Goal: Task Accomplishment & Management: Manage account settings

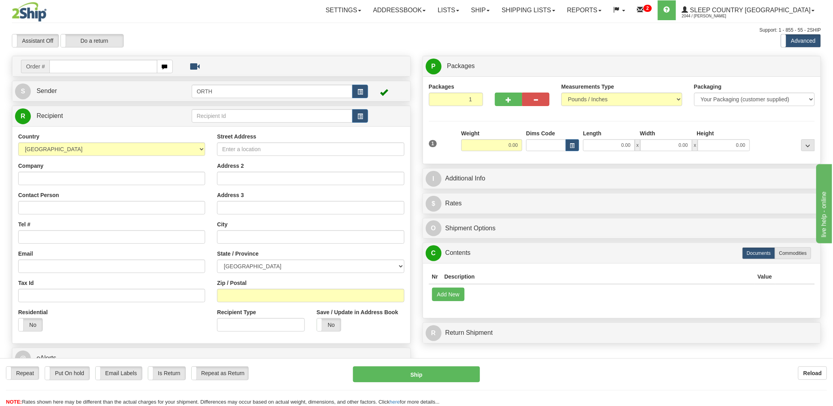
click at [111, 62] on input "text" at bounding box center [103, 66] width 108 height 13
click at [99, 66] on input "text" at bounding box center [103, 66] width 108 height 13
type input "9002"
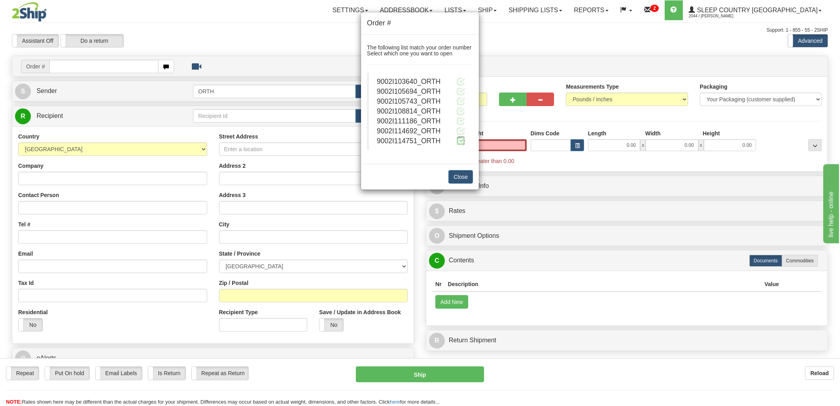
type input "0.00"
click at [458, 138] on span at bounding box center [461, 140] width 8 height 8
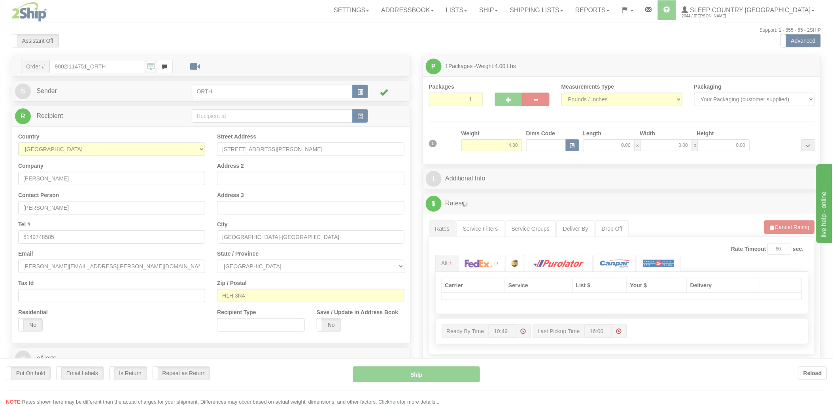
click at [543, 145] on div at bounding box center [416, 203] width 833 height 406
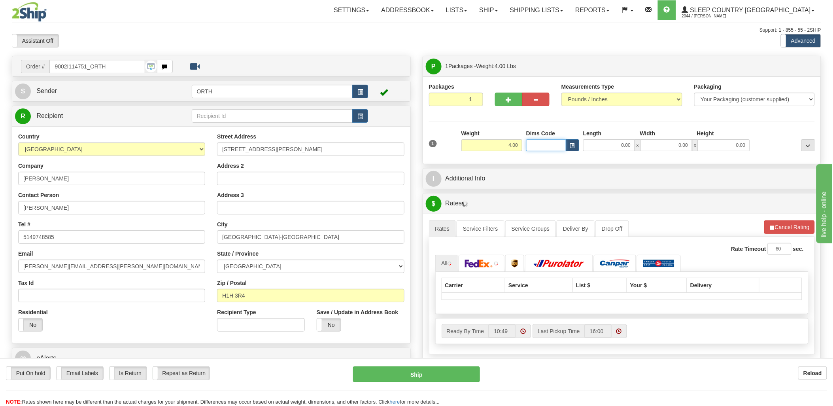
click at [539, 145] on input "Dims Code" at bounding box center [546, 145] width 40 height 12
type input "bte"
click button "Delete" at bounding box center [0, 0] width 0 height 0
type input "15.00"
type input "5.00"
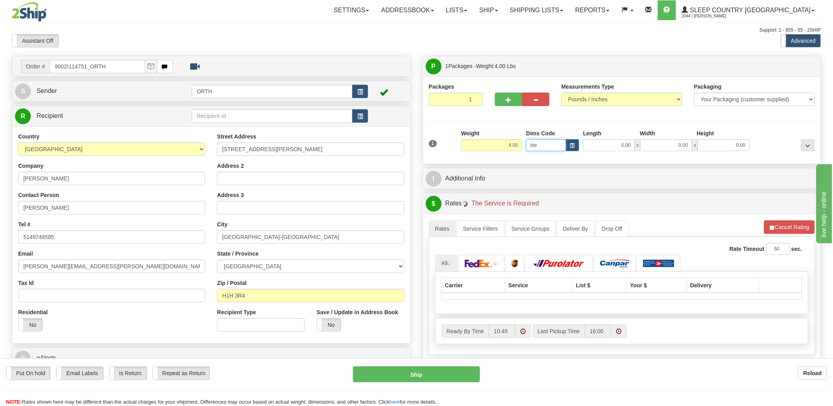
type input "25.00"
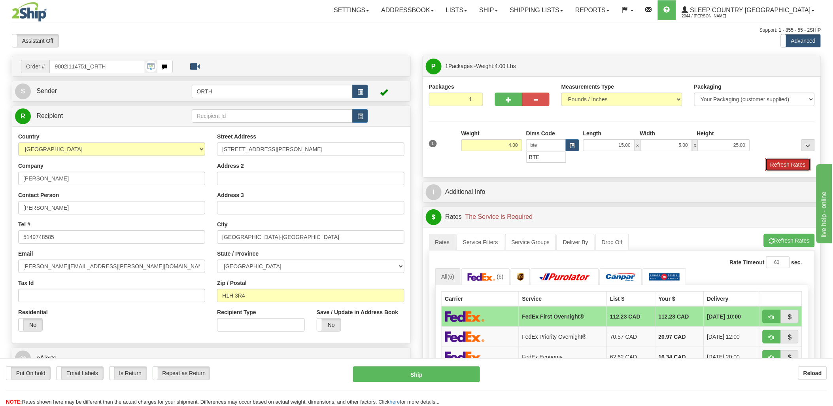
click at [789, 161] on button "Refresh Rates" at bounding box center [788, 164] width 45 height 13
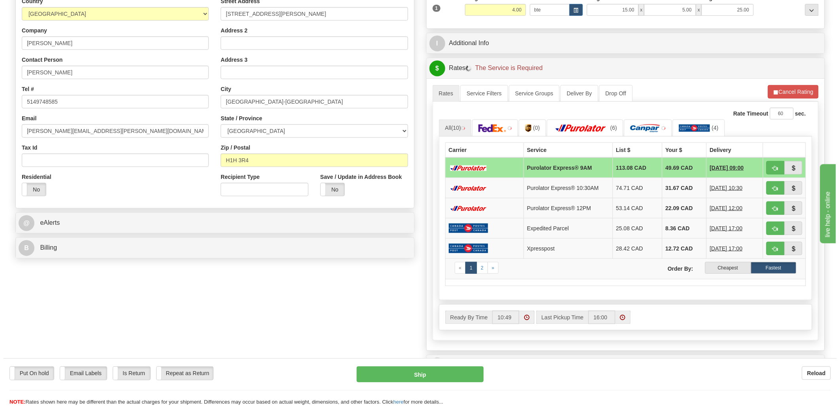
scroll to position [176, 0]
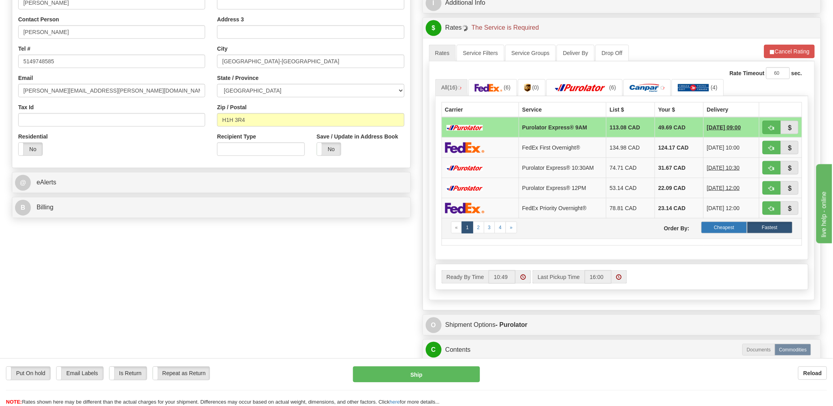
click at [728, 232] on label "Cheapest" at bounding box center [724, 227] width 45 height 12
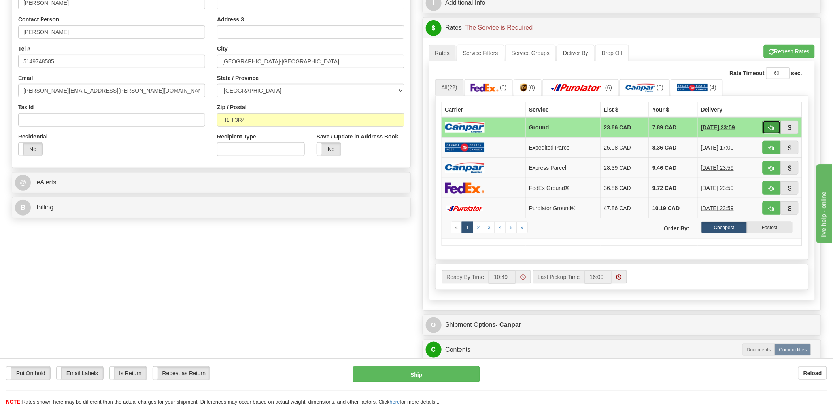
click at [773, 128] on span "button" at bounding box center [772, 127] width 6 height 5
type input "1"
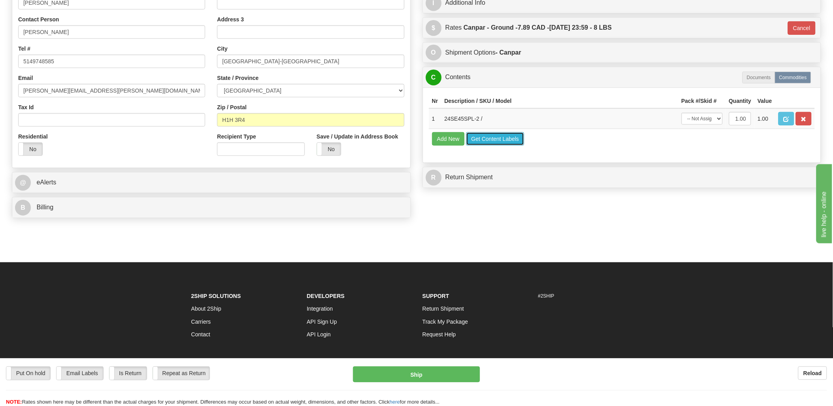
click at [491, 146] on button "Get Content Labels" at bounding box center [495, 138] width 58 height 13
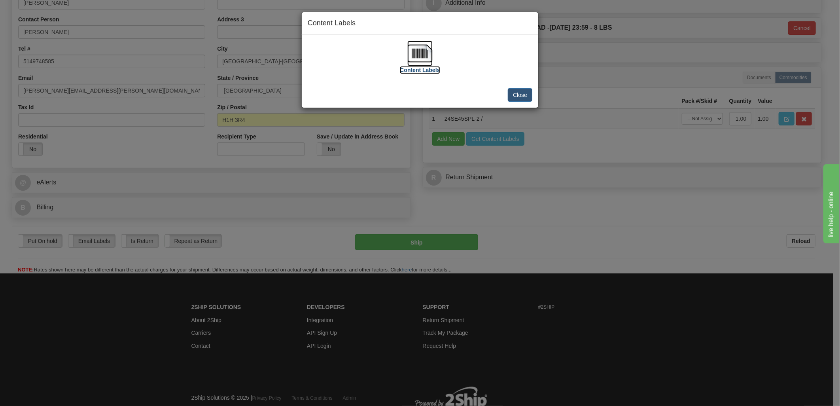
click at [418, 57] on img at bounding box center [419, 53] width 25 height 25
click at [519, 95] on button "Close" at bounding box center [520, 94] width 25 height 13
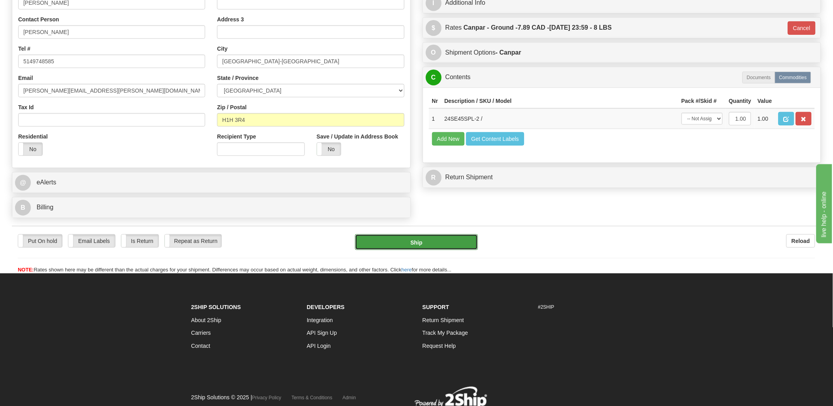
click at [429, 238] on button "Ship" at bounding box center [416, 242] width 123 height 16
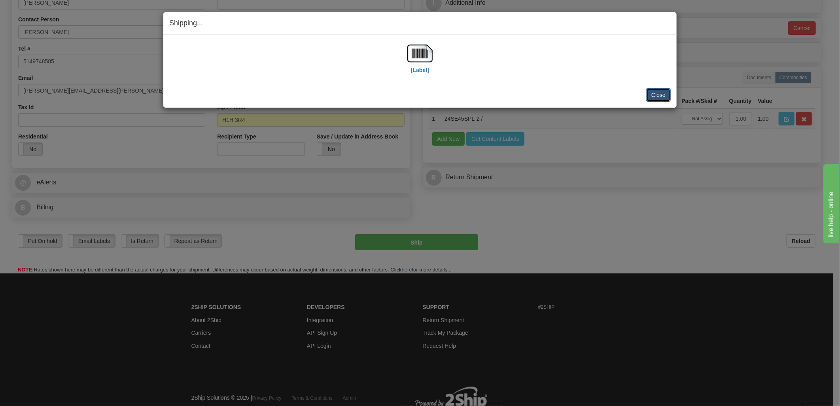
click at [661, 97] on button "Close" at bounding box center [658, 94] width 25 height 13
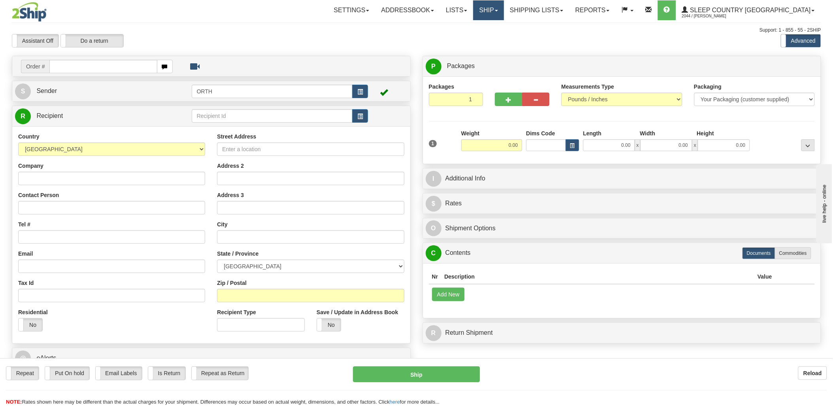
click at [504, 6] on link "Ship" at bounding box center [488, 10] width 30 height 20
click at [569, 7] on link "Shipping lists" at bounding box center [536, 10] width 65 height 20
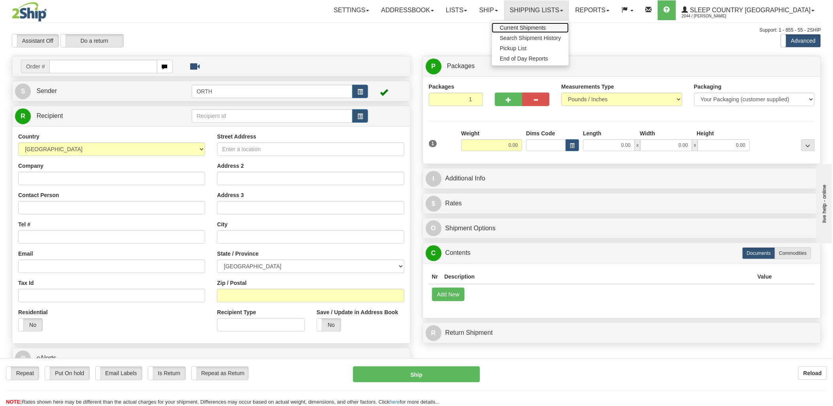
click at [565, 24] on link "Current Shipments" at bounding box center [530, 28] width 77 height 10
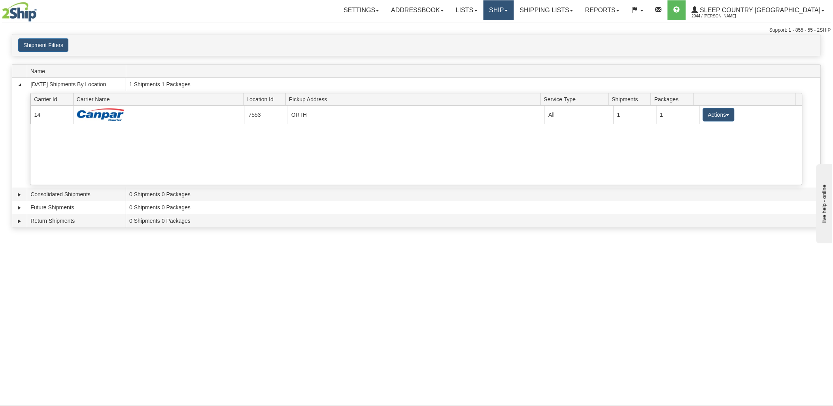
click at [514, 9] on link "Ship" at bounding box center [499, 10] width 30 height 20
click at [480, 28] on span "Ship Screen" at bounding box center [465, 28] width 30 height 6
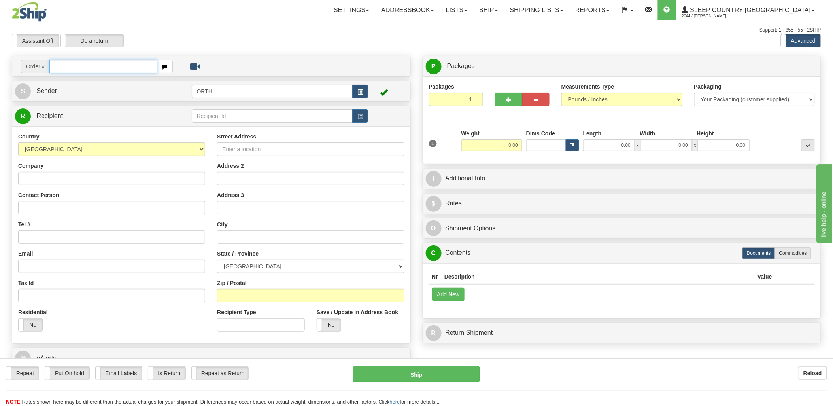
click at [96, 64] on input "text" at bounding box center [103, 66] width 108 height 13
click at [88, 67] on input "text" at bounding box center [103, 66] width 108 height 13
type input "1059026"
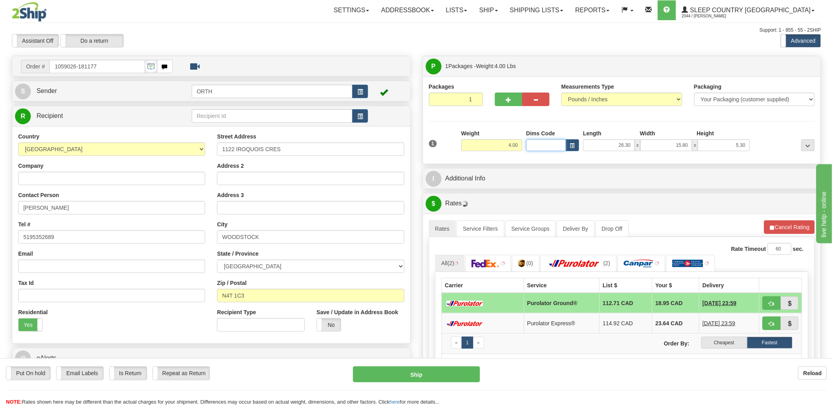
click at [546, 143] on input "Dims Code" at bounding box center [546, 145] width 40 height 12
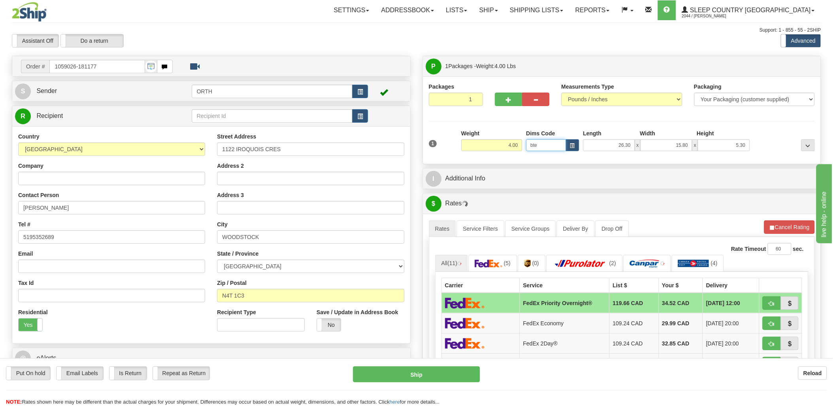
type input "bte"
click button "Delete" at bounding box center [0, 0] width 0 height 0
type input "15.00"
type input "5.00"
type input "25.00"
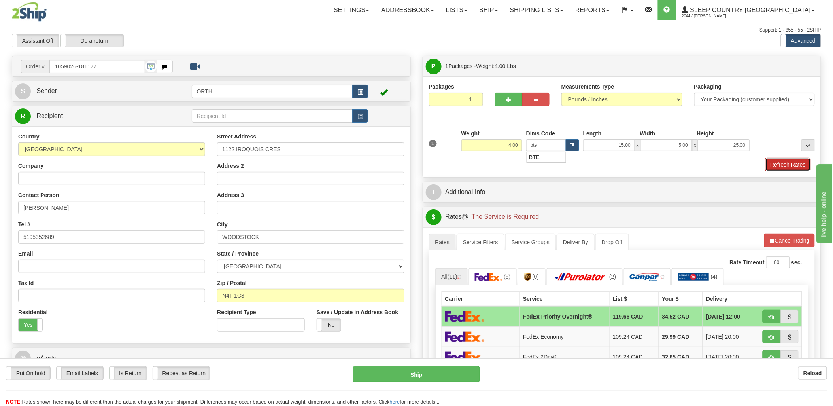
click at [804, 165] on button "Refresh Rates" at bounding box center [788, 164] width 45 height 13
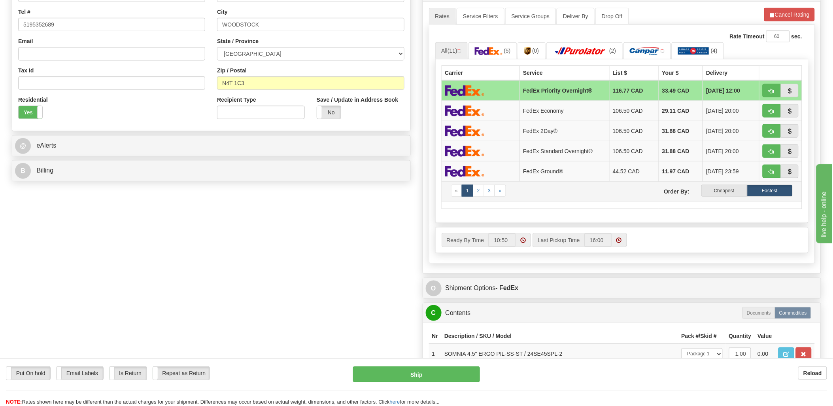
scroll to position [219, 0]
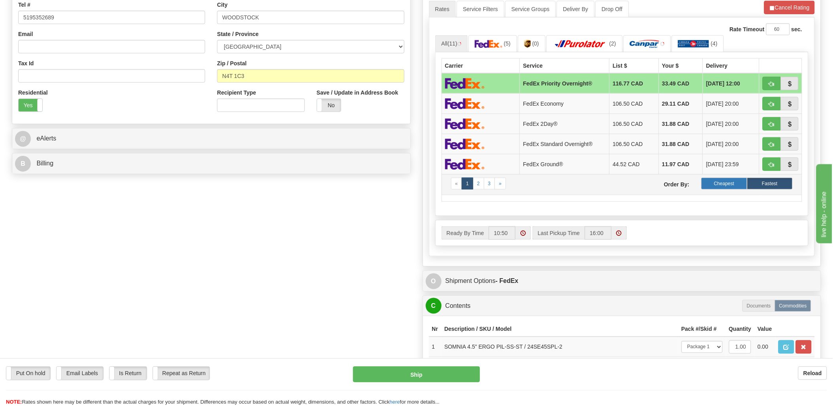
click at [737, 189] on label "Cheapest" at bounding box center [724, 184] width 45 height 12
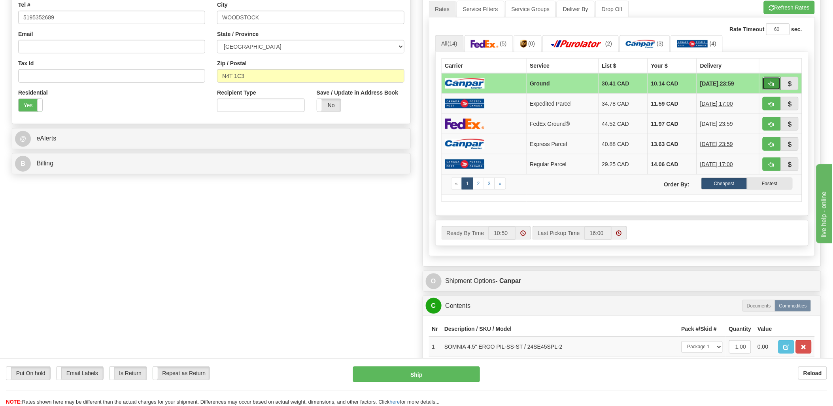
click at [776, 85] on button "button" at bounding box center [772, 83] width 18 height 13
type input "1"
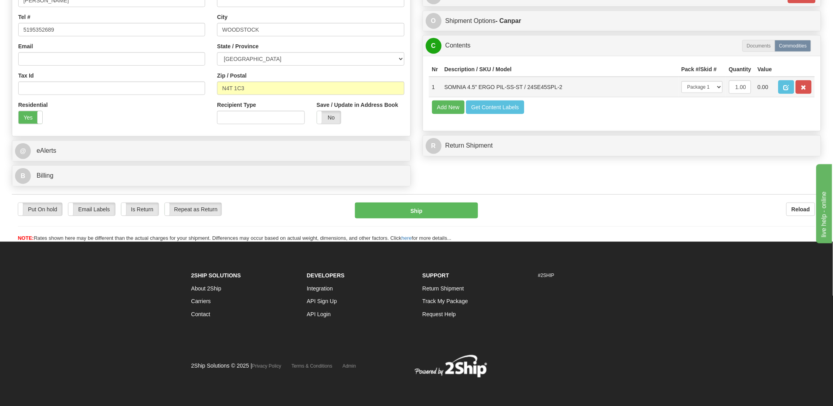
scroll to position [208, 0]
click at [511, 114] on button "Get Content Labels" at bounding box center [495, 106] width 58 height 13
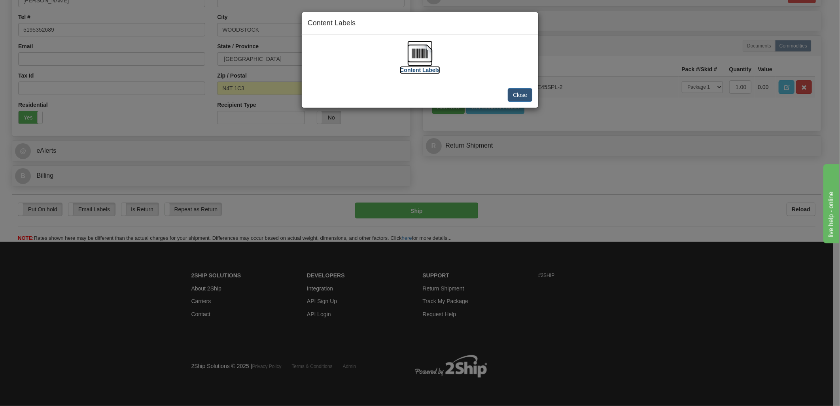
click at [417, 51] on img at bounding box center [419, 53] width 25 height 25
click at [515, 93] on button "Close" at bounding box center [520, 94] width 25 height 13
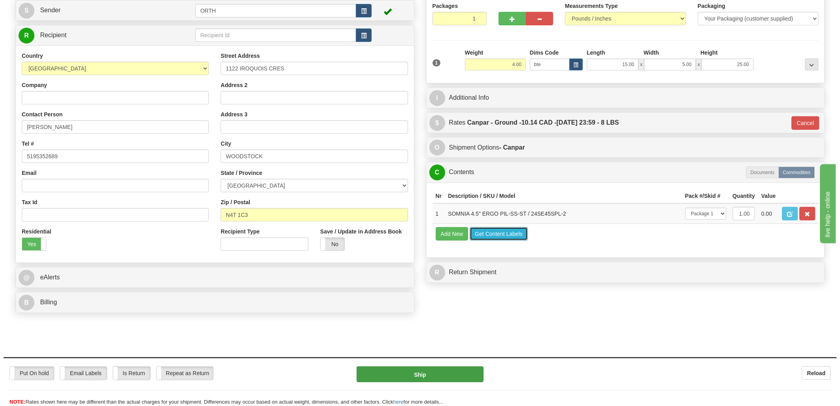
scroll to position [88, 0]
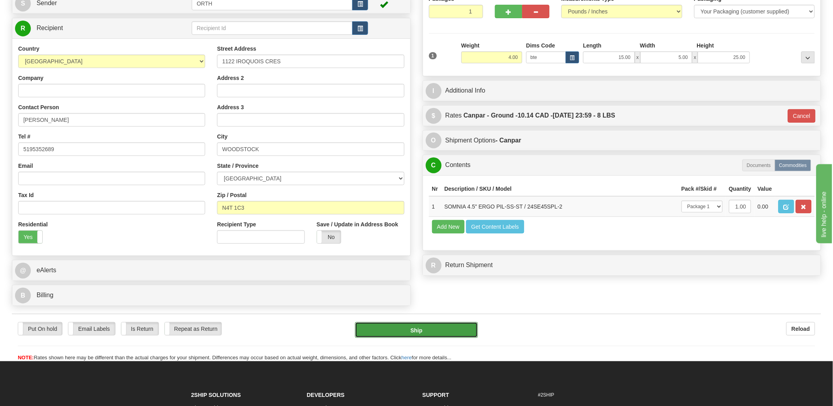
click at [408, 329] on button "Ship" at bounding box center [416, 330] width 123 height 16
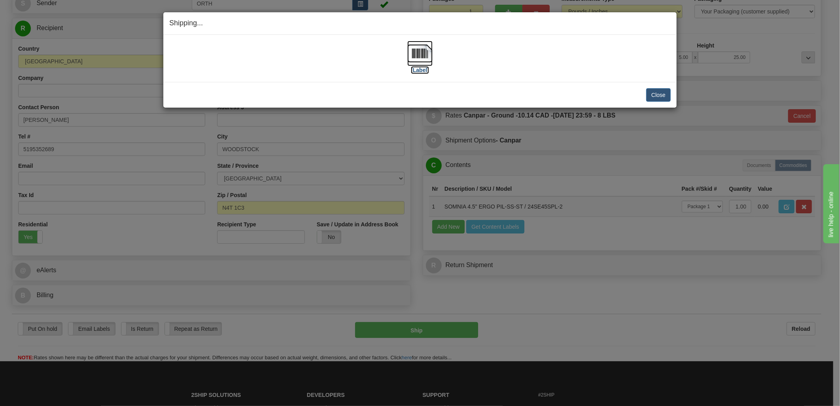
click at [422, 48] on img at bounding box center [419, 53] width 25 height 25
click at [645, 95] on div "Close Cancel" at bounding box center [419, 94] width 501 height 13
click at [647, 96] on button "Close" at bounding box center [658, 94] width 25 height 13
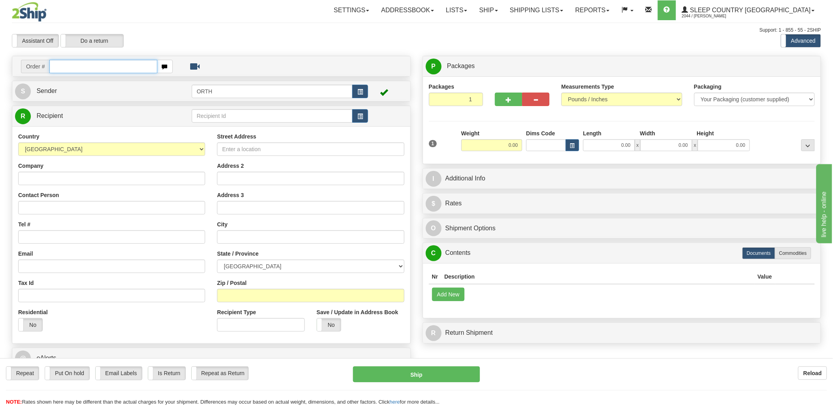
click at [110, 69] on input "text" at bounding box center [103, 66] width 108 height 13
type input "9"
type input "2510797"
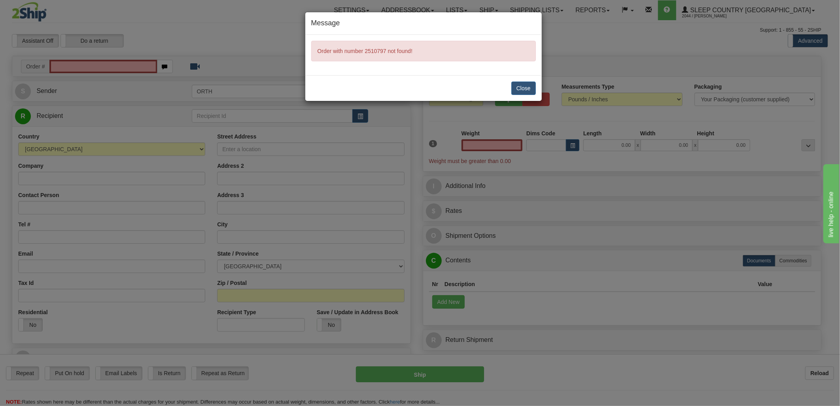
type input "0.00"
click at [530, 92] on button "Close" at bounding box center [523, 87] width 25 height 13
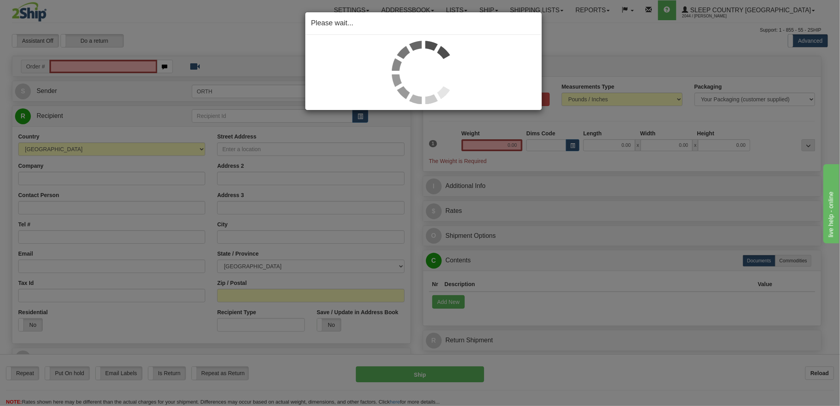
click at [121, 66] on div "Please wait..." at bounding box center [420, 203] width 840 height 406
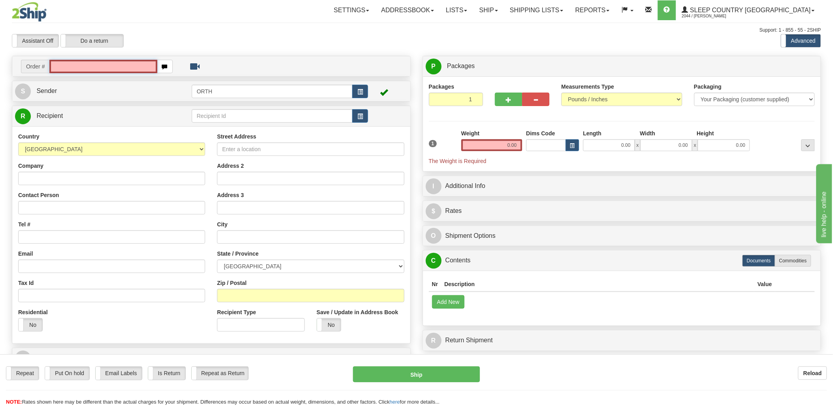
click at [120, 66] on input "text" at bounding box center [103, 66] width 108 height 13
click at [117, 66] on input "text" at bounding box center [103, 66] width 108 height 13
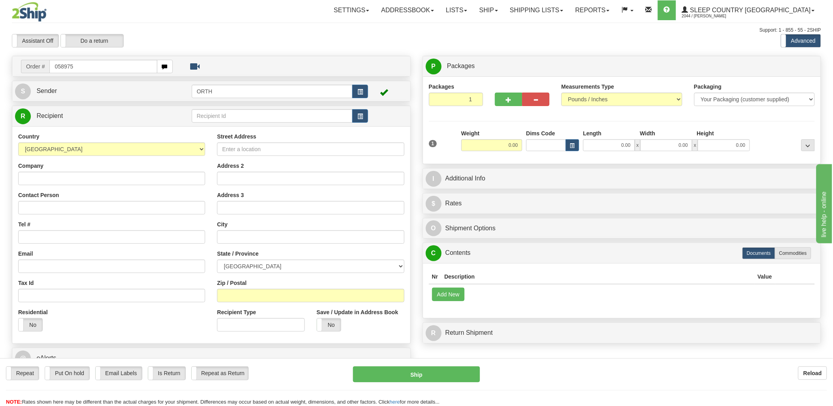
type input "058975"
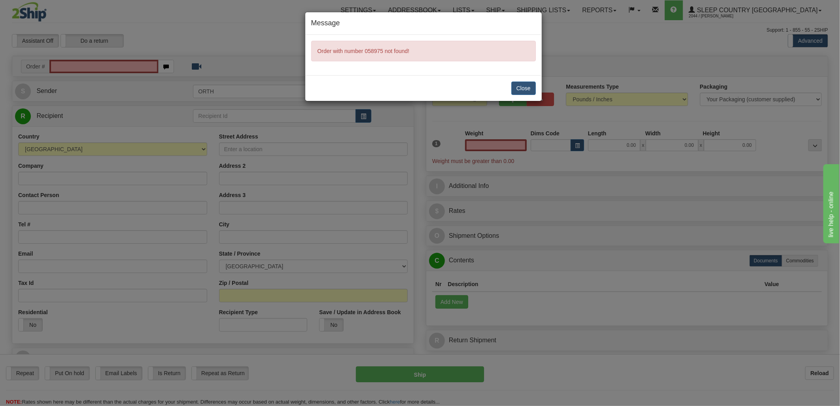
type input "0.00"
click at [520, 85] on button "Close" at bounding box center [523, 87] width 25 height 13
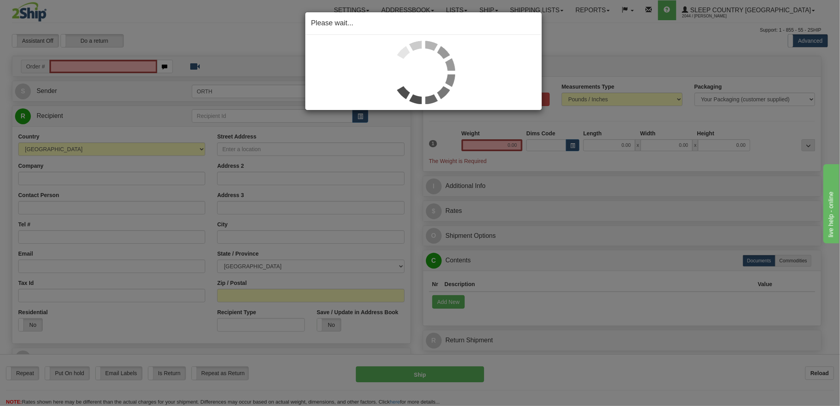
click at [114, 64] on div "Please wait..." at bounding box center [420, 203] width 840 height 406
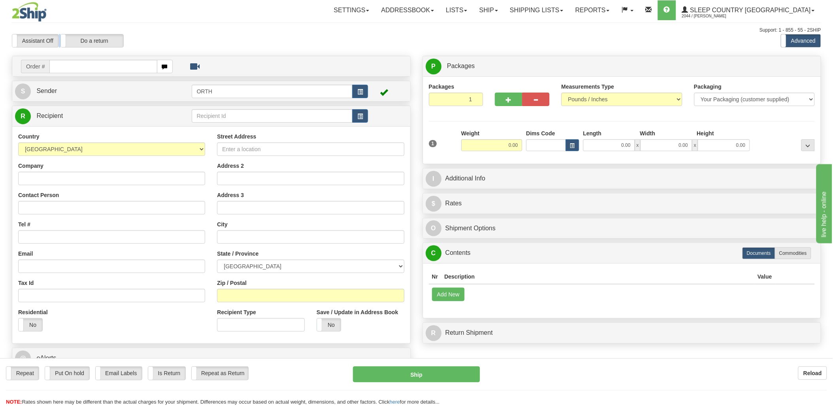
click at [111, 66] on div at bounding box center [416, 203] width 833 height 406
drag, startPoint x: 0, startPoint y: 0, endPoint x: 96, endPoint y: 64, distance: 115.4
click at [96, 64] on input "text" at bounding box center [103, 66] width 108 height 13
type input "1058975"
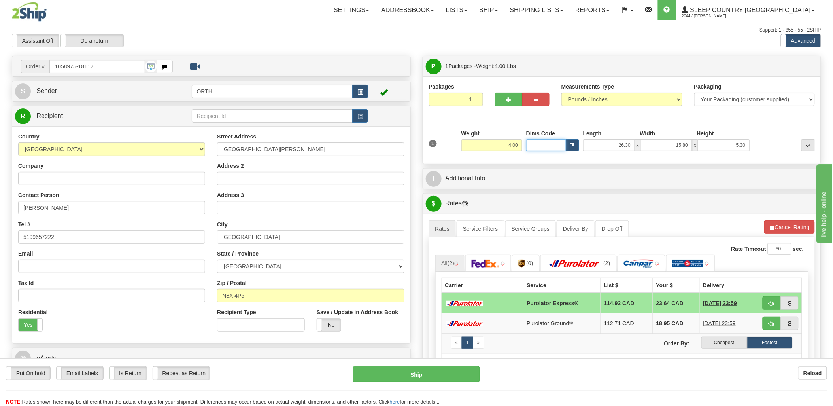
click at [539, 149] on input "Dims Code" at bounding box center [546, 145] width 40 height 12
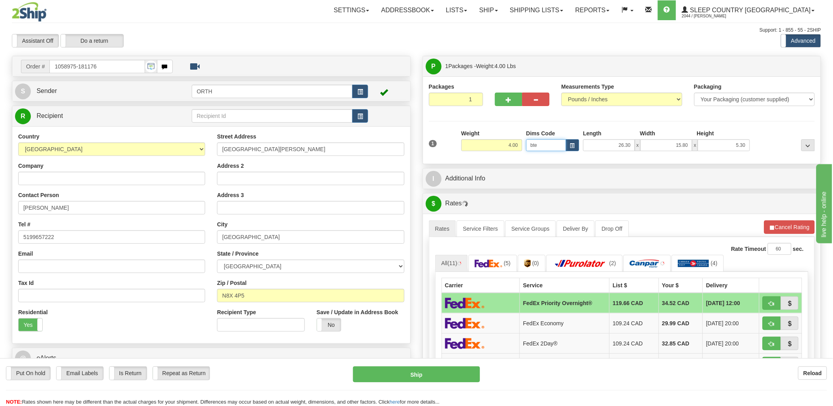
type input "bte"
click button "Delete" at bounding box center [0, 0] width 0 height 0
type input "15.00"
type input "5.00"
type input "25.00"
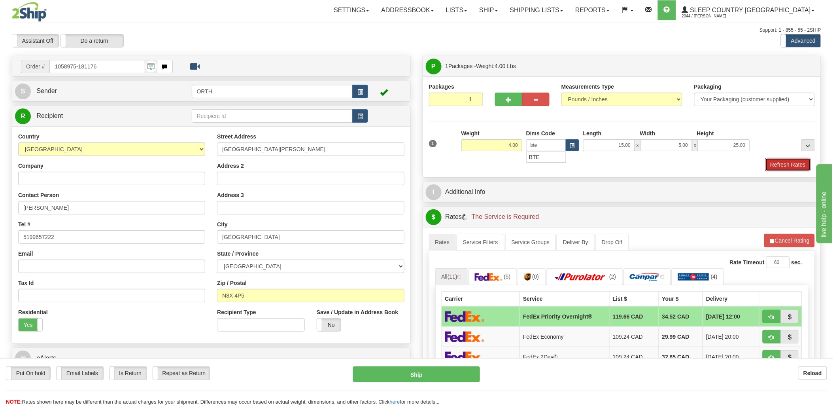
click at [789, 165] on button "Refresh Rates" at bounding box center [788, 164] width 45 height 13
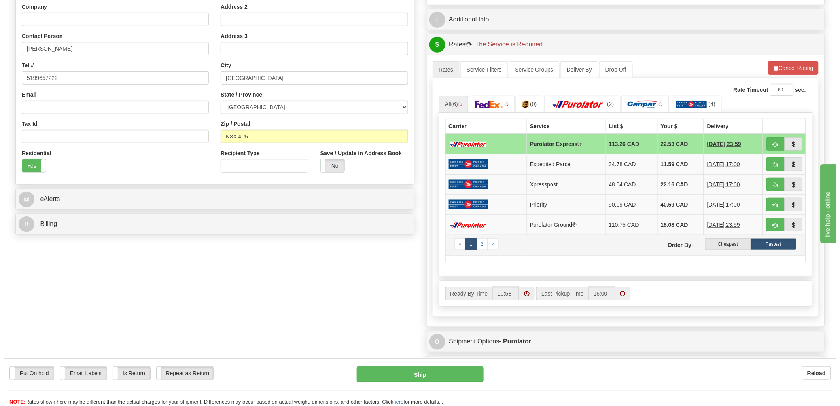
scroll to position [176, 0]
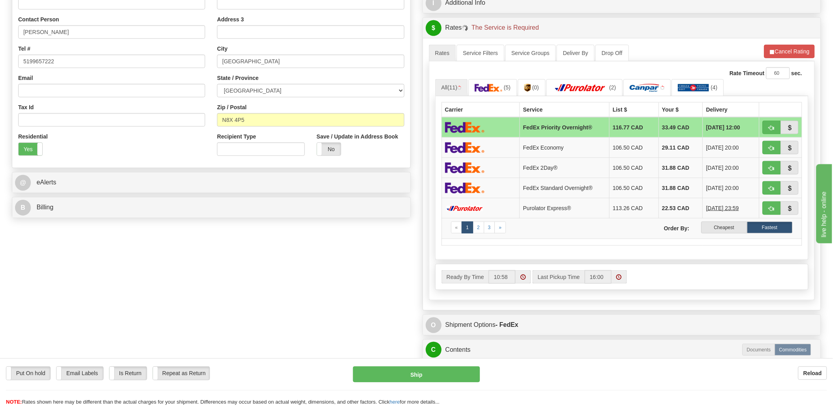
click at [732, 230] on label "Cheapest" at bounding box center [724, 227] width 45 height 12
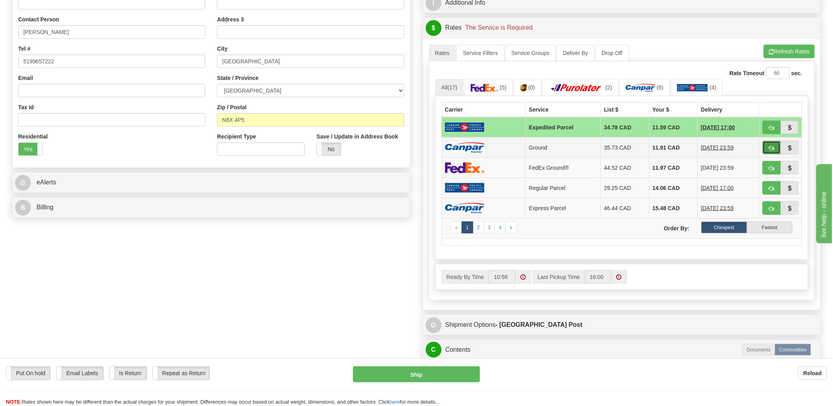
click at [772, 150] on span "button" at bounding box center [772, 148] width 6 height 5
type input "1"
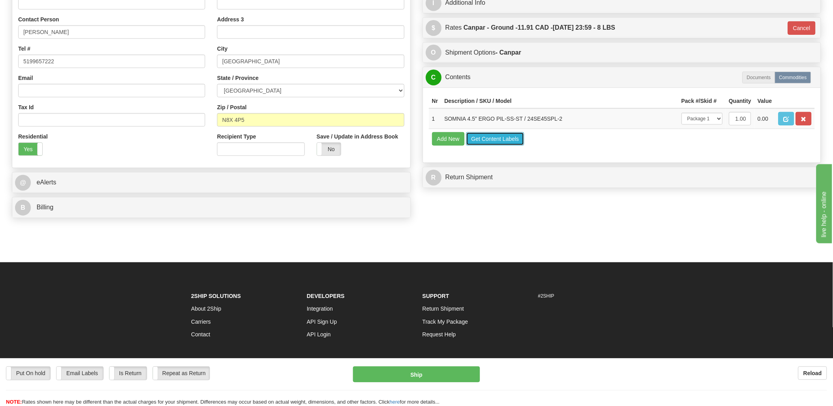
click at [521, 146] on button "Get Content Labels" at bounding box center [495, 138] width 58 height 13
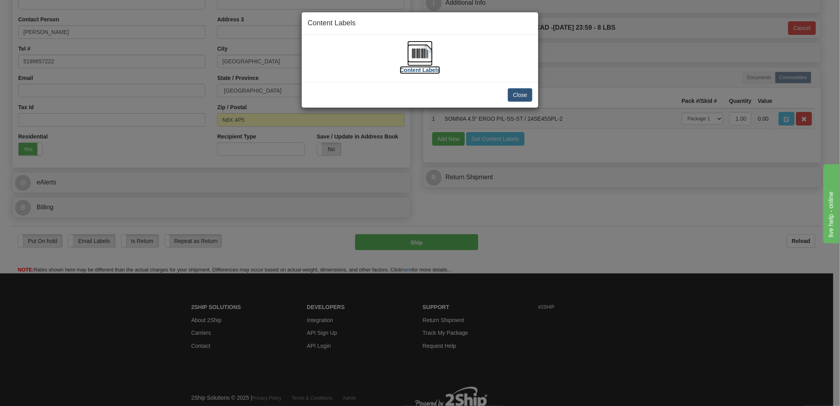
click at [416, 52] on img at bounding box center [419, 53] width 25 height 25
click at [525, 89] on button "Close" at bounding box center [520, 94] width 25 height 13
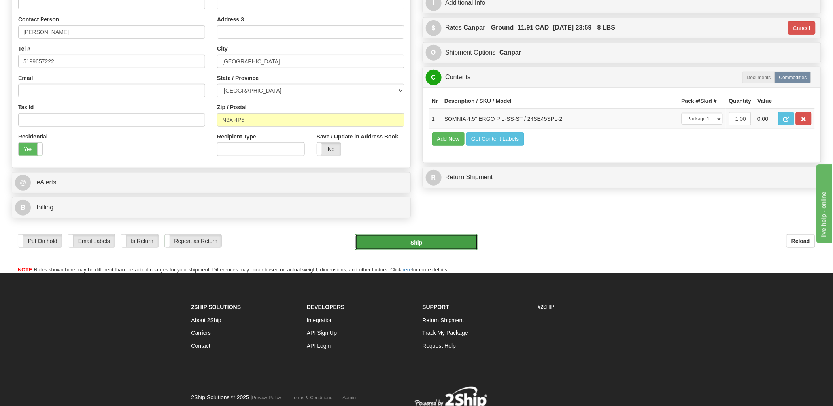
click at [411, 241] on button "Ship" at bounding box center [416, 242] width 123 height 16
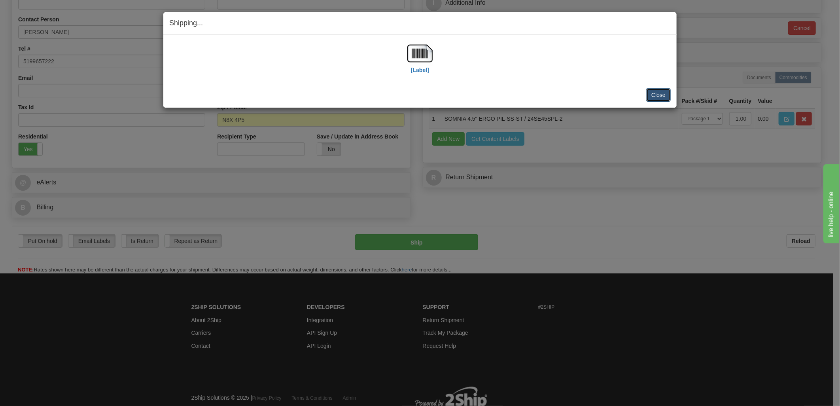
click at [665, 94] on button "Close" at bounding box center [658, 94] width 25 height 13
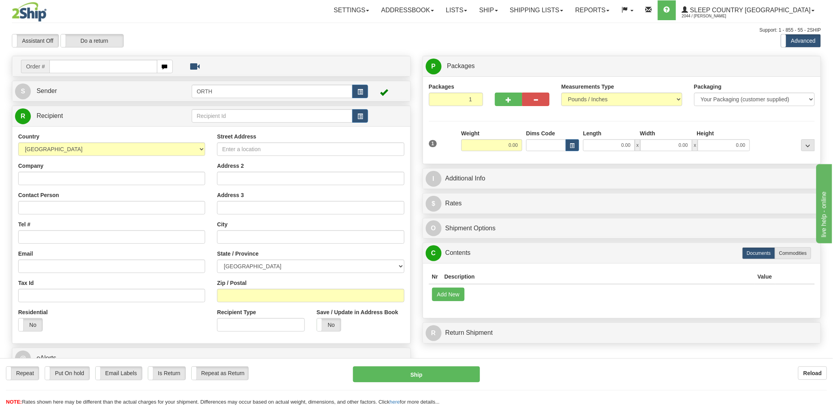
drag, startPoint x: 116, startPoint y: 67, endPoint x: 282, endPoint y: 76, distance: 166.7
click at [117, 67] on input "text" at bounding box center [103, 66] width 108 height 13
type input "9002"
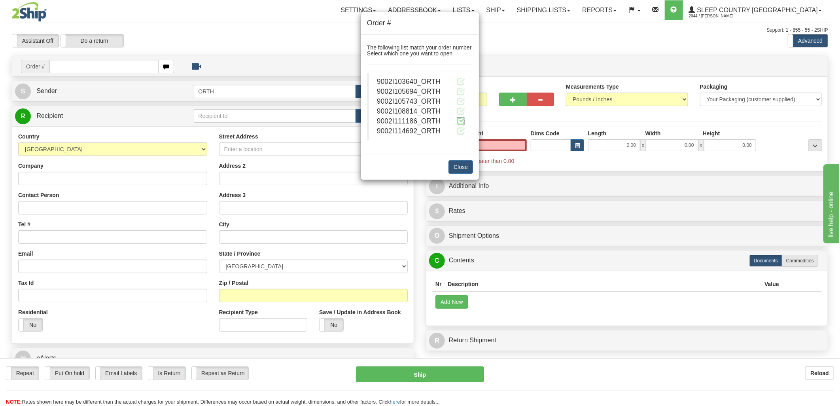
type input "0.00"
click at [460, 121] on span at bounding box center [461, 121] width 8 height 8
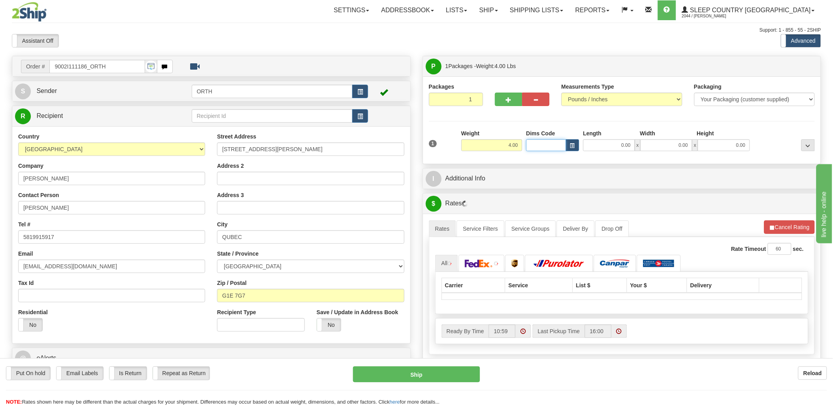
click at [539, 145] on input "Dims Code" at bounding box center [546, 145] width 40 height 12
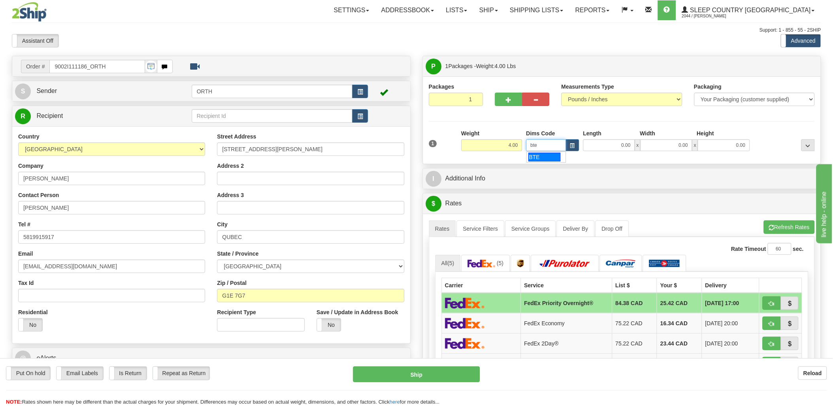
click at [544, 160] on div "BTE" at bounding box center [545, 157] width 32 height 9
type input "BTE"
type input "15.00"
type input "5.00"
type input "25.00"
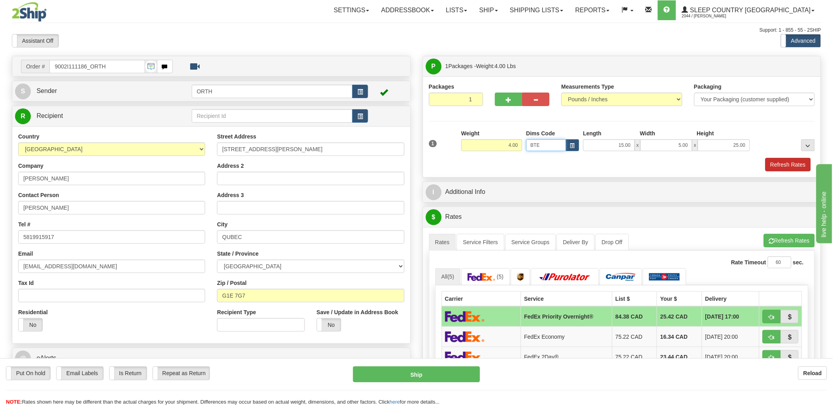
type input "BTE"
click at [793, 159] on button "Refresh Rates" at bounding box center [788, 164] width 45 height 13
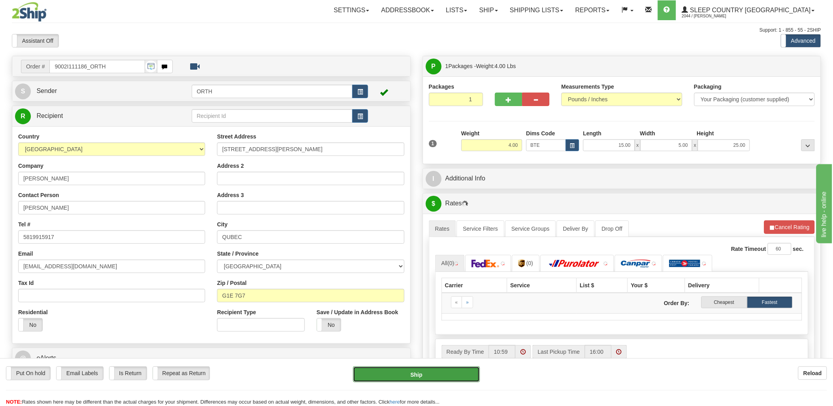
click at [422, 368] on button "Ship" at bounding box center [416, 374] width 127 height 16
type input "201"
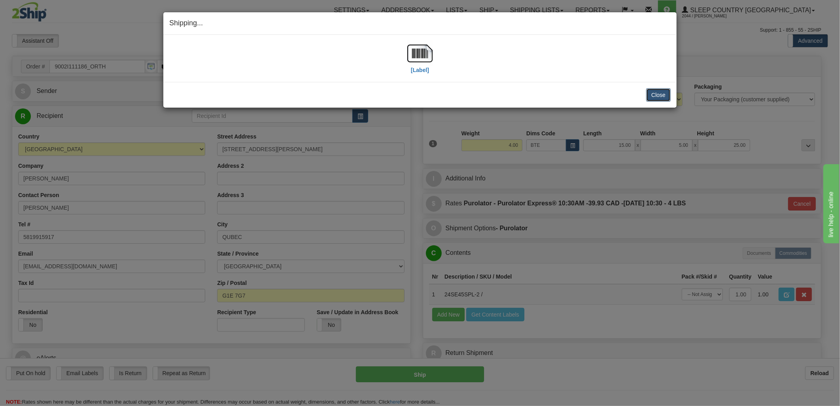
click at [655, 95] on button "Close" at bounding box center [658, 94] width 25 height 13
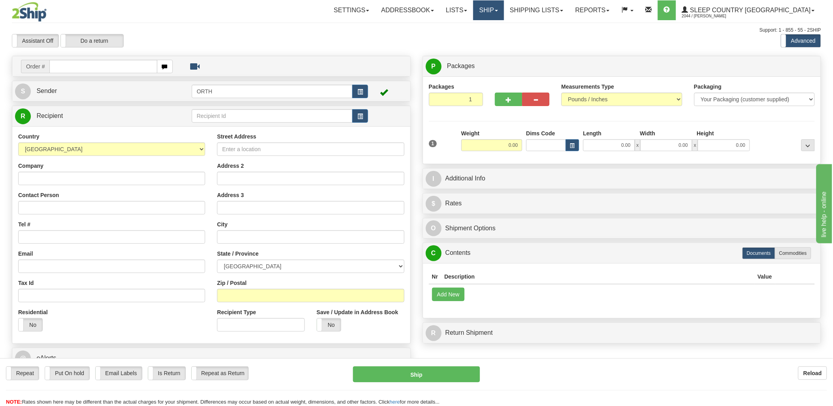
click at [504, 6] on link "Ship" at bounding box center [488, 10] width 30 height 20
click at [569, 13] on link "Shipping lists" at bounding box center [536, 10] width 65 height 20
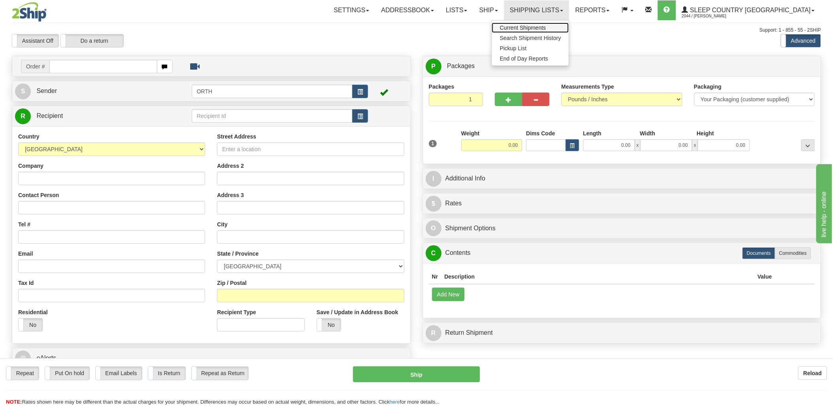
click at [546, 26] on span "Current Shipments" at bounding box center [523, 28] width 46 height 6
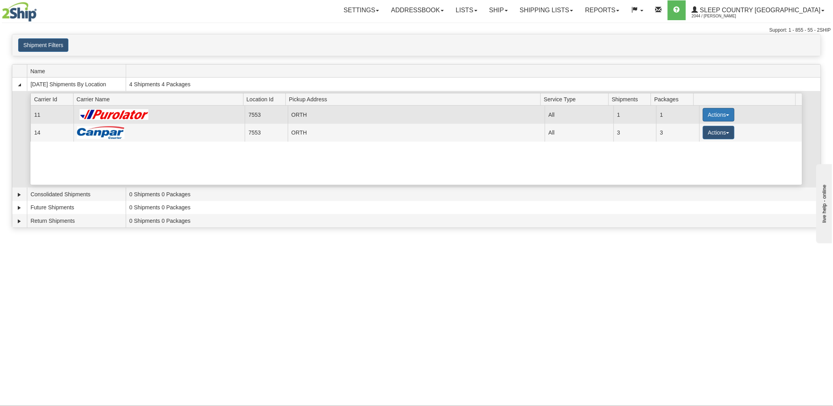
click at [704, 110] on button "Actions" at bounding box center [719, 114] width 32 height 13
click at [699, 132] on link "Details" at bounding box center [702, 130] width 63 height 10
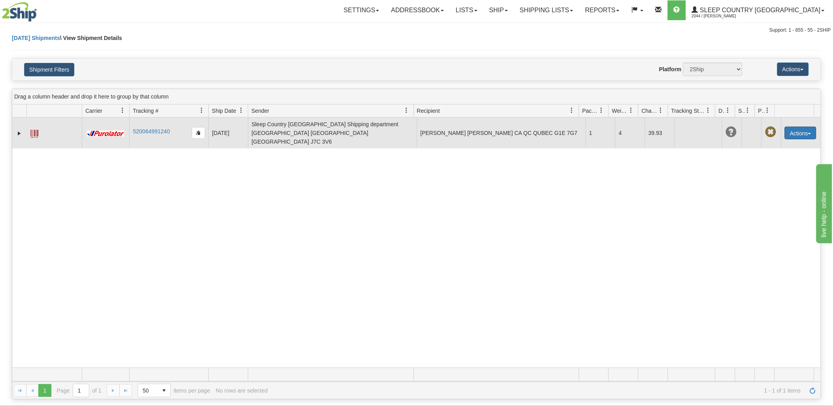
click at [794, 127] on button "Actions" at bounding box center [801, 133] width 32 height 13
click at [772, 144] on link "Edit" at bounding box center [784, 147] width 63 height 10
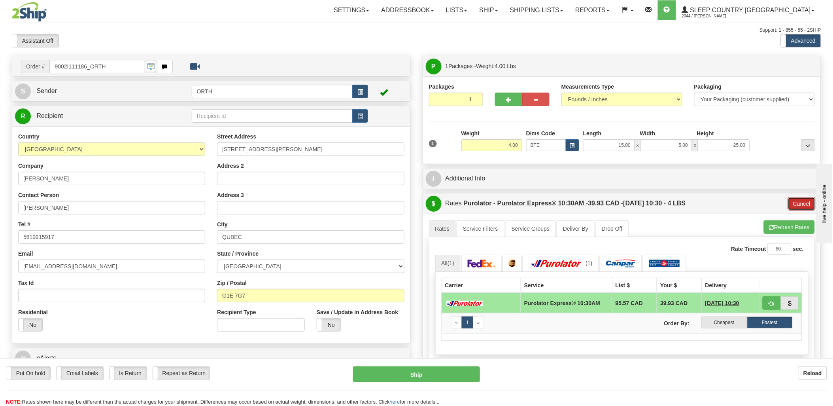
click at [798, 201] on button "Cancel" at bounding box center [802, 203] width 28 height 13
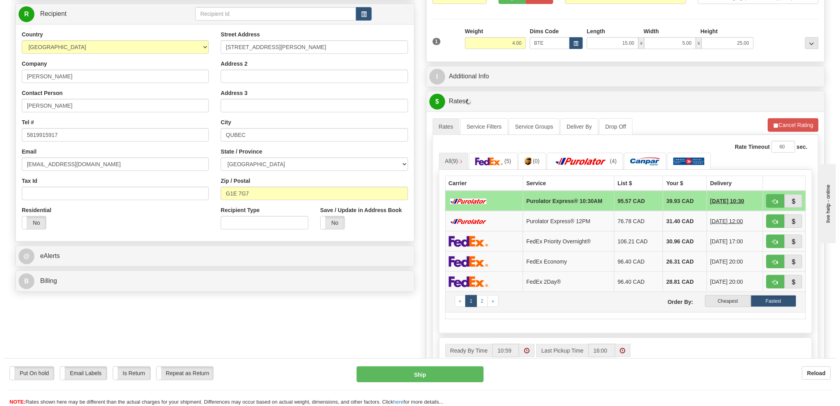
scroll to position [132, 0]
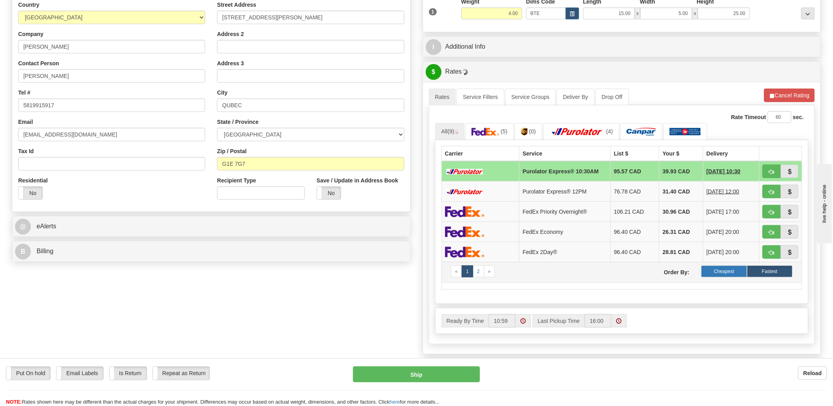
click at [726, 273] on label "Cheapest" at bounding box center [724, 271] width 45 height 12
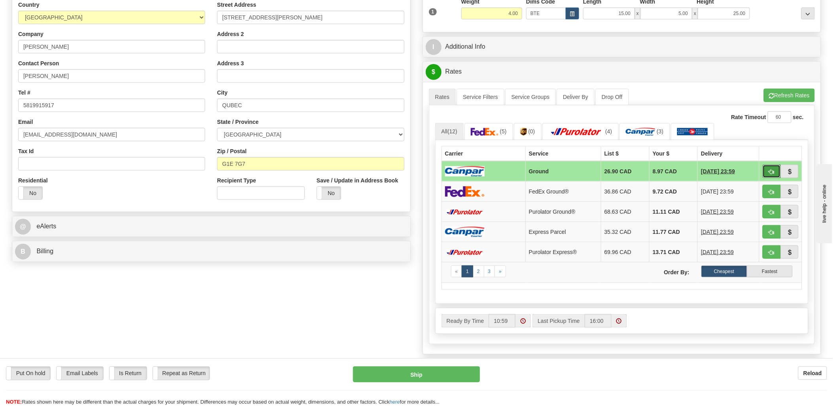
click at [774, 174] on span "button" at bounding box center [772, 171] width 6 height 5
type input "1"
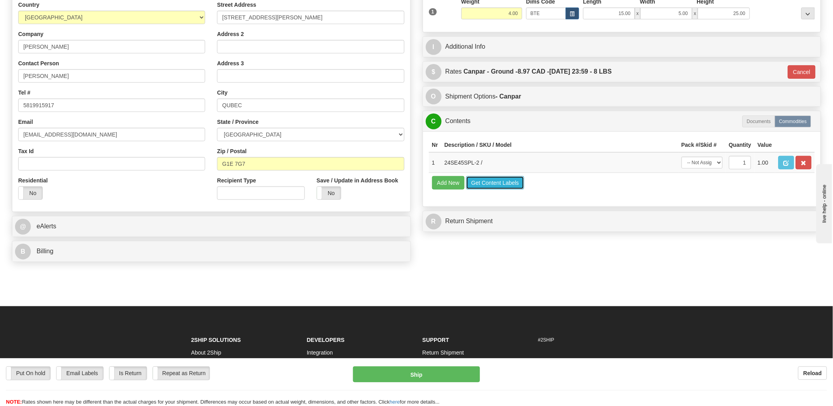
click at [503, 189] on button "Get Content Labels" at bounding box center [495, 182] width 58 height 13
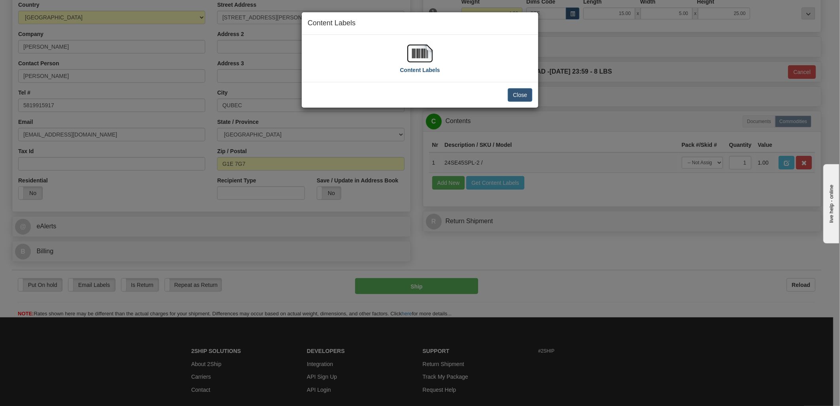
click at [421, 50] on img at bounding box center [419, 53] width 25 height 25
click at [516, 93] on button "Close" at bounding box center [520, 94] width 25 height 13
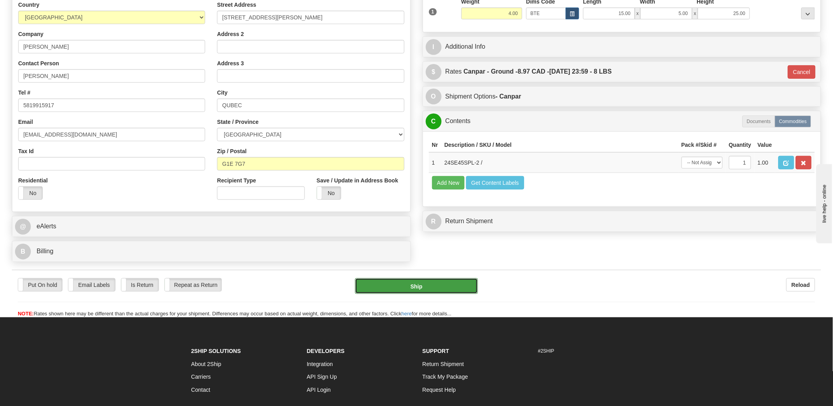
click at [425, 289] on button "Ship" at bounding box center [416, 286] width 123 height 16
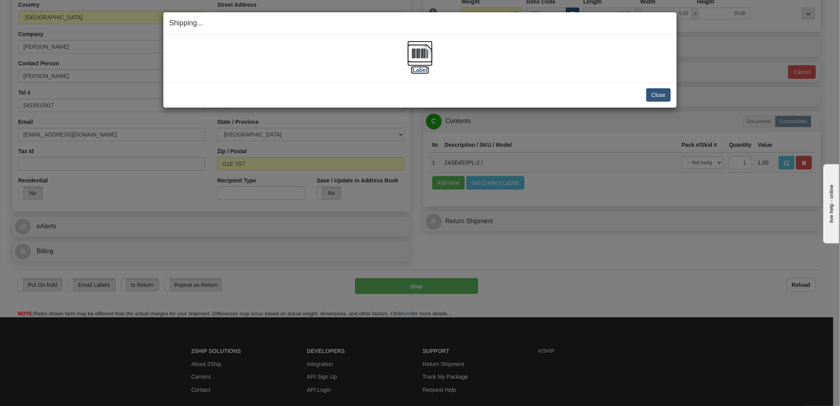
click at [429, 52] on img at bounding box center [419, 53] width 25 height 25
click at [600, 47] on div "[Label]" at bounding box center [419, 58] width 501 height 35
click at [655, 96] on button "Close" at bounding box center [658, 94] width 25 height 13
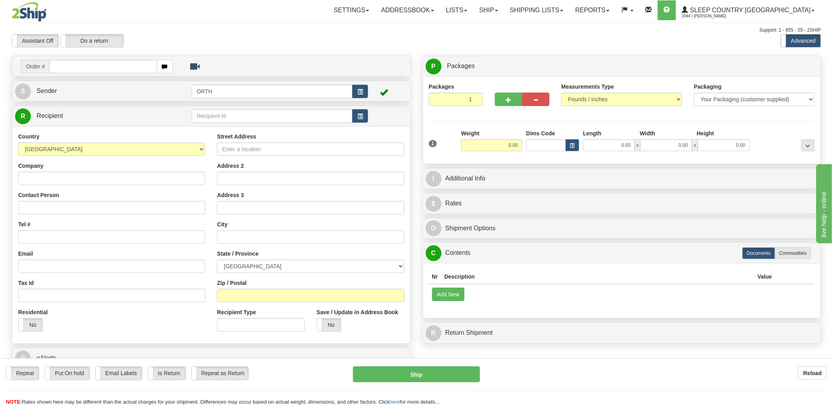
click at [76, 65] on input "text" at bounding box center [103, 66] width 108 height 13
type input "9000"
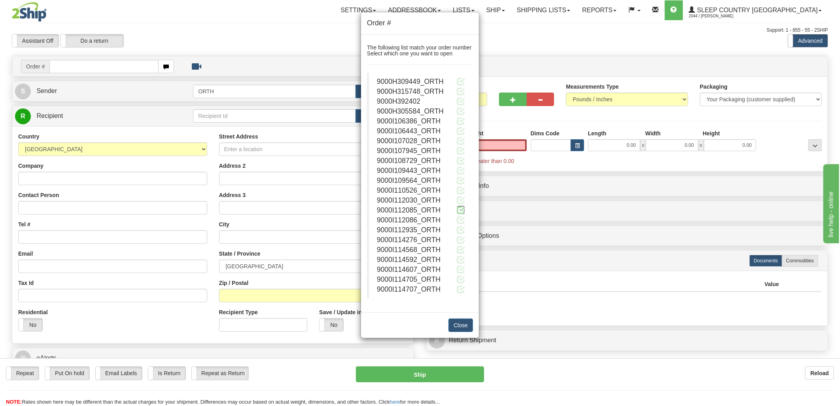
type input "0.00"
click at [460, 210] on span at bounding box center [461, 210] width 8 height 8
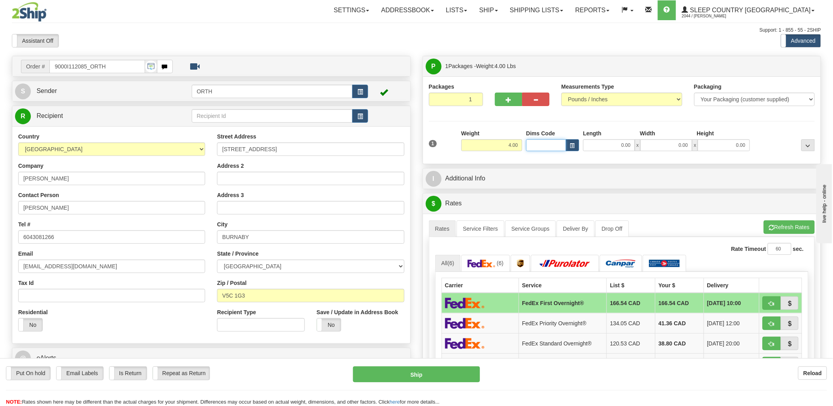
click at [540, 142] on input "Dims Code" at bounding box center [546, 145] width 40 height 12
type input "bte"
click button "Delete" at bounding box center [0, 0] width 0 height 0
type input "15.00"
type input "5.00"
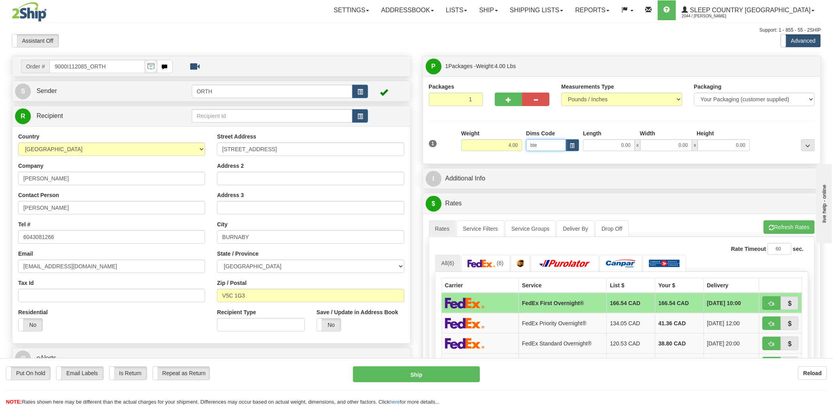
type input "25.00"
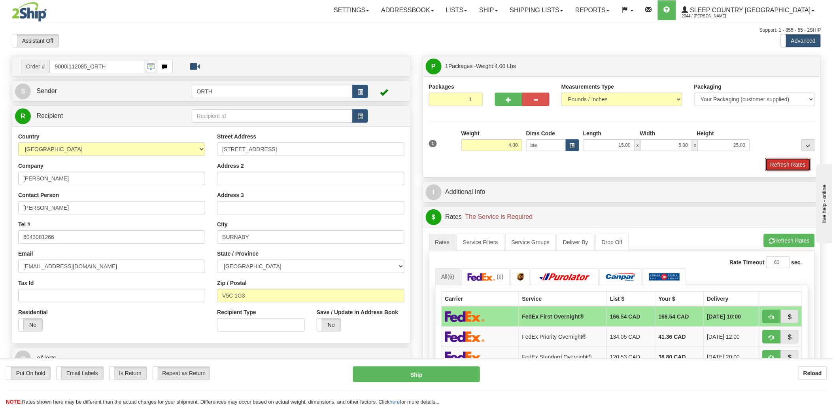
click at [781, 165] on button "Refresh Rates" at bounding box center [788, 164] width 45 height 13
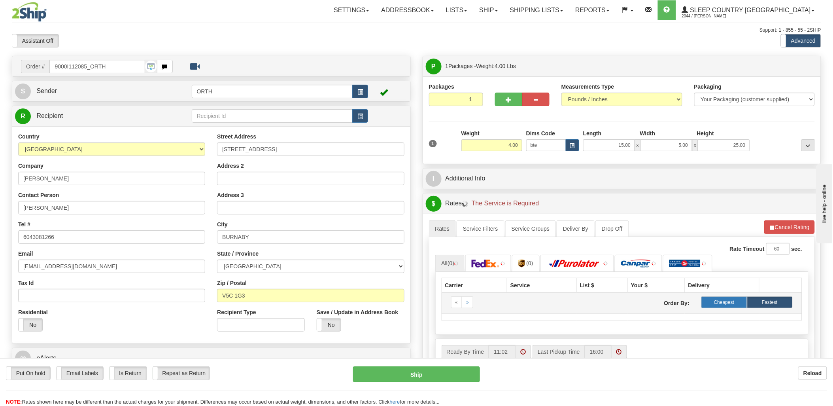
click at [729, 305] on label "Cheapest" at bounding box center [724, 302] width 45 height 12
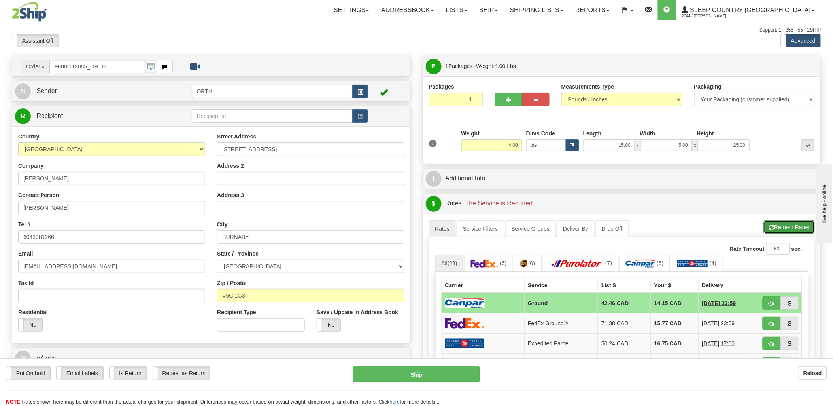
click at [793, 225] on button "Refresh Rates" at bounding box center [789, 226] width 51 height 13
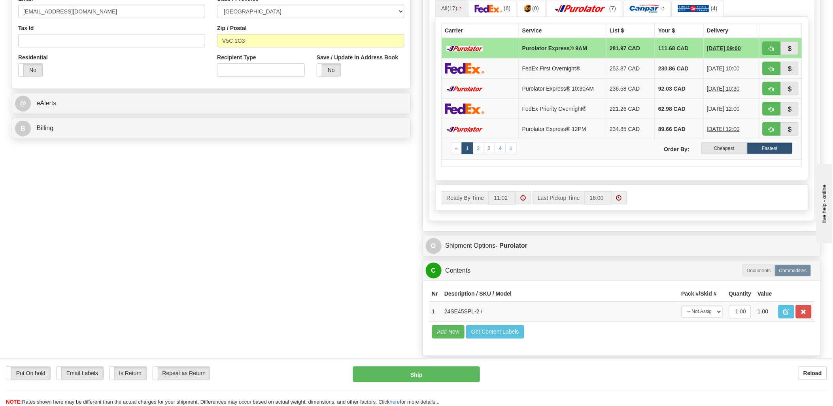
scroll to position [263, 0]
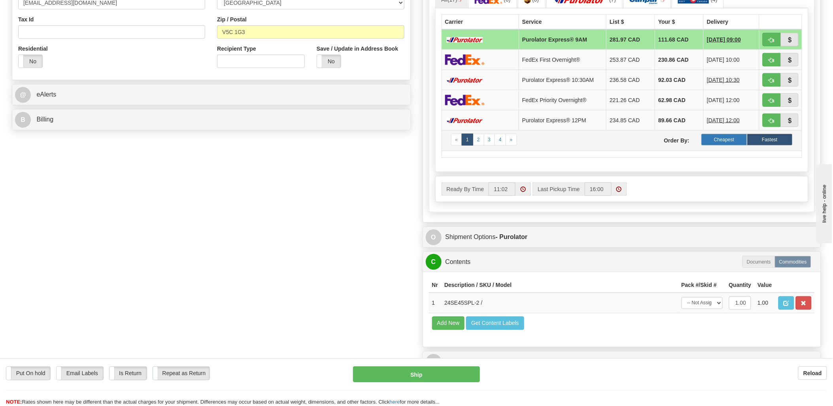
click at [732, 139] on label "Cheapest" at bounding box center [724, 140] width 45 height 12
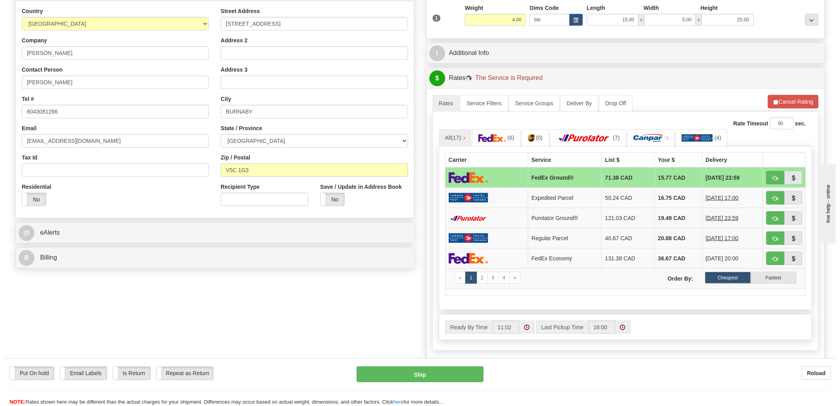
scroll to position [88, 0]
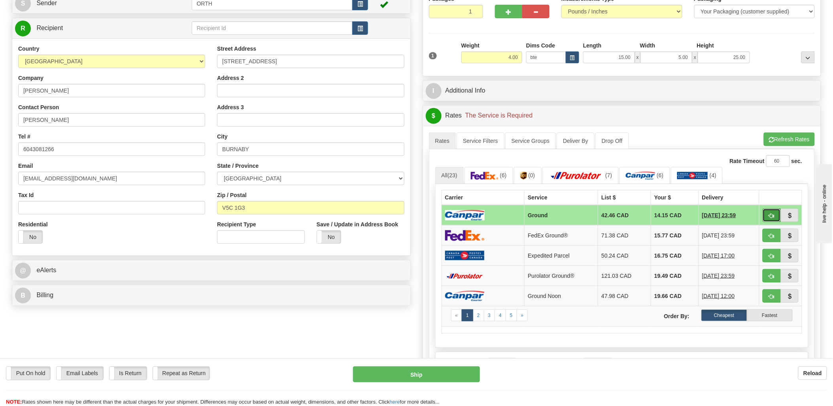
click at [765, 210] on button "button" at bounding box center [772, 214] width 18 height 13
type input "1"
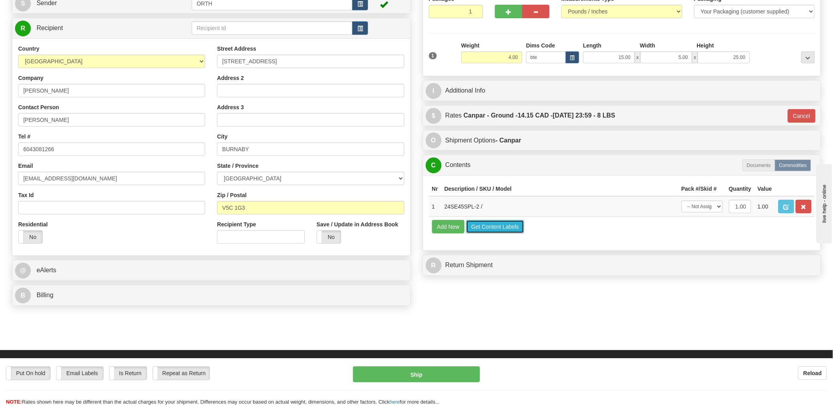
click at [491, 233] on button "Get Content Labels" at bounding box center [495, 226] width 58 height 13
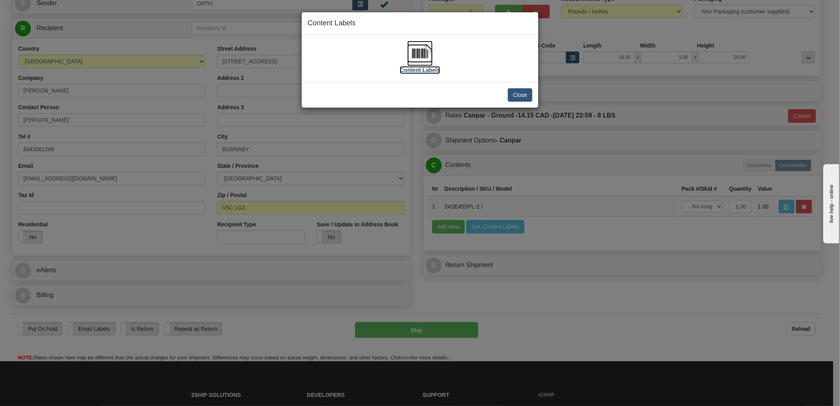
click at [418, 54] on img at bounding box center [419, 53] width 25 height 25
click at [521, 97] on button "Close" at bounding box center [520, 94] width 25 height 13
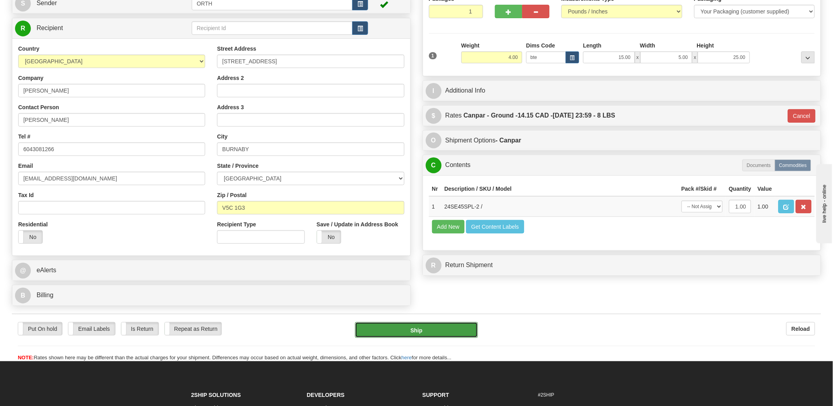
click at [425, 327] on button "Ship" at bounding box center [416, 330] width 123 height 16
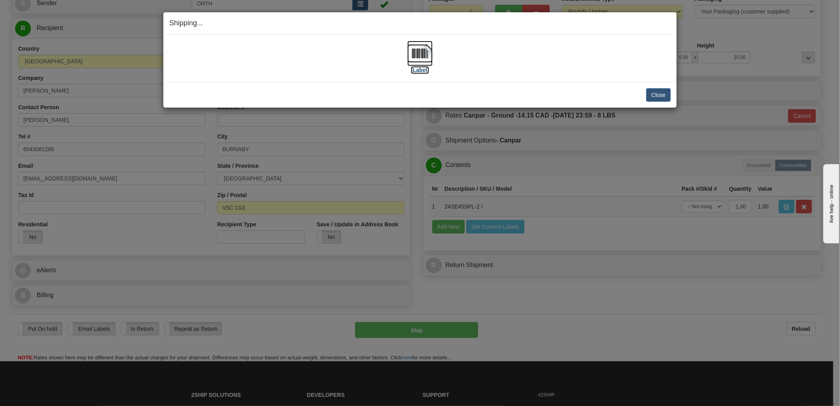
click at [424, 48] on img at bounding box center [419, 53] width 25 height 25
click at [567, 44] on div "[Label]" at bounding box center [419, 58] width 501 height 35
click at [651, 93] on button "Close" at bounding box center [658, 94] width 25 height 13
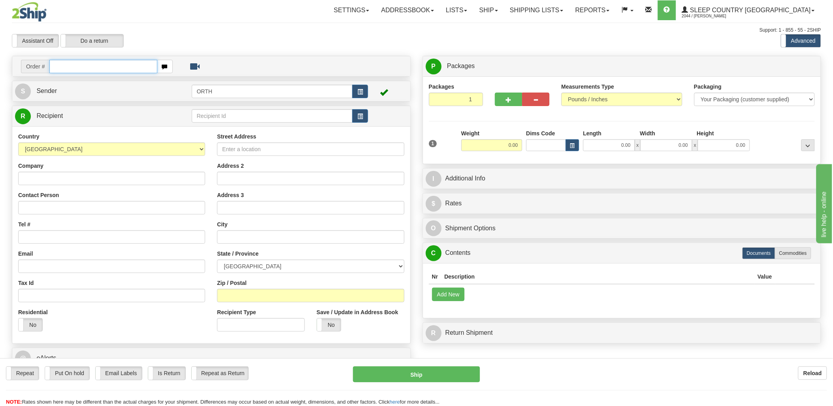
click at [113, 64] on input "text" at bounding box center [103, 66] width 108 height 13
click at [144, 66] on input "text" at bounding box center [103, 66] width 108 height 13
type input "9000"
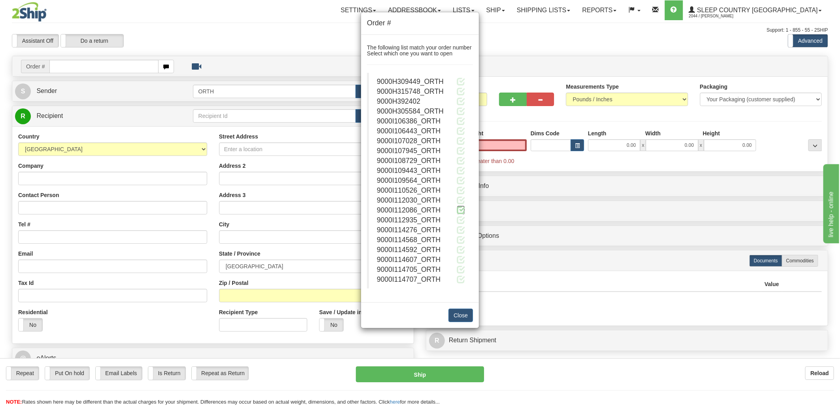
type input "0.00"
click at [460, 210] on span at bounding box center [461, 210] width 8 height 8
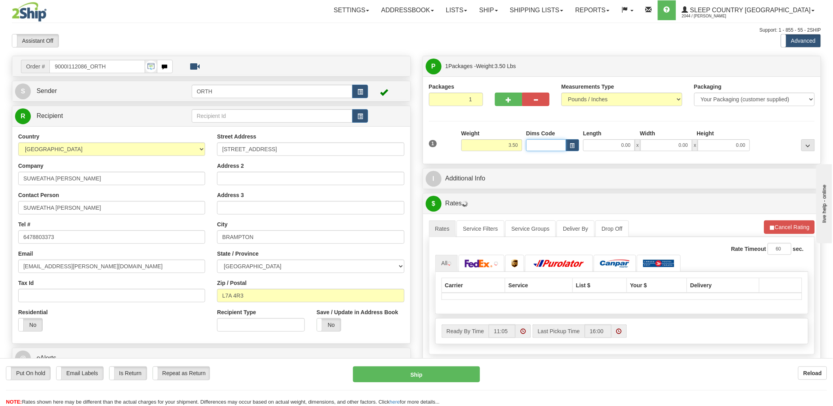
click at [548, 144] on input "Dims Code" at bounding box center [546, 145] width 40 height 12
type input "bte"
click button "Delete" at bounding box center [0, 0] width 0 height 0
type input "15.00"
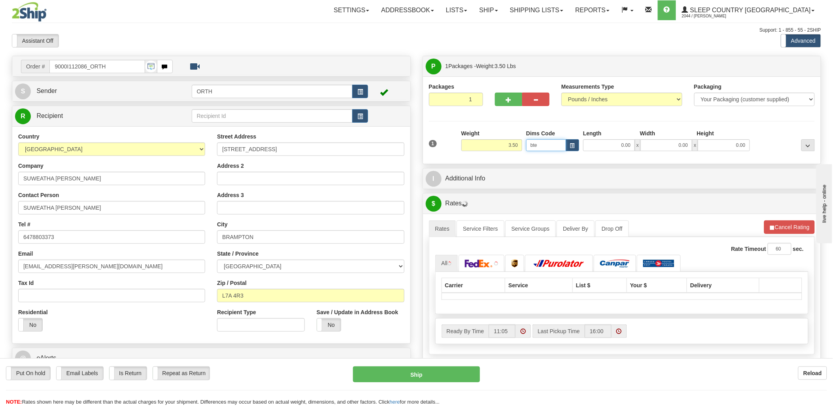
type input "5.00"
type input "25.00"
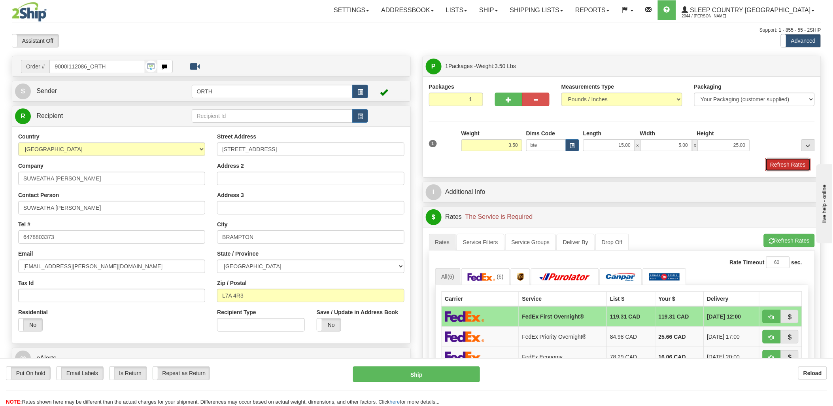
click at [790, 163] on button "Refresh Rates" at bounding box center [788, 164] width 45 height 13
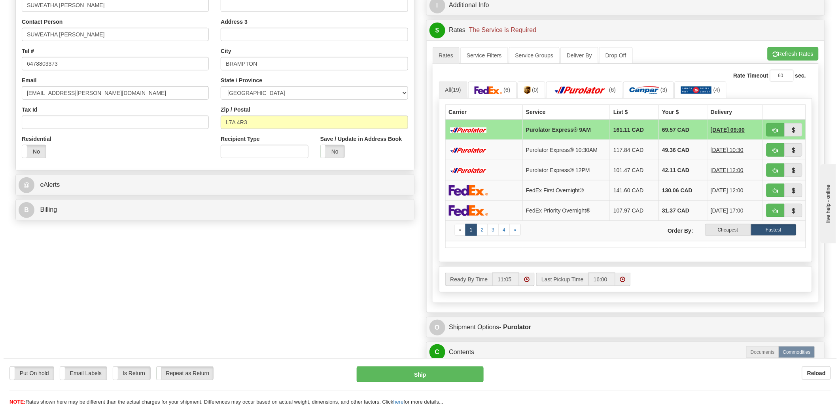
scroll to position [176, 0]
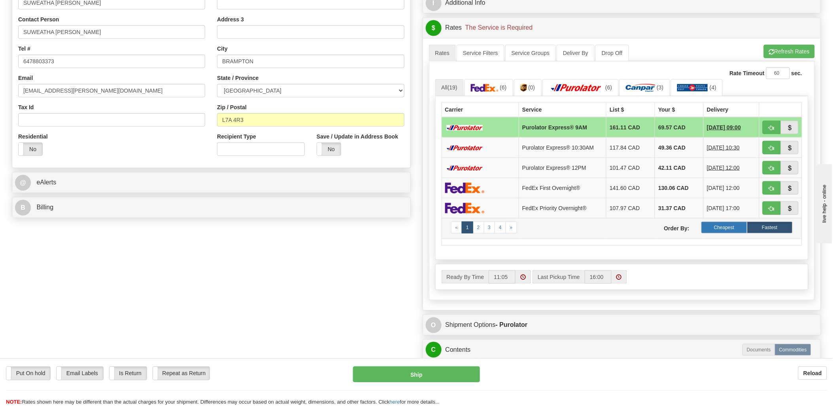
click at [744, 224] on label "Cheapest" at bounding box center [724, 227] width 45 height 12
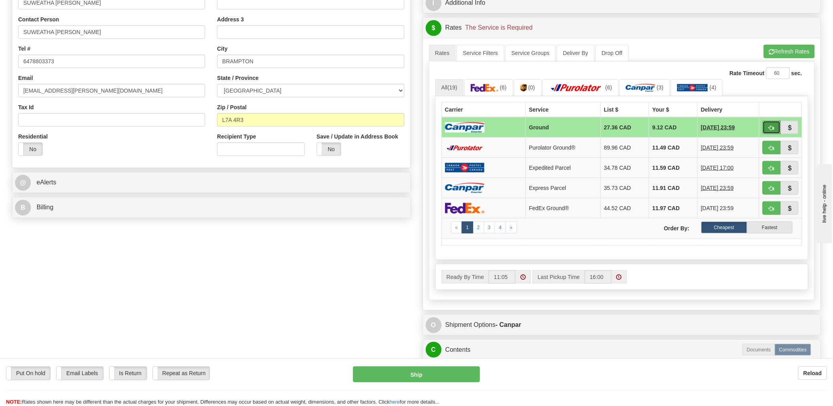
click at [776, 125] on button "button" at bounding box center [772, 127] width 18 height 13
type input "1"
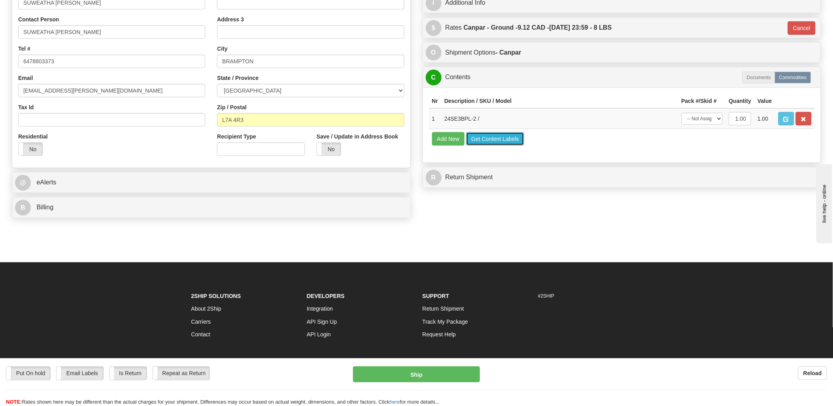
click at [513, 146] on button "Get Content Labels" at bounding box center [495, 138] width 58 height 13
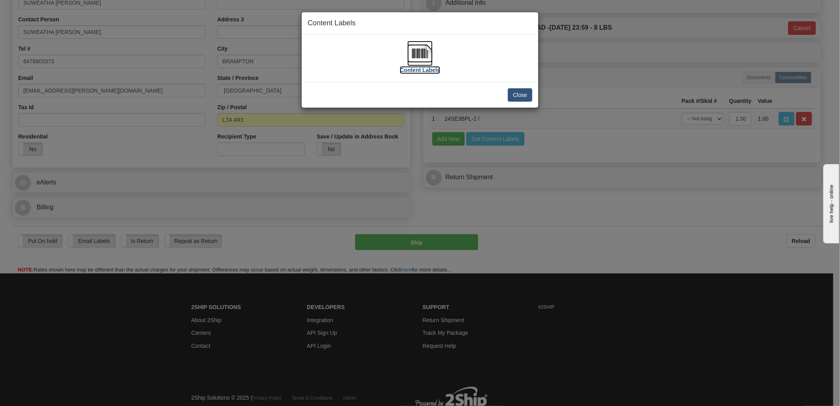
click at [430, 59] on img at bounding box center [419, 53] width 25 height 25
click at [524, 94] on button "Close" at bounding box center [520, 94] width 25 height 13
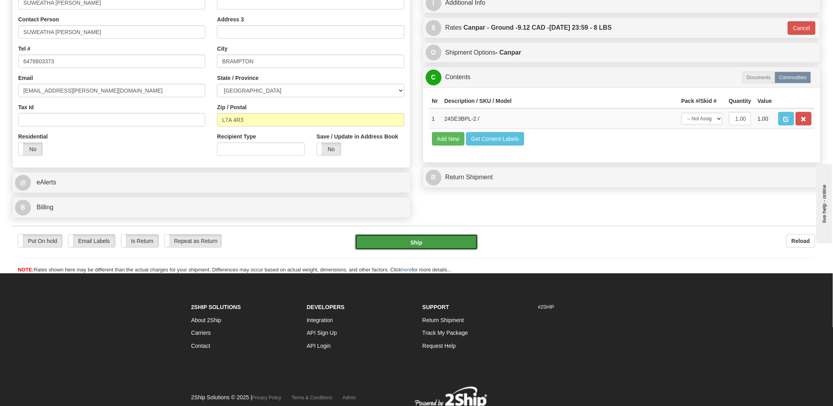
click at [433, 243] on button "Ship" at bounding box center [416, 242] width 123 height 16
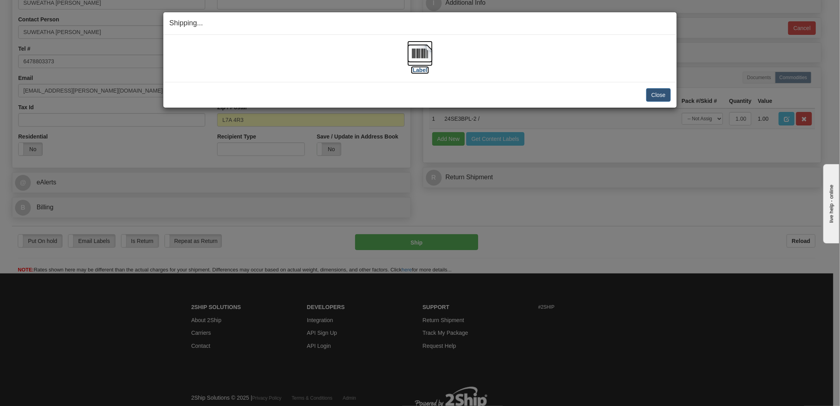
click at [413, 57] on img at bounding box center [419, 53] width 25 height 25
click at [590, 41] on div "[Label]" at bounding box center [419, 58] width 501 height 35
click at [655, 95] on button "Close" at bounding box center [658, 94] width 25 height 13
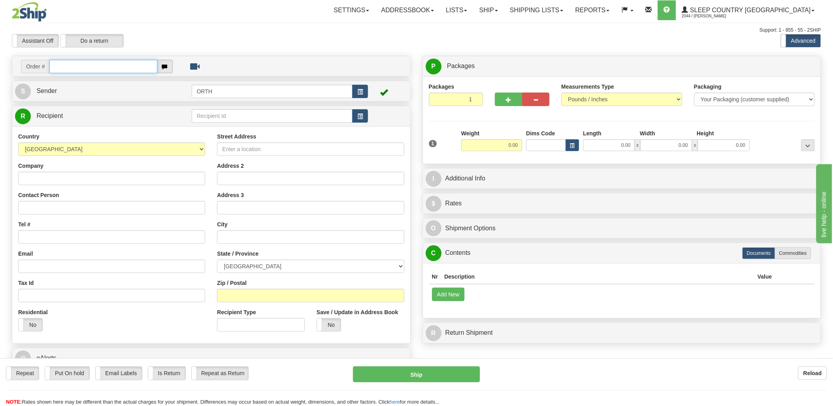
drag, startPoint x: 120, startPoint y: 66, endPoint x: 169, endPoint y: 70, distance: 49.6
click at [120, 66] on input "text" at bounding box center [103, 66] width 108 height 13
type input "9000i"
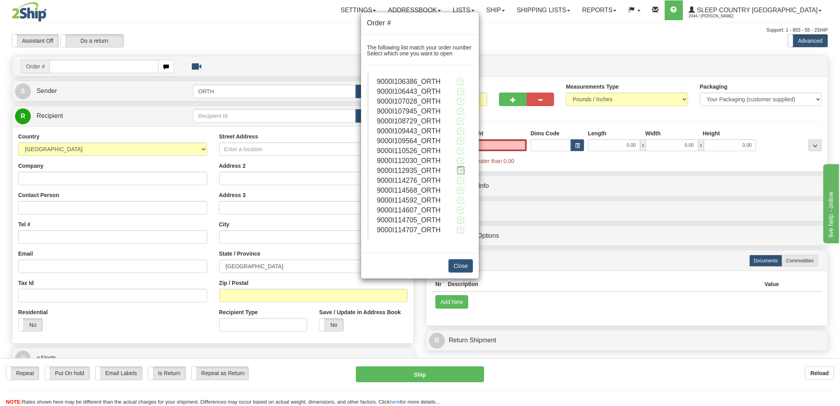
type input "0.00"
click at [462, 171] on span at bounding box center [461, 170] width 8 height 8
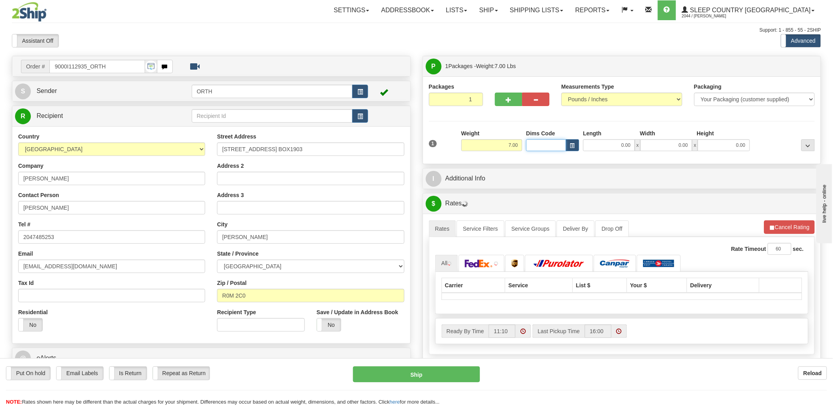
click at [533, 145] on input "Dims Code" at bounding box center [546, 145] width 40 height 12
type input "bte"
click button "Delete" at bounding box center [0, 0] width 0 height 0
type input "15.00"
type input "5.00"
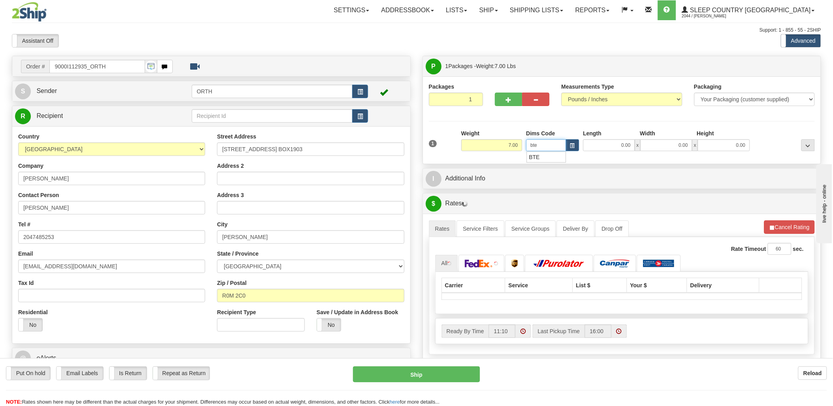
type input "25.00"
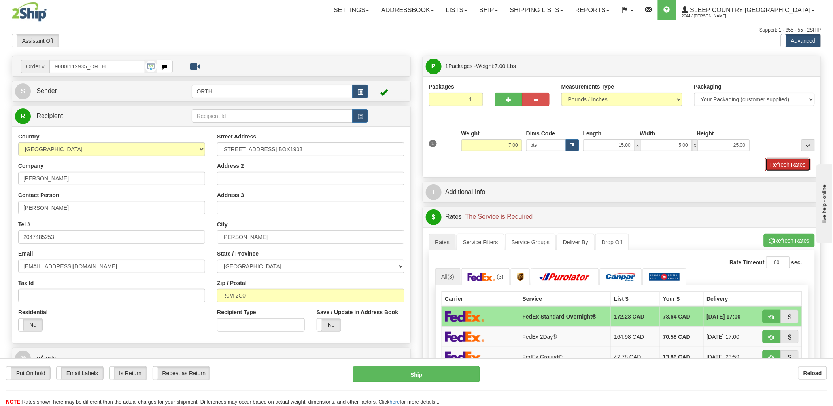
click at [788, 159] on button "Refresh Rates" at bounding box center [788, 164] width 45 height 13
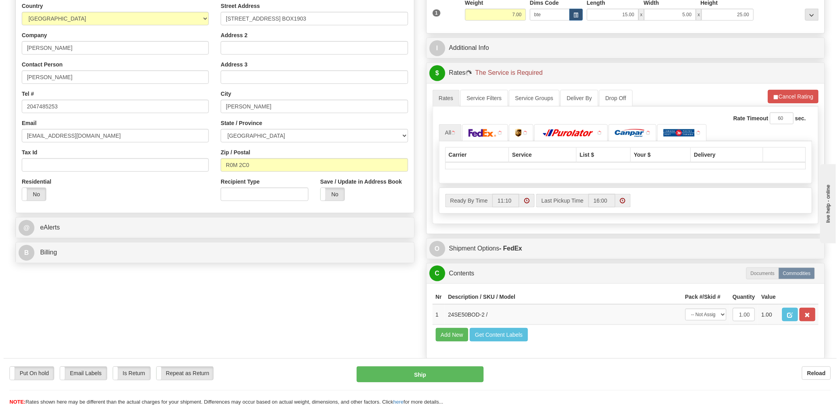
scroll to position [132, 0]
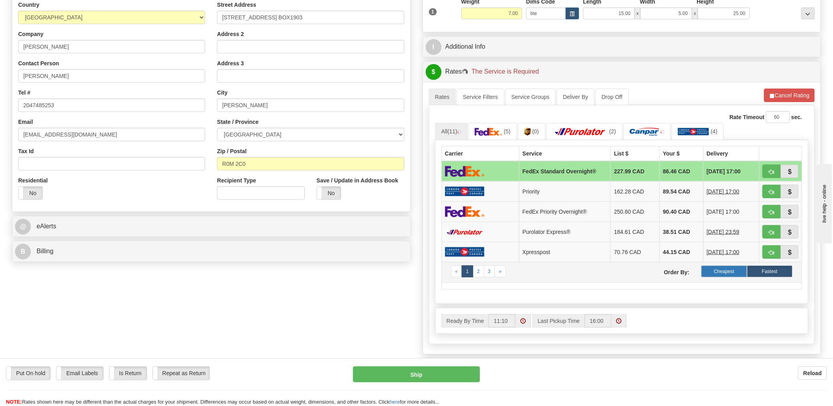
click at [734, 272] on label "Cheapest" at bounding box center [724, 271] width 45 height 12
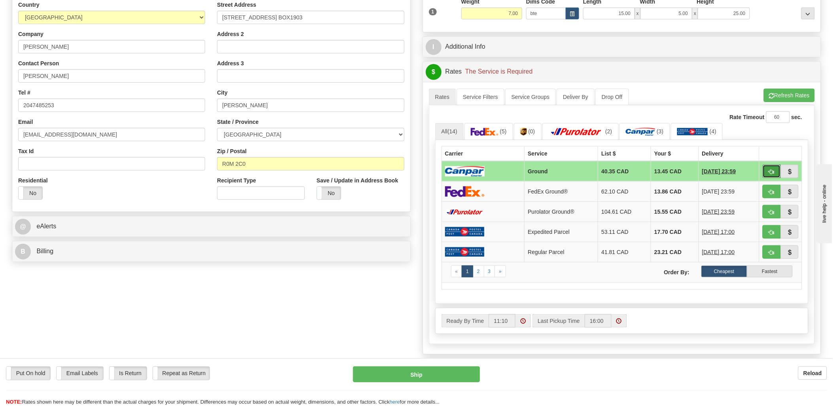
click at [779, 168] on button "button" at bounding box center [772, 171] width 18 height 13
type input "1"
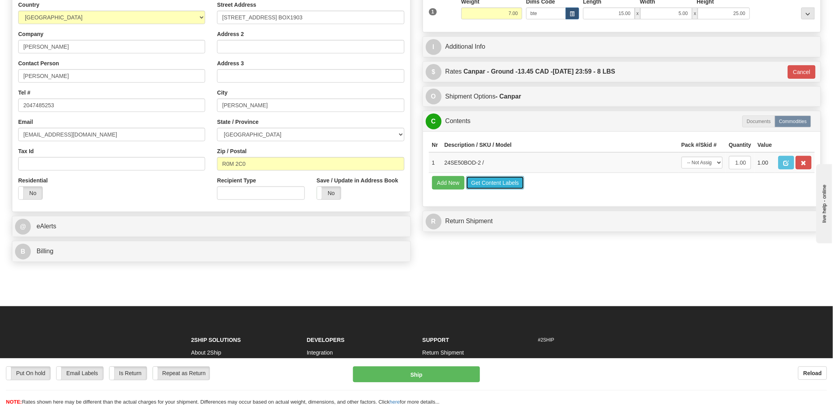
click at [489, 189] on button "Get Content Labels" at bounding box center [495, 182] width 58 height 13
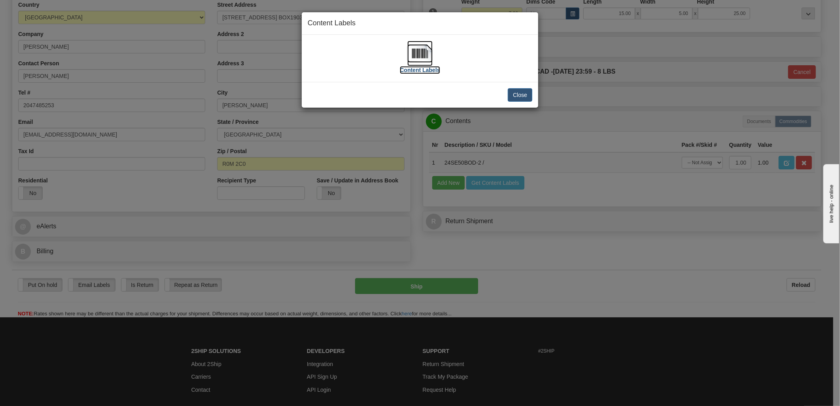
click at [428, 60] on img at bounding box center [419, 53] width 25 height 25
click at [520, 94] on button "Close" at bounding box center [520, 94] width 25 height 13
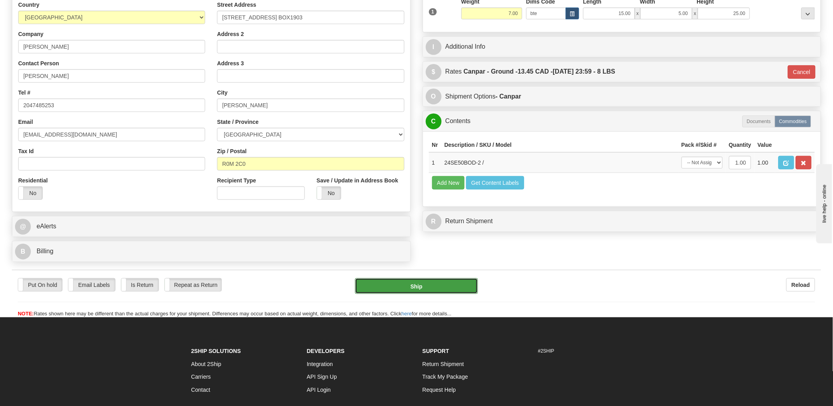
click at [431, 283] on button "Ship" at bounding box center [416, 286] width 123 height 16
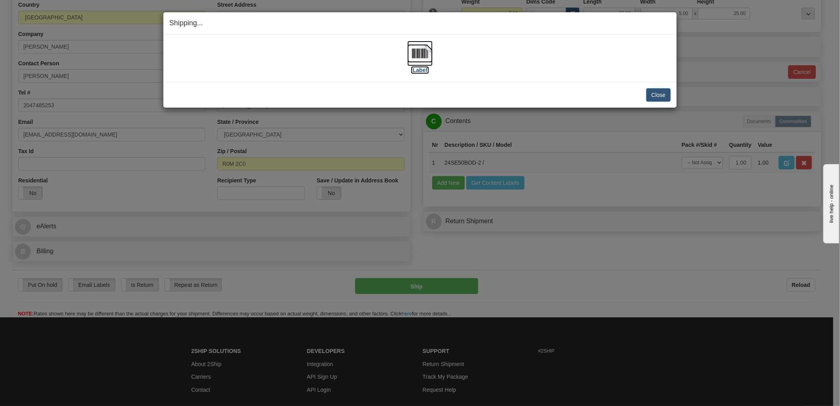
click at [425, 56] on img at bounding box center [419, 53] width 25 height 25
click at [606, 57] on div "[Label]" at bounding box center [419, 58] width 501 height 35
click at [656, 101] on button "Close" at bounding box center [658, 94] width 25 height 13
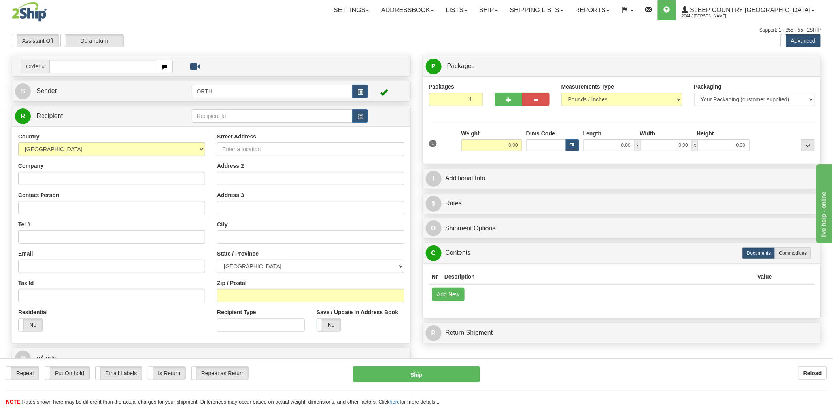
drag, startPoint x: 82, startPoint y: 69, endPoint x: 176, endPoint y: 46, distance: 96.9
click at [83, 69] on input "text" at bounding box center [103, 66] width 108 height 13
type input "9000"
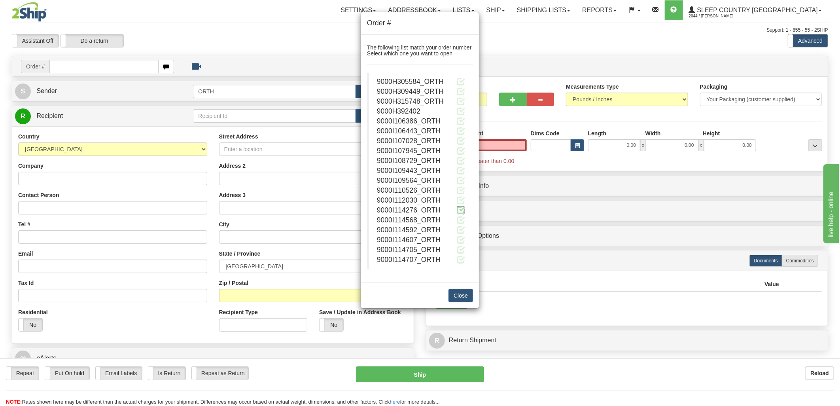
type input "0.00"
click at [460, 212] on span at bounding box center [461, 210] width 8 height 8
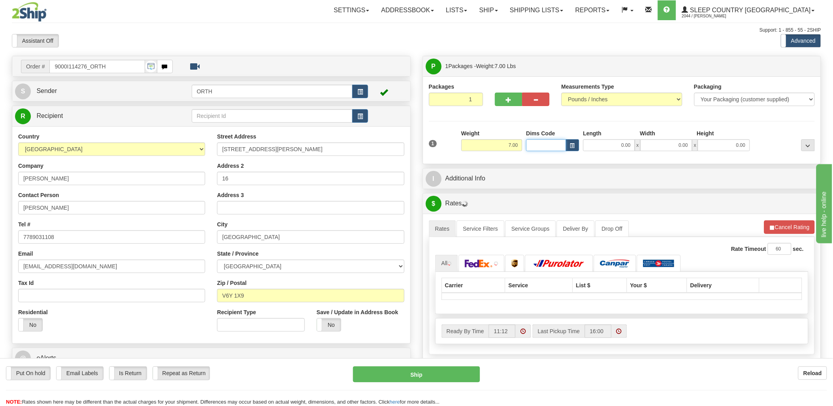
click at [536, 141] on input "Dims Code" at bounding box center [546, 145] width 40 height 12
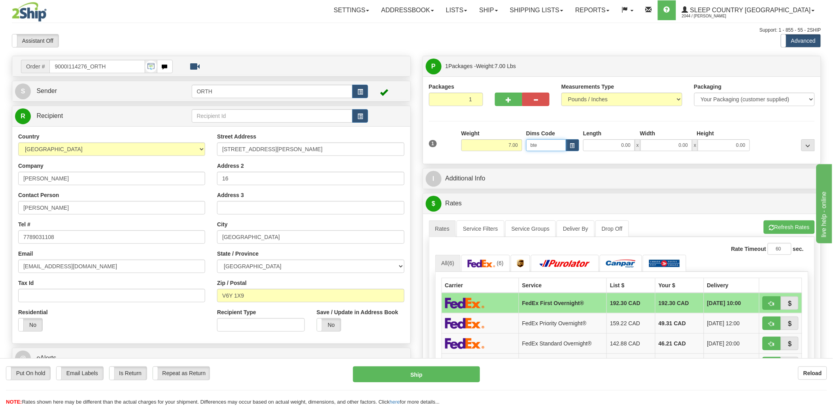
click button "Delete" at bounding box center [0, 0] width 0 height 0
type input "bte'"
type input "15.00"
type input "5.00"
type input "25.00"
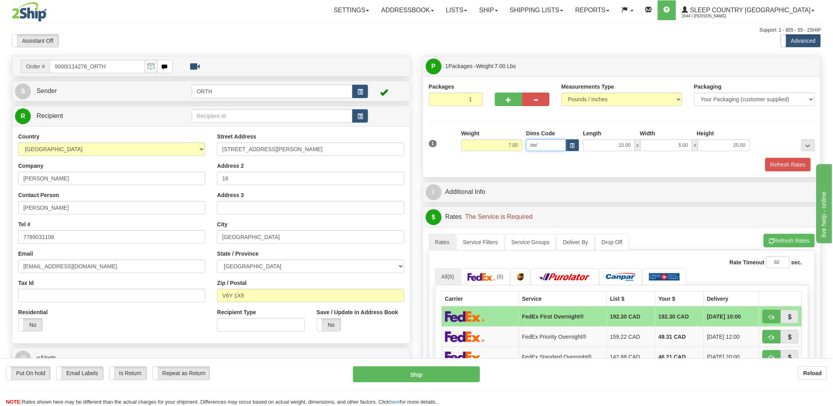
type input "bte"
click at [774, 163] on button "Refresh Rates" at bounding box center [788, 164] width 45 height 13
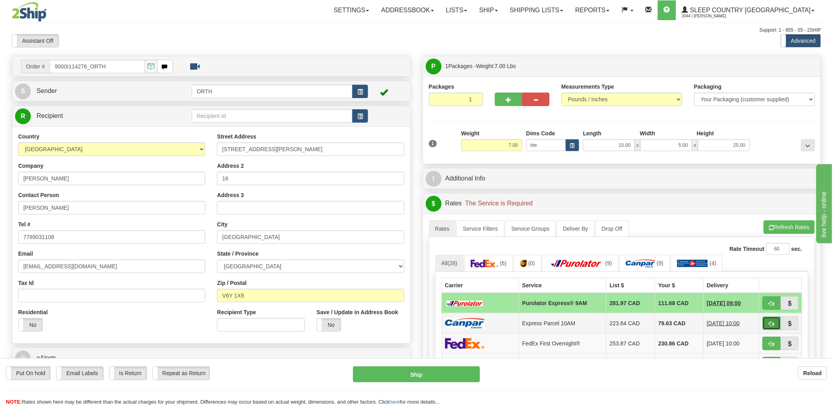
click at [772, 329] on button "button" at bounding box center [772, 322] width 18 height 13
type input "E0"
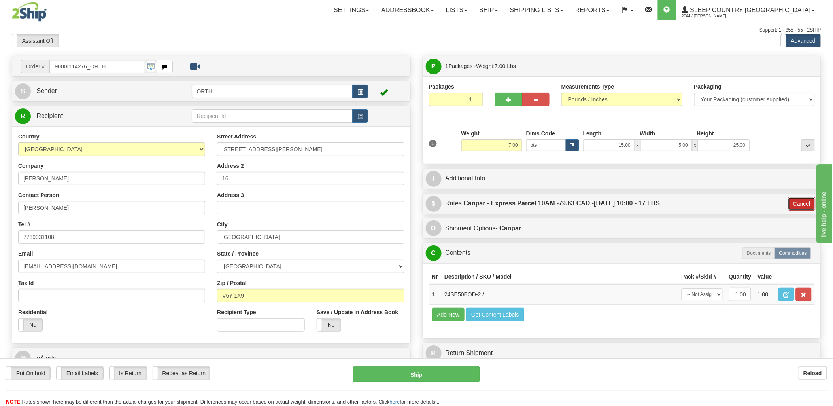
click at [797, 204] on button "Cancel" at bounding box center [802, 203] width 28 height 13
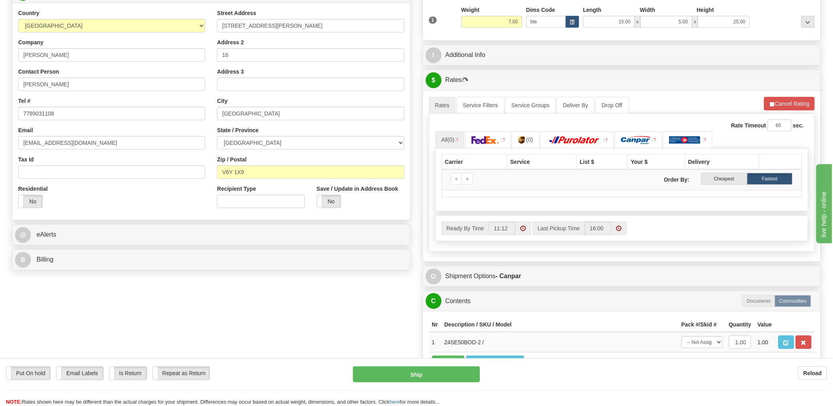
scroll to position [132, 0]
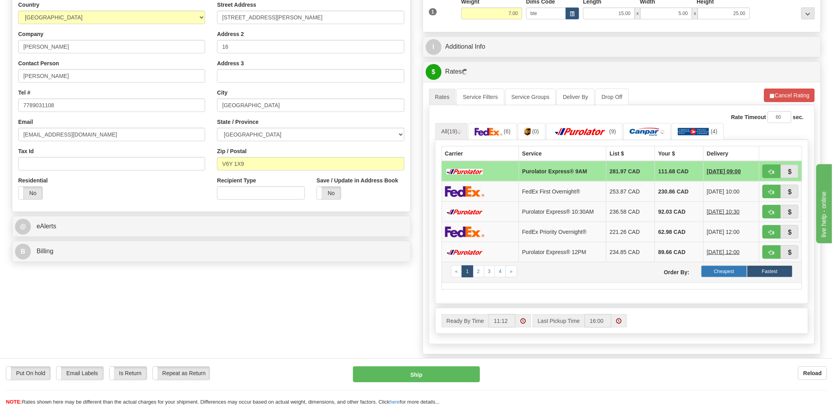
click at [746, 276] on div "Cheapest Fastest" at bounding box center [747, 271] width 91 height 12
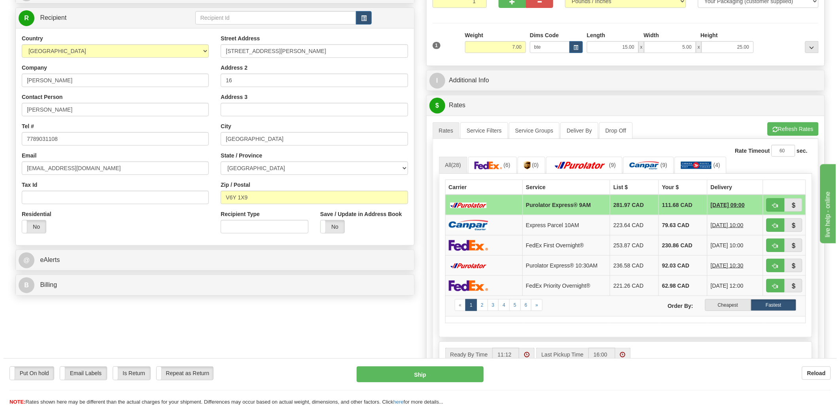
scroll to position [88, 0]
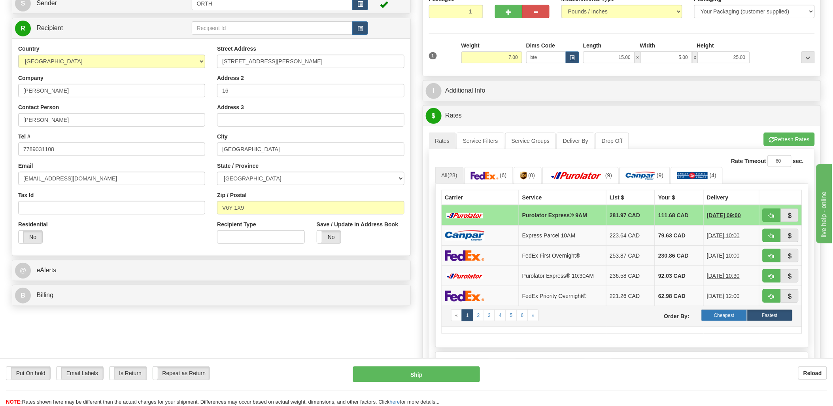
click at [721, 317] on label "Cheapest" at bounding box center [724, 315] width 45 height 12
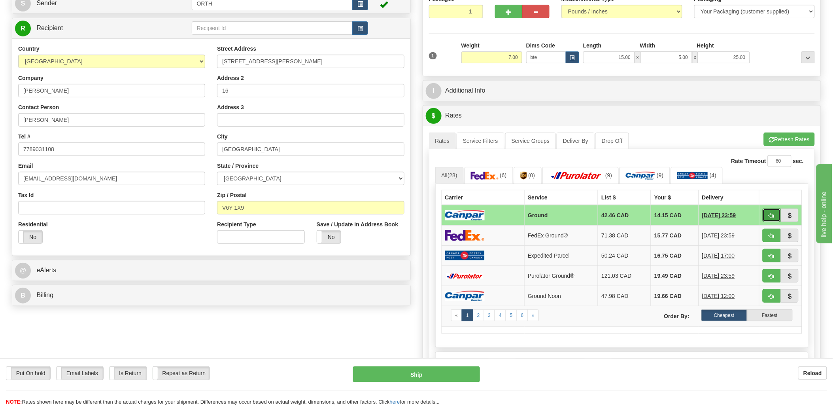
click at [776, 218] on button "button" at bounding box center [772, 214] width 18 height 13
type input "1"
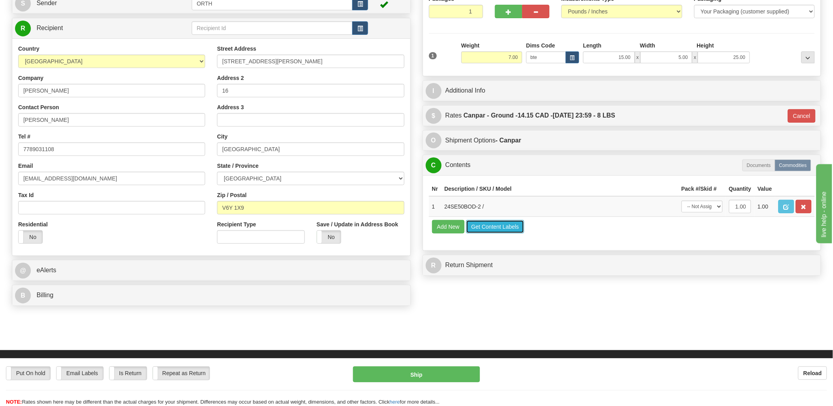
click at [481, 233] on button "Get Content Labels" at bounding box center [495, 226] width 58 height 13
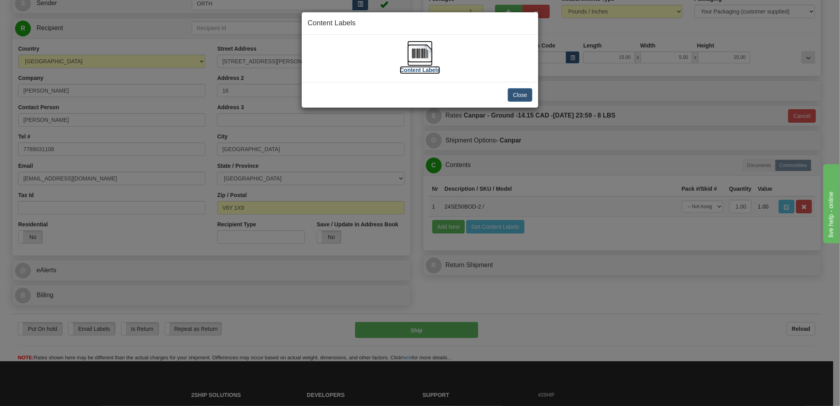
click at [412, 50] on img at bounding box center [419, 53] width 25 height 25
click at [533, 96] on div "Close" at bounding box center [420, 95] width 236 height 26
click at [528, 95] on button "Close" at bounding box center [520, 94] width 25 height 13
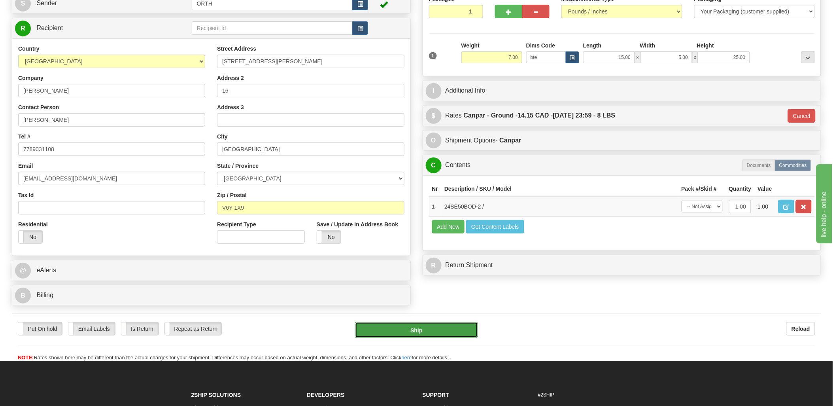
click at [428, 327] on button "Ship" at bounding box center [416, 330] width 123 height 16
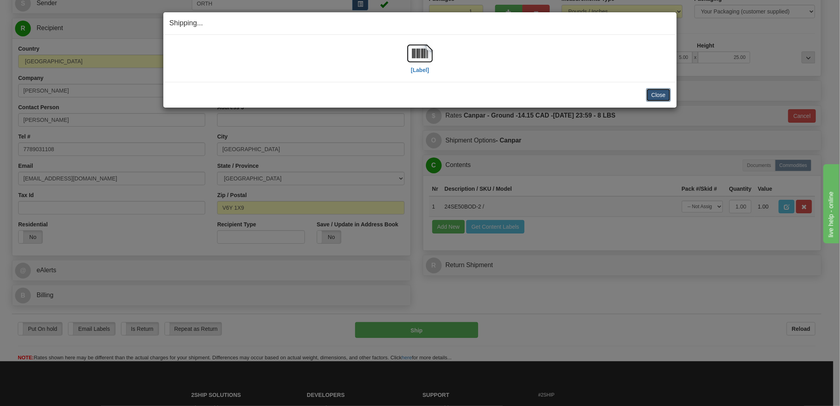
click at [651, 92] on button "Close" at bounding box center [658, 94] width 25 height 13
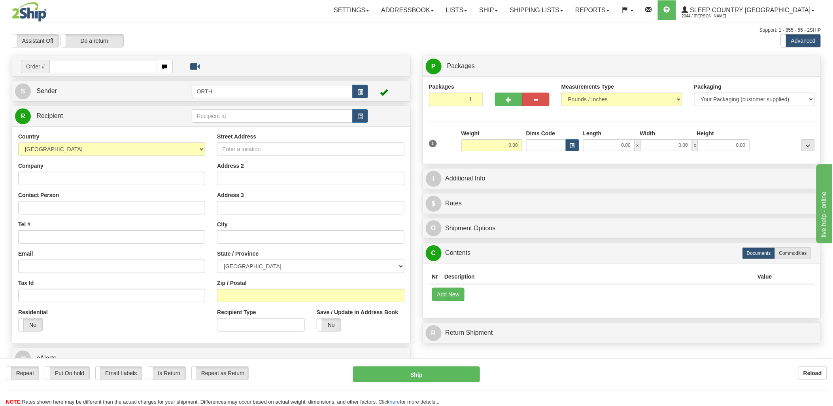
click at [116, 65] on input "text" at bounding box center [103, 66] width 108 height 13
type input "9000i"
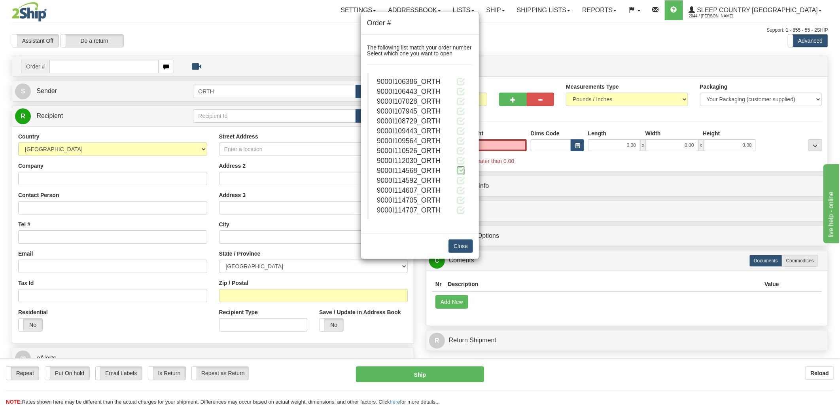
type input "0.00"
click at [458, 171] on span at bounding box center [461, 170] width 8 height 8
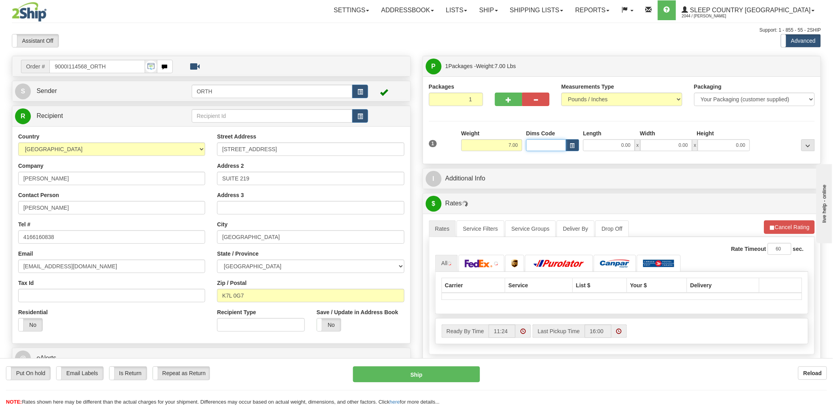
click at [542, 146] on input "Dims Code" at bounding box center [546, 145] width 40 height 12
type input "bte"
click button "Delete" at bounding box center [0, 0] width 0 height 0
type input "15.00"
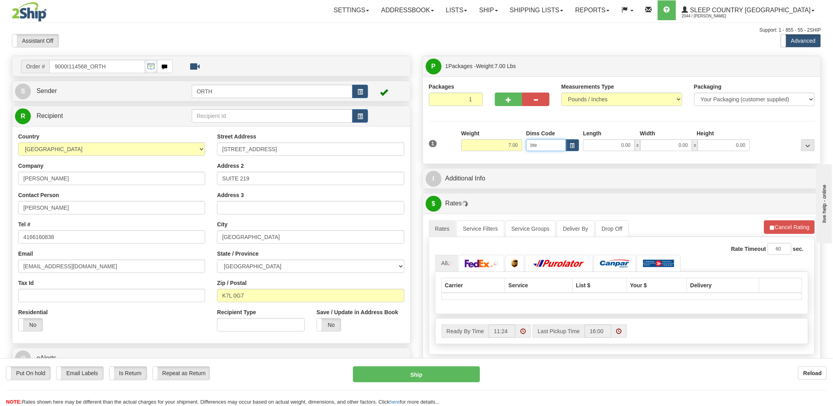
type input "5.00"
type input "25.00"
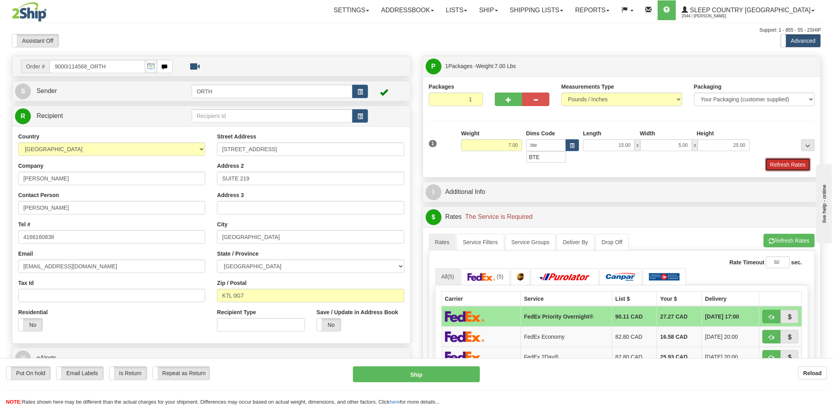
click at [772, 163] on button "Refresh Rates" at bounding box center [788, 164] width 45 height 13
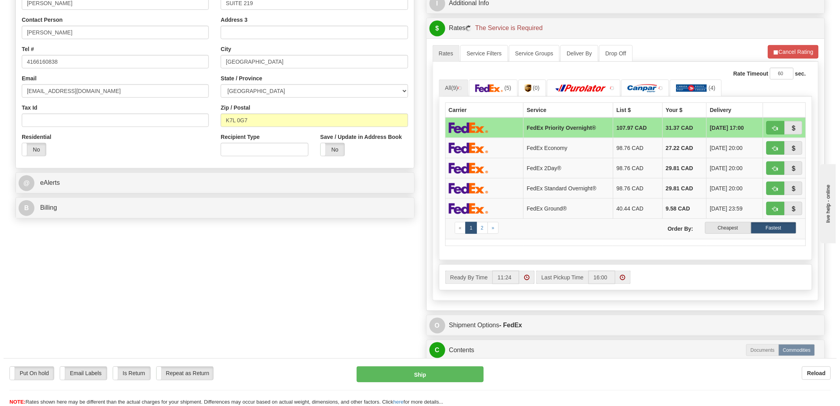
scroll to position [176, 0]
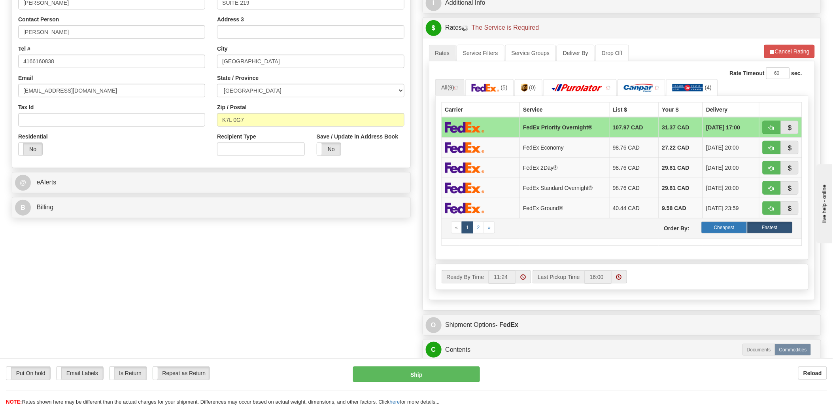
click at [728, 232] on label "Cheapest" at bounding box center [724, 227] width 45 height 12
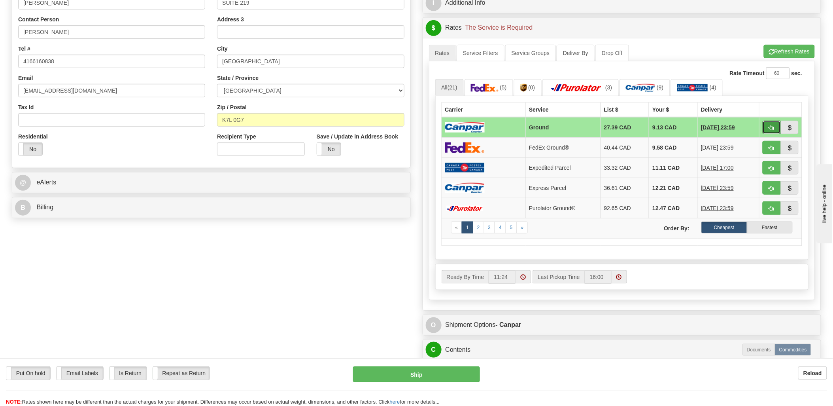
click at [769, 127] on span "button" at bounding box center [772, 127] width 6 height 5
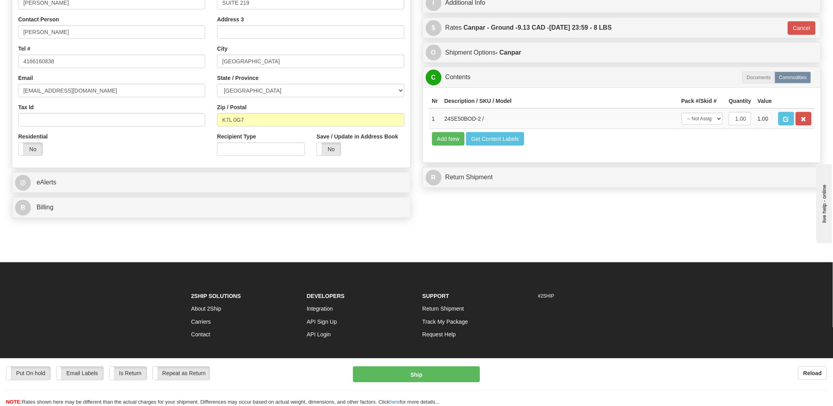
type input "1"
click at [508, 146] on button "Get Content Labels" at bounding box center [495, 138] width 58 height 13
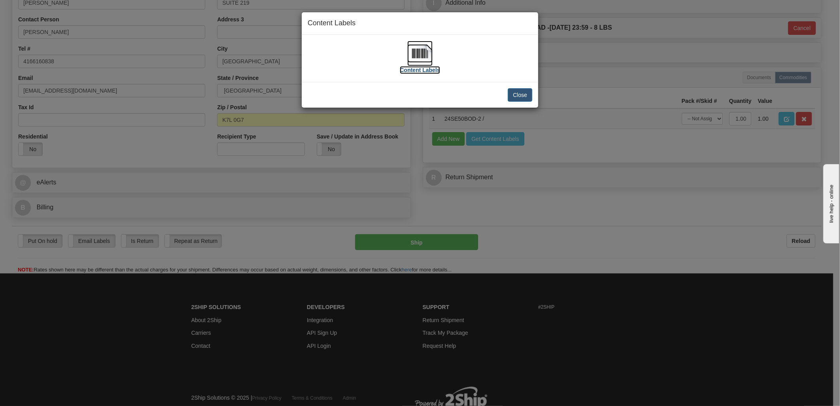
click at [426, 53] on img at bounding box center [419, 53] width 25 height 25
click at [513, 101] on button "Close" at bounding box center [520, 94] width 25 height 13
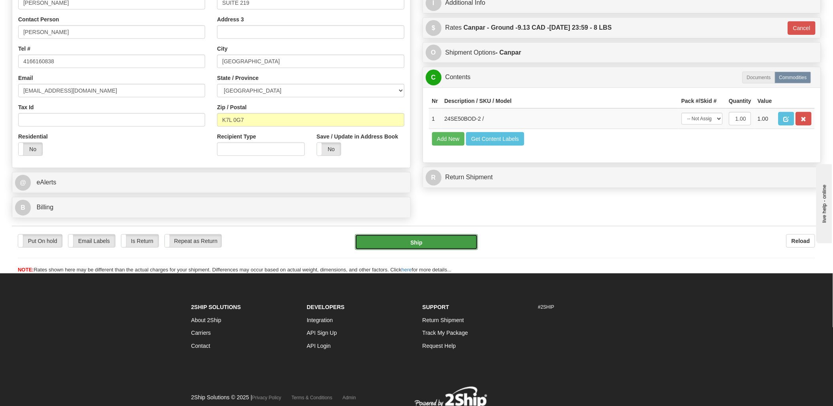
click at [436, 242] on button "Ship" at bounding box center [416, 242] width 123 height 16
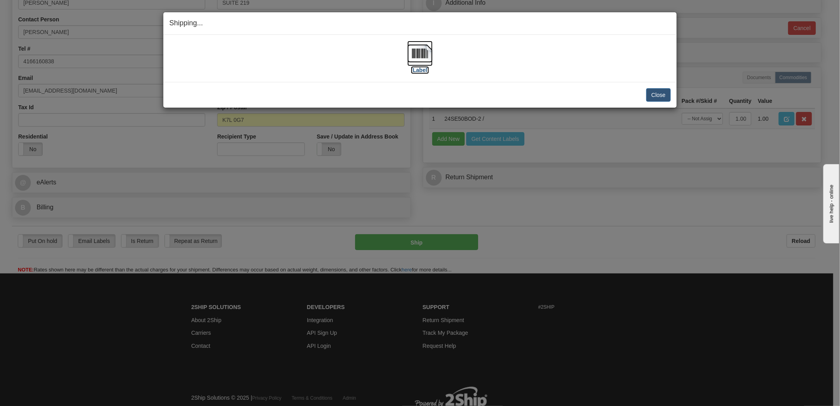
click at [426, 48] on img at bounding box center [419, 53] width 25 height 25
click at [659, 89] on button "Close" at bounding box center [658, 94] width 25 height 13
click at [655, 88] on button "Close" at bounding box center [658, 94] width 25 height 13
click at [656, 93] on button "Close" at bounding box center [658, 94] width 25 height 13
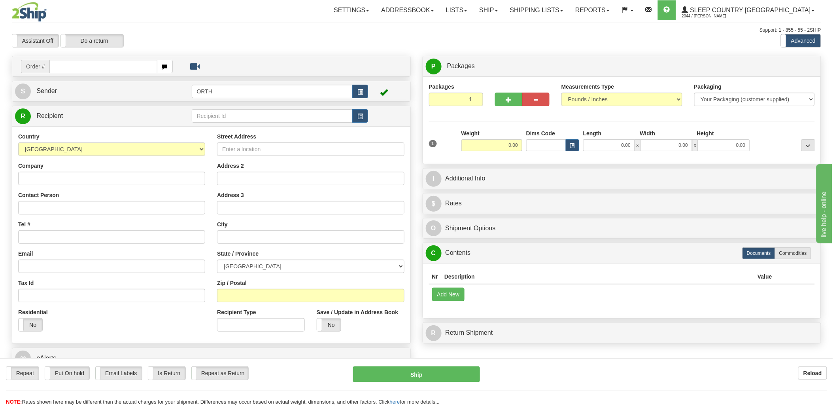
click at [133, 65] on input "text" at bounding box center [103, 66] width 108 height 13
click at [134, 65] on input "text" at bounding box center [103, 66] width 108 height 13
type input "9000i"
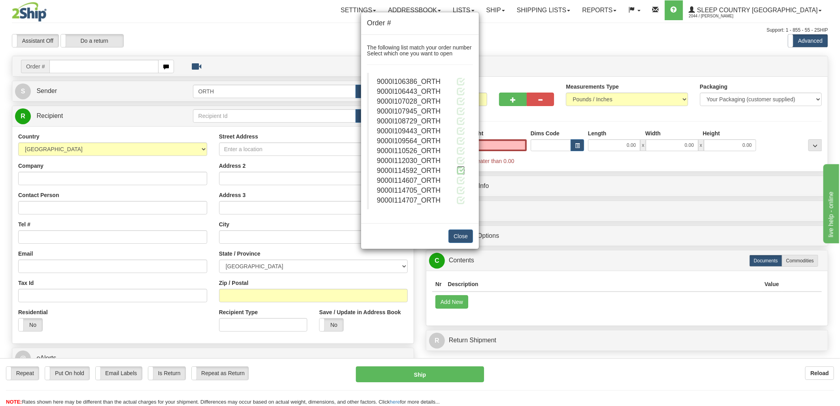
type input "0.00"
click at [461, 169] on span at bounding box center [461, 170] width 8 height 8
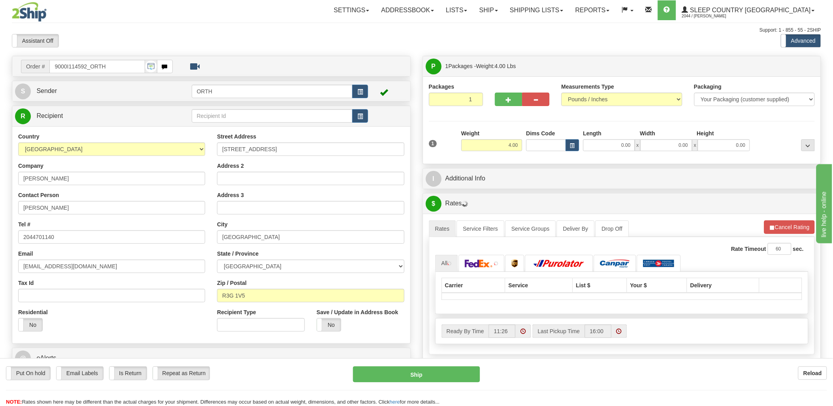
click at [538, 146] on div at bounding box center [416, 203] width 833 height 406
click at [538, 146] on input "Dims Code" at bounding box center [546, 145] width 40 height 12
type input "bte"
click button "Delete" at bounding box center [0, 0] width 0 height 0
type input "15.00"
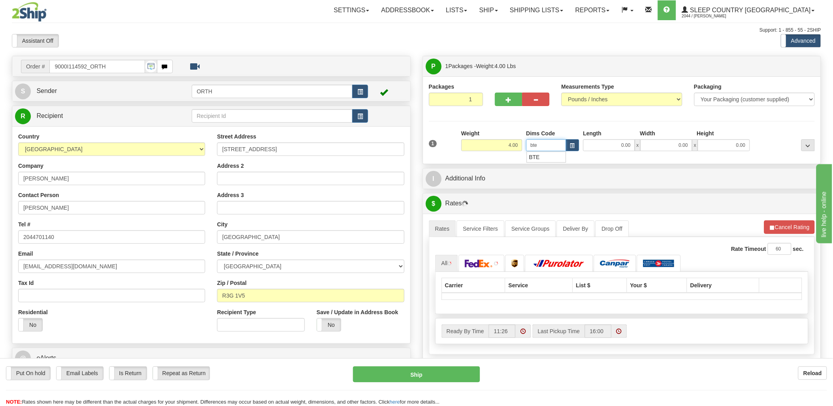
type input "5.00"
type input "25.00"
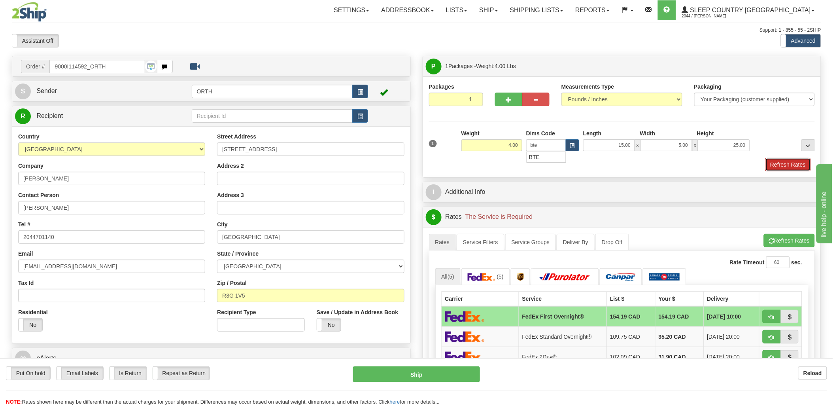
click at [803, 162] on button "Refresh Rates" at bounding box center [788, 164] width 45 height 13
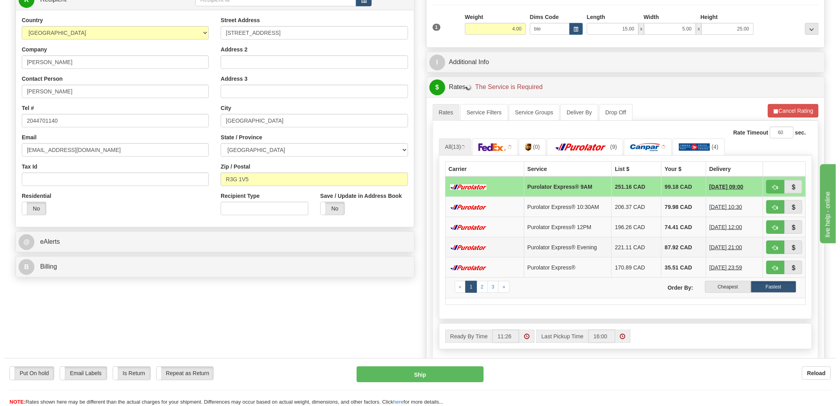
scroll to position [132, 0]
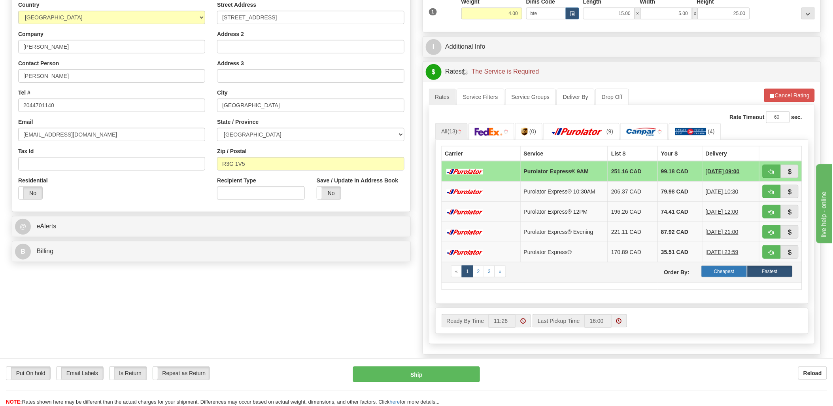
click at [729, 272] on label "Cheapest" at bounding box center [724, 271] width 45 height 12
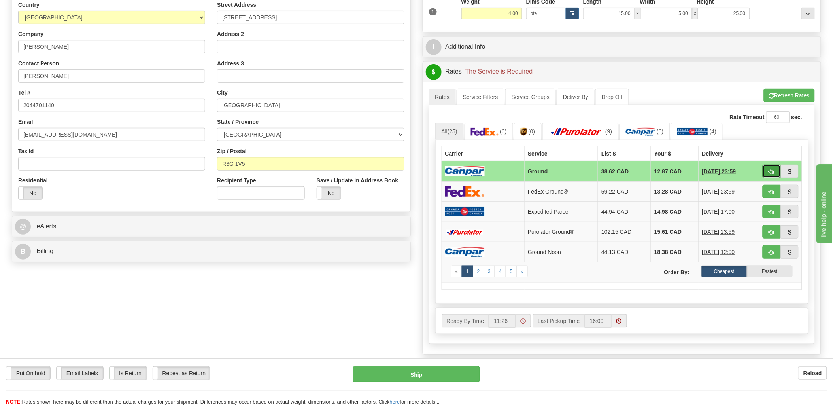
click at [768, 170] on button "button" at bounding box center [772, 171] width 18 height 13
type input "1"
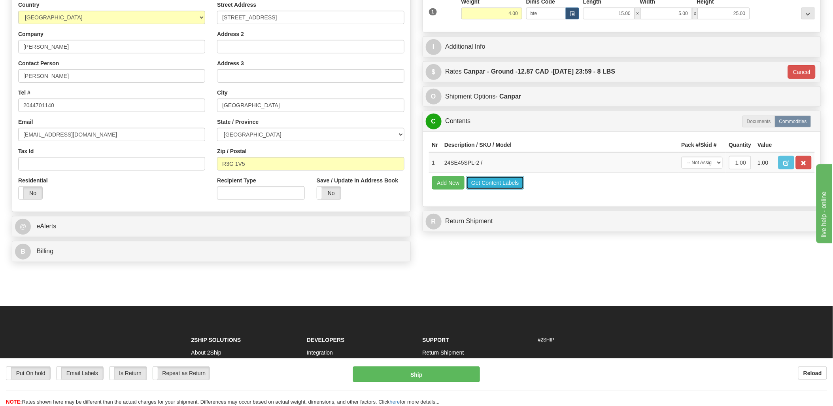
click at [496, 189] on button "Get Content Labels" at bounding box center [495, 182] width 58 height 13
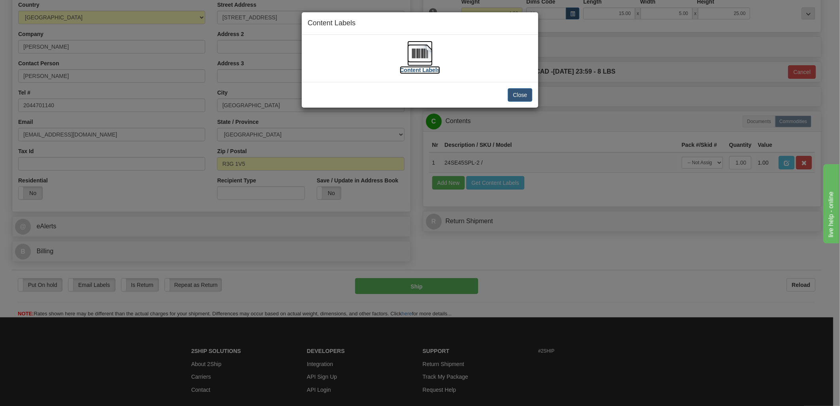
click at [421, 53] on img at bounding box center [419, 53] width 25 height 25
click at [527, 93] on button "Close" at bounding box center [520, 94] width 25 height 13
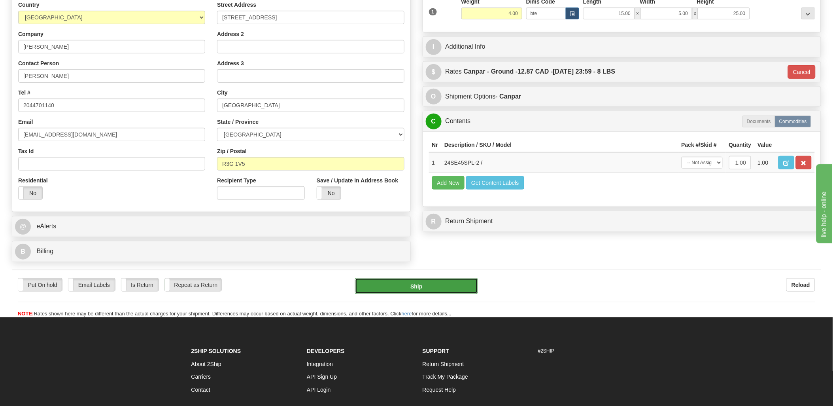
click at [424, 288] on button "Ship" at bounding box center [416, 286] width 123 height 16
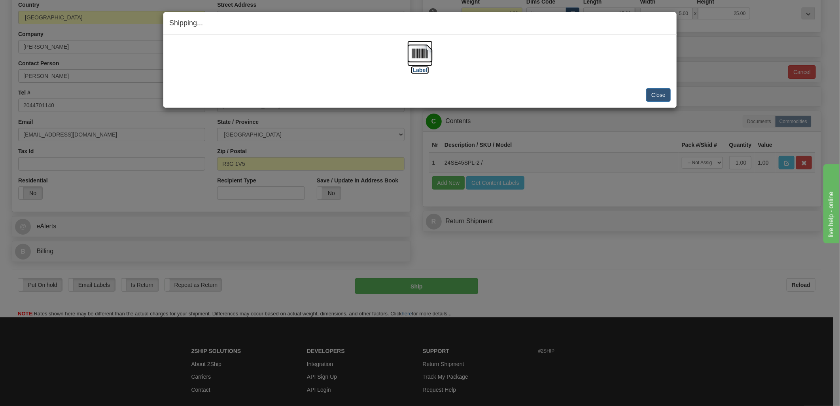
click at [424, 55] on img at bounding box center [419, 53] width 25 height 25
click at [657, 88] on div "Close Cancel Cancel Shipment and Quit Pickup Quit Pickup ONLY" at bounding box center [419, 95] width 513 height 26
click at [659, 93] on button "Close" at bounding box center [658, 94] width 25 height 13
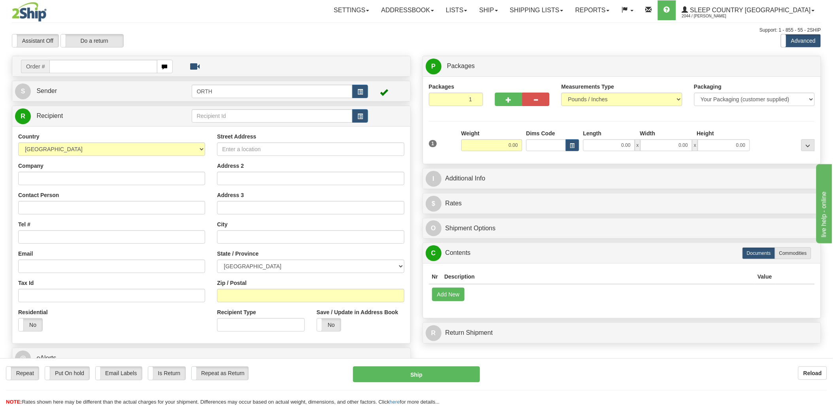
click at [85, 66] on input "text" at bounding box center [103, 66] width 108 height 13
type input "9000i"
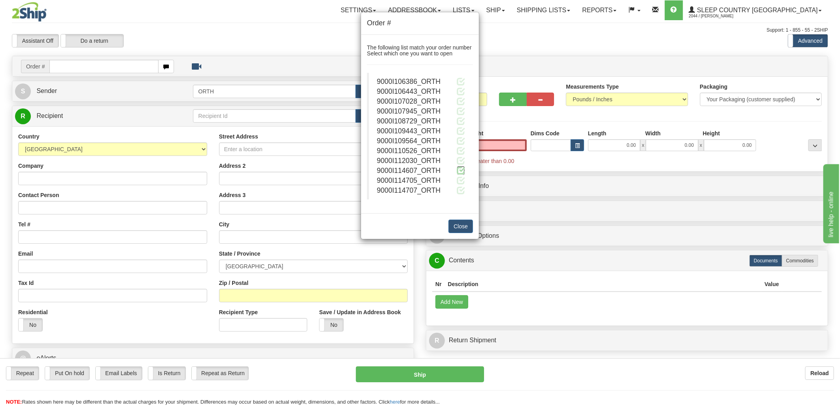
type input "0.00"
click at [458, 170] on span at bounding box center [461, 170] width 8 height 8
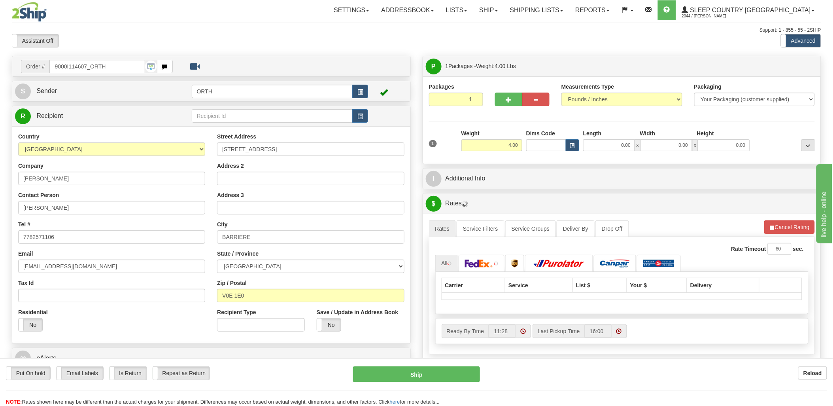
click at [541, 146] on div at bounding box center [416, 203] width 833 height 406
click at [541, 146] on input "Dims Code" at bounding box center [546, 145] width 40 height 12
type input "bte"
click button "Delete" at bounding box center [0, 0] width 0 height 0
type input "15.00"
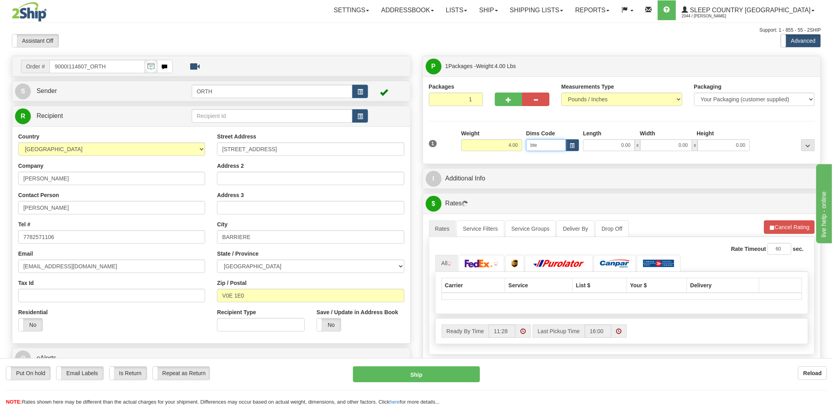
type input "5.00"
type input "25.00"
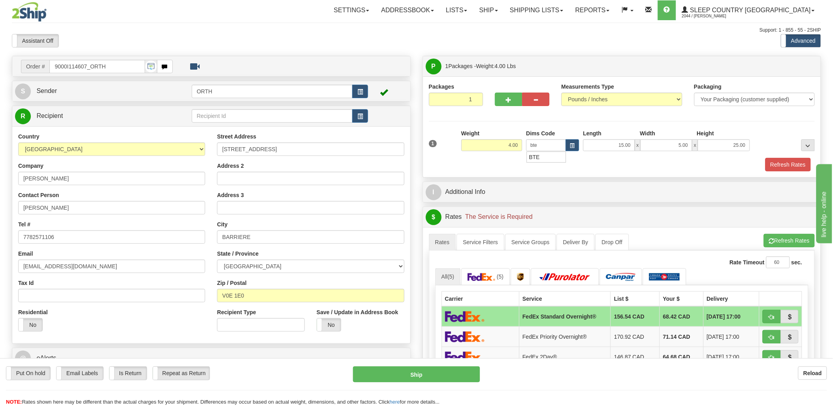
click at [792, 155] on div "1 Weight 4.00 Dims Code bte" at bounding box center [622, 143] width 390 height 28
click at [792, 163] on button "Refresh Rates" at bounding box center [788, 164] width 45 height 13
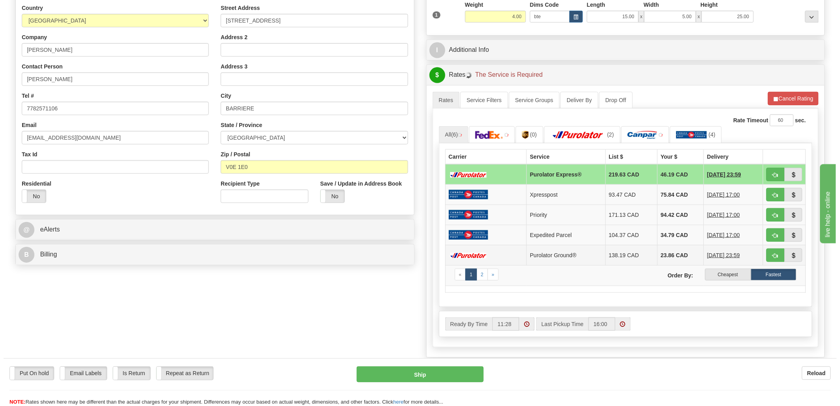
scroll to position [132, 0]
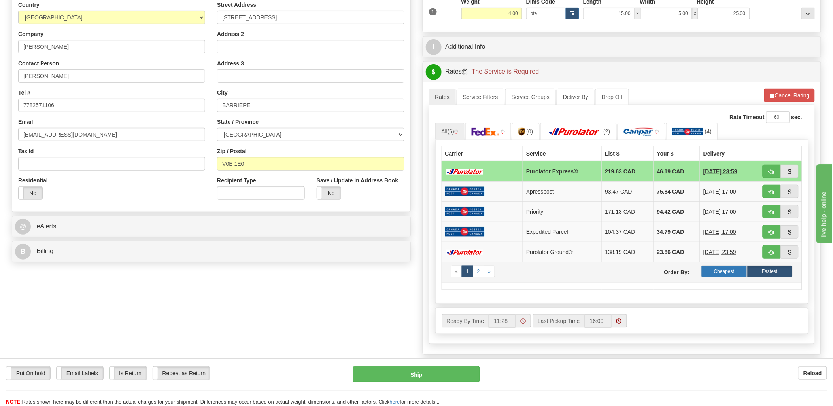
click at [734, 267] on label "Cheapest" at bounding box center [724, 271] width 45 height 12
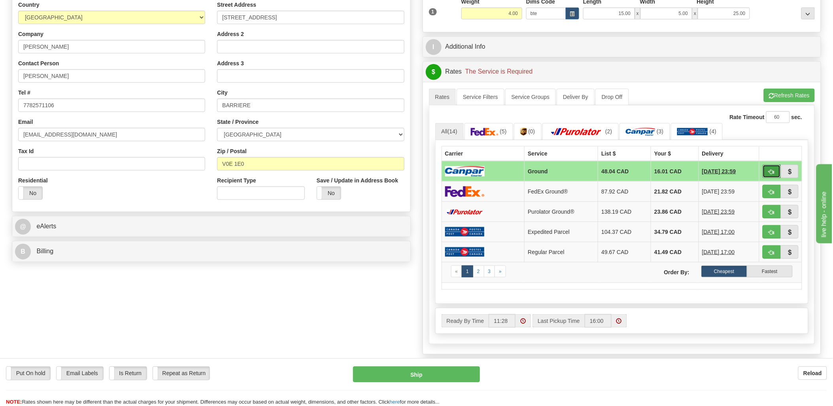
click at [774, 169] on span "button" at bounding box center [772, 171] width 6 height 5
type input "1"
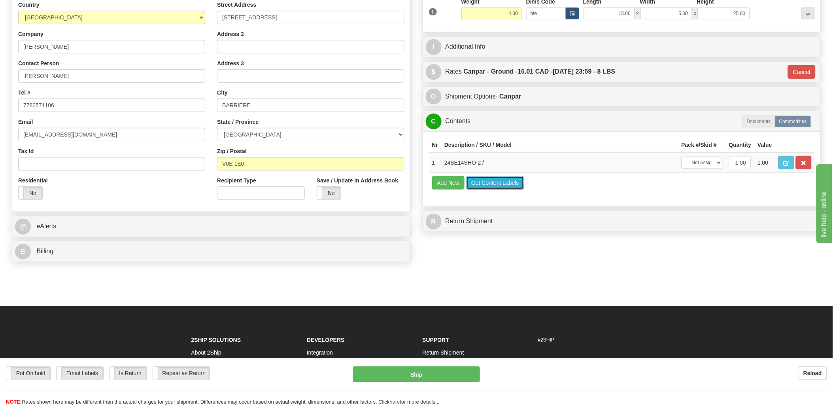
click at [474, 189] on button "Get Content Labels" at bounding box center [495, 182] width 58 height 13
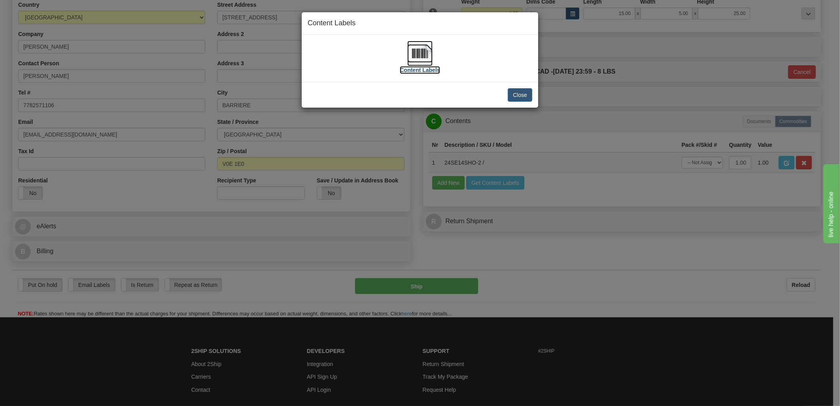
click at [422, 53] on img at bounding box center [419, 53] width 25 height 25
click at [519, 93] on button "Close" at bounding box center [520, 94] width 25 height 13
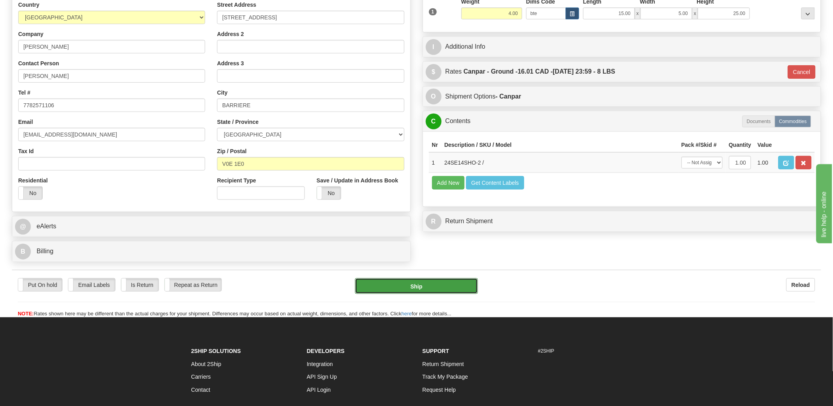
click at [441, 284] on button "Ship" at bounding box center [416, 286] width 123 height 16
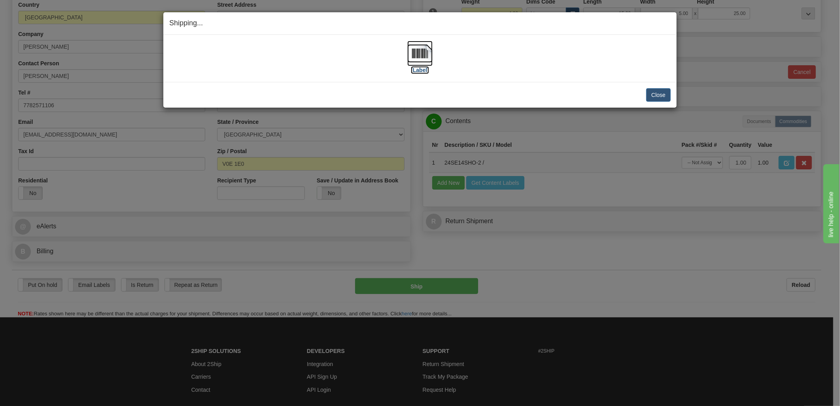
click at [420, 57] on img at bounding box center [419, 53] width 25 height 25
click at [658, 94] on button "Close" at bounding box center [658, 94] width 25 height 13
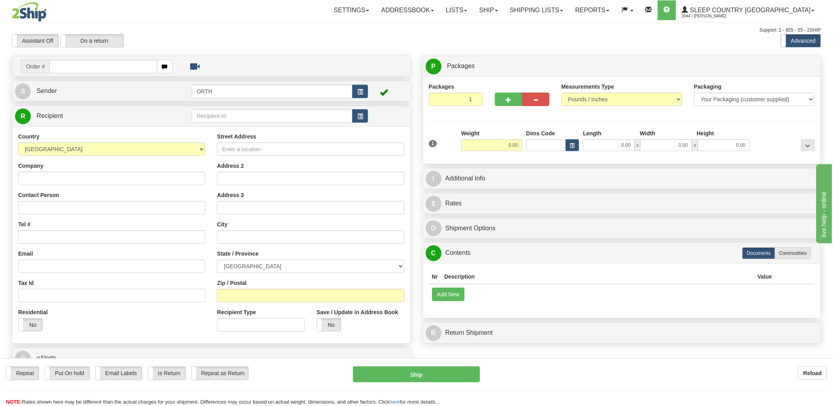
click at [76, 64] on input "text" at bounding box center [103, 66] width 108 height 13
type input "9002i"
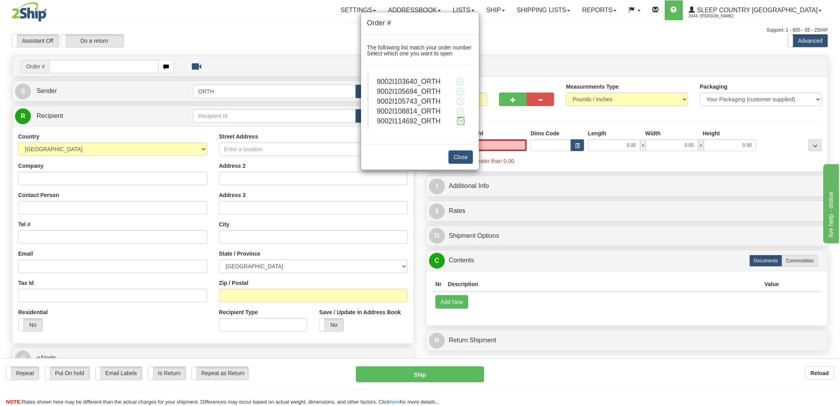
type input "0.00"
click at [460, 121] on span at bounding box center [461, 121] width 8 height 8
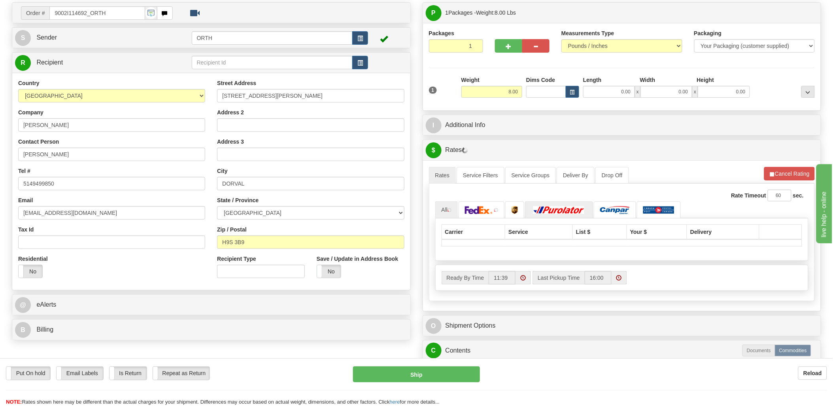
scroll to position [132, 0]
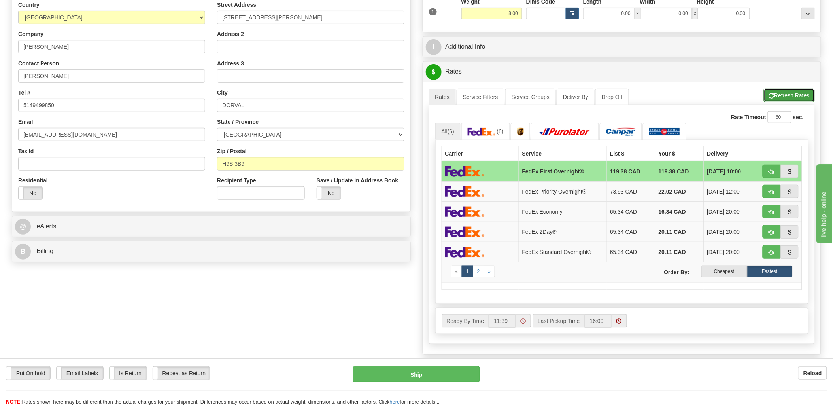
click at [776, 93] on button "Refresh Rates" at bounding box center [789, 95] width 51 height 13
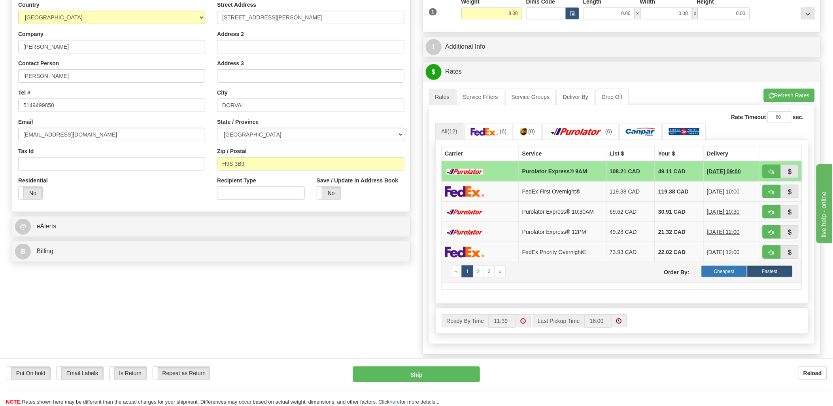
click at [728, 271] on label "Cheapest" at bounding box center [724, 271] width 45 height 12
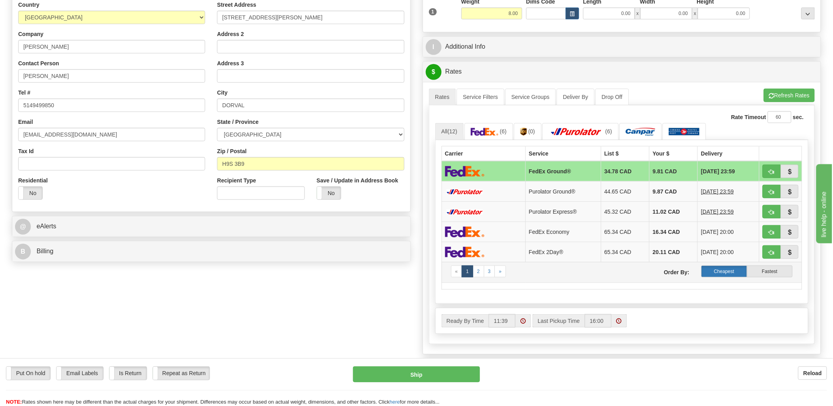
click at [718, 271] on label "Cheapest" at bounding box center [724, 271] width 45 height 12
click at [724, 268] on label "Cheapest" at bounding box center [724, 271] width 45 height 12
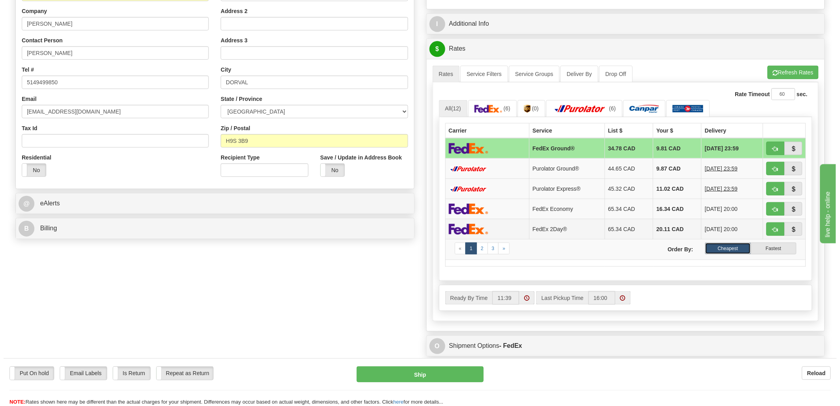
scroll to position [176, 0]
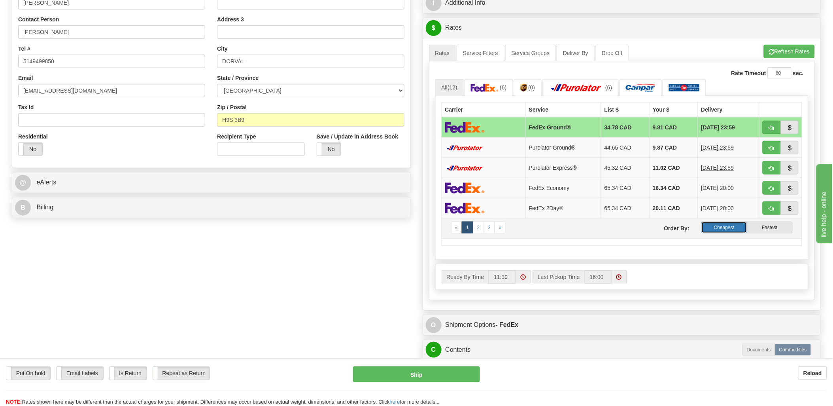
click at [719, 227] on label "Cheapest" at bounding box center [724, 227] width 45 height 12
click at [736, 227] on label "Cheapest" at bounding box center [724, 227] width 45 height 12
click at [782, 49] on button "Refresh Rates" at bounding box center [789, 51] width 51 height 13
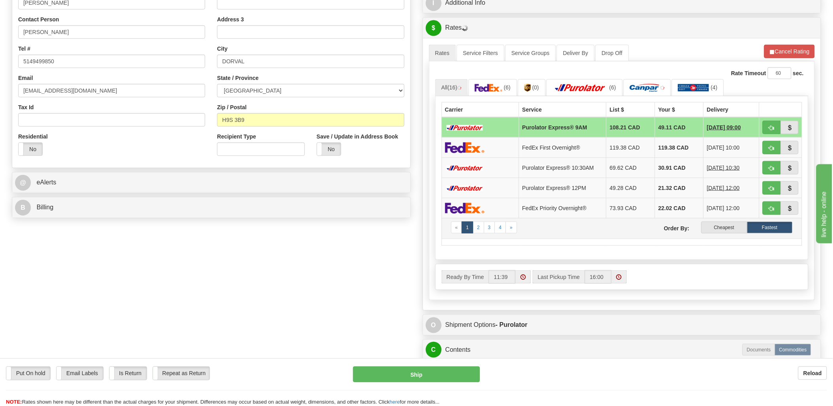
click at [729, 235] on td "« 1 2 3 4 » Order By: Cheapest Fastest" at bounding box center [622, 228] width 361 height 21
click at [730, 232] on label "Cheapest" at bounding box center [724, 227] width 45 height 12
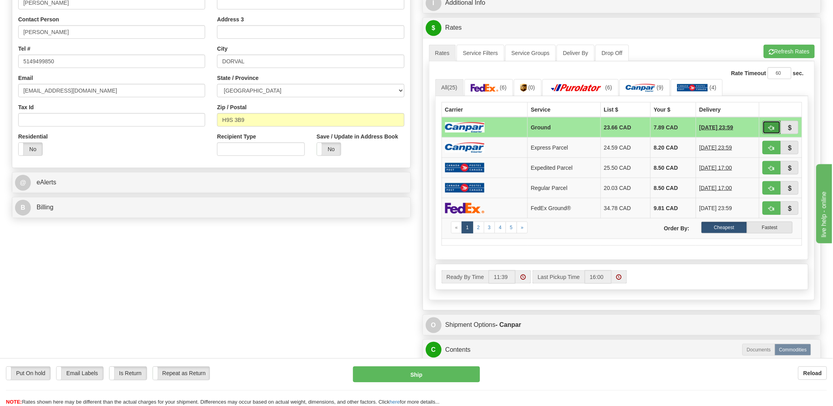
click at [775, 125] on button "button" at bounding box center [772, 127] width 18 height 13
type input "1"
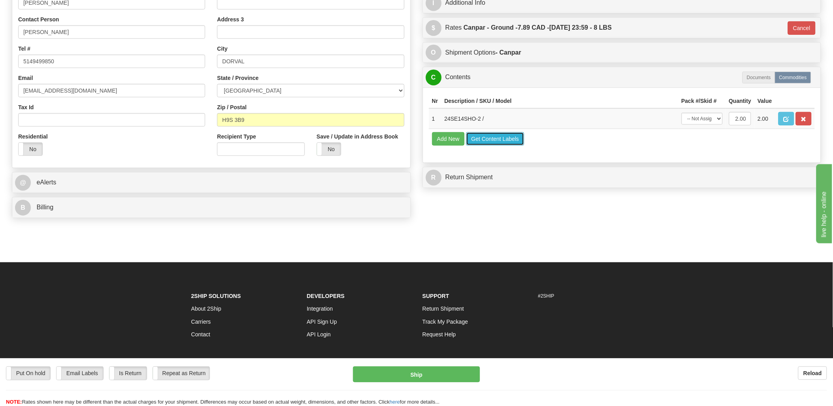
click at [518, 146] on button "Get Content Labels" at bounding box center [495, 138] width 58 height 13
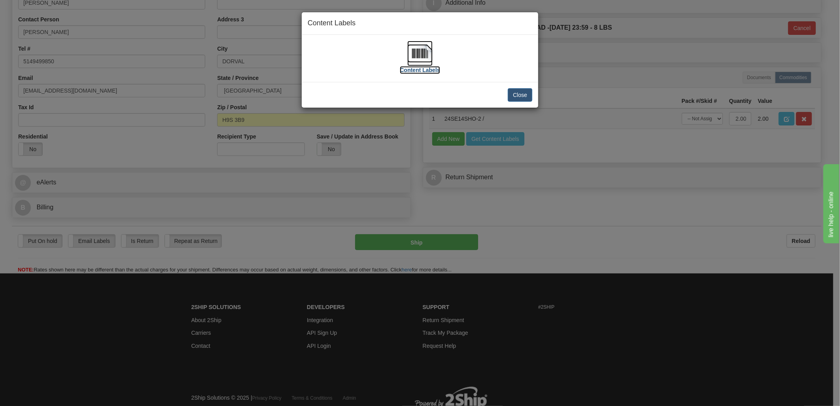
click at [425, 49] on img at bounding box center [419, 53] width 25 height 25
click at [524, 94] on button "Close" at bounding box center [520, 94] width 25 height 13
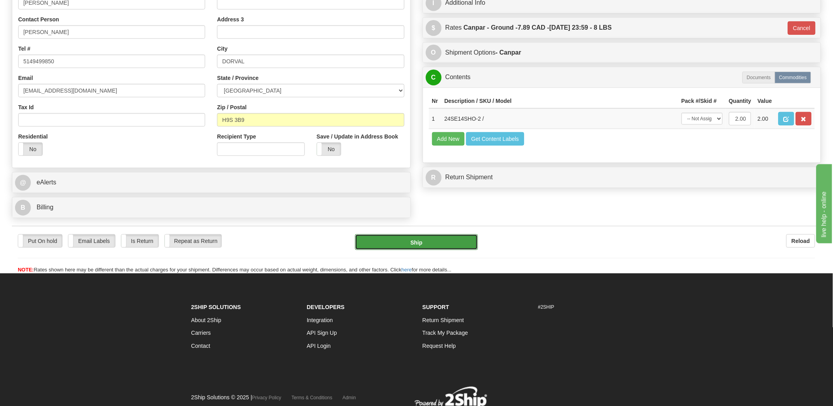
click at [430, 240] on button "Ship" at bounding box center [416, 242] width 123 height 16
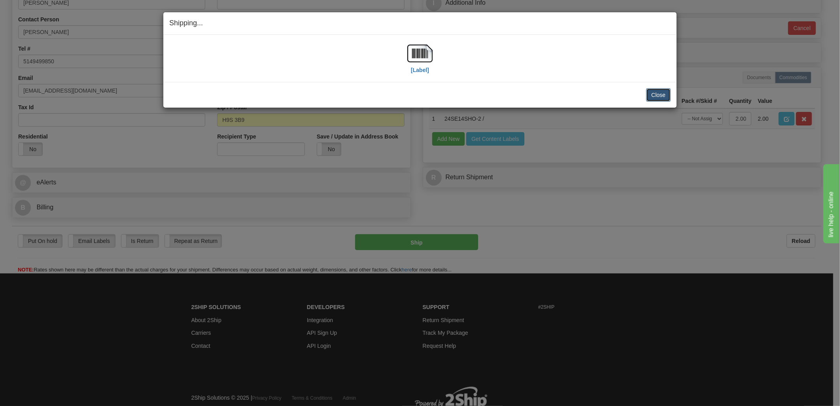
click at [657, 94] on button "Close" at bounding box center [658, 94] width 25 height 13
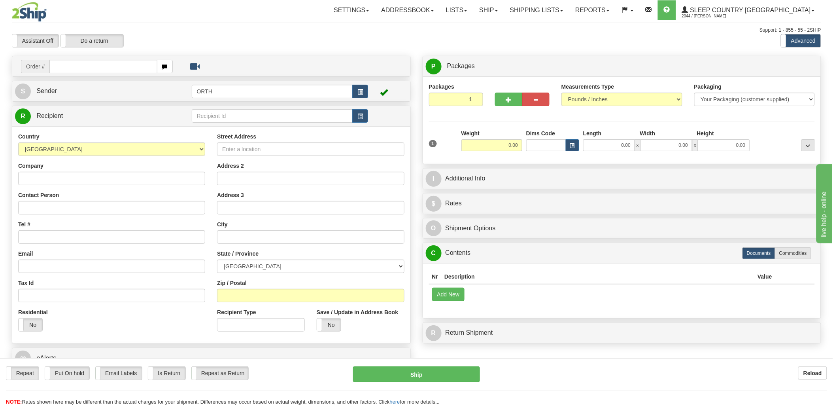
click at [113, 62] on input "text" at bounding box center [103, 66] width 108 height 13
type input "9000i"
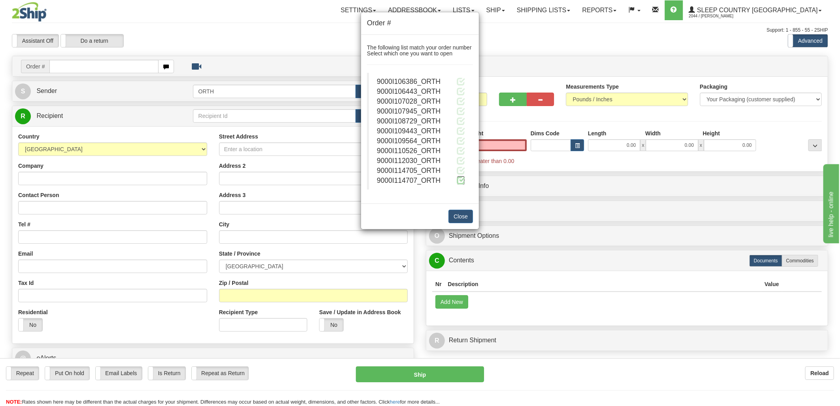
type input "0.00"
click at [463, 182] on span at bounding box center [461, 180] width 8 height 8
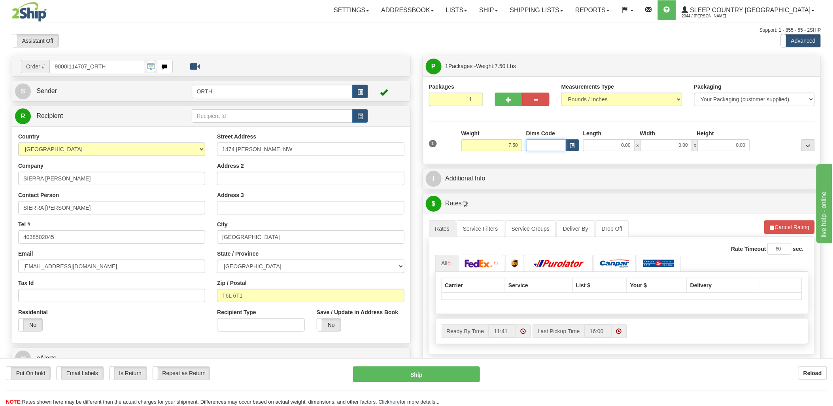
click at [556, 148] on input "Dims Code" at bounding box center [546, 145] width 40 height 12
type input "bte"
click button "Delete" at bounding box center [0, 0] width 0 height 0
type input "15.00"
type input "5.00"
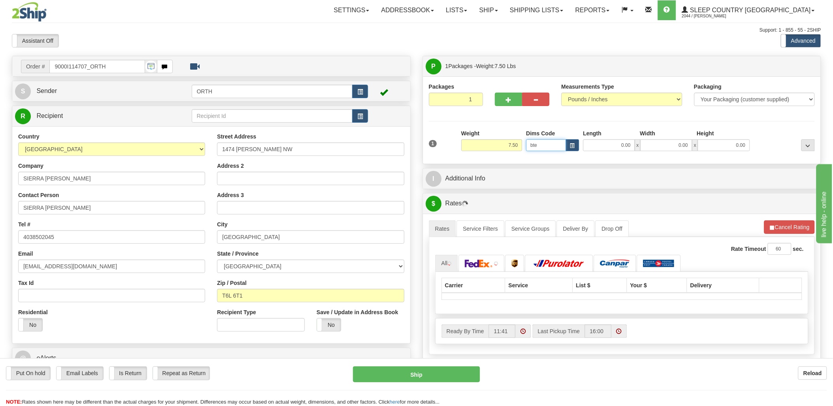
type input "25.00"
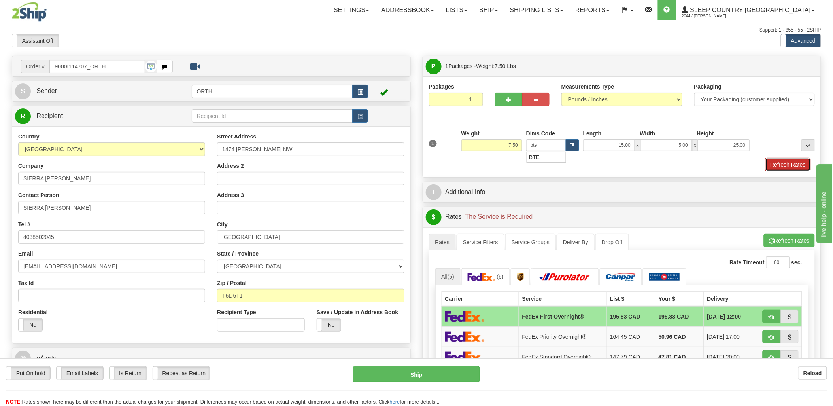
click at [807, 162] on button "Refresh Rates" at bounding box center [788, 164] width 45 height 13
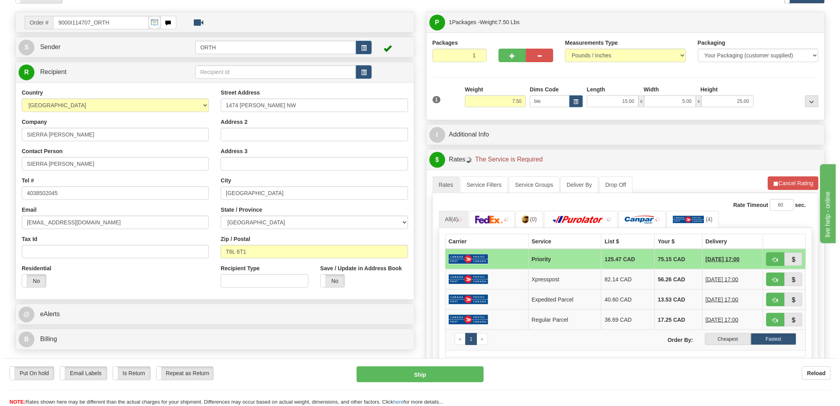
scroll to position [88, 0]
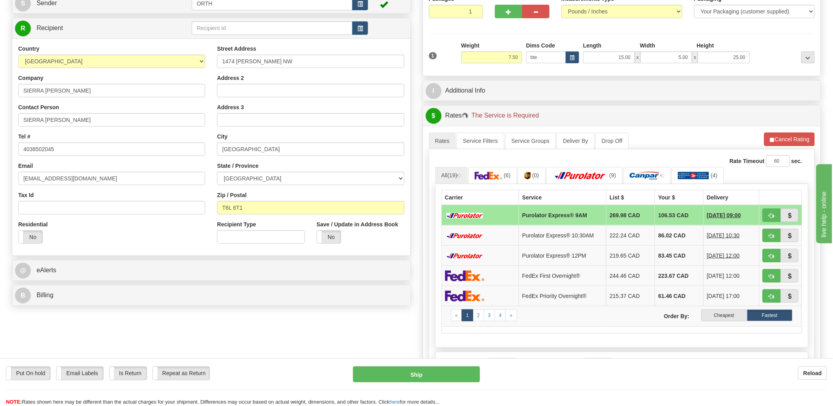
click at [725, 319] on label "Cheapest" at bounding box center [724, 315] width 45 height 12
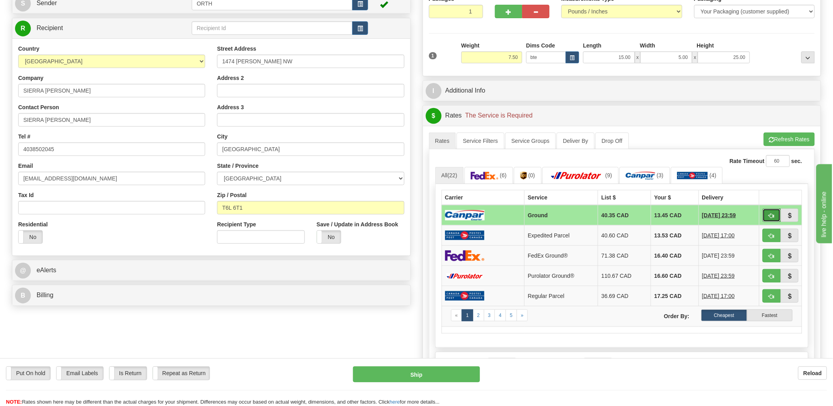
click at [774, 218] on span "button" at bounding box center [772, 215] width 6 height 5
type input "1"
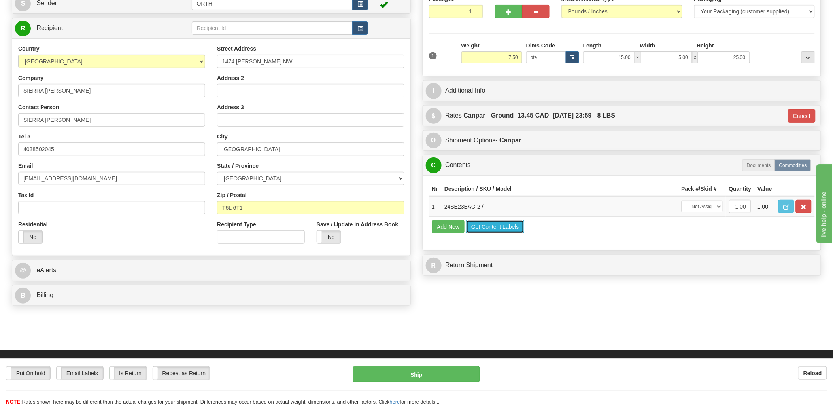
click at [504, 233] on button "Get Content Labels" at bounding box center [495, 226] width 58 height 13
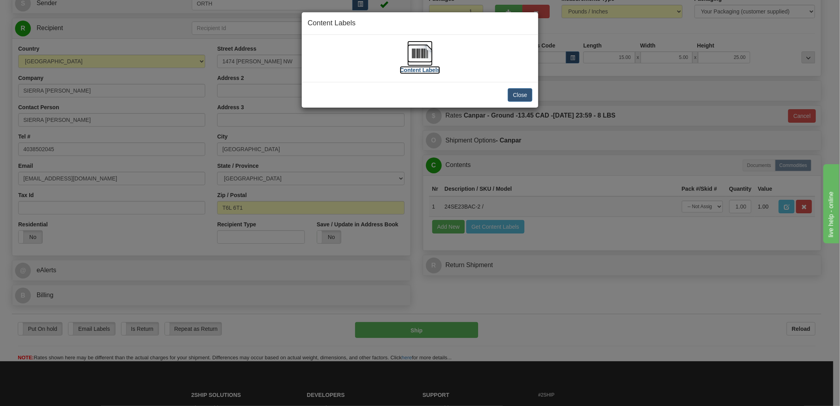
click at [411, 55] on img at bounding box center [419, 53] width 25 height 25
click at [526, 100] on button "Close" at bounding box center [520, 94] width 25 height 13
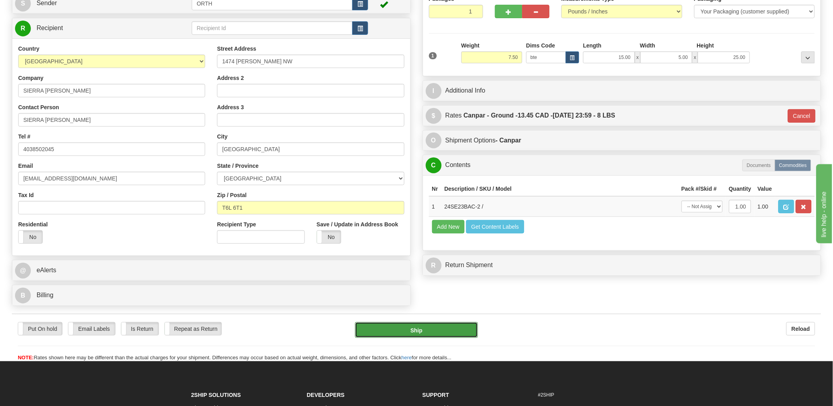
click at [447, 332] on button "Ship" at bounding box center [416, 330] width 123 height 16
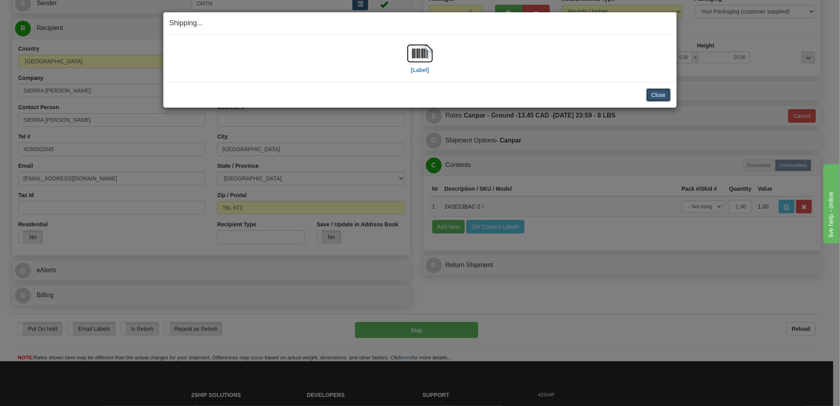
click at [663, 95] on button "Close" at bounding box center [658, 94] width 25 height 13
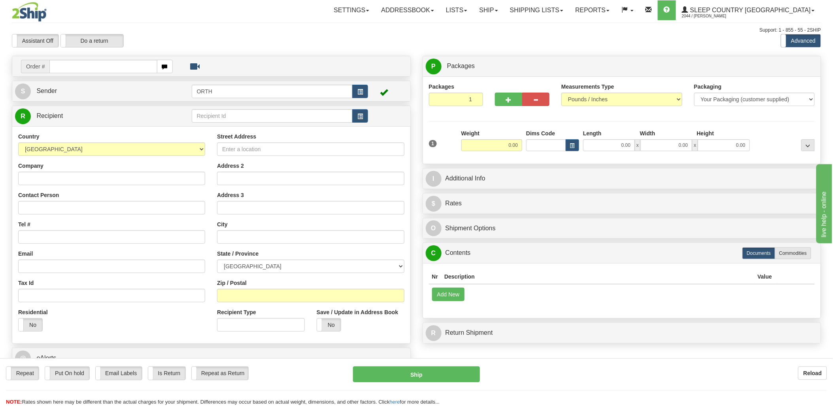
click at [71, 69] on input "text" at bounding box center [103, 66] width 108 height 13
click at [73, 69] on input "text" at bounding box center [103, 66] width 108 height 13
type input "9002"
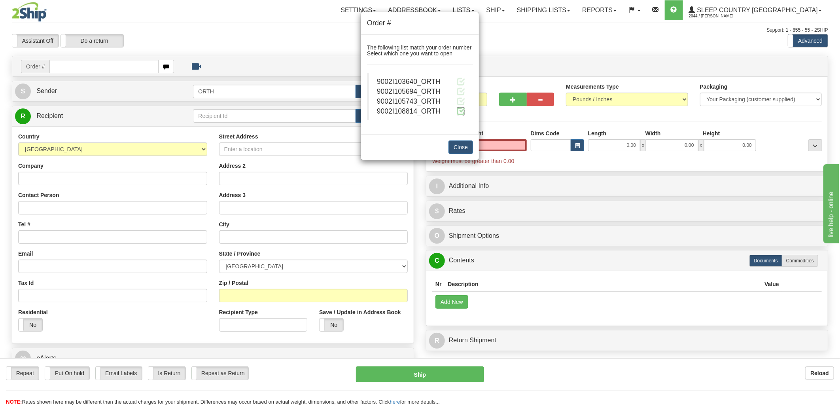
type input "0.00"
click at [461, 112] on span at bounding box center [461, 111] width 8 height 8
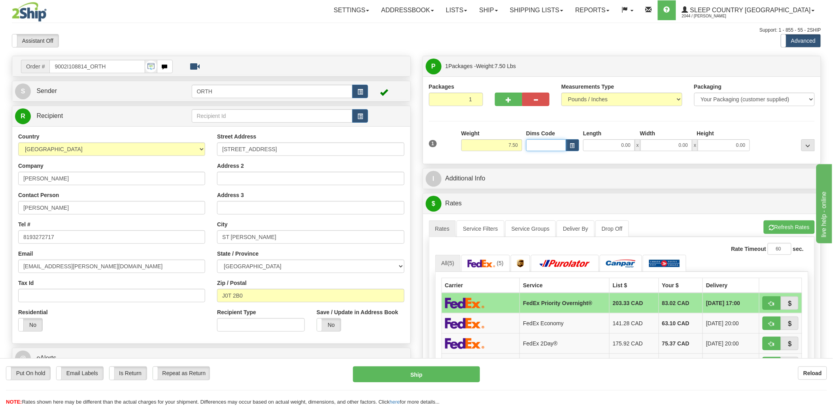
click at [545, 145] on input "Dims Code" at bounding box center [546, 145] width 40 height 12
type input "bte"
click button "Delete" at bounding box center [0, 0] width 0 height 0
type input "15.00"
type input "5.00"
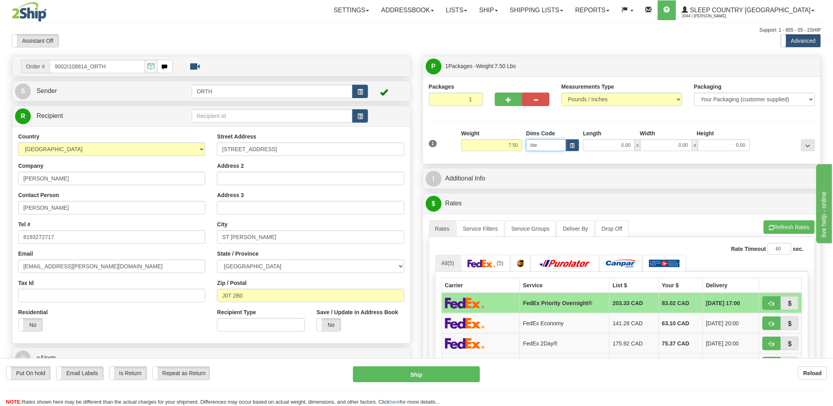
type input "25.00"
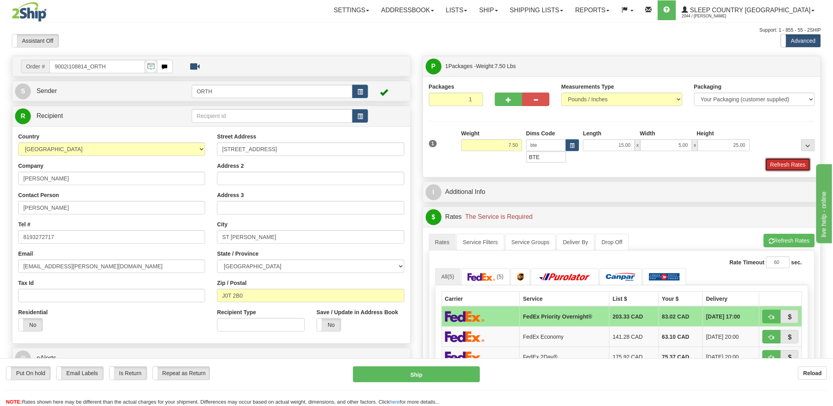
click at [781, 163] on button "Refresh Rates" at bounding box center [788, 164] width 45 height 13
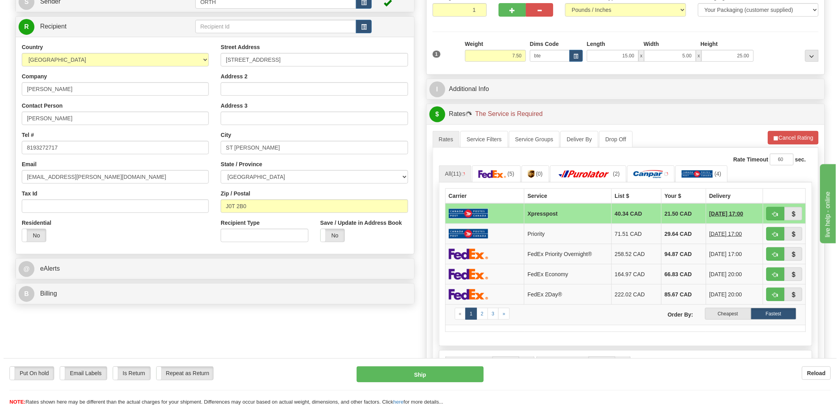
scroll to position [132, 0]
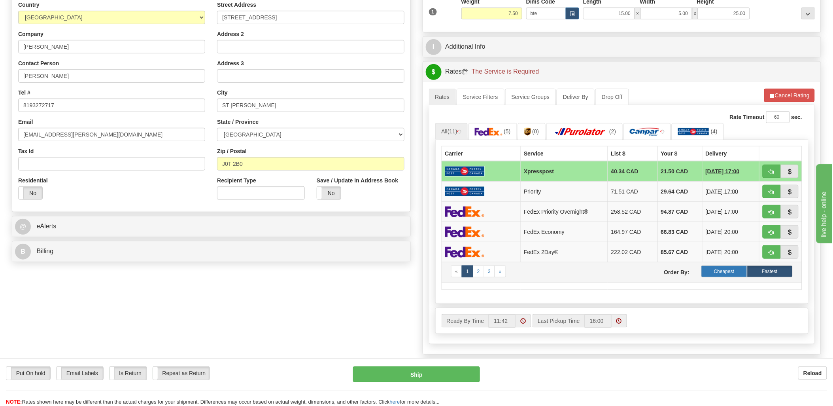
click at [736, 273] on label "Cheapest" at bounding box center [724, 271] width 45 height 12
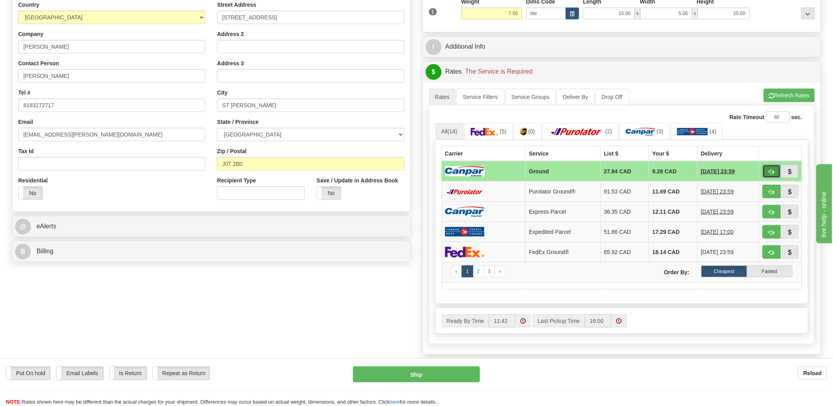
click at [768, 168] on button "button" at bounding box center [772, 171] width 18 height 13
type input "1"
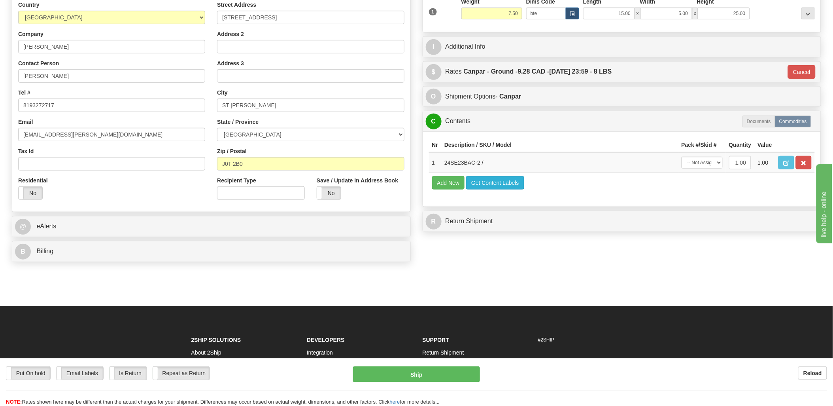
click at [485, 191] on td "Add New Get Content Labels" at bounding box center [622, 183] width 386 height 20
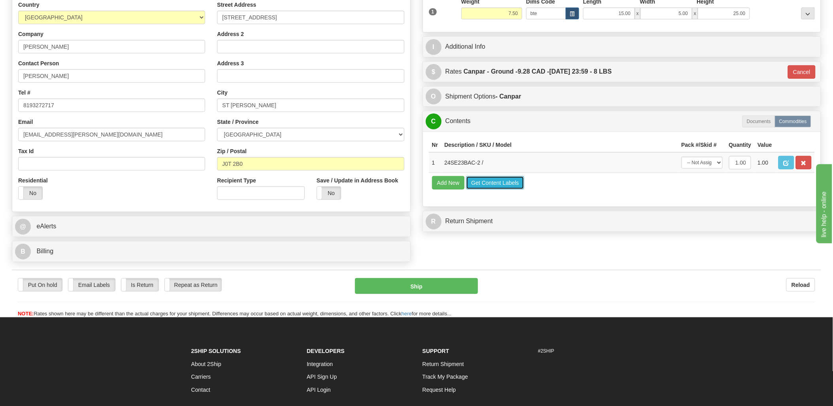
click at [486, 189] on button "Get Content Labels" at bounding box center [495, 182] width 58 height 13
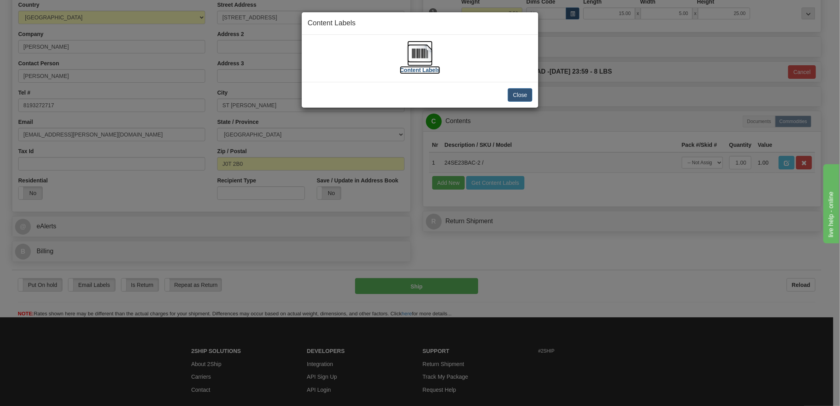
click at [423, 52] on img at bounding box center [419, 53] width 25 height 25
click at [509, 99] on button "Close" at bounding box center [520, 94] width 25 height 13
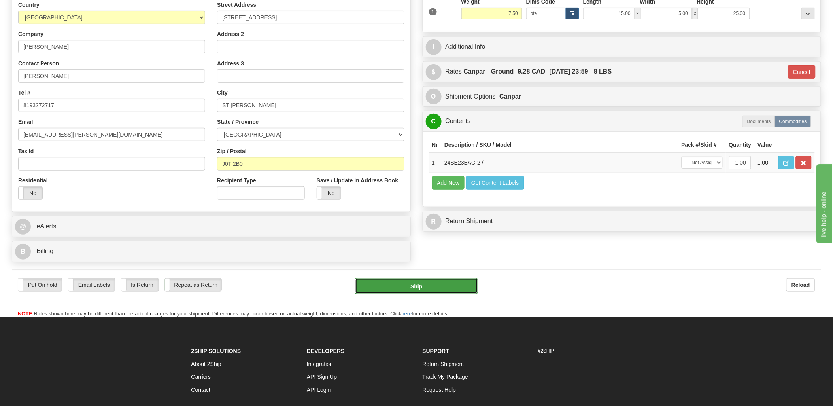
click at [433, 286] on button "Ship" at bounding box center [416, 286] width 123 height 16
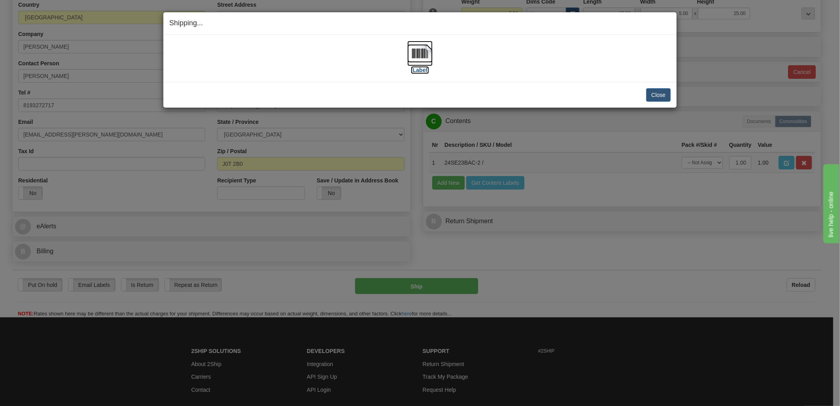
click at [429, 51] on img at bounding box center [419, 53] width 25 height 25
click at [615, 46] on div "[Label]" at bounding box center [419, 58] width 501 height 35
click at [667, 90] on button "Close" at bounding box center [658, 94] width 25 height 13
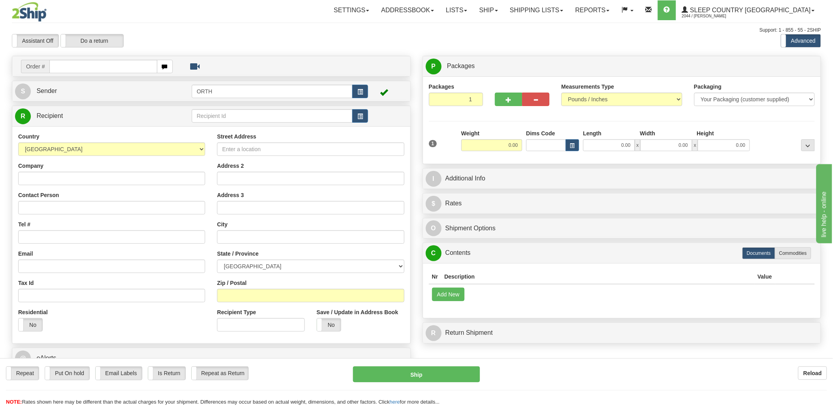
click at [104, 64] on input "text" at bounding box center [103, 66] width 108 height 13
click at [107, 64] on input "text" at bounding box center [103, 66] width 108 height 13
type input "9000i"
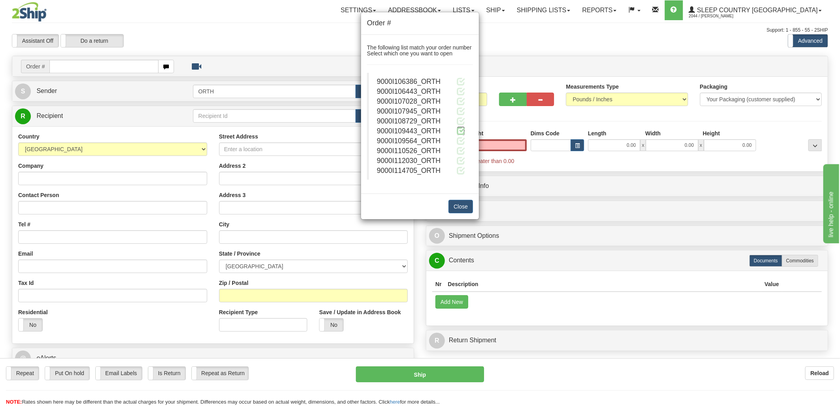
type input "0.00"
click at [463, 133] on span at bounding box center [461, 131] width 8 height 8
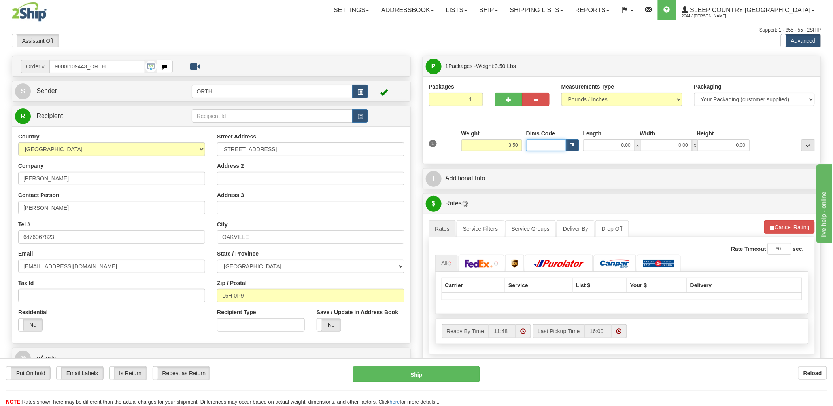
click at [546, 144] on input "Dims Code" at bounding box center [546, 145] width 40 height 12
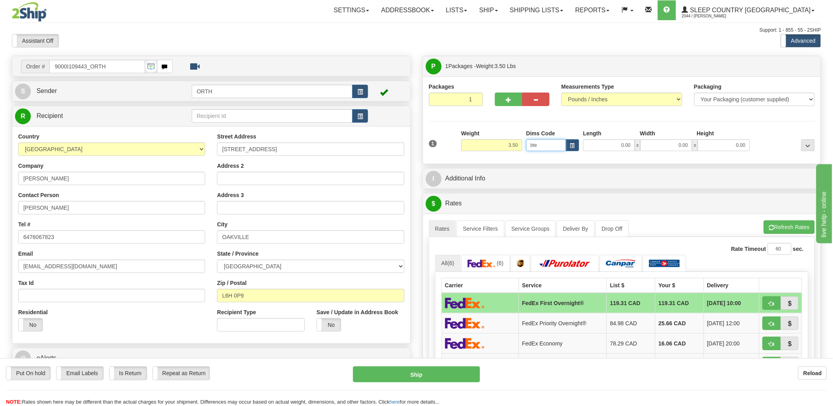
type input "bte"
click button "Delete" at bounding box center [0, 0] width 0 height 0
type input "15.00"
type input "5.00"
type input "25.00"
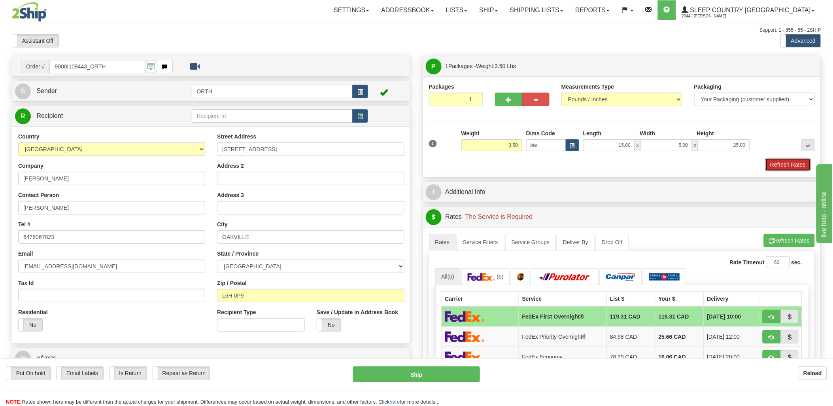
click at [779, 163] on button "Refresh Rates" at bounding box center [788, 164] width 45 height 13
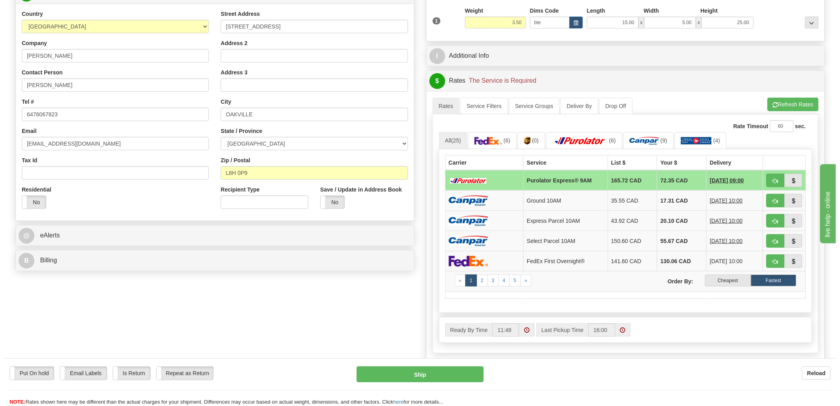
scroll to position [132, 0]
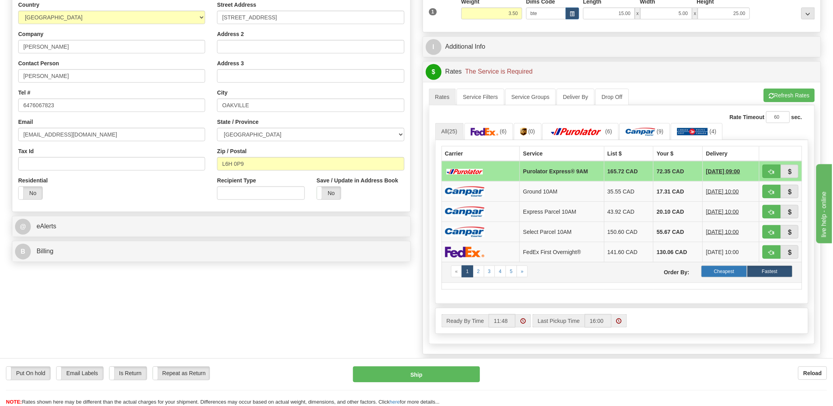
click at [725, 273] on label "Cheapest" at bounding box center [724, 271] width 45 height 12
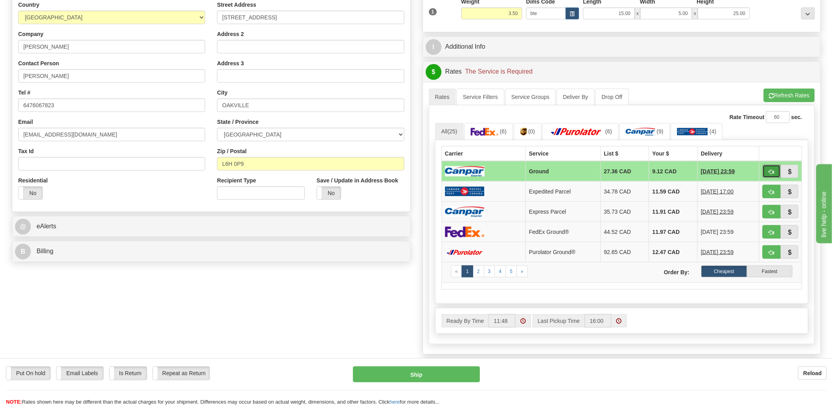
click at [777, 166] on button "button" at bounding box center [772, 171] width 18 height 13
type input "1"
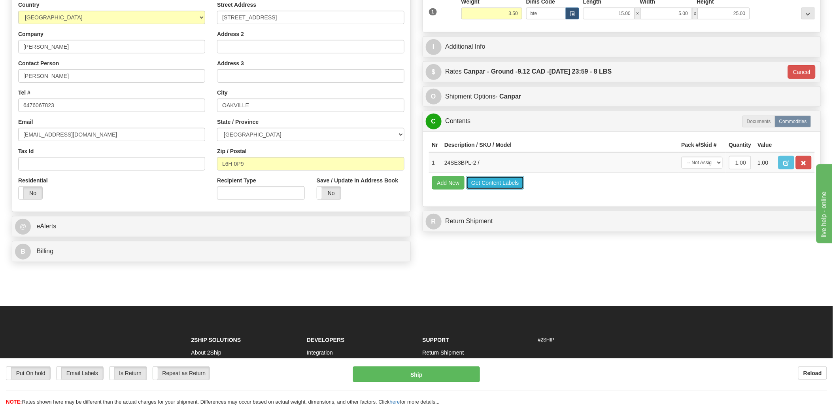
click at [491, 189] on button "Get Content Labels" at bounding box center [495, 182] width 58 height 13
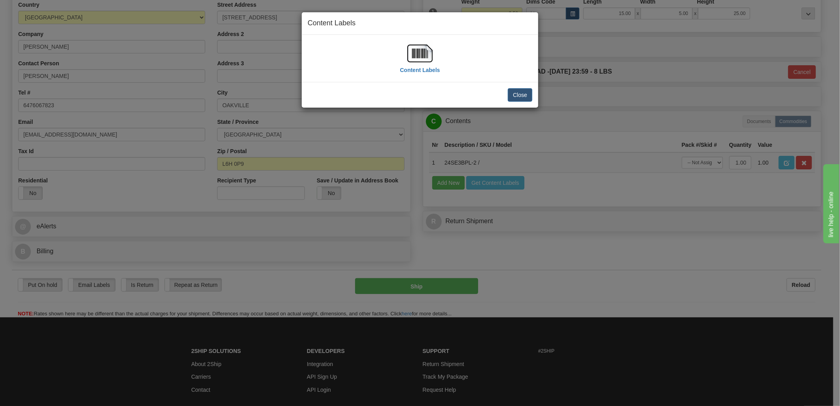
click at [421, 55] on img at bounding box center [419, 53] width 25 height 25
click at [511, 88] on button "Close" at bounding box center [520, 94] width 25 height 13
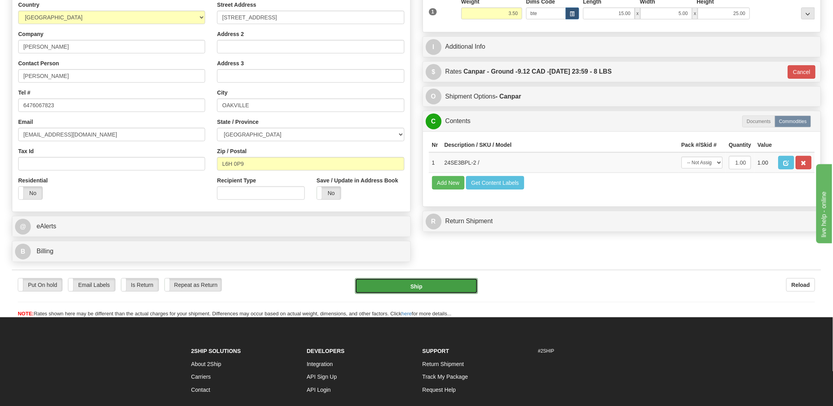
click at [443, 293] on button "Ship" at bounding box center [416, 286] width 123 height 16
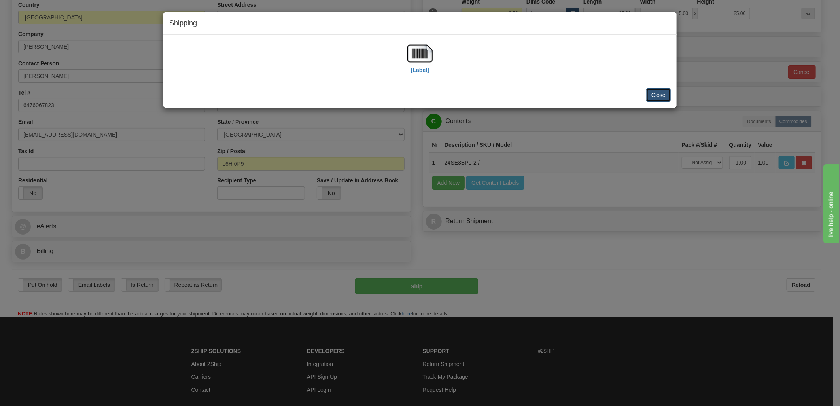
click at [670, 90] on button "Close" at bounding box center [658, 94] width 25 height 13
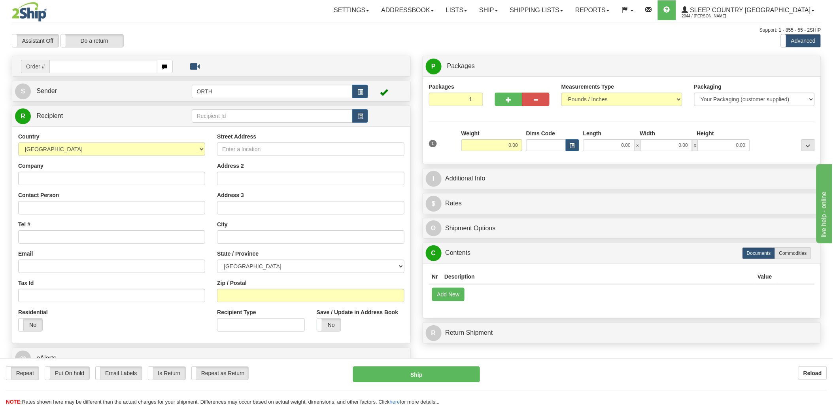
click at [81, 65] on input "text" at bounding box center [103, 66] width 108 height 13
type input "9000i"
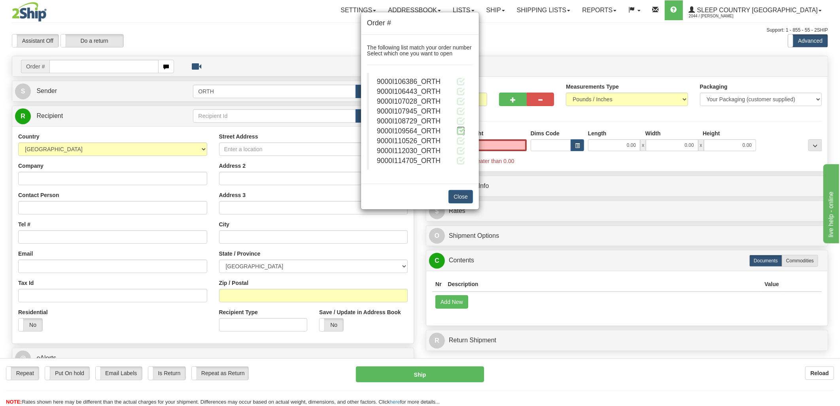
type input "0.00"
click at [460, 132] on span at bounding box center [461, 131] width 8 height 8
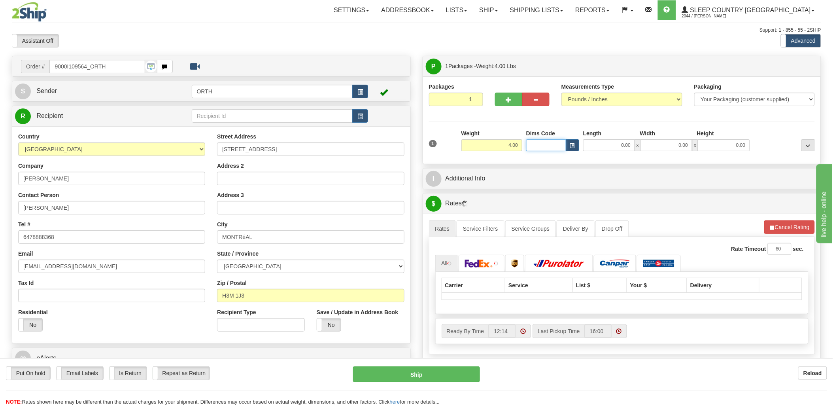
click at [552, 144] on input "Dims Code" at bounding box center [546, 145] width 40 height 12
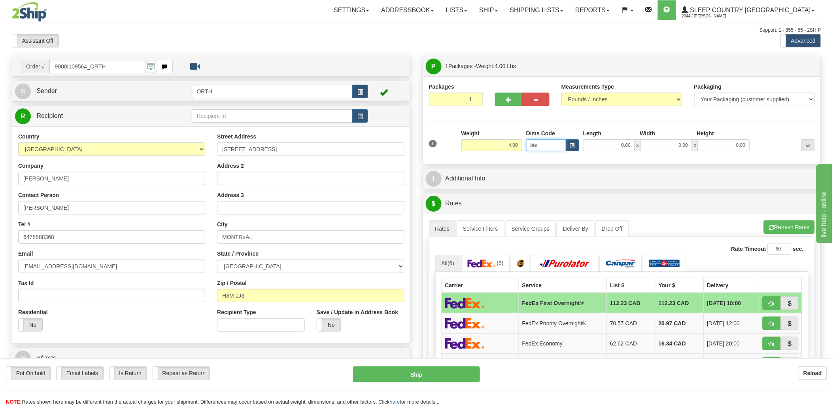
type input "bte"
click button "Delete" at bounding box center [0, 0] width 0 height 0
type input "15.00"
type input "5.00"
type input "25.00"
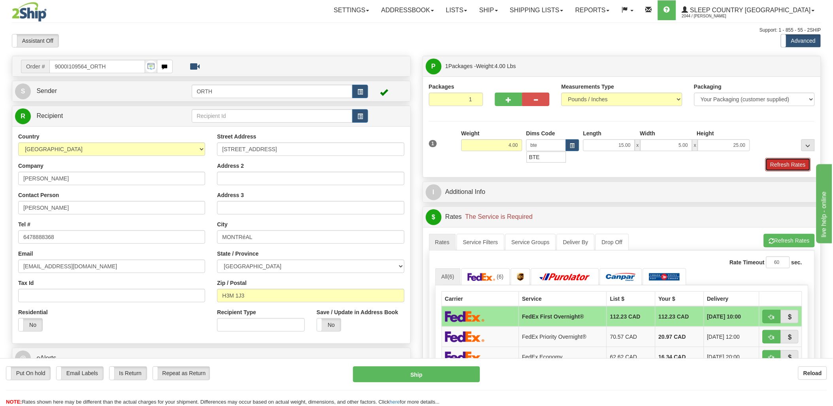
click at [788, 161] on button "Refresh Rates" at bounding box center [788, 164] width 45 height 13
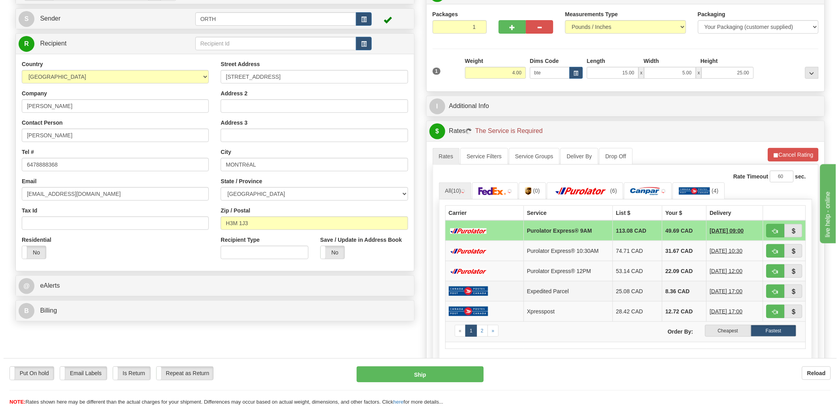
scroll to position [88, 0]
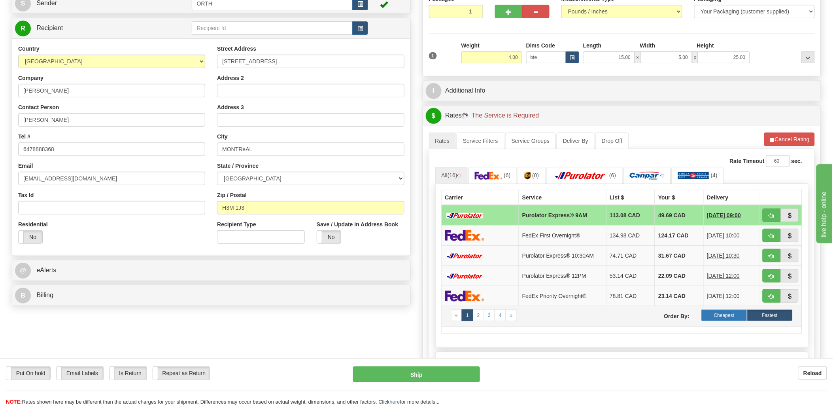
click label "Cheapest"
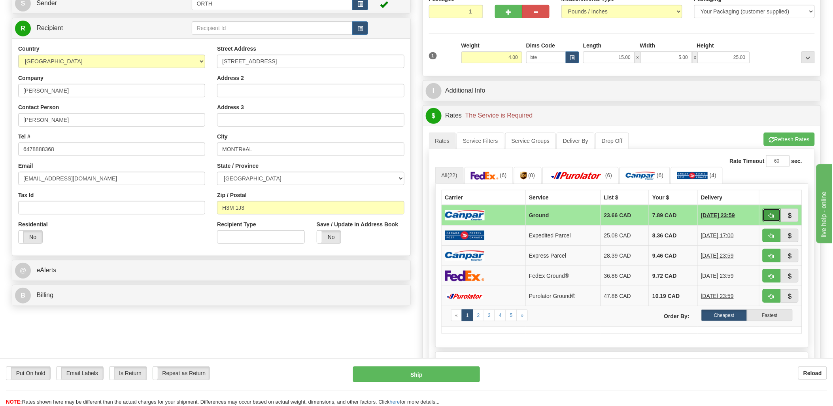
click span "button"
type input "1"
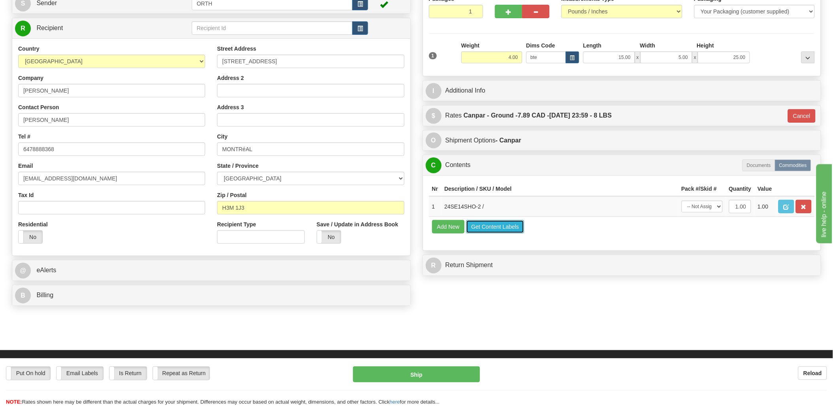
click button "Get Content Labels"
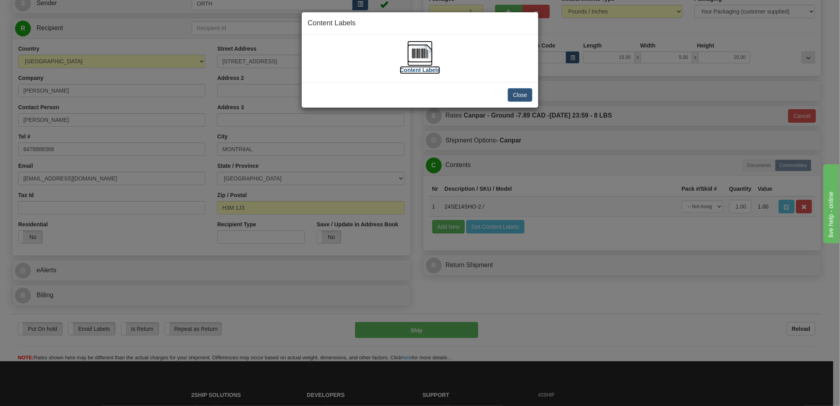
click img
click div "Close"
click button "Close"
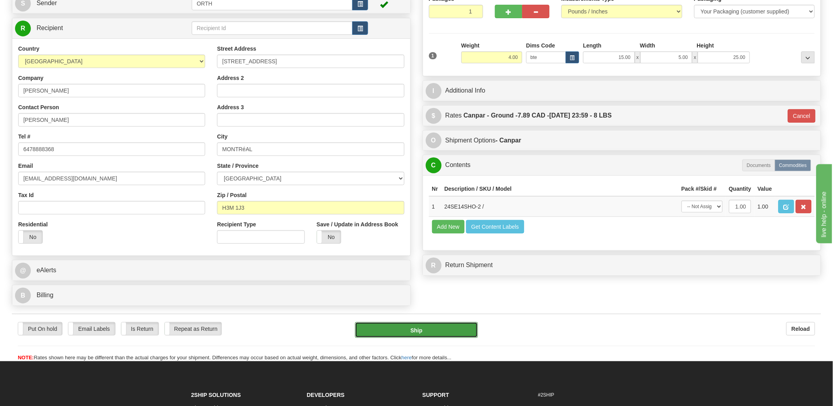
click button "Ship"
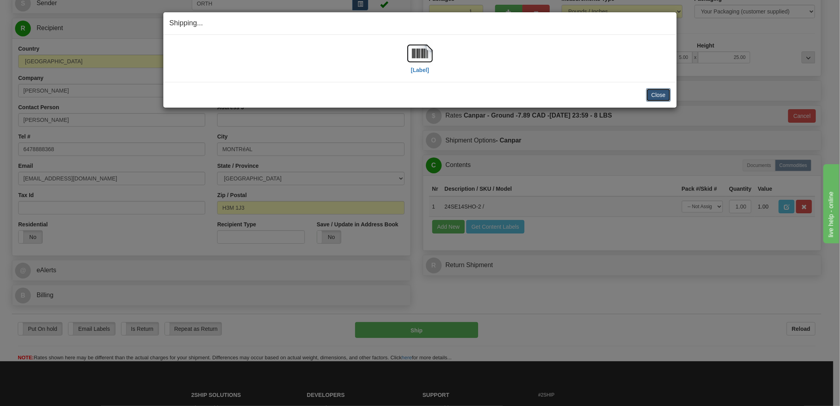
click button "Close"
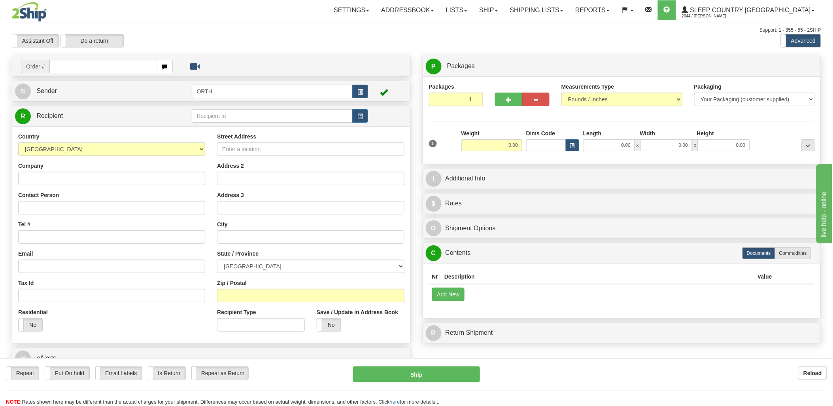
click at [93, 66] on input "text" at bounding box center [103, 66] width 108 height 13
click at [101, 62] on input "text" at bounding box center [103, 66] width 108 height 13
type input "9000i110"
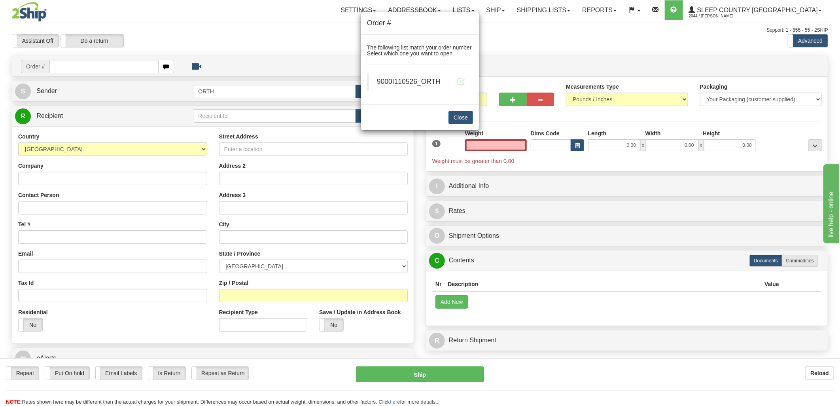
type input "0.00"
click at [456, 78] on div "9000I110526_ORTH" at bounding box center [421, 82] width 88 height 10
click at [461, 80] on span at bounding box center [461, 81] width 8 height 8
click at [462, 81] on span at bounding box center [461, 81] width 8 height 8
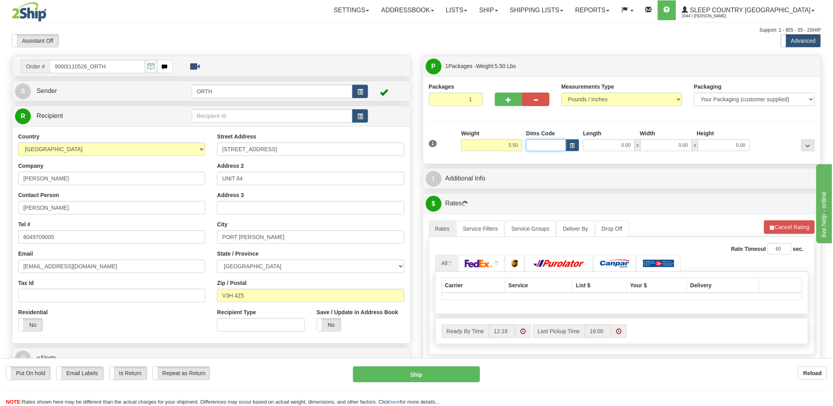
click at [536, 143] on input "Dims Code" at bounding box center [546, 145] width 40 height 12
type input "bte"
click button "Delete" at bounding box center [0, 0] width 0 height 0
type input "15.00"
type input "5.00"
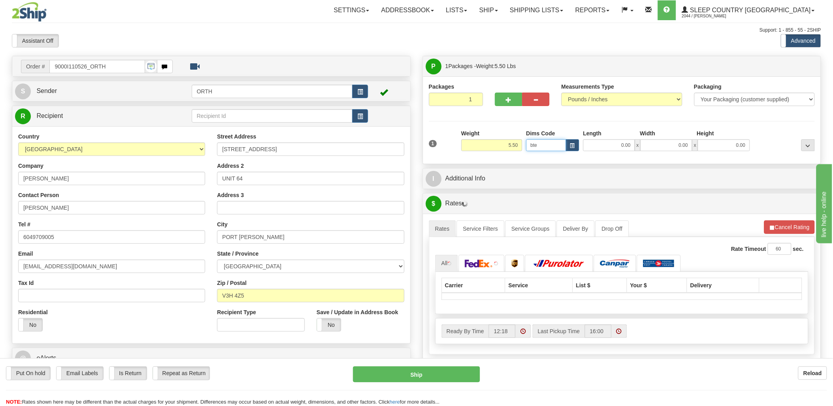
type input "25.00"
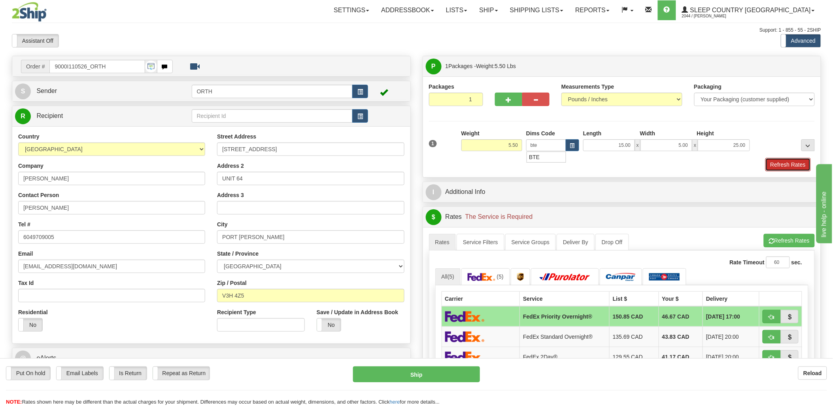
click at [802, 171] on button "Refresh Rates" at bounding box center [788, 164] width 45 height 13
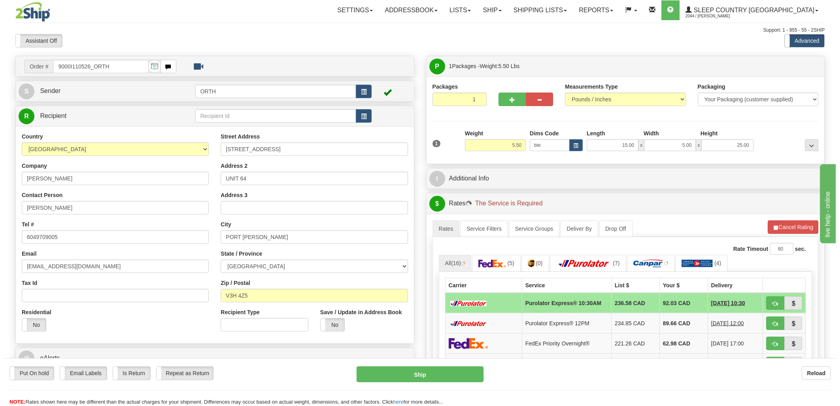
scroll to position [132, 0]
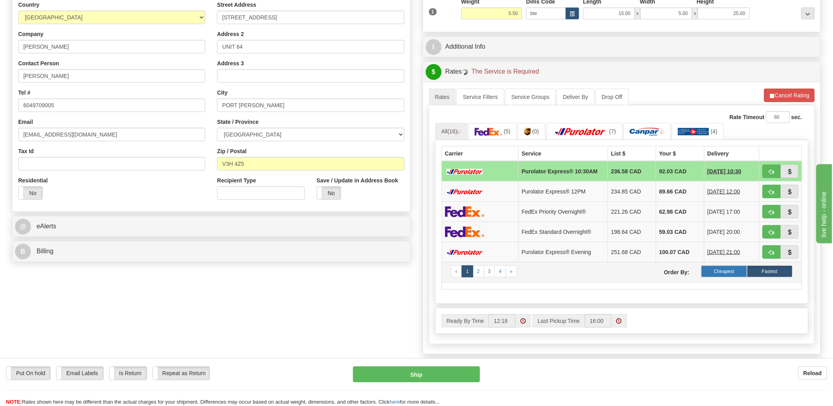
click at [732, 266] on label "Cheapest" at bounding box center [724, 271] width 45 height 12
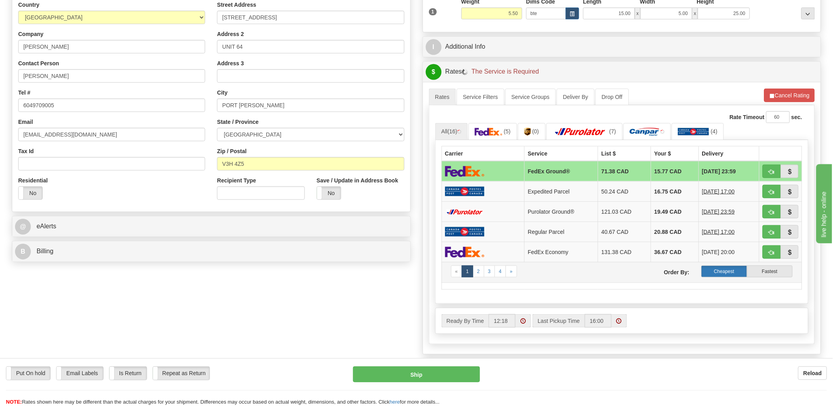
click at [730, 271] on label "Cheapest" at bounding box center [724, 271] width 45 height 12
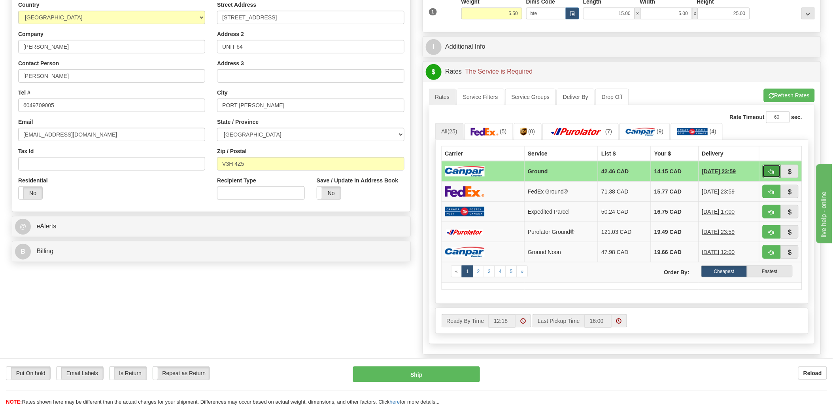
click at [769, 169] on span "button" at bounding box center [772, 171] width 6 height 5
type input "1"
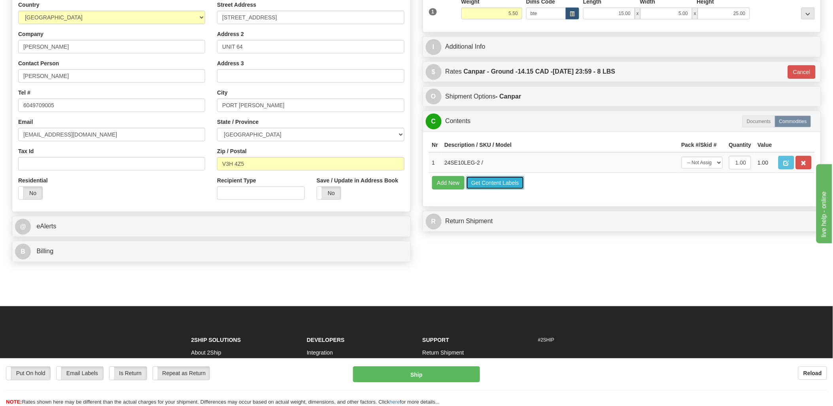
click at [499, 189] on button "Get Content Labels" at bounding box center [495, 182] width 58 height 13
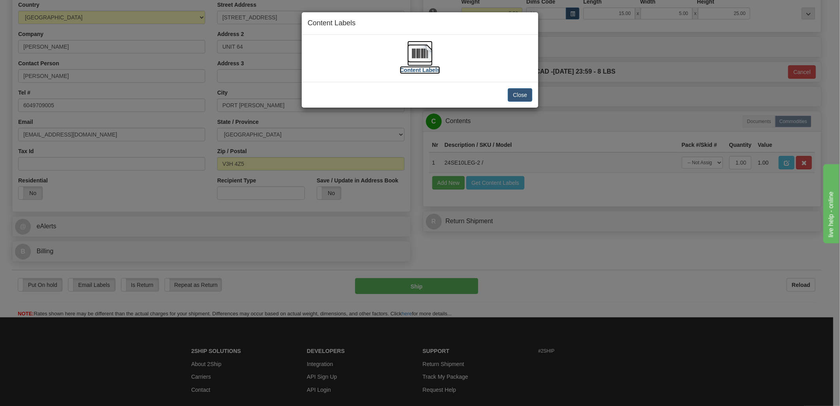
click at [422, 57] on img at bounding box center [419, 53] width 25 height 25
click at [514, 94] on button "Close" at bounding box center [520, 94] width 25 height 13
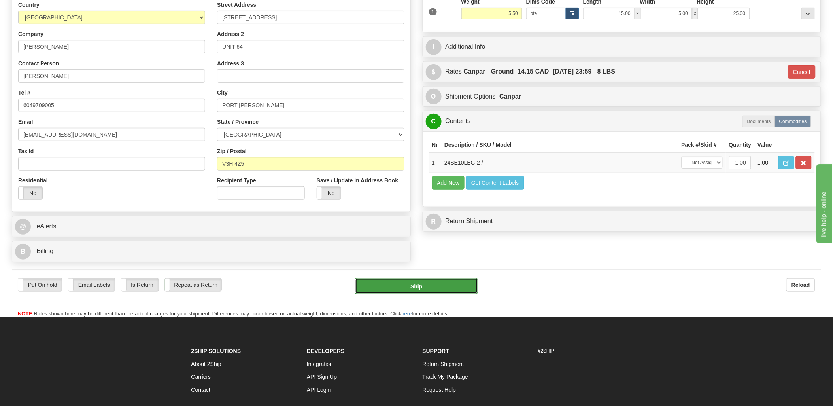
click at [447, 289] on button "Ship" at bounding box center [416, 286] width 123 height 16
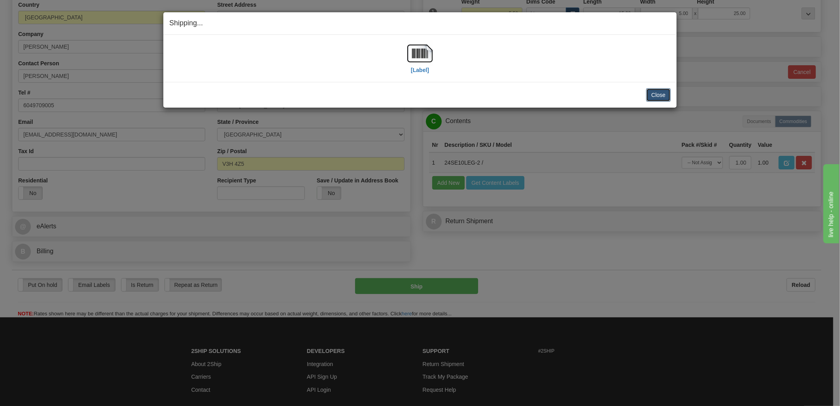
click at [654, 89] on button "Close" at bounding box center [658, 94] width 25 height 13
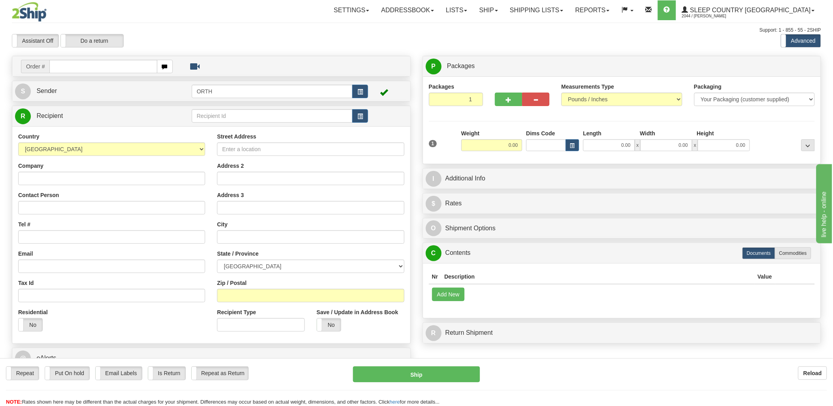
click at [120, 70] on input "text" at bounding box center [103, 66] width 108 height 13
type input "9000i112"
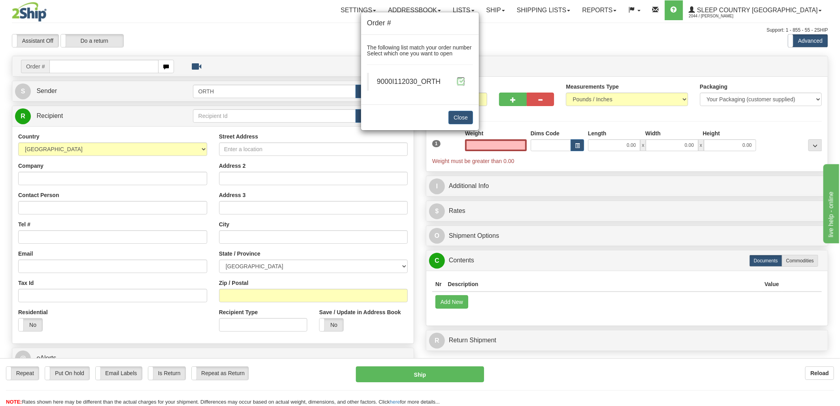
type input "0.00"
click at [464, 82] on span at bounding box center [461, 81] width 8 height 8
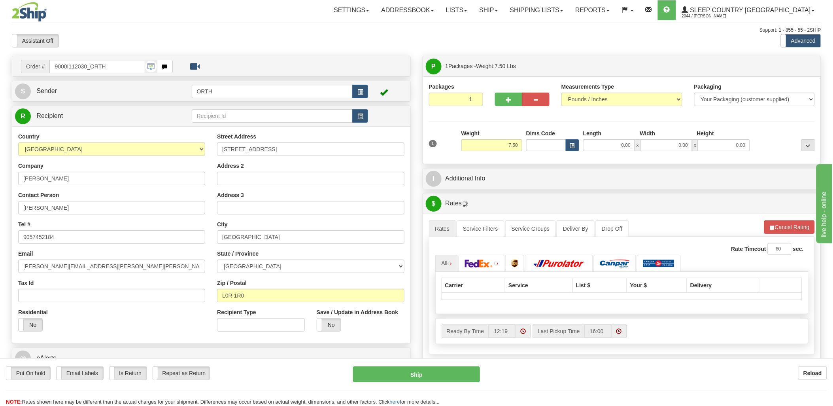
click at [528, 152] on div "1 Weight 7.50 Dims Code 0.00" at bounding box center [622, 143] width 390 height 28
click at [534, 148] on input "Dims Code" at bounding box center [546, 145] width 40 height 12
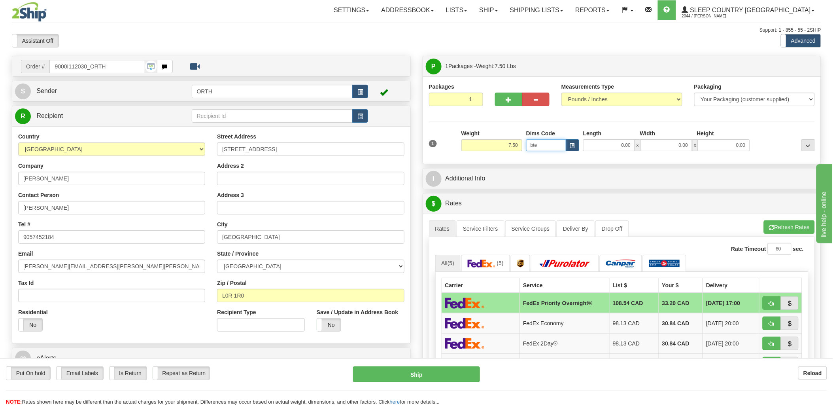
type input "bte"
click button "Delete" at bounding box center [0, 0] width 0 height 0
type input "15.00"
type input "5.00"
type input "25.00"
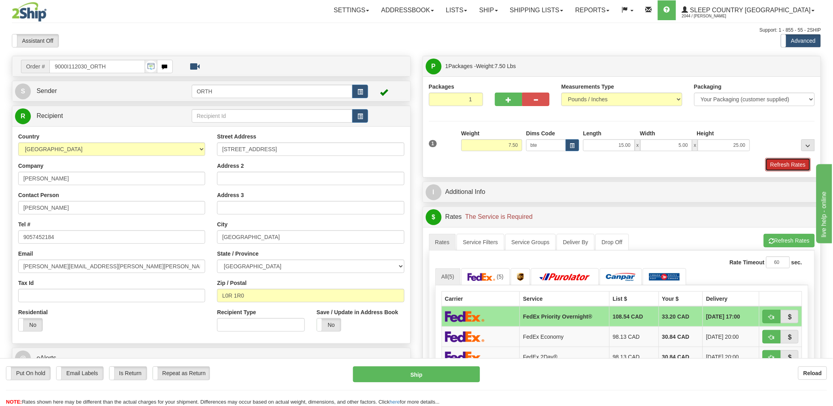
click at [786, 161] on button "Refresh Rates" at bounding box center [788, 164] width 45 height 13
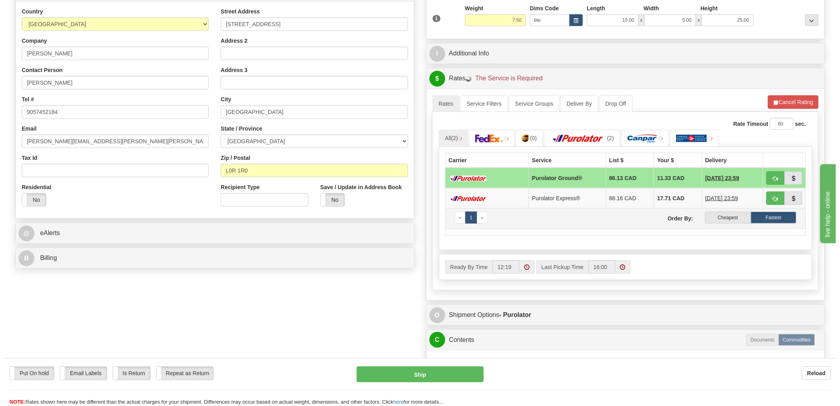
scroll to position [132, 0]
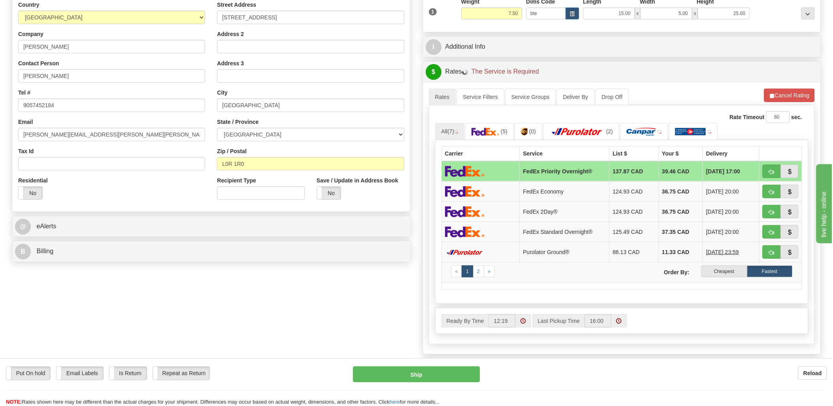
click at [730, 208] on span "09/23/2025 20:00" at bounding box center [722, 212] width 33 height 8
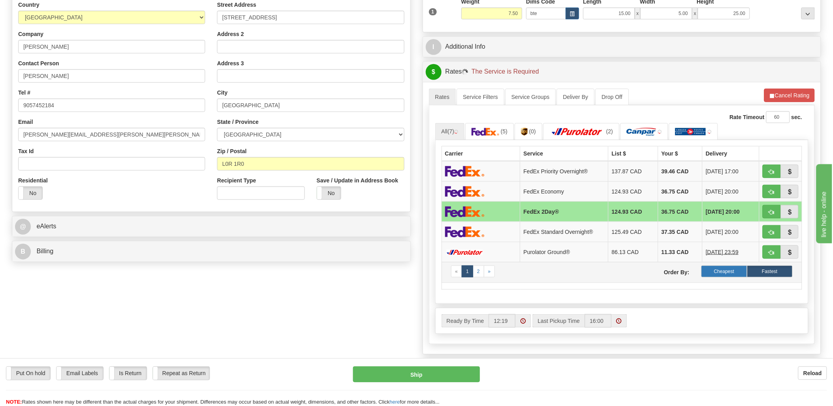
click at [726, 271] on label "Cheapest" at bounding box center [724, 271] width 45 height 12
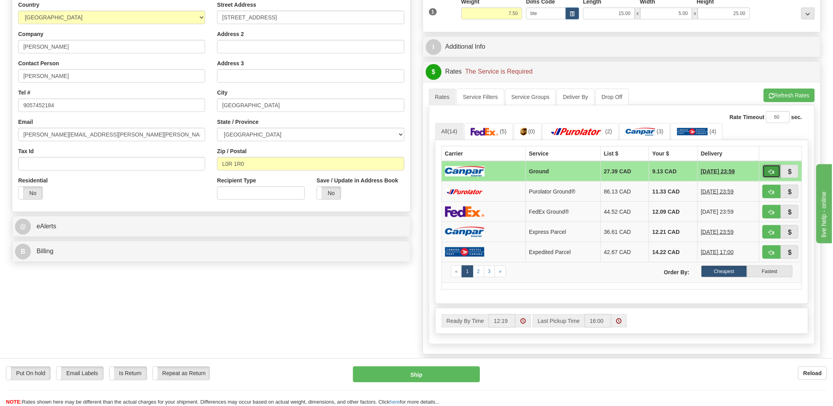
click at [770, 169] on span "button" at bounding box center [772, 171] width 6 height 5
type input "1"
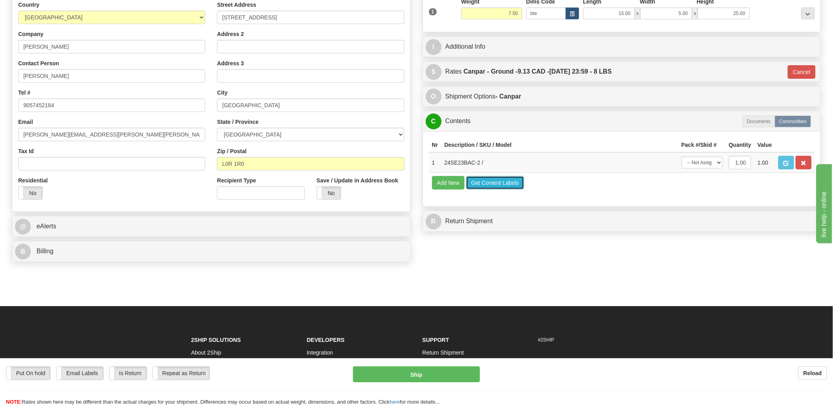
click at [512, 189] on button "Get Content Labels" at bounding box center [495, 182] width 58 height 13
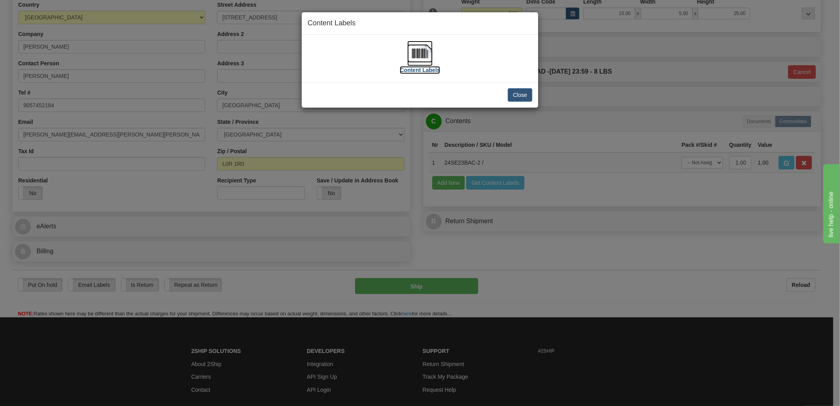
click at [415, 46] on img at bounding box center [419, 53] width 25 height 25
click at [522, 89] on button "Close" at bounding box center [520, 94] width 25 height 13
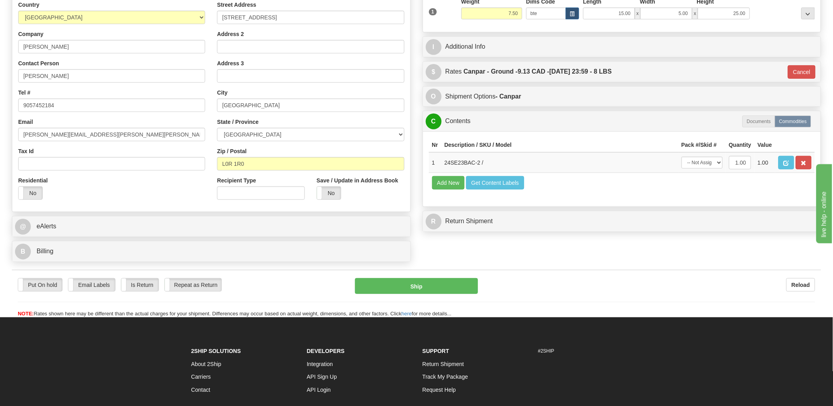
click at [462, 276] on div "Put On hold Put On hold Email Labels Email Labels Edit Is Return Is Return Repe…" at bounding box center [417, 294] width 810 height 48
click at [463, 286] on button "Ship" at bounding box center [416, 286] width 123 height 16
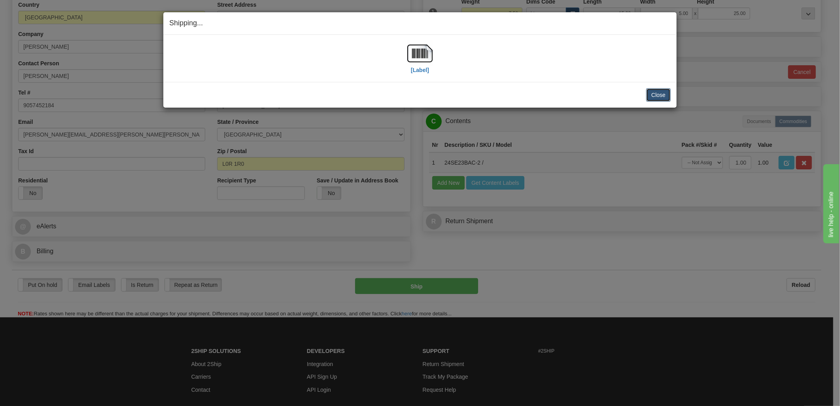
click at [666, 100] on button "Close" at bounding box center [658, 94] width 25 height 13
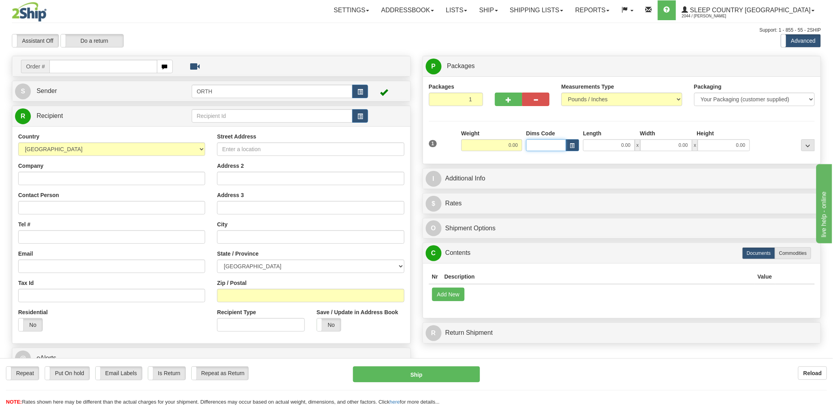
click at [537, 144] on input "Dims Code" at bounding box center [546, 145] width 40 height 12
click at [117, 68] on input "text" at bounding box center [103, 66] width 108 height 13
click at [96, 67] on input "text" at bounding box center [103, 66] width 108 height 13
click at [96, 68] on input "text" at bounding box center [103, 66] width 108 height 13
type input "9000i"
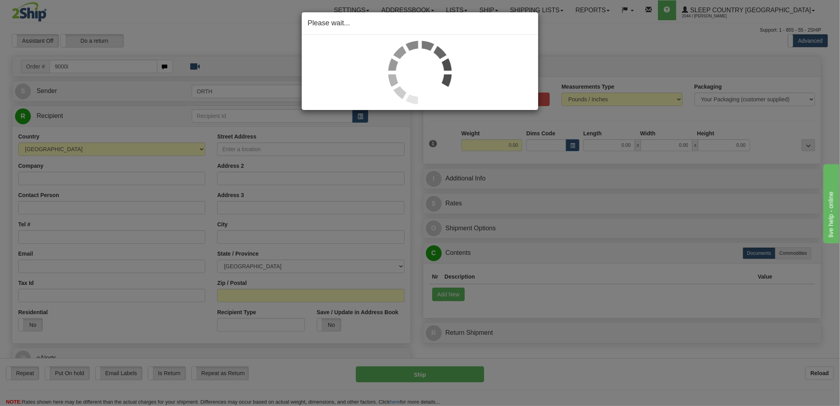
click at [486, 77] on div at bounding box center [420, 72] width 225 height 63
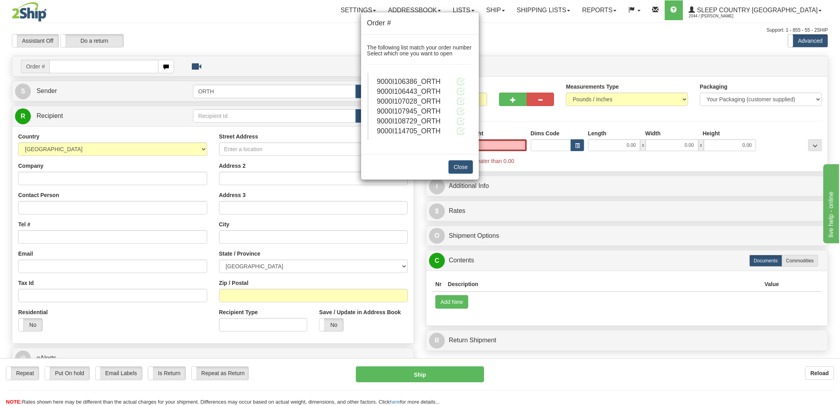
type input "0.00"
click at [467, 84] on blockquote "9000I106386_ORTH 9000I106443_ORTH 9000I107028_ORTH" at bounding box center [420, 106] width 106 height 67
click at [463, 82] on span at bounding box center [461, 81] width 8 height 8
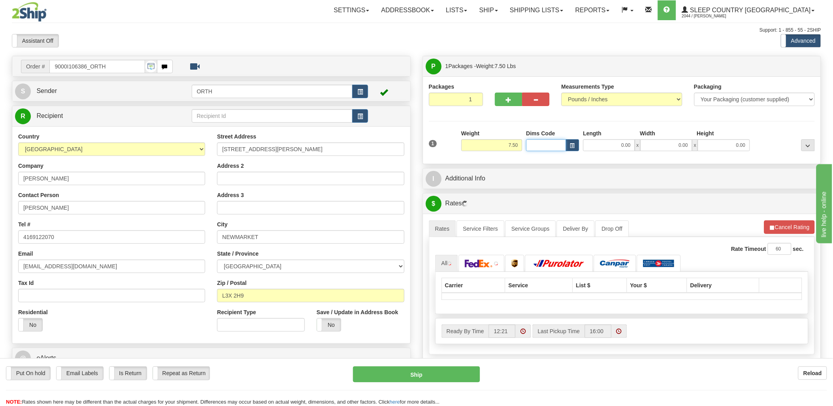
click at [543, 147] on input "Dims Code" at bounding box center [546, 145] width 40 height 12
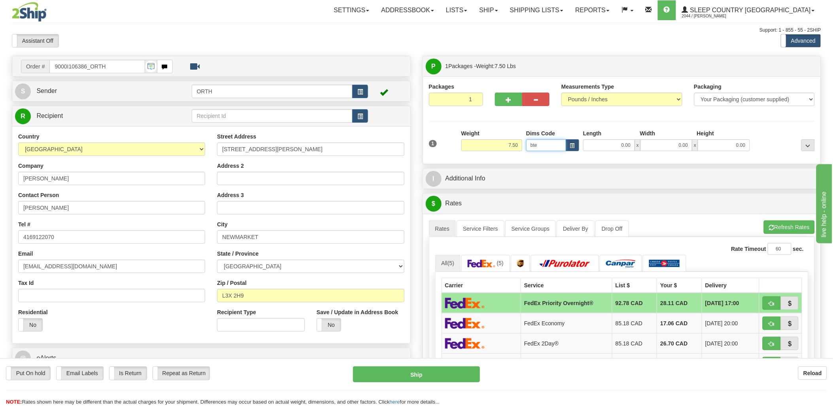
type input "bte"
click button "Delete" at bounding box center [0, 0] width 0 height 0
type input "15.00"
type input "5.00"
type input "25.00"
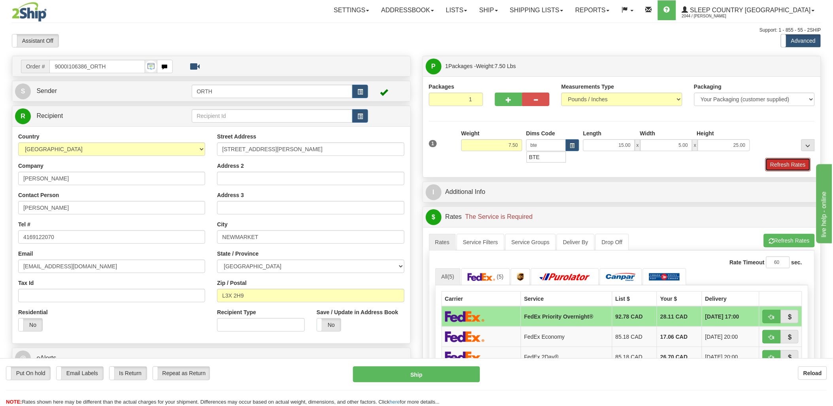
click at [791, 163] on button "Refresh Rates" at bounding box center [788, 164] width 45 height 13
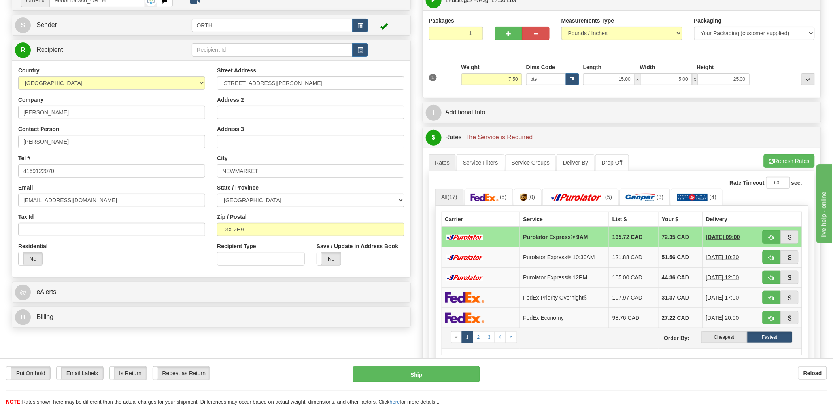
scroll to position [88, 0]
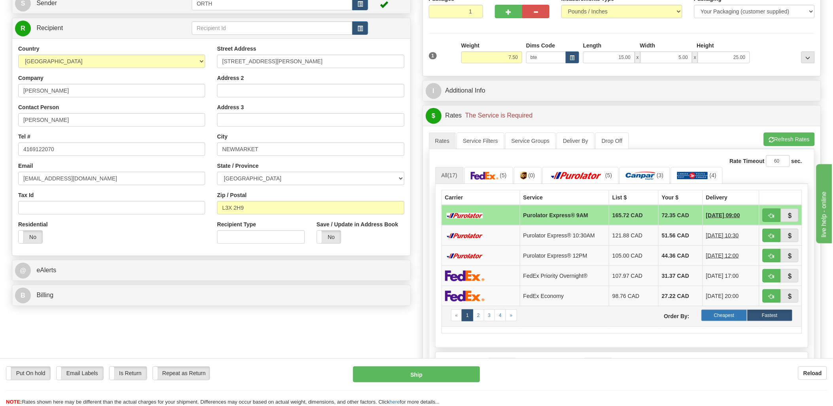
click at [723, 316] on label "Cheapest" at bounding box center [724, 315] width 45 height 12
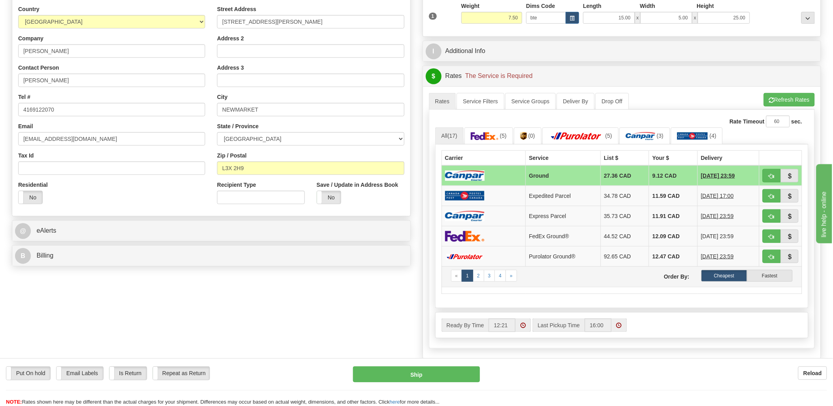
scroll to position [132, 0]
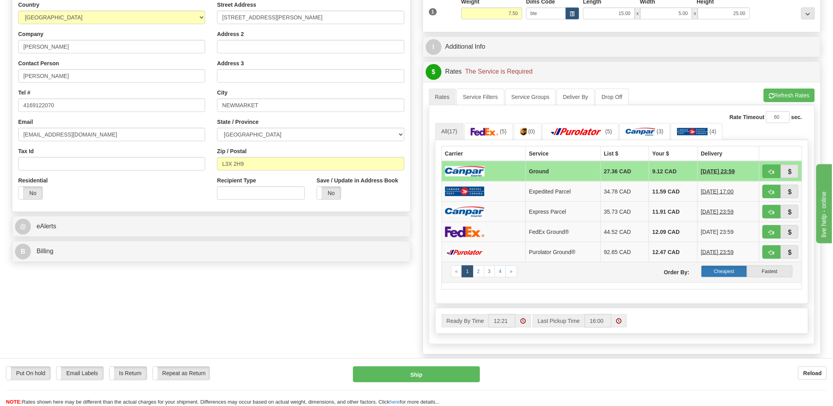
click at [734, 271] on label "Cheapest" at bounding box center [724, 271] width 45 height 12
click at [777, 170] on button "button" at bounding box center [772, 171] width 18 height 13
type input "1"
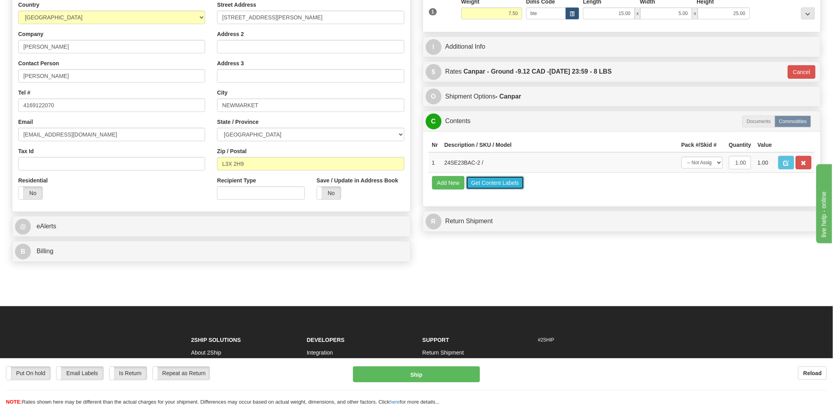
click at [484, 189] on button "Get Content Labels" at bounding box center [495, 182] width 58 height 13
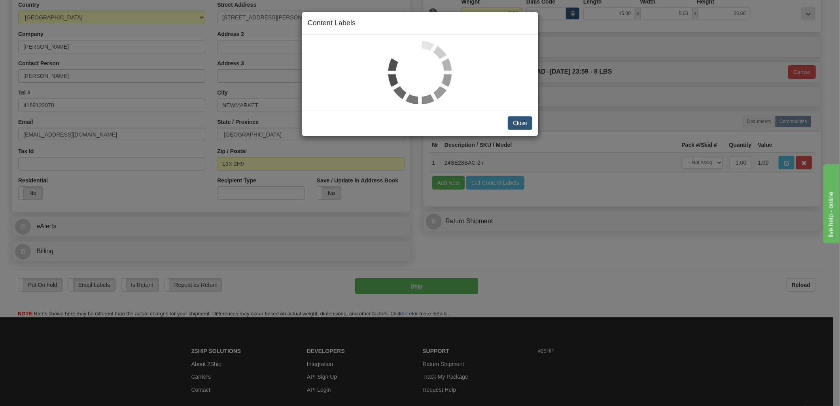
click at [416, 55] on img at bounding box center [419, 72] width 63 height 63
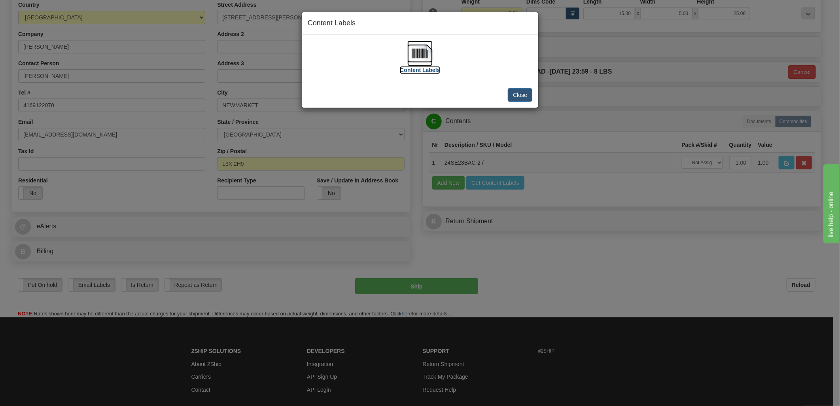
click at [416, 52] on img at bounding box center [419, 53] width 25 height 25
click at [531, 96] on button "Close" at bounding box center [520, 94] width 25 height 13
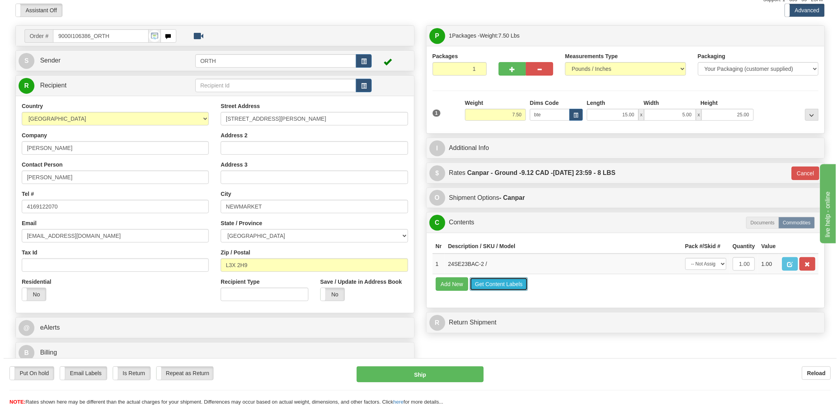
scroll to position [0, 0]
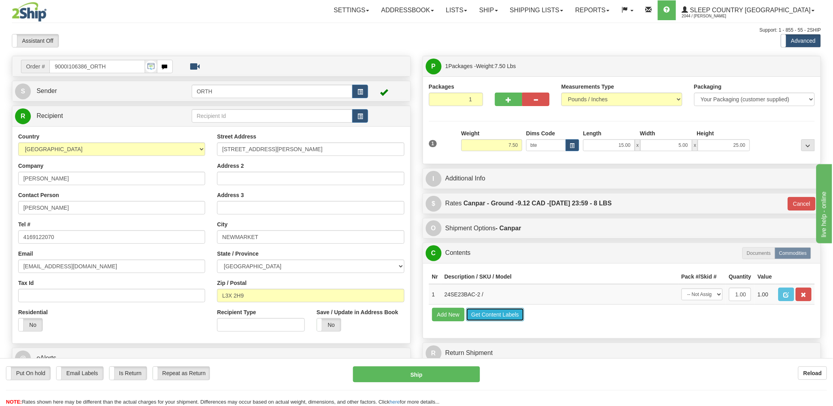
click at [508, 321] on button "Get Content Labels" at bounding box center [495, 314] width 58 height 13
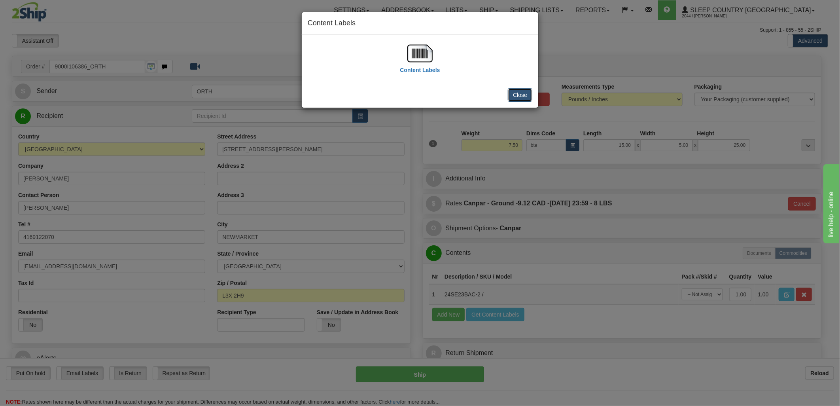
click at [522, 94] on button "Close" at bounding box center [520, 94] width 25 height 13
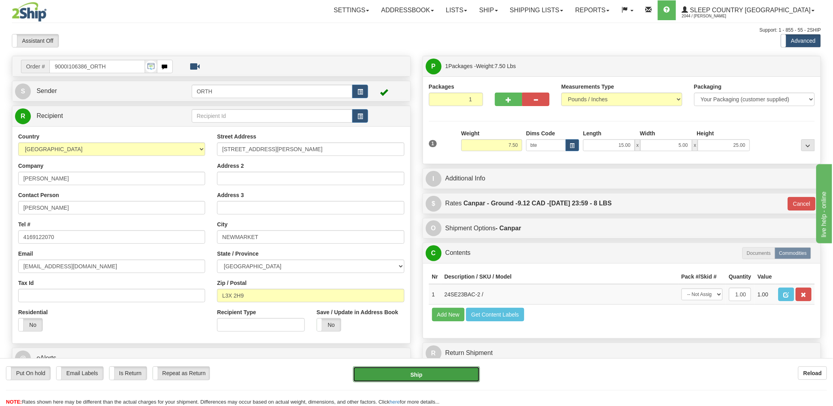
click at [453, 376] on button "Ship" at bounding box center [416, 374] width 127 height 16
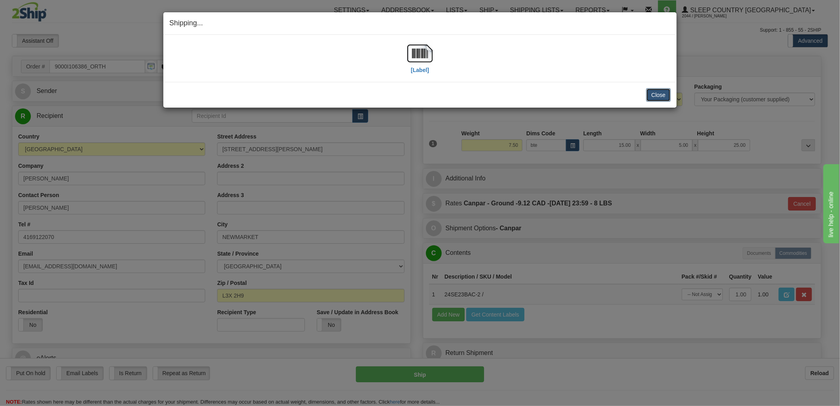
click at [666, 93] on button "Close" at bounding box center [658, 94] width 25 height 13
click at [653, 93] on button "Close" at bounding box center [658, 94] width 25 height 13
click at [658, 94] on button "Close" at bounding box center [658, 94] width 25 height 13
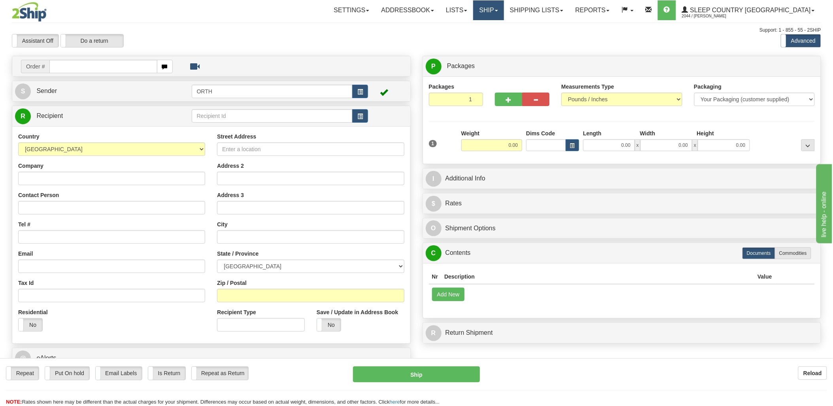
click at [504, 15] on link "Ship" at bounding box center [488, 10] width 30 height 20
click at [504, 28] on link "Ship Screen" at bounding box center [468, 28] width 72 height 10
click at [108, 66] on input "text" at bounding box center [103, 66] width 108 height 13
click at [117, 66] on input "text" at bounding box center [103, 66] width 108 height 13
type input "9000i"
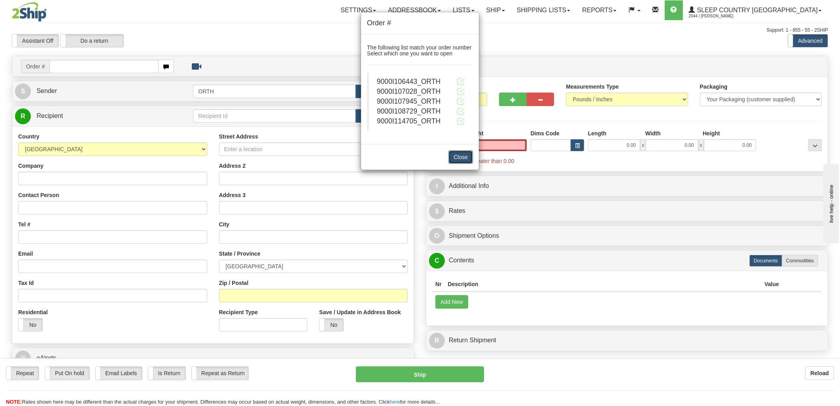
type input "0.00"
click at [459, 160] on button "Close" at bounding box center [460, 156] width 25 height 13
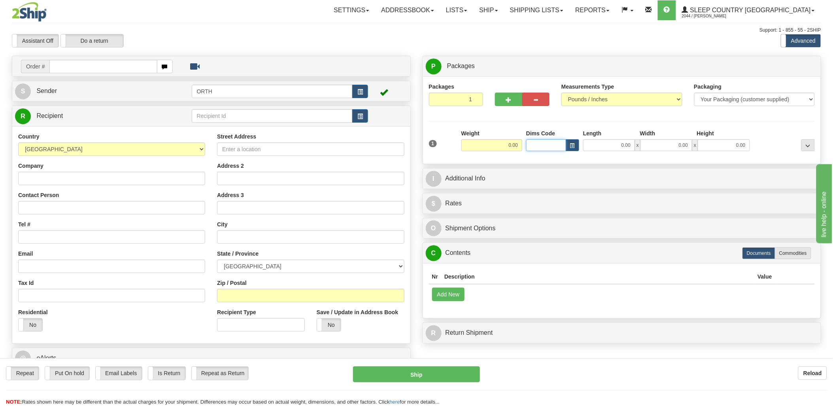
click at [543, 145] on input "Dims Code" at bounding box center [546, 145] width 40 height 12
click at [143, 65] on input "text" at bounding box center [103, 66] width 108 height 13
type input "9000i"
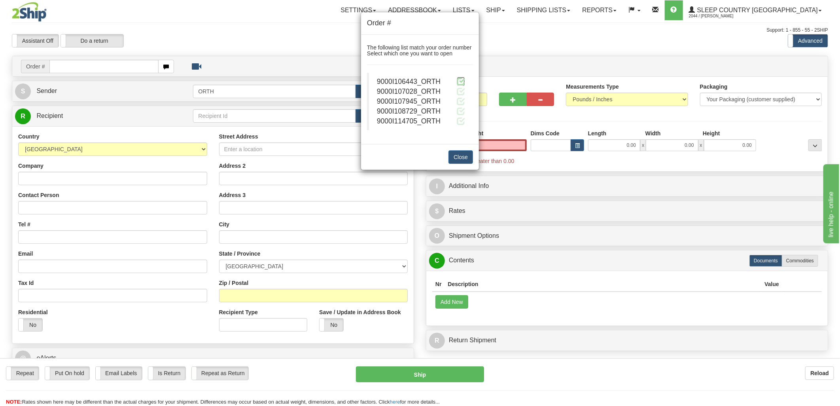
type input "0.00"
click at [460, 81] on span at bounding box center [461, 81] width 8 height 8
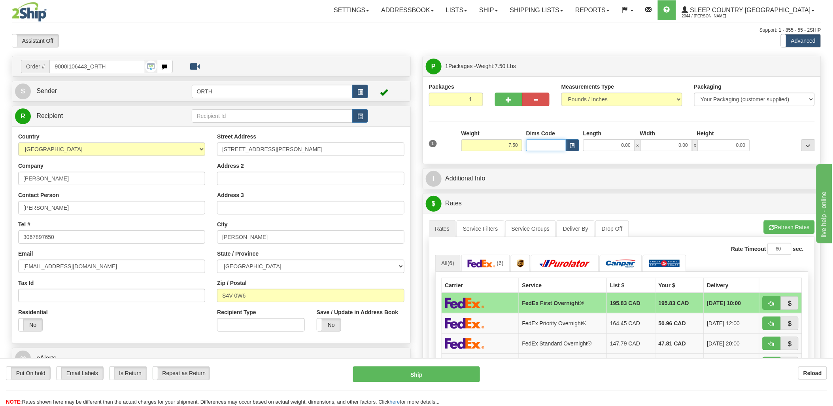
click at [540, 146] on input "Dims Code" at bounding box center [546, 145] width 40 height 12
type input "bte"
click button "Delete" at bounding box center [0, 0] width 0 height 0
type input "15.00"
type input "5.00"
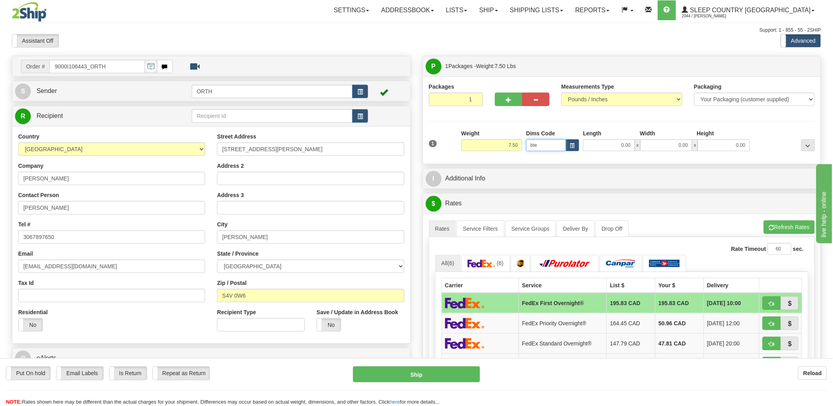
type input "25.00"
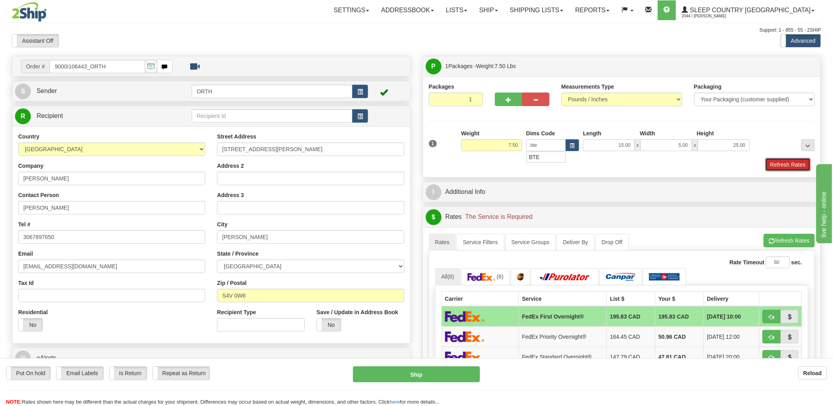
click at [803, 167] on button "Refresh Rates" at bounding box center [788, 164] width 45 height 13
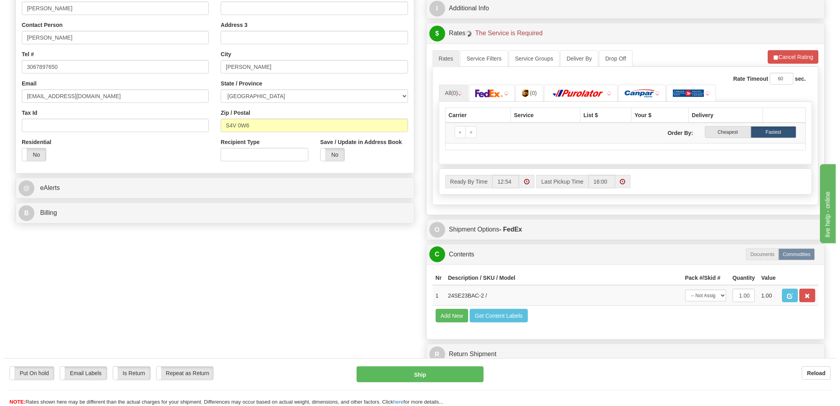
scroll to position [176, 0]
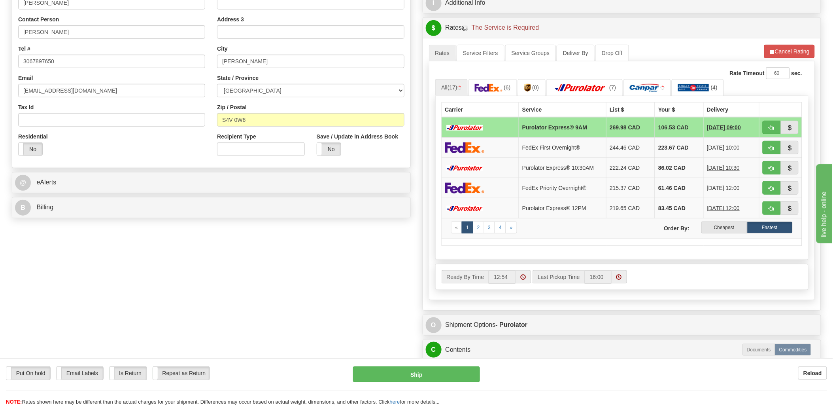
click at [717, 230] on label "Cheapest" at bounding box center [724, 227] width 45 height 12
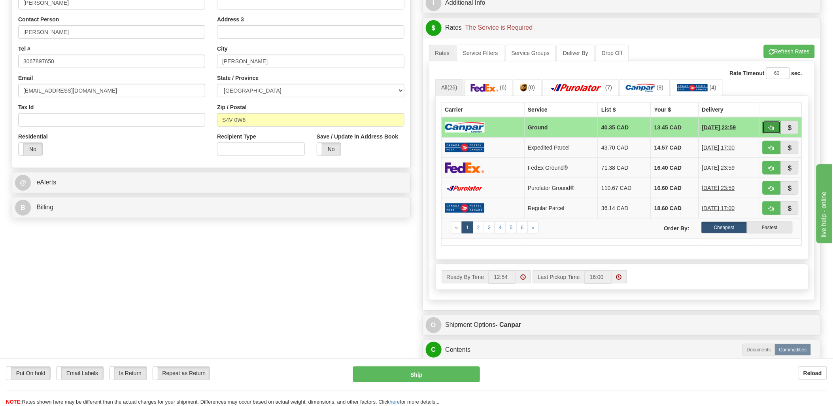
click at [776, 129] on button "button" at bounding box center [772, 127] width 18 height 13
type input "1"
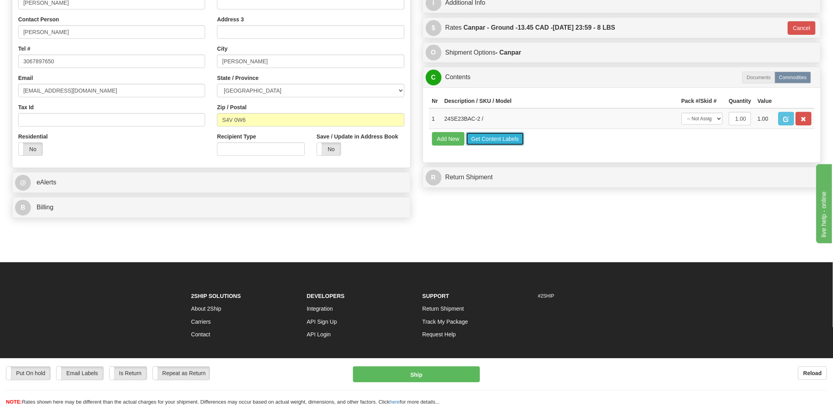
click at [484, 146] on button "Get Content Labels" at bounding box center [495, 138] width 58 height 13
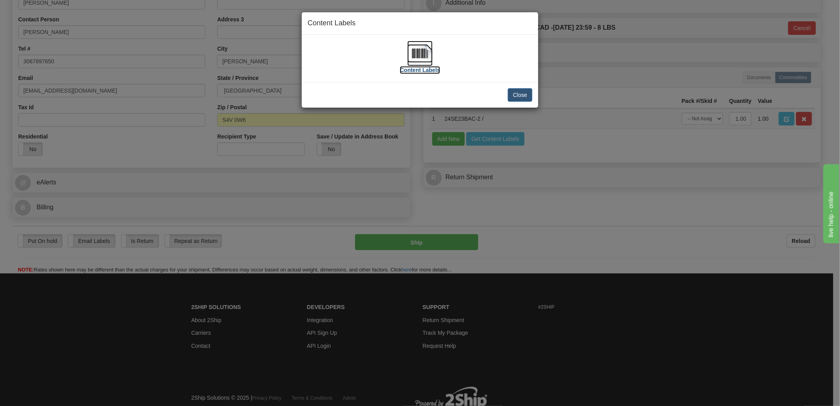
click at [428, 51] on img at bounding box center [419, 53] width 25 height 25
click at [520, 99] on button "Close" at bounding box center [520, 94] width 25 height 13
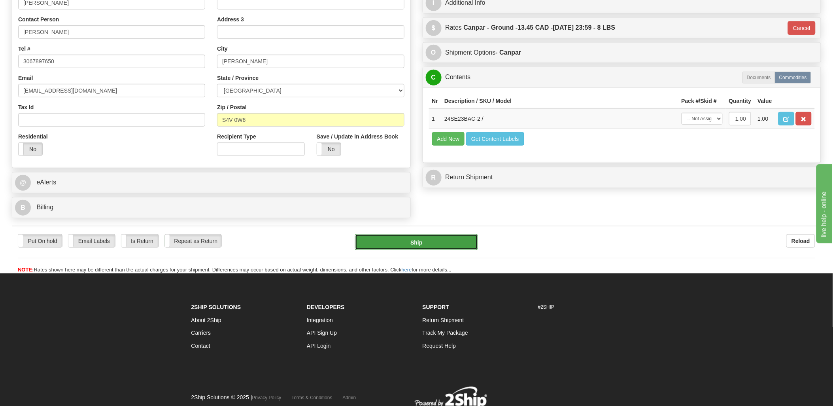
click at [418, 244] on button "Ship" at bounding box center [416, 242] width 123 height 16
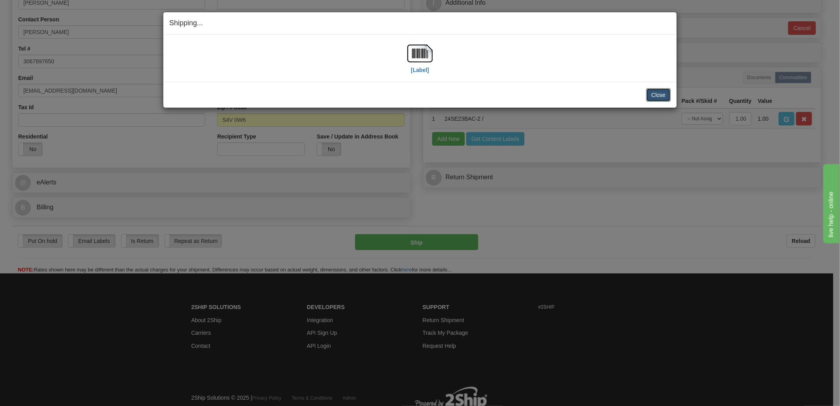
click at [650, 94] on button "Close" at bounding box center [658, 94] width 25 height 13
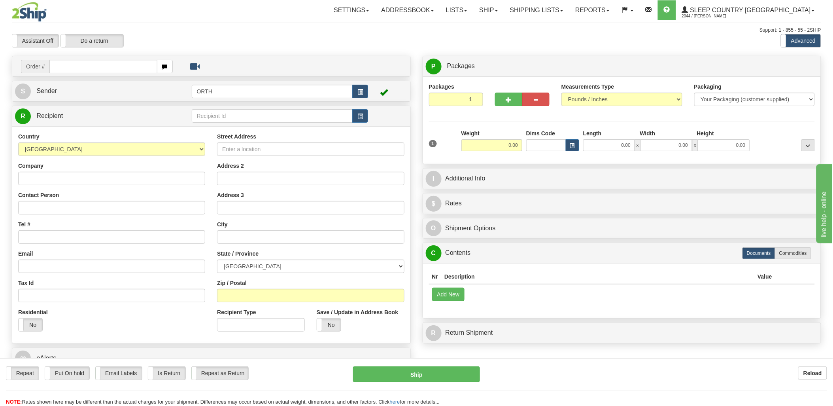
click at [106, 68] on input "text" at bounding box center [103, 66] width 108 height 13
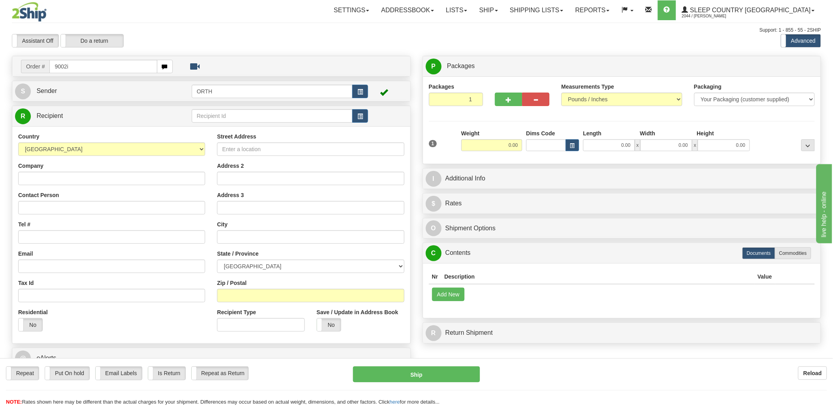
type input "9002i"
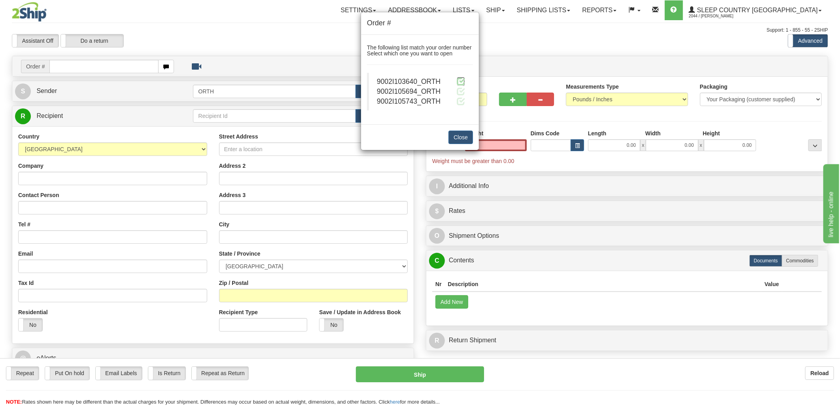
type input "0.00"
click at [460, 81] on span at bounding box center [461, 81] width 8 height 8
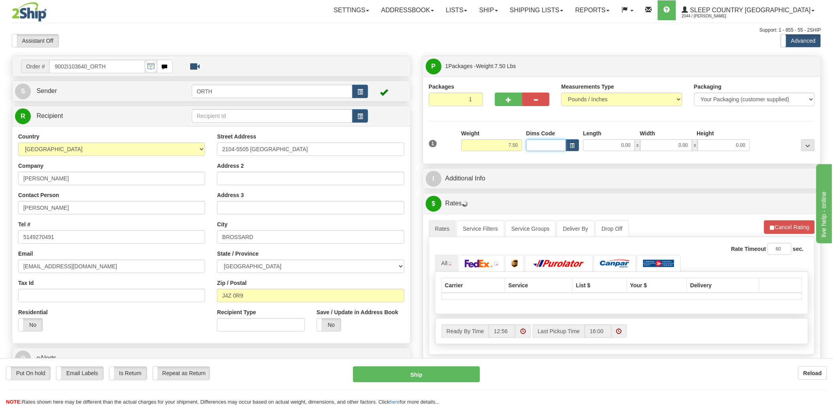
click at [555, 146] on input "Dims Code" at bounding box center [546, 145] width 40 height 12
type input "bte"
click button "Delete" at bounding box center [0, 0] width 0 height 0
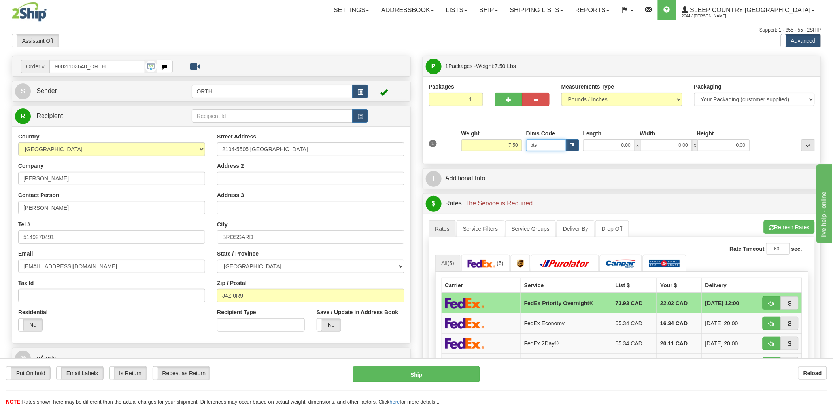
type input "15.00"
type input "5.00"
type input "25.00"
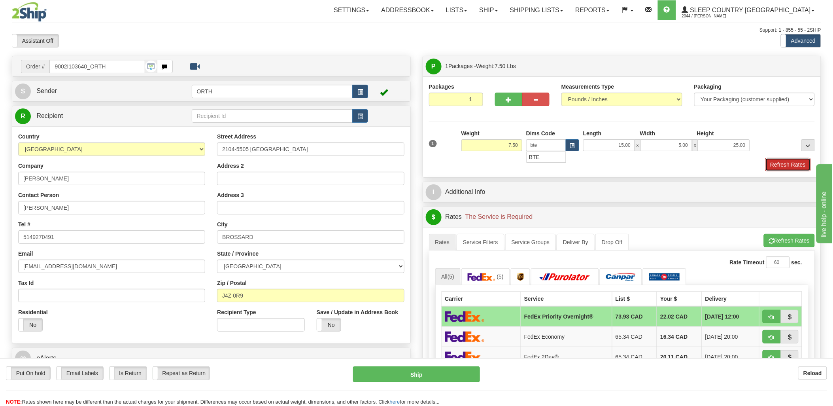
click at [799, 165] on button "Refresh Rates" at bounding box center [788, 164] width 45 height 13
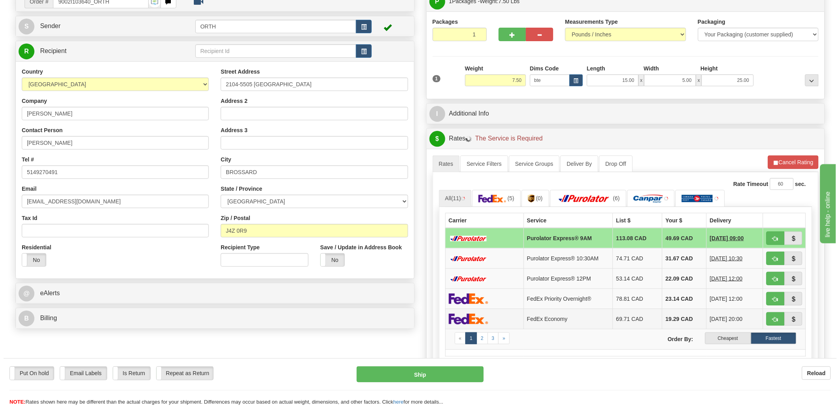
scroll to position [88, 0]
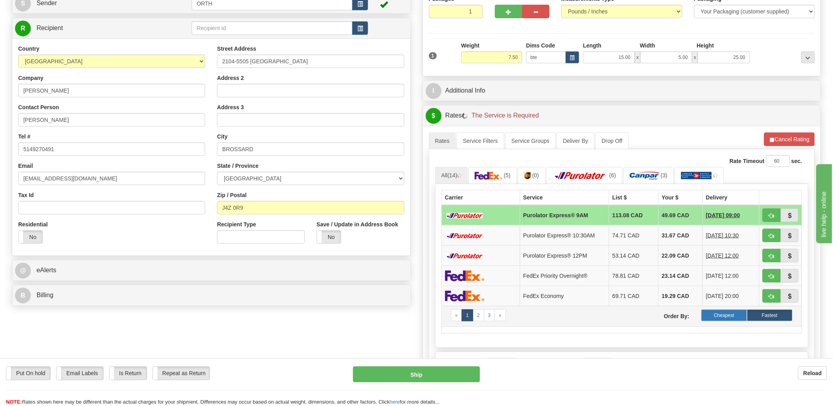
click at [729, 314] on label "Cheapest" at bounding box center [724, 315] width 45 height 12
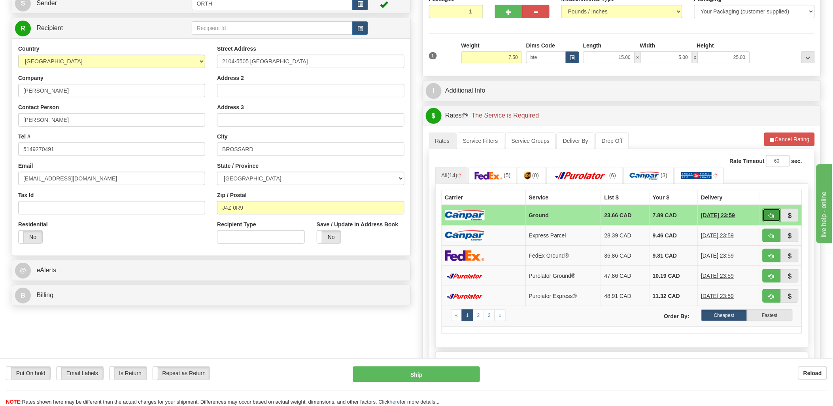
click at [773, 219] on button "button" at bounding box center [772, 214] width 18 height 13
click at [728, 316] on label "Cheapest" at bounding box center [724, 315] width 45 height 12
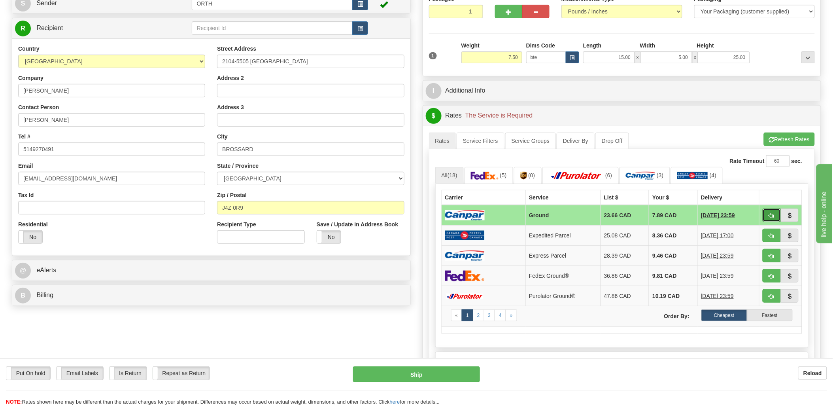
click at [776, 219] on button "button" at bounding box center [772, 214] width 18 height 13
type input "1"
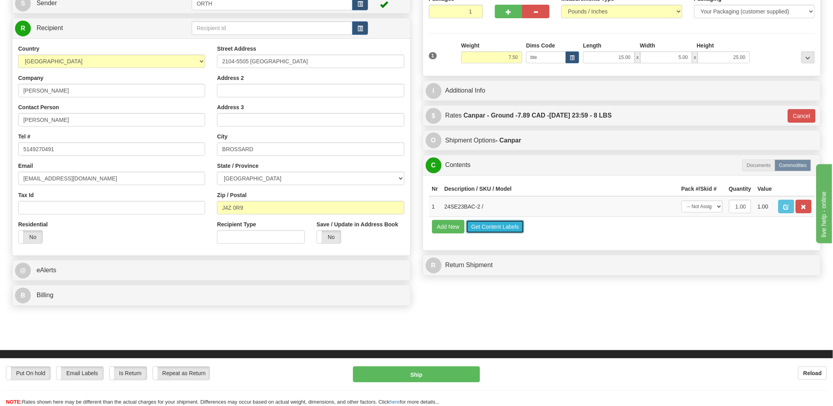
click at [498, 233] on button "Get Content Labels" at bounding box center [495, 226] width 58 height 13
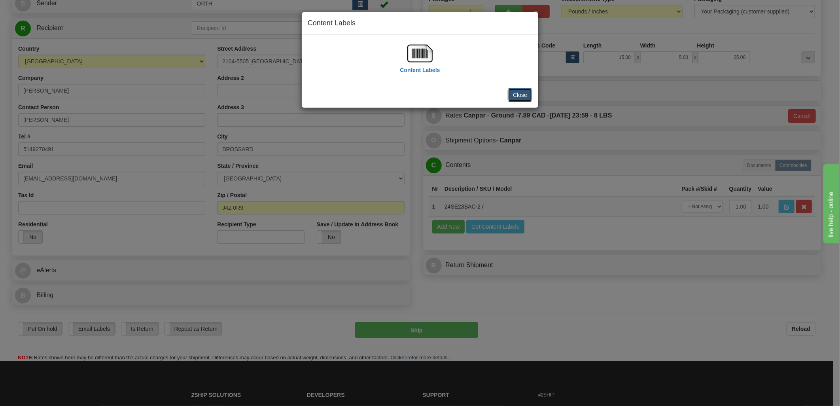
click at [518, 95] on button "Close" at bounding box center [520, 94] width 25 height 13
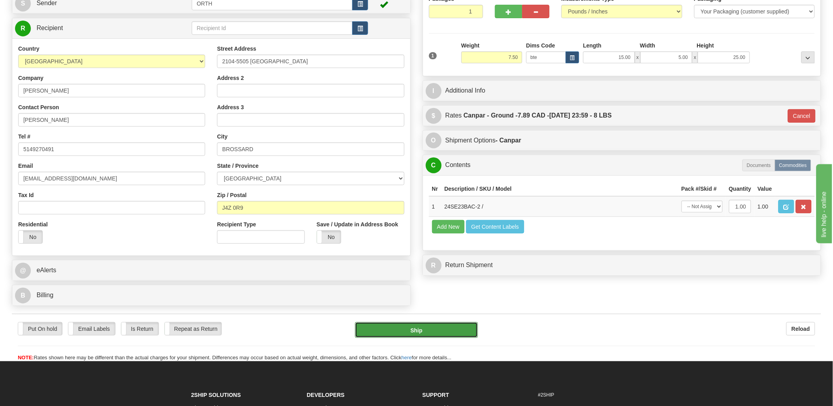
click at [444, 329] on button "Ship" at bounding box center [416, 330] width 123 height 16
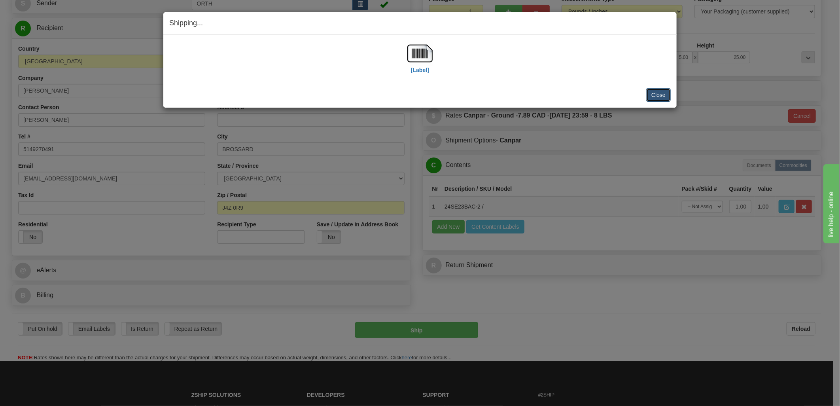
click at [656, 99] on button "Close" at bounding box center [658, 94] width 25 height 13
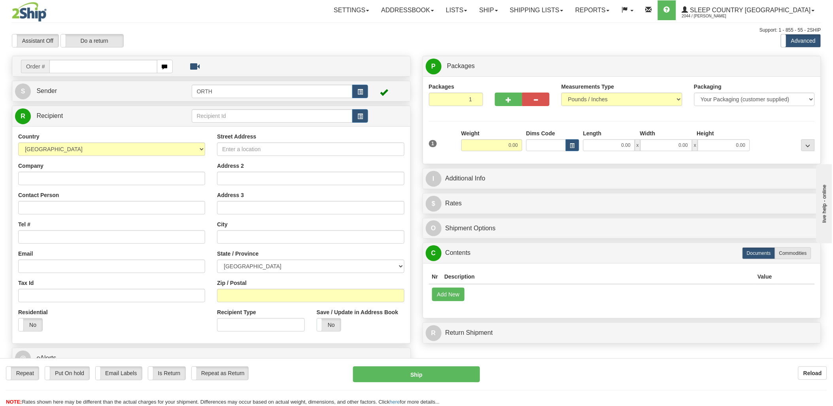
click at [80, 68] on input "text" at bounding box center [103, 66] width 108 height 13
click at [74, 68] on input "text" at bounding box center [103, 66] width 108 height 13
type input "9002"
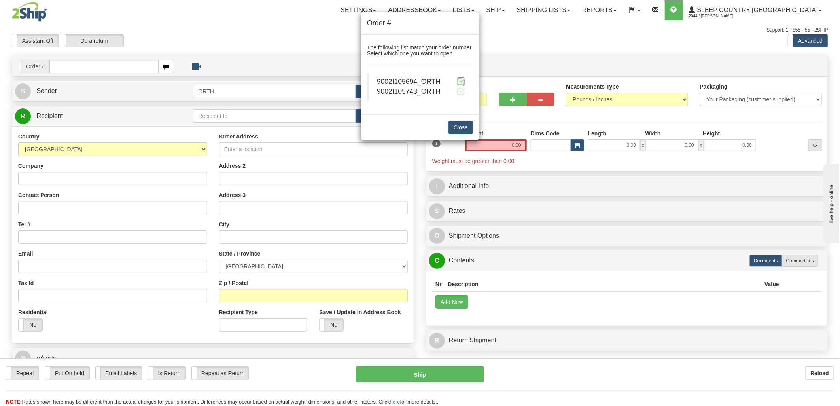
click at [459, 81] on span at bounding box center [461, 81] width 8 height 8
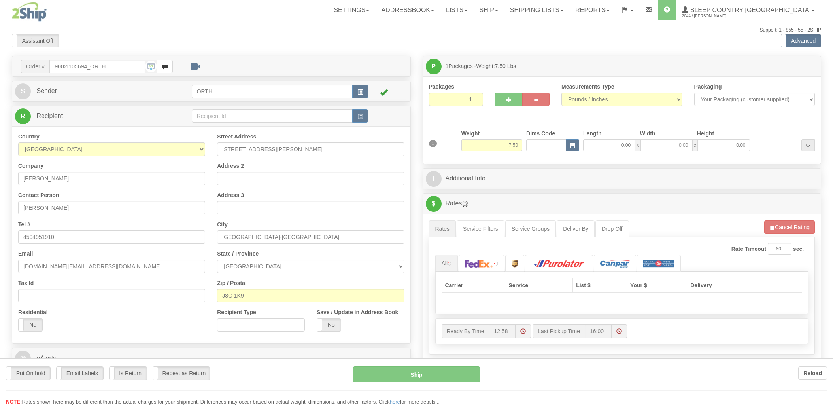
click at [546, 143] on div at bounding box center [416, 203] width 833 height 406
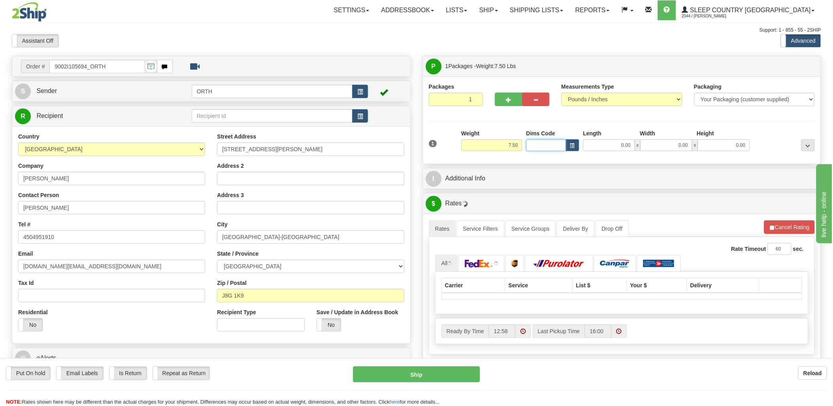
click at [545, 144] on input "Dims Code" at bounding box center [546, 145] width 40 height 12
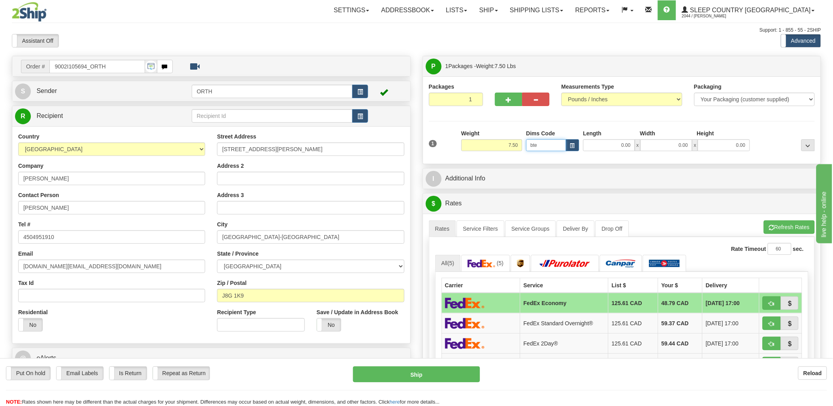
type input "bte"
click button "Delete" at bounding box center [0, 0] width 0 height 0
type input "15.00"
type input "5.00"
type input "25.00"
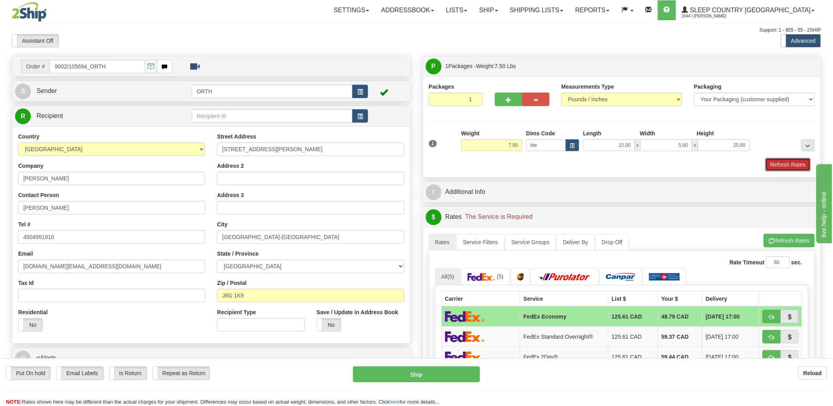
click at [777, 161] on button "Refresh Rates" at bounding box center [788, 164] width 45 height 13
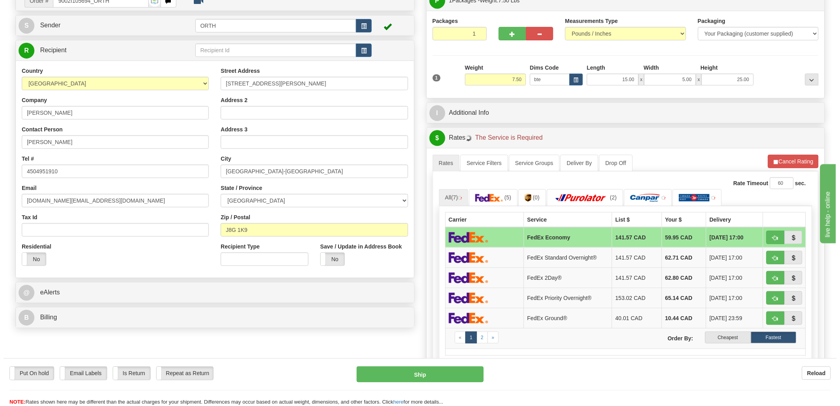
scroll to position [132, 0]
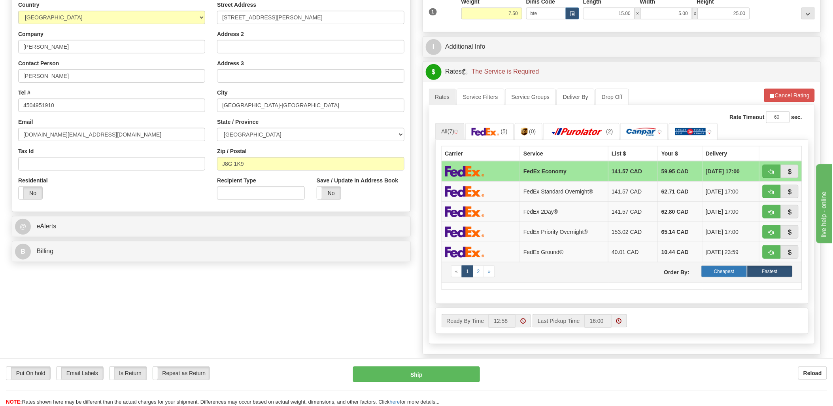
click at [728, 272] on label "Cheapest" at bounding box center [724, 271] width 45 height 12
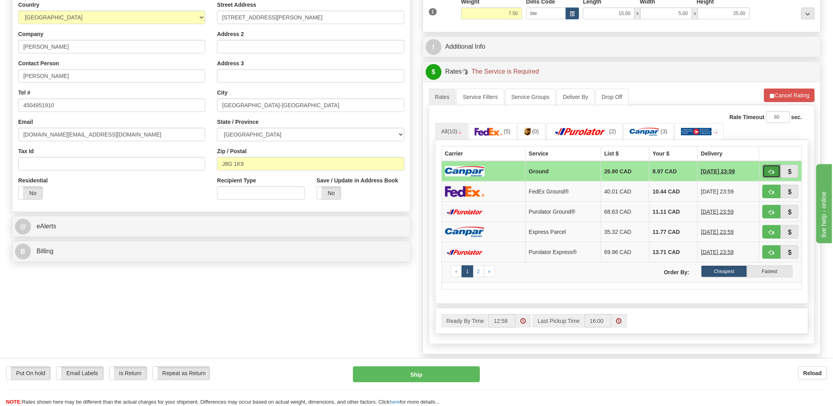
click at [769, 168] on button "button" at bounding box center [772, 171] width 18 height 13
click at [770, 169] on span "button" at bounding box center [772, 171] width 6 height 5
click at [725, 275] on label "Cheapest" at bounding box center [724, 271] width 45 height 12
click at [775, 171] on button "button" at bounding box center [772, 171] width 18 height 13
click at [772, 170] on span "button" at bounding box center [772, 171] width 6 height 5
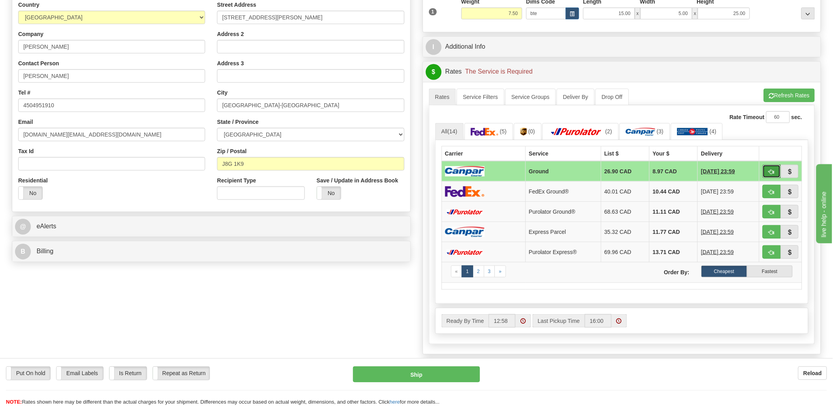
type input "1"
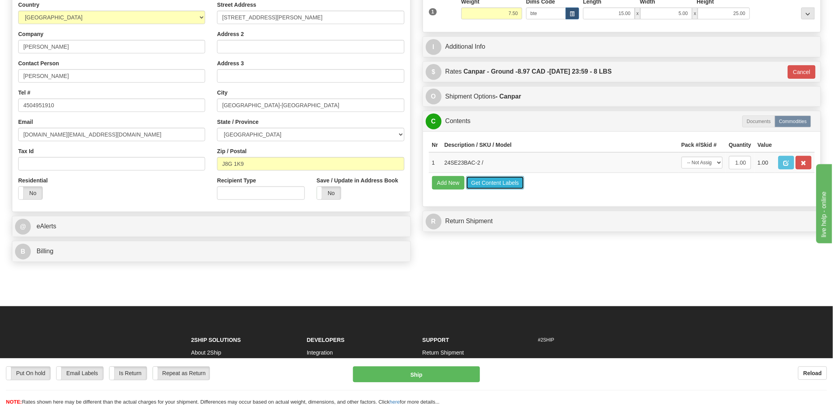
click at [480, 189] on button "Get Content Labels" at bounding box center [495, 182] width 58 height 13
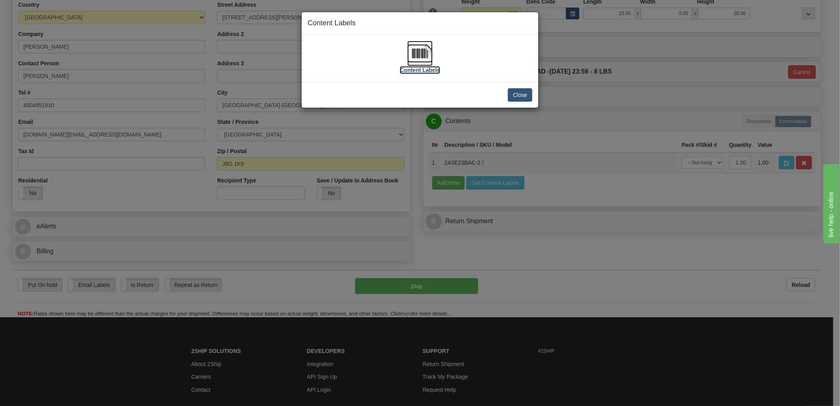
click at [422, 58] on img at bounding box center [419, 53] width 25 height 25
click at [513, 93] on button "Close" at bounding box center [520, 94] width 25 height 13
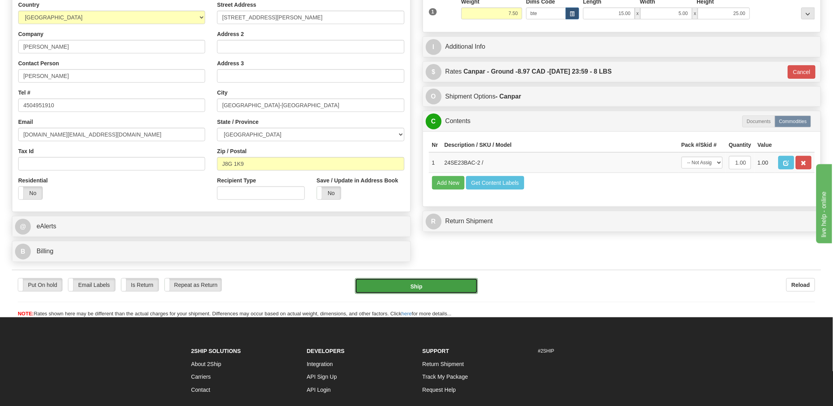
click at [448, 282] on button "Ship" at bounding box center [416, 286] width 123 height 16
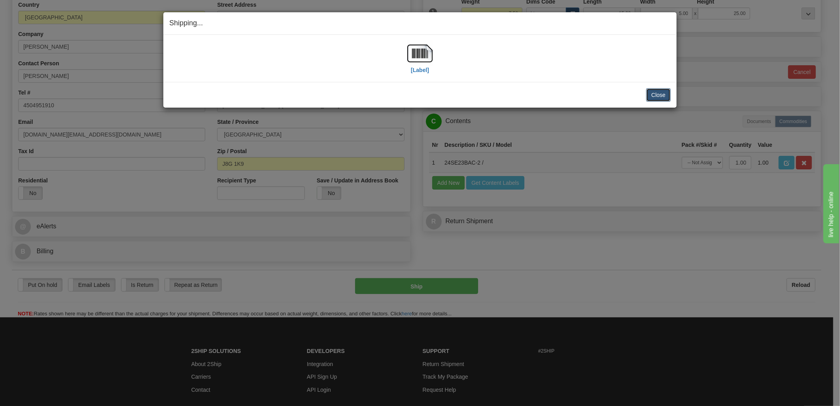
click at [657, 92] on button "Close" at bounding box center [658, 94] width 25 height 13
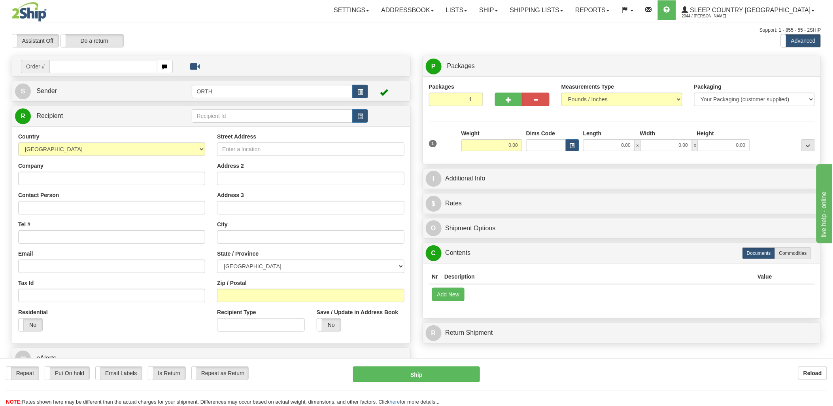
click at [107, 69] on input "text" at bounding box center [103, 66] width 108 height 13
click at [144, 68] on input "text" at bounding box center [103, 66] width 108 height 13
click at [137, 65] on input "text" at bounding box center [103, 66] width 108 height 13
click at [93, 68] on input "text" at bounding box center [103, 66] width 108 height 13
type input "9002i105"
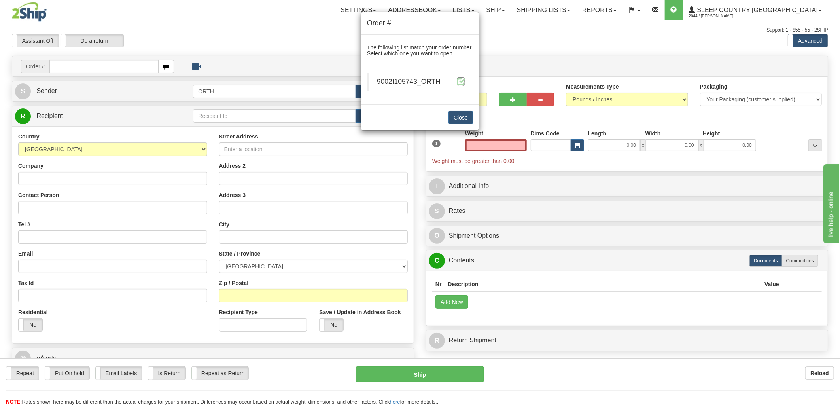
type input "0.00"
click at [460, 83] on span at bounding box center [461, 81] width 8 height 8
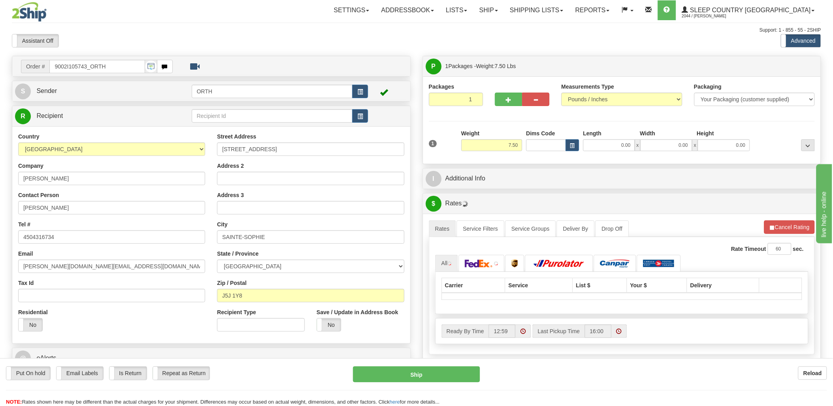
click at [555, 146] on div "Toggle navigation Settings Shipping Preferences Fields Preferences New" at bounding box center [416, 279] width 833 height 558
click at [555, 146] on input "Dims Code" at bounding box center [546, 145] width 40 height 12
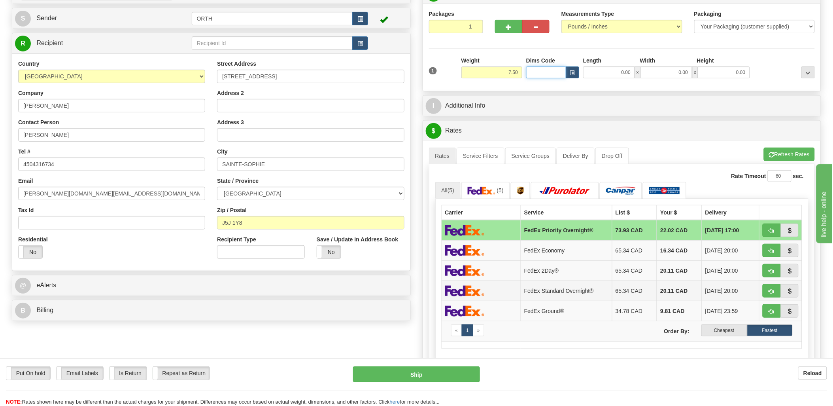
scroll to position [88, 0]
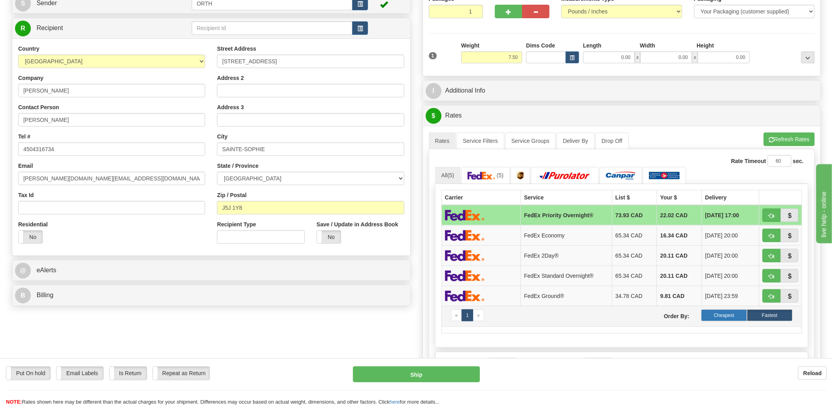
click at [739, 317] on label "Cheapest" at bounding box center [724, 315] width 45 height 12
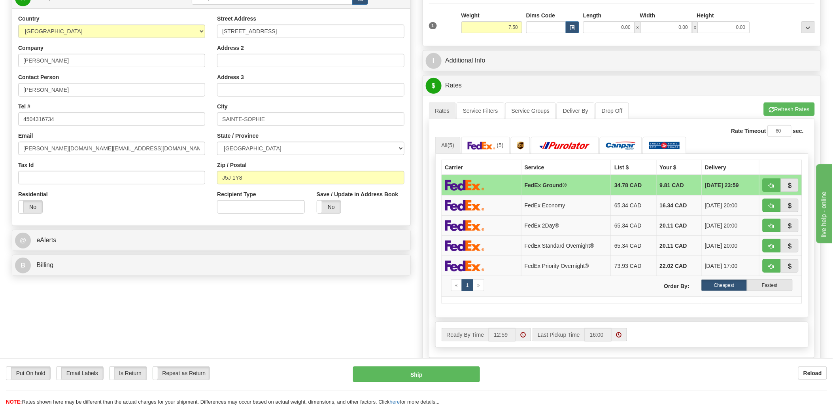
scroll to position [132, 0]
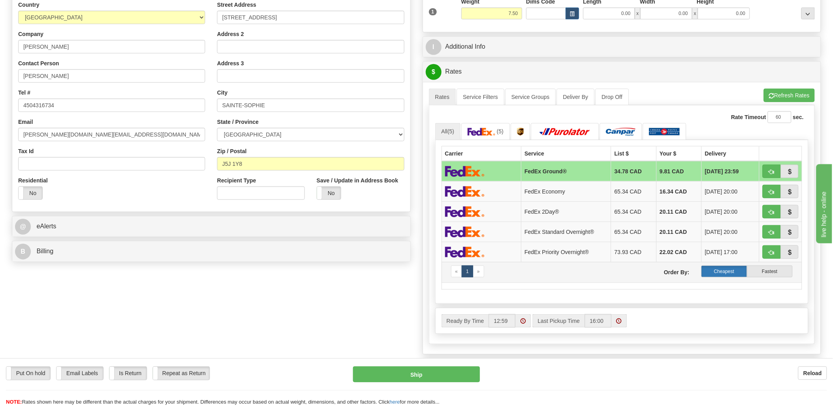
click at [732, 271] on label "Cheapest" at bounding box center [724, 271] width 45 height 12
click at [722, 274] on label "Cheapest" at bounding box center [724, 271] width 45 height 12
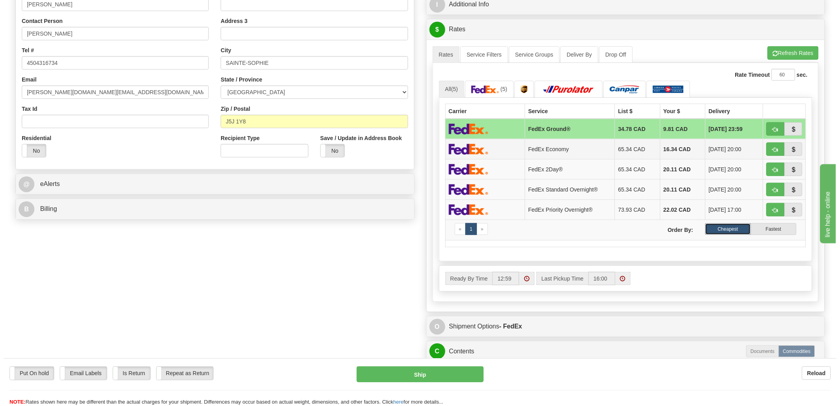
scroll to position [176, 0]
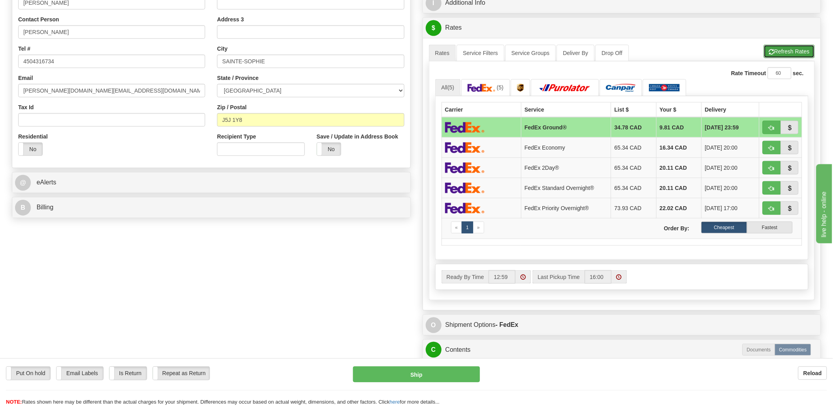
click at [784, 48] on button "Refresh Rates" at bounding box center [789, 51] width 51 height 13
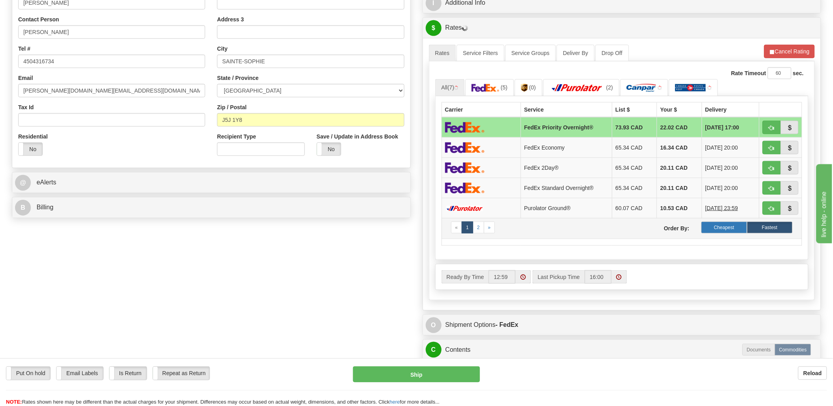
click at [730, 231] on label "Cheapest" at bounding box center [724, 227] width 45 height 12
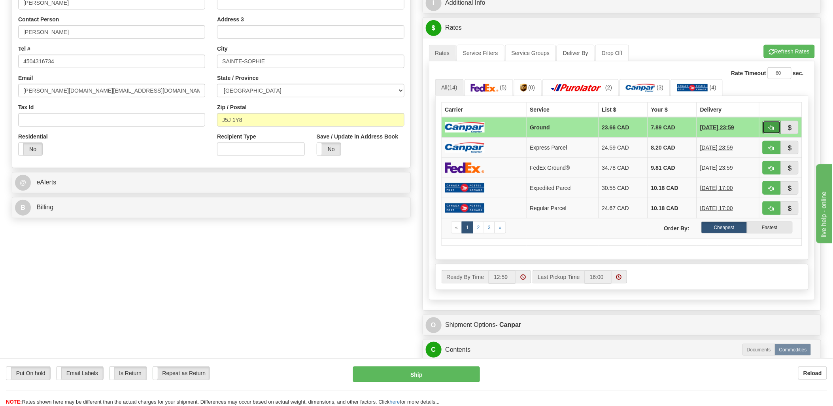
click at [778, 123] on button "button" at bounding box center [772, 127] width 18 height 13
type input "1"
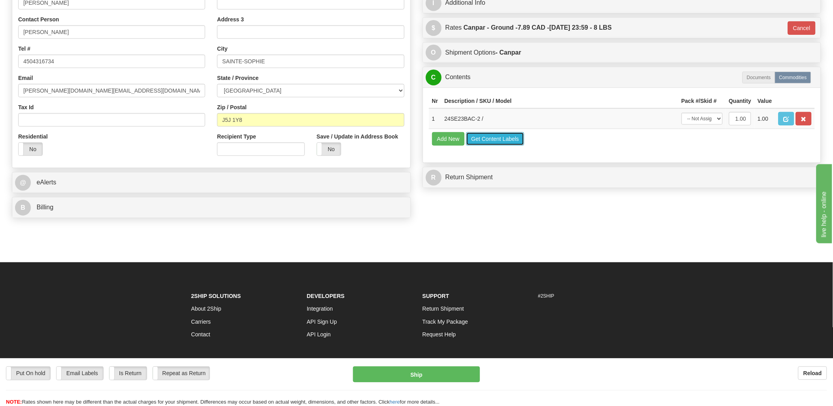
click at [499, 146] on button "Get Content Labels" at bounding box center [495, 138] width 58 height 13
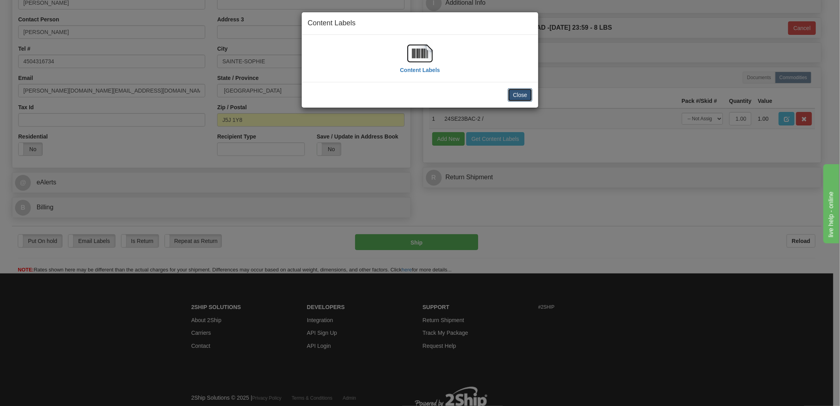
click at [528, 95] on button "Close" at bounding box center [520, 94] width 25 height 13
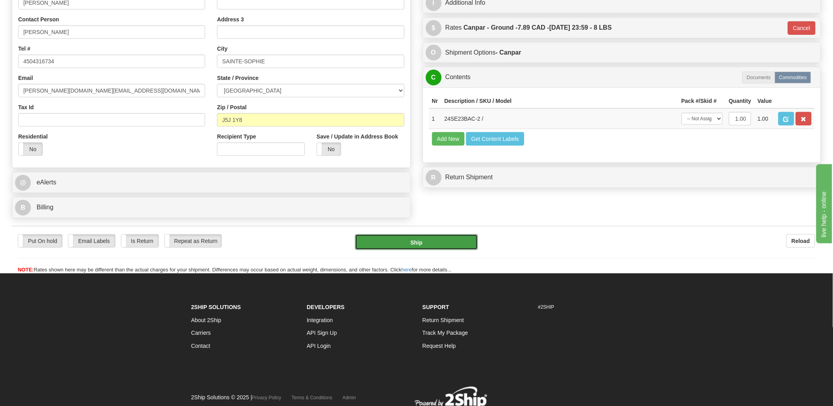
click at [456, 240] on button "Ship" at bounding box center [416, 242] width 123 height 16
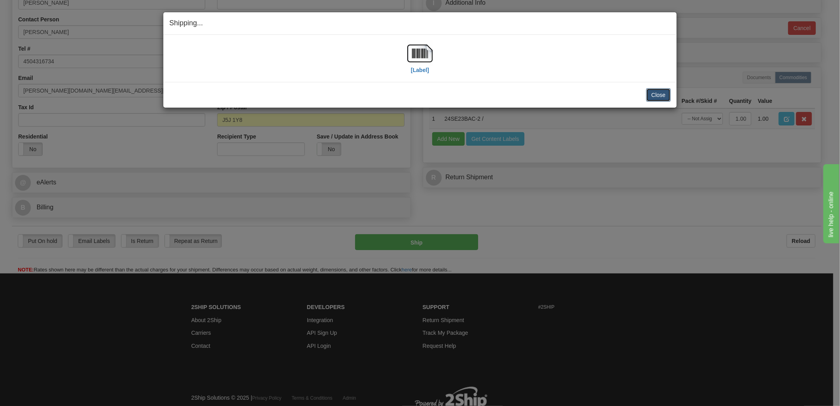
click at [658, 97] on button "Close" at bounding box center [658, 94] width 25 height 13
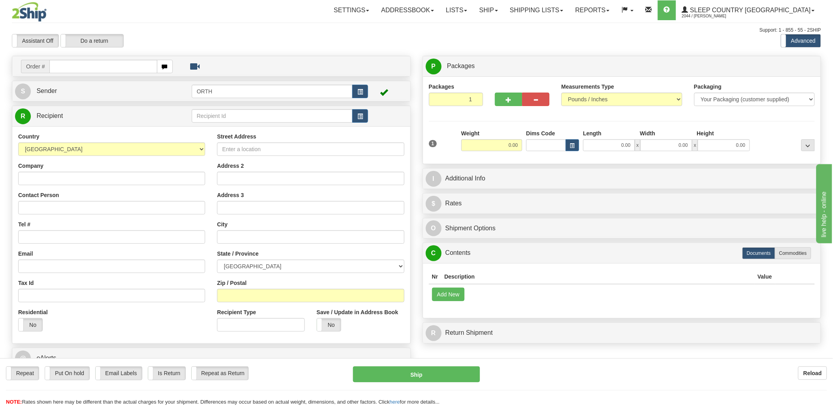
click at [93, 70] on input "text" at bounding box center [103, 66] width 108 height 13
type input "9002"
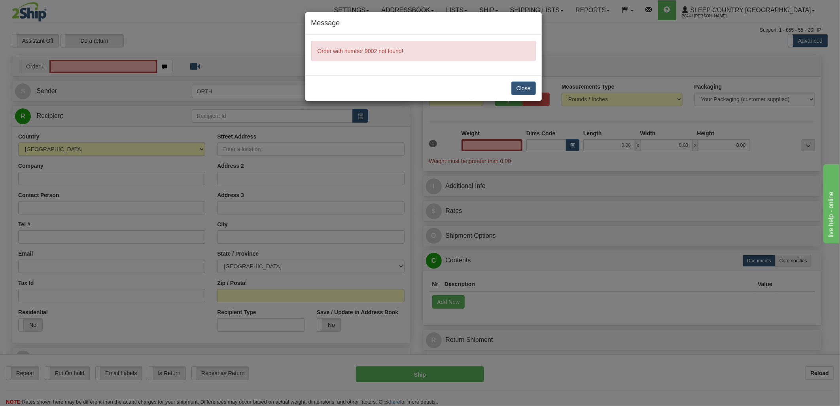
type input "0.00"
click at [516, 86] on button "Close" at bounding box center [523, 87] width 25 height 13
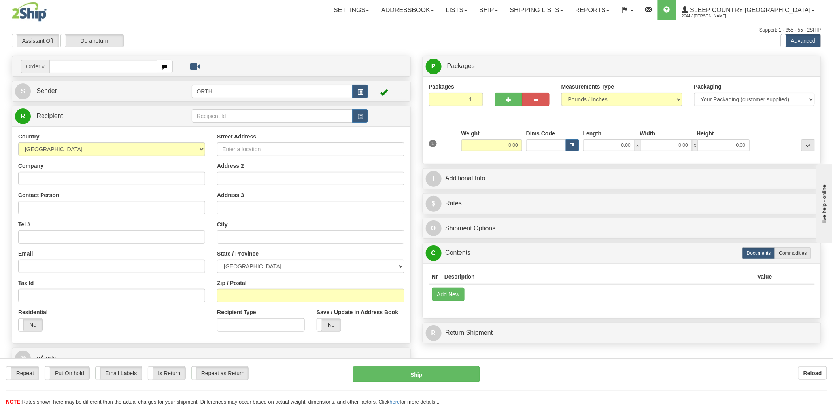
click at [88, 65] on div at bounding box center [416, 203] width 833 height 406
click at [99, 68] on input "text" at bounding box center [103, 66] width 108 height 13
type input "9000i"
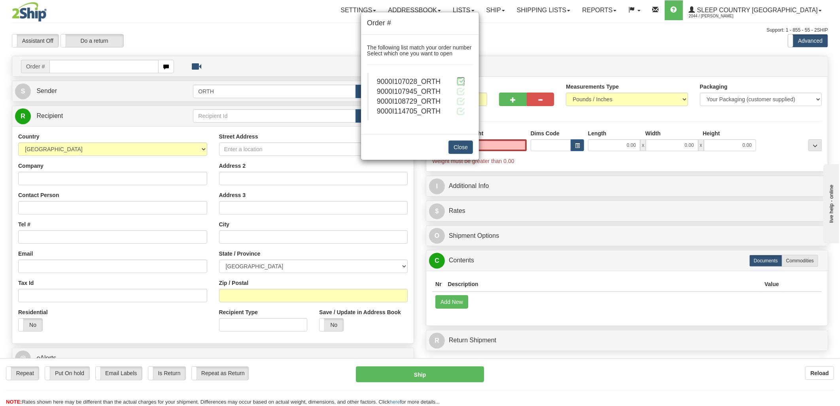
type input "0.00"
click at [460, 84] on span at bounding box center [461, 81] width 8 height 8
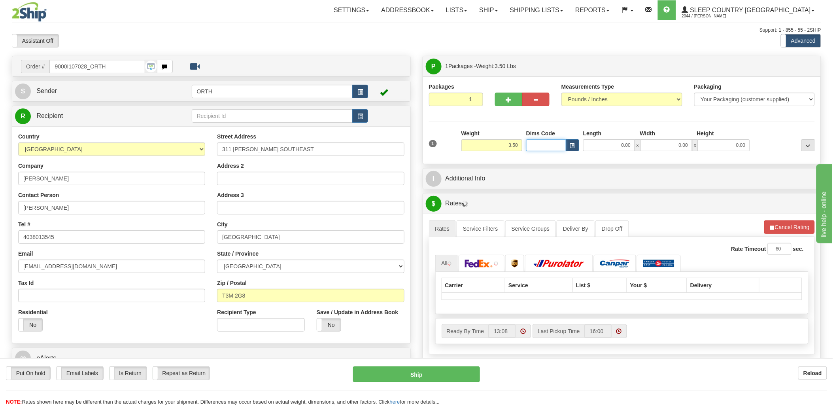
click at [539, 142] on input "Dims Code" at bounding box center [546, 145] width 40 height 12
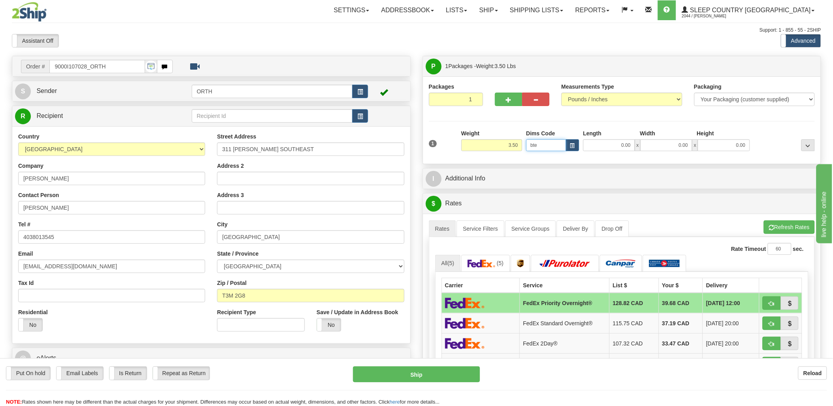
type input "bte"
click button "Delete" at bounding box center [0, 0] width 0 height 0
type input "15.00"
type input "5.00"
type input "25.00"
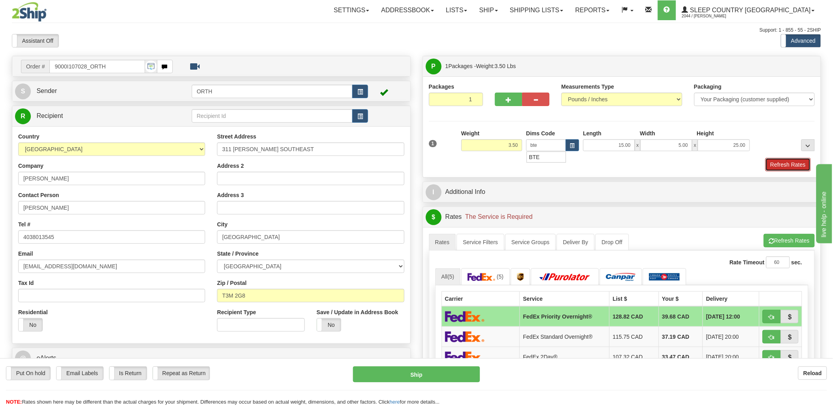
click at [790, 165] on button "Refresh Rates" at bounding box center [788, 164] width 45 height 13
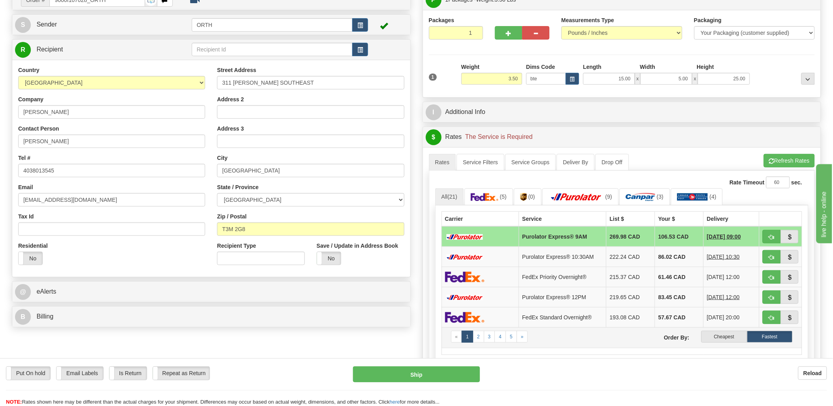
scroll to position [132, 0]
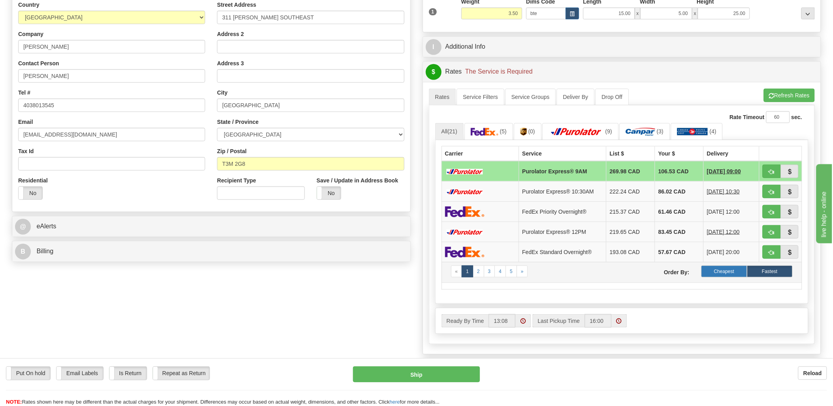
click at [729, 274] on label "Cheapest" at bounding box center [724, 271] width 45 height 12
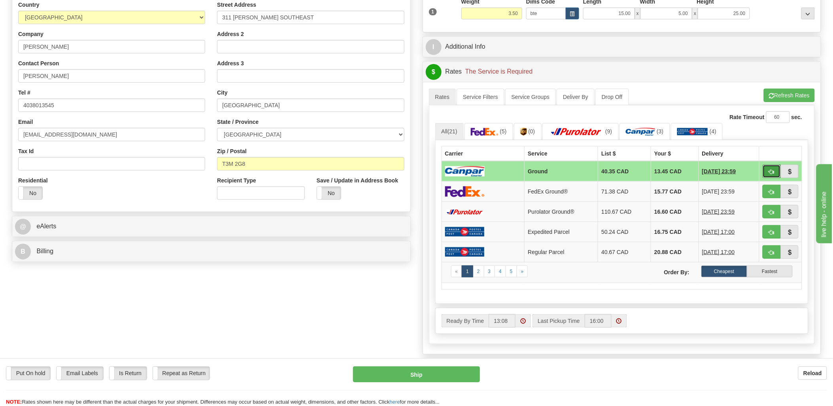
click at [770, 172] on span "button" at bounding box center [772, 171] width 6 height 5
type input "1"
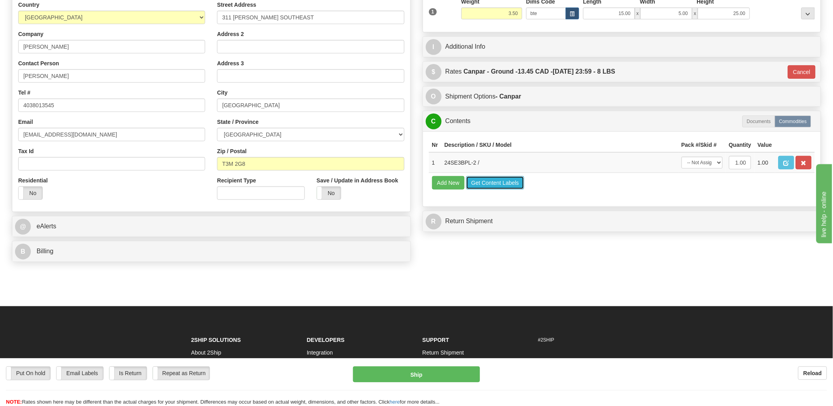
click at [496, 189] on button "Get Content Labels" at bounding box center [495, 182] width 58 height 13
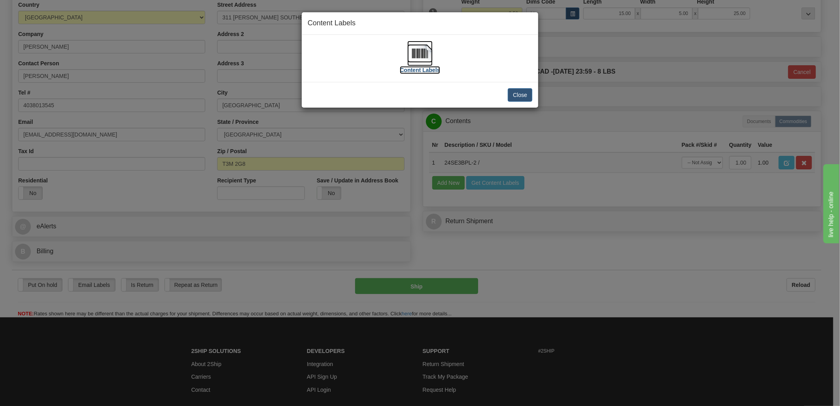
click at [414, 50] on img at bounding box center [419, 53] width 25 height 25
click at [524, 95] on button "Close" at bounding box center [520, 94] width 25 height 13
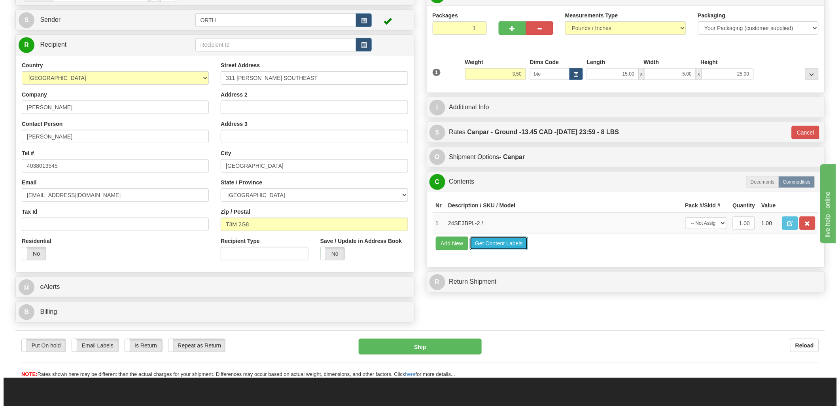
scroll to position [88, 0]
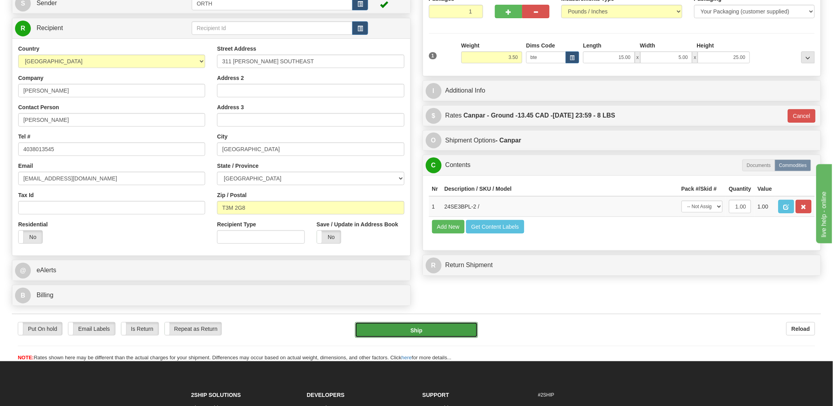
click at [422, 323] on button "Ship" at bounding box center [416, 330] width 123 height 16
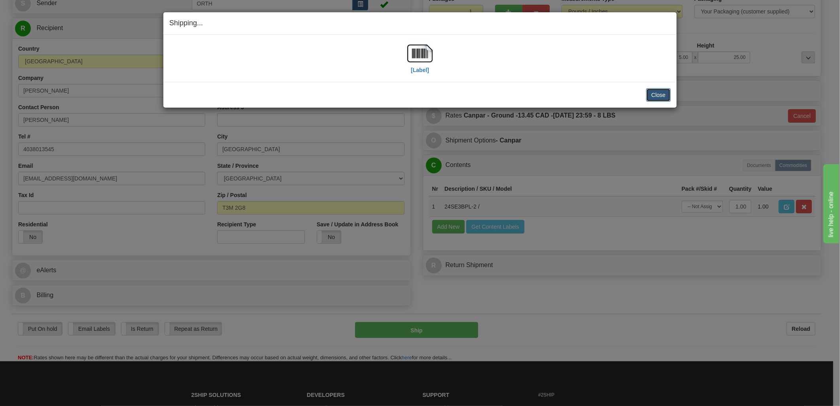
click at [657, 98] on button "Close" at bounding box center [658, 94] width 25 height 13
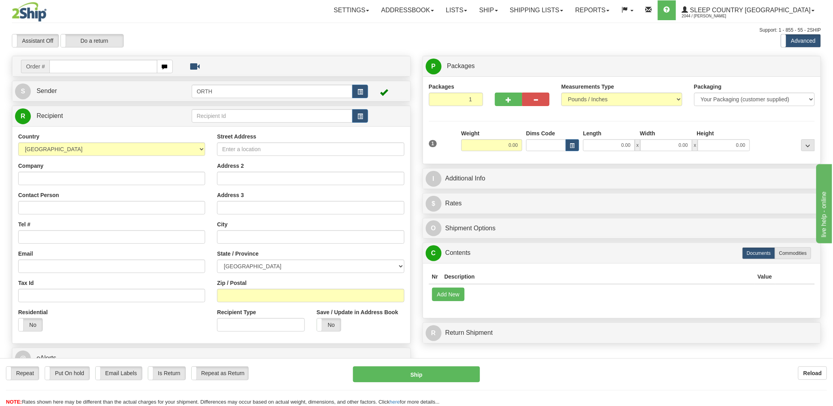
drag, startPoint x: 98, startPoint y: 57, endPoint x: 100, endPoint y: 65, distance: 8.5
click at [98, 57] on div "Order #" at bounding box center [211, 66] width 398 height 20
click at [100, 66] on input "text" at bounding box center [103, 66] width 108 height 13
type input "9000i"
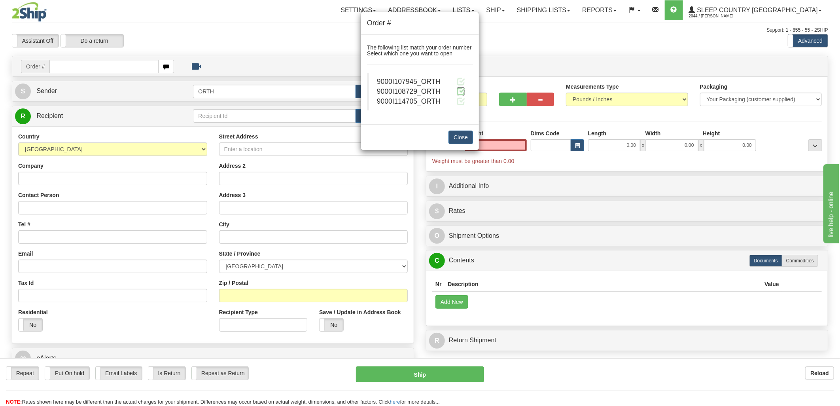
type input "0.00"
click at [459, 90] on span at bounding box center [461, 91] width 8 height 8
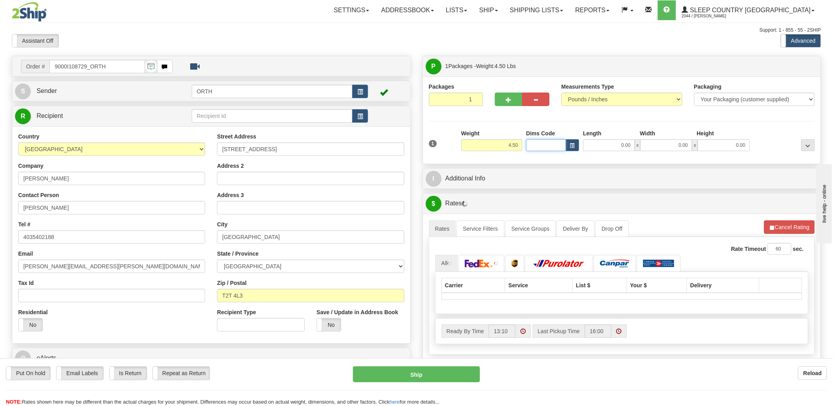
click at [543, 149] on input "Dims Code" at bounding box center [546, 145] width 40 height 12
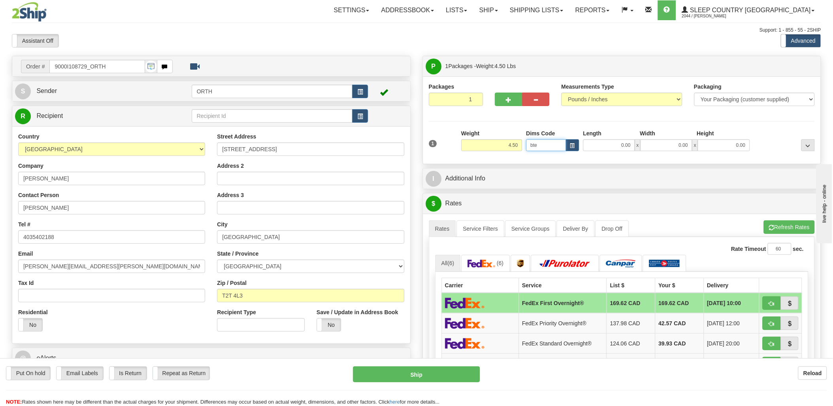
type input "bte"
click button "Delete" at bounding box center [0, 0] width 0 height 0
type input "15.00"
type input "5.00"
type input "25.00"
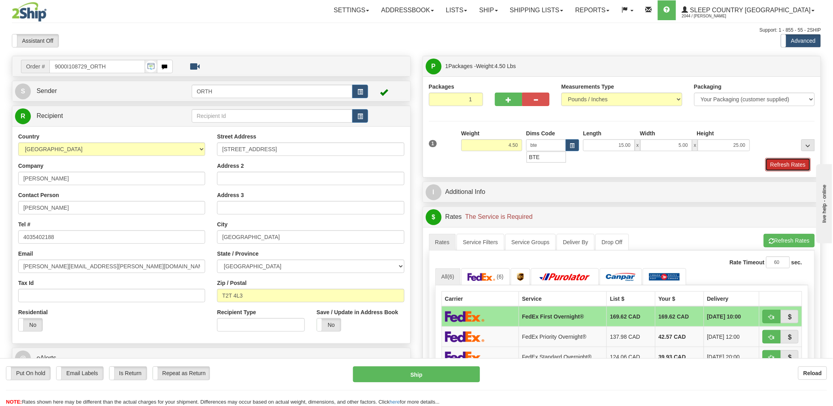
click at [799, 161] on button "Refresh Rates" at bounding box center [788, 164] width 45 height 13
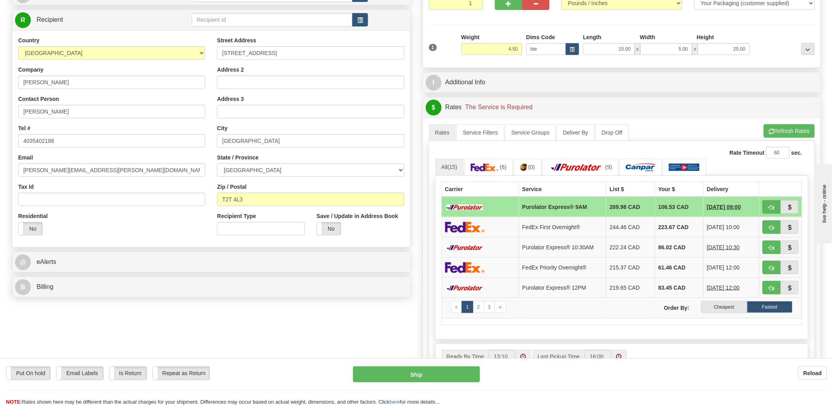
scroll to position [176, 0]
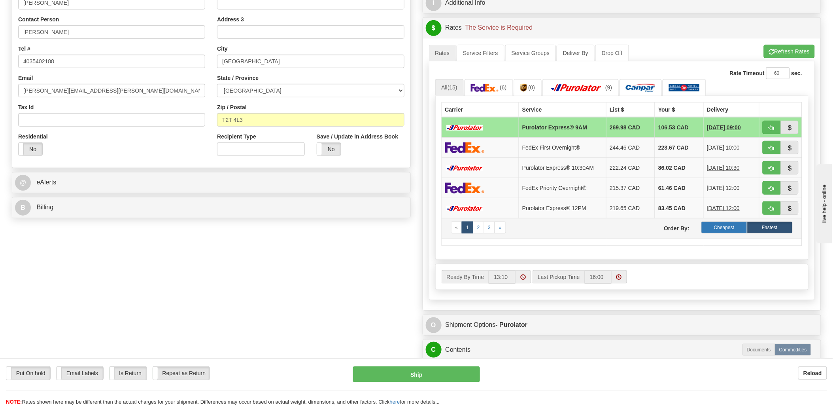
click at [724, 230] on label "Cheapest" at bounding box center [724, 227] width 45 height 12
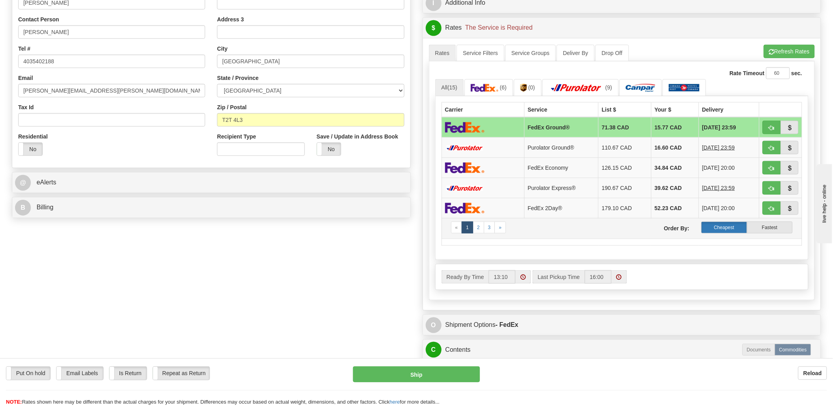
click at [720, 225] on label "Cheapest" at bounding box center [724, 227] width 45 height 12
click at [737, 233] on label "Cheapest" at bounding box center [724, 227] width 45 height 12
click at [736, 231] on label "Cheapest" at bounding box center [724, 227] width 45 height 12
click at [734, 228] on label "Cheapest" at bounding box center [724, 227] width 45 height 12
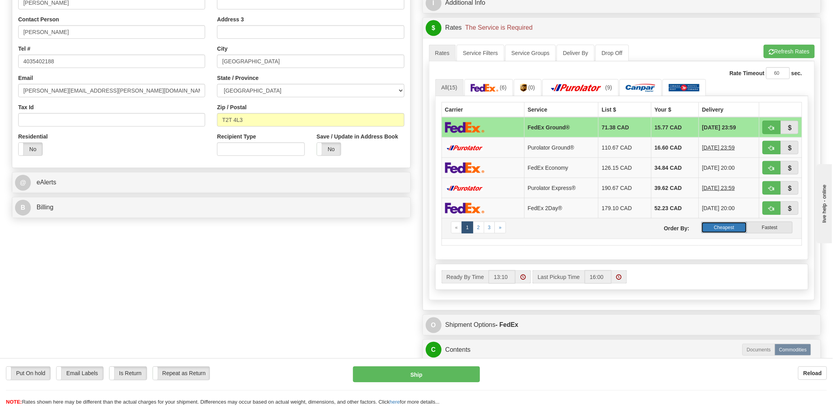
scroll to position [219, 0]
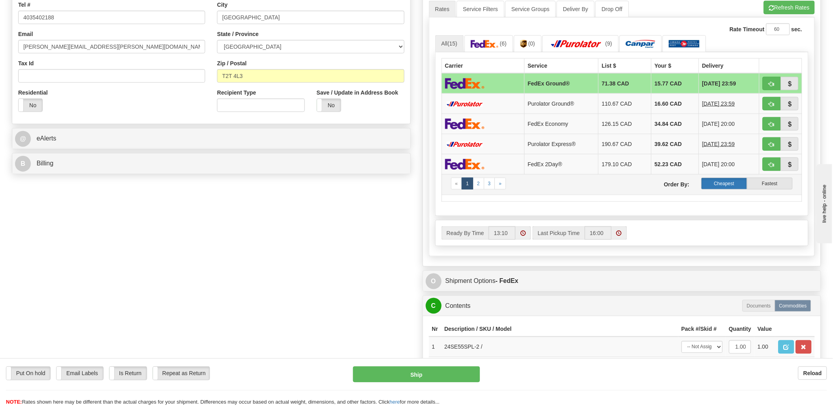
click at [730, 186] on label "Cheapest" at bounding box center [724, 184] width 45 height 12
click at [730, 184] on label "Cheapest" at bounding box center [724, 184] width 45 height 12
click at [734, 183] on label "Cheapest" at bounding box center [724, 184] width 45 height 12
click at [736, 184] on label "Cheapest" at bounding box center [724, 184] width 45 height 12
click at [741, 180] on label "Cheapest" at bounding box center [724, 184] width 45 height 12
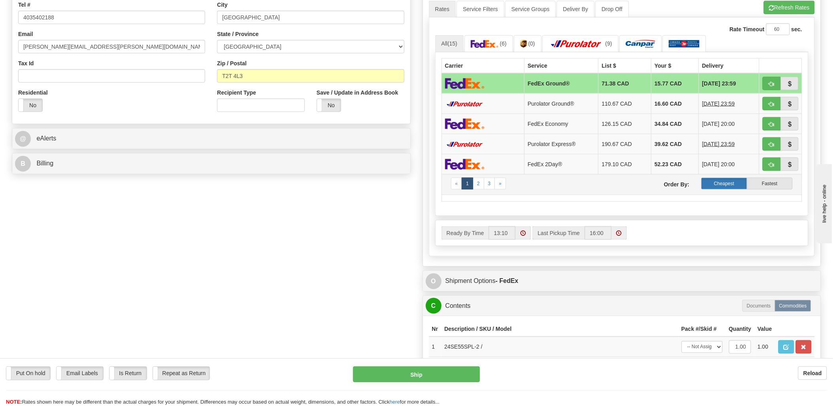
click at [739, 183] on label "Cheapest" at bounding box center [724, 184] width 45 height 12
click at [733, 186] on label "Cheapest" at bounding box center [724, 184] width 45 height 12
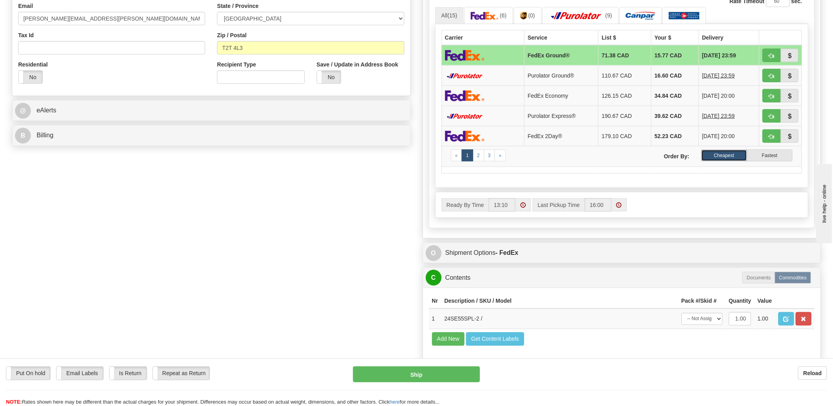
scroll to position [263, 0]
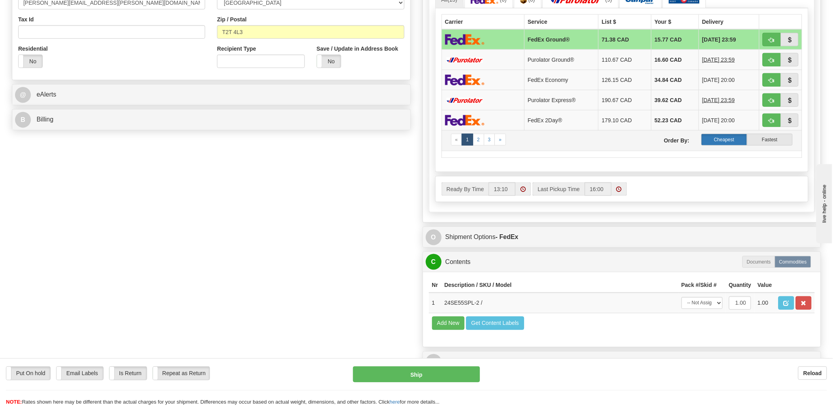
click at [724, 137] on label "Cheapest" at bounding box center [724, 140] width 45 height 12
click at [737, 140] on label "Cheapest" at bounding box center [724, 140] width 45 height 12
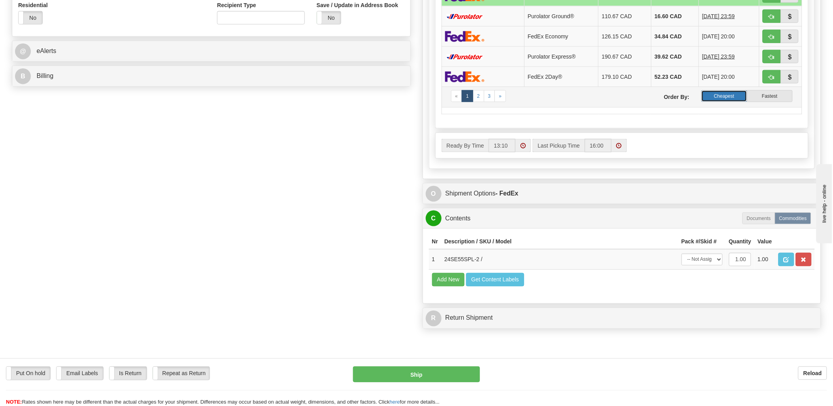
scroll to position [307, 0]
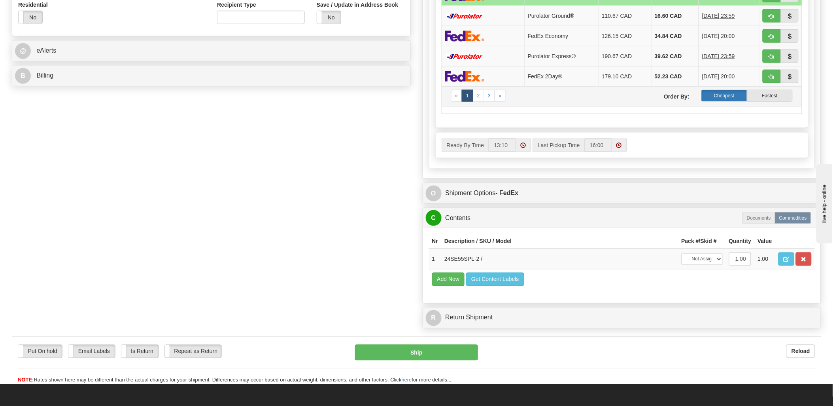
click at [726, 97] on label "Cheapest" at bounding box center [724, 96] width 45 height 12
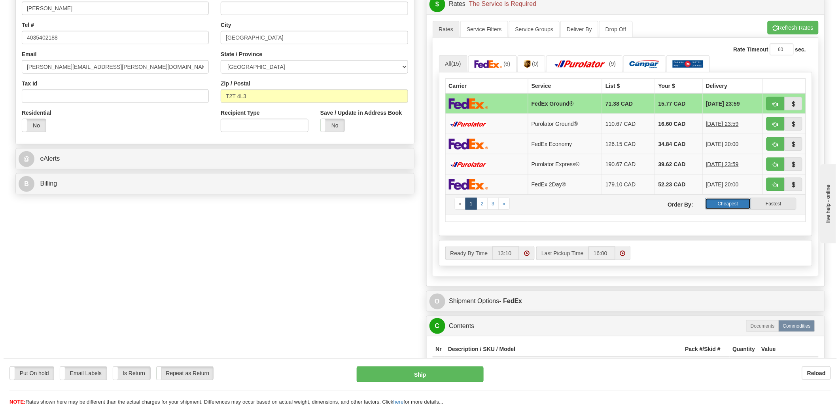
scroll to position [176, 0]
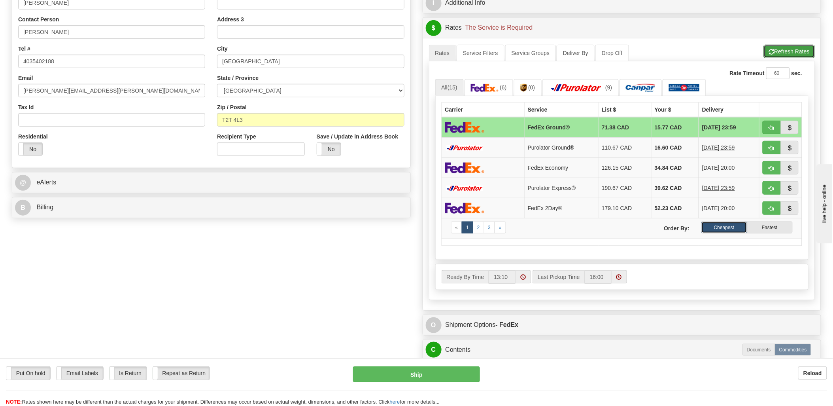
click at [809, 48] on button "Refresh Rates" at bounding box center [789, 51] width 51 height 13
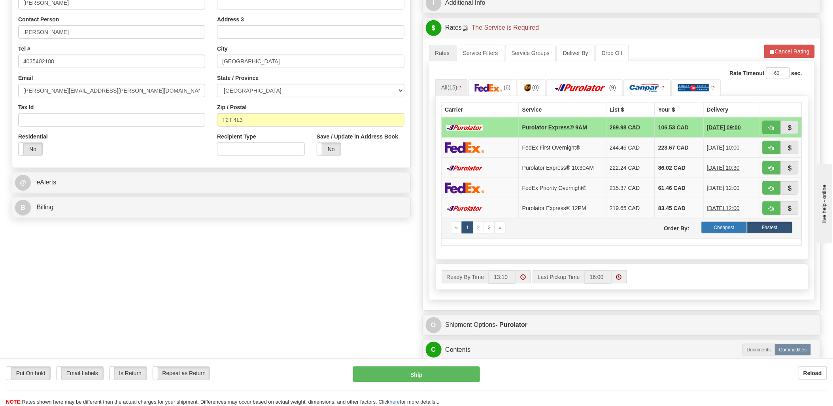
click at [721, 227] on label "Cheapest" at bounding box center [724, 227] width 45 height 12
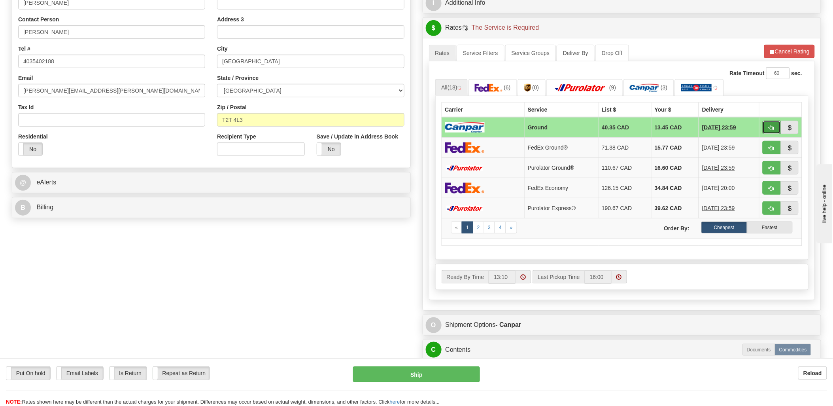
click at [776, 124] on button "button" at bounding box center [772, 127] width 18 height 13
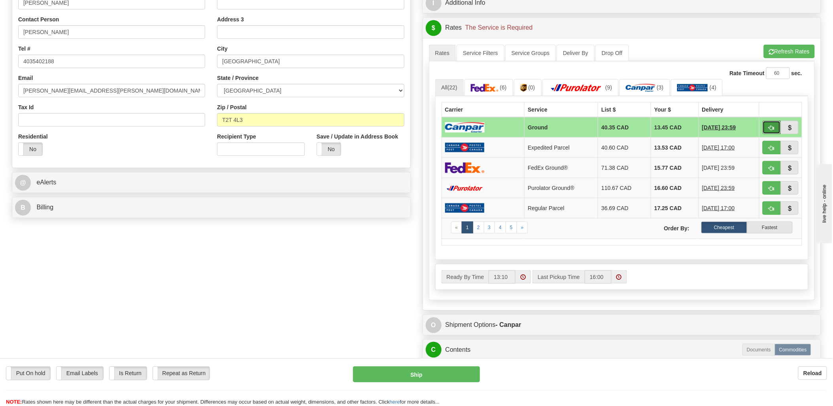
click at [768, 126] on button "button" at bounding box center [772, 127] width 18 height 13
type input "1"
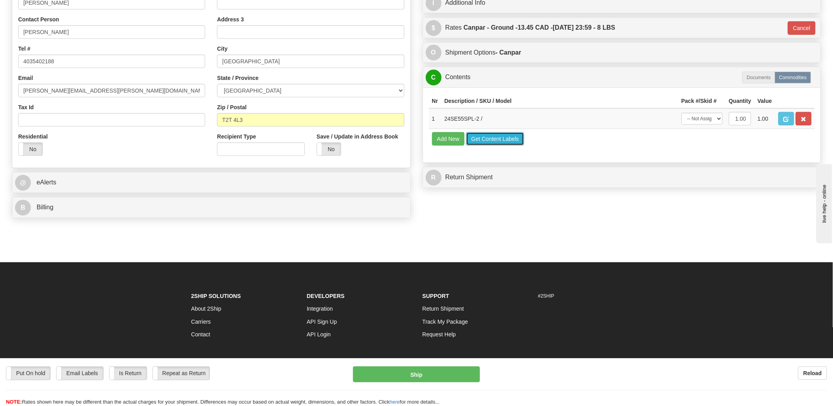
click at [488, 146] on button "Get Content Labels" at bounding box center [495, 138] width 58 height 13
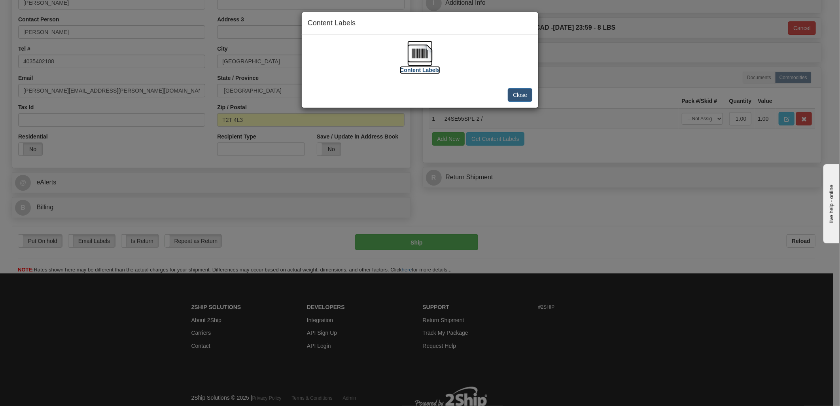
click at [418, 60] on img at bounding box center [419, 53] width 25 height 25
click at [427, 57] on img at bounding box center [419, 53] width 25 height 25
click at [521, 94] on button "Close" at bounding box center [520, 94] width 25 height 13
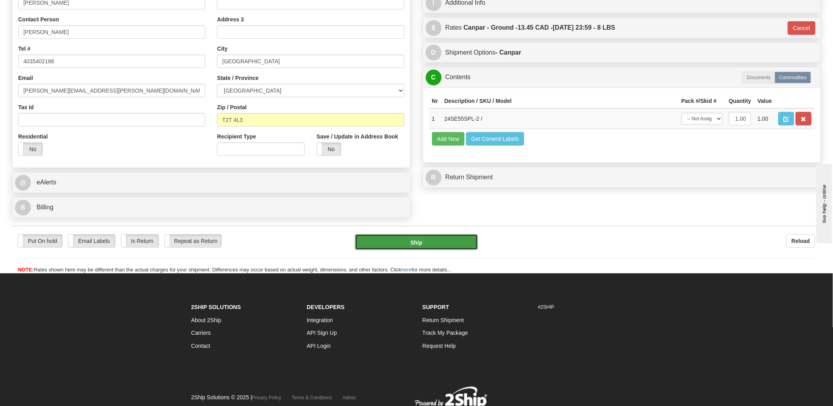
click at [448, 244] on button "Ship" at bounding box center [416, 242] width 123 height 16
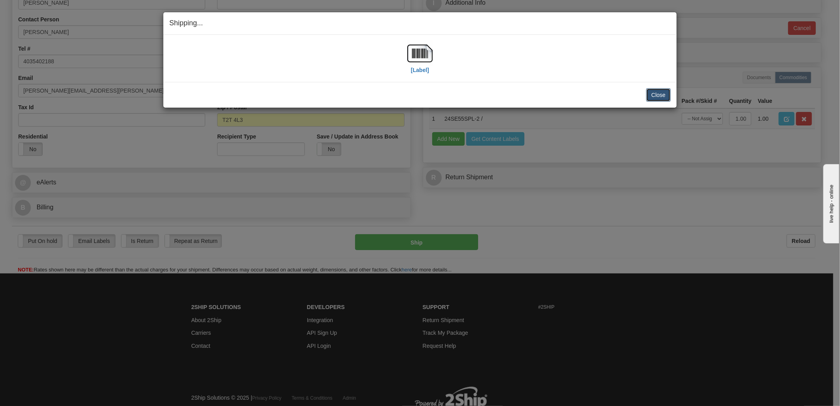
click at [663, 93] on button "Close" at bounding box center [658, 94] width 25 height 13
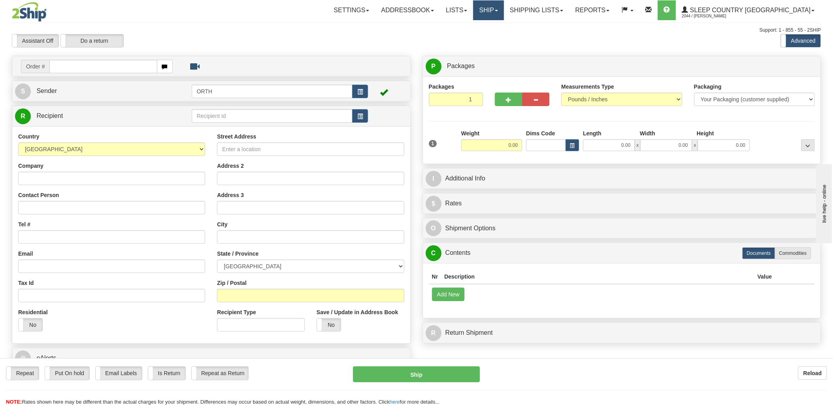
click at [504, 12] on link "Ship" at bounding box center [488, 10] width 30 height 20
click at [569, 10] on link "Shipping lists" at bounding box center [536, 10] width 65 height 20
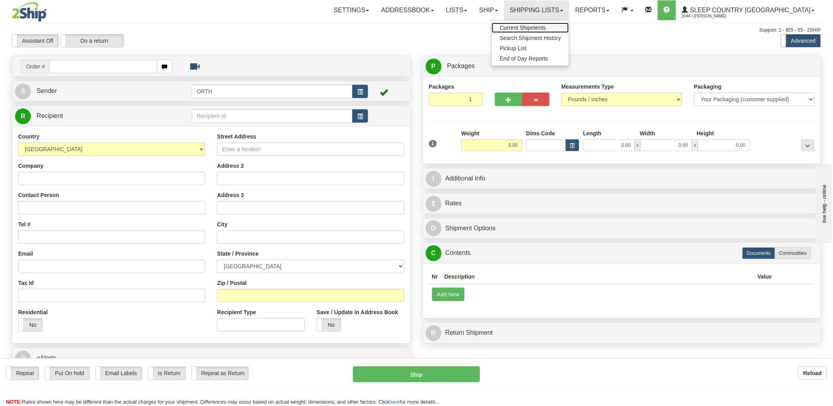
click at [546, 26] on span "Current Shipments" at bounding box center [523, 28] width 46 height 6
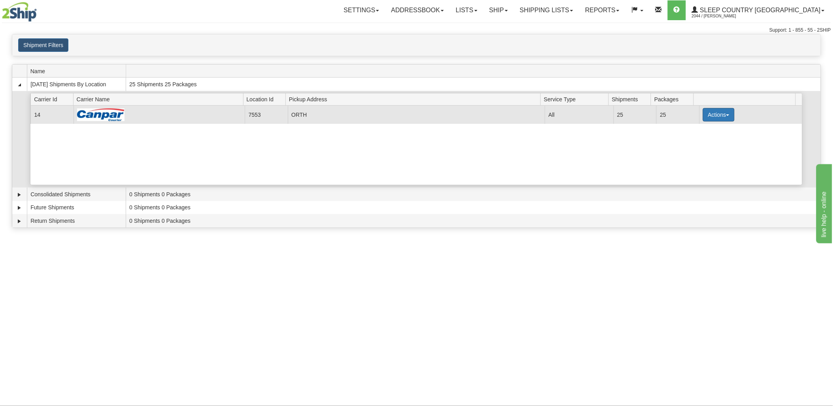
click at [721, 109] on button "Actions" at bounding box center [719, 114] width 32 height 13
click at [700, 171] on link "Print" at bounding box center [702, 171] width 63 height 10
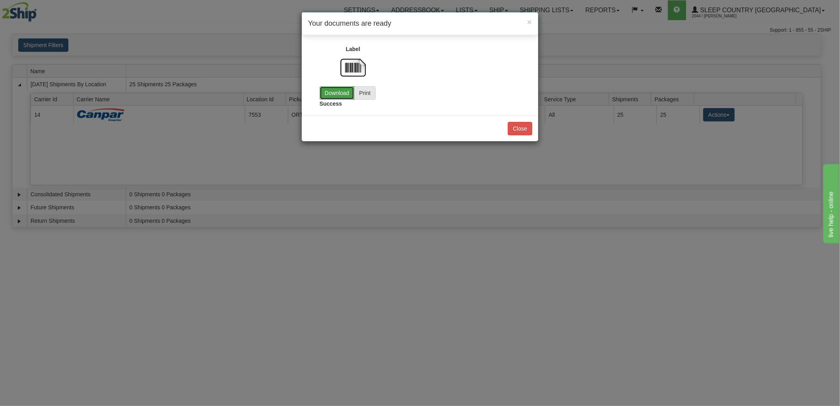
click at [350, 93] on link "Download" at bounding box center [337, 92] width 35 height 13
click at [534, 127] on div "Close" at bounding box center [420, 128] width 236 height 26
click at [523, 131] on button "Close" at bounding box center [520, 128] width 25 height 13
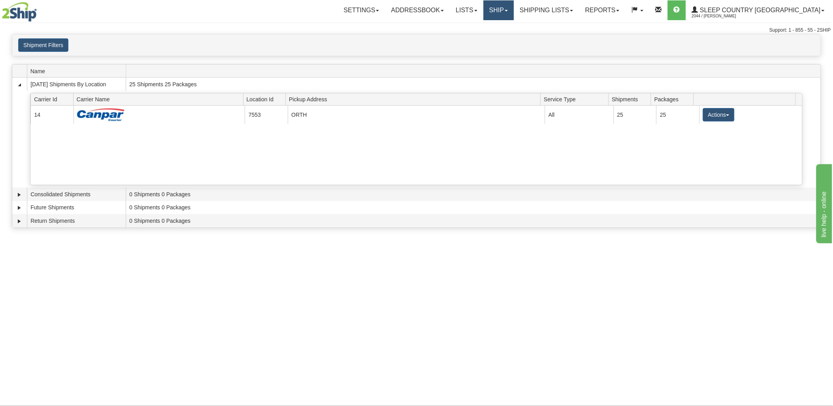
click at [514, 11] on link "Ship" at bounding box center [499, 10] width 30 height 20
click at [480, 30] on span "Ship Screen" at bounding box center [465, 28] width 30 height 6
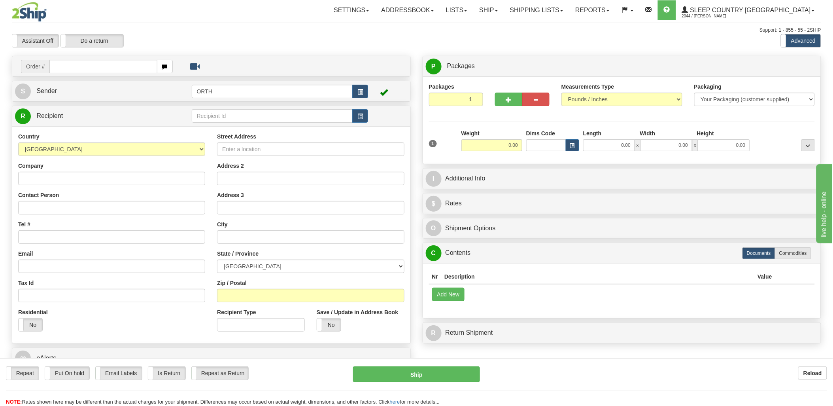
click at [96, 62] on input "text" at bounding box center [103, 66] width 108 height 13
type input "9000i"
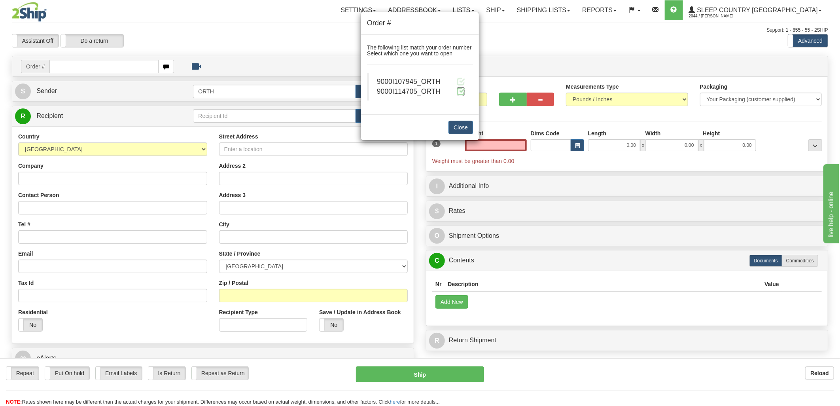
type input "0.00"
click at [463, 92] on span at bounding box center [461, 91] width 8 height 8
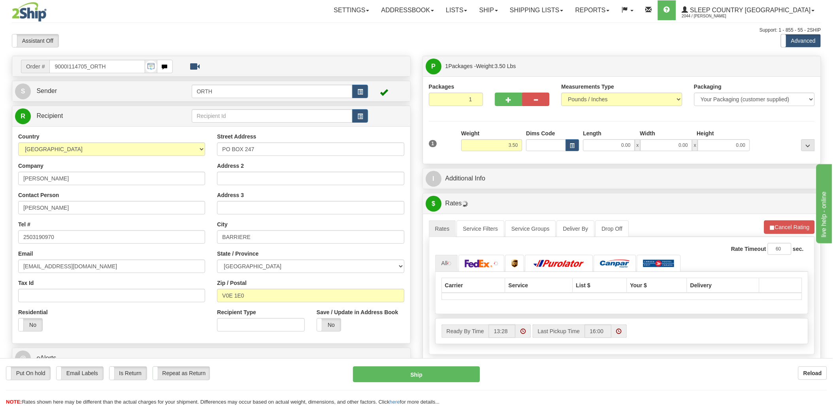
click at [544, 148] on div "Toggle navigation Settings Shipping Preferences Fields Preferences New" at bounding box center [416, 279] width 833 height 558
click at [544, 146] on input "Dims Code" at bounding box center [546, 145] width 40 height 12
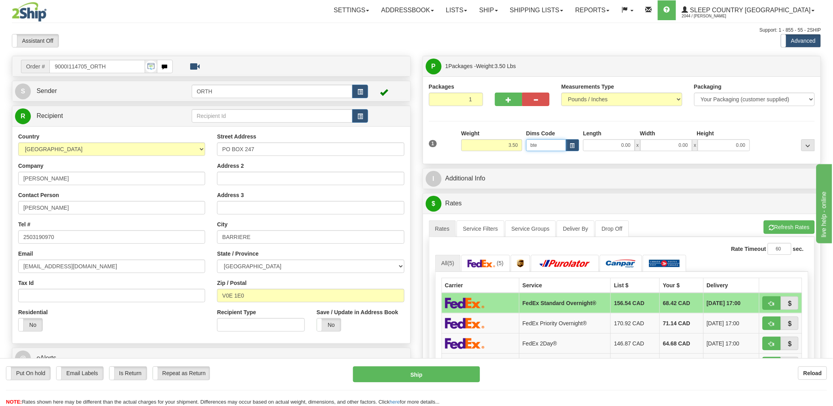
type input "bte"
click button "Delete" at bounding box center [0, 0] width 0 height 0
type input "15.00"
type input "5.00"
type input "25.00"
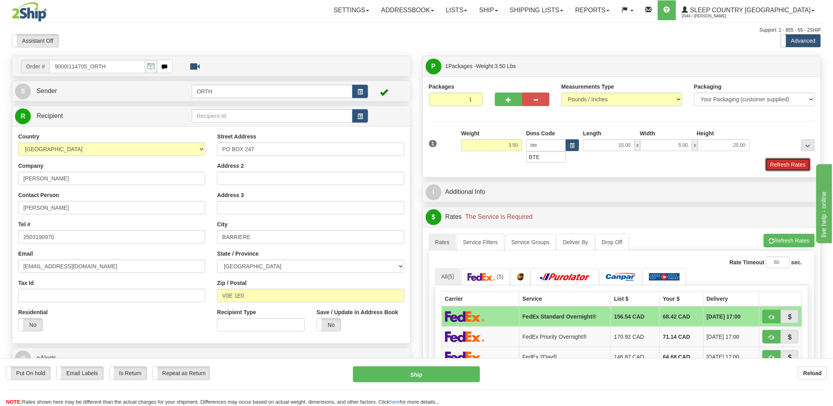
click at [776, 167] on button "Refresh Rates" at bounding box center [788, 164] width 45 height 13
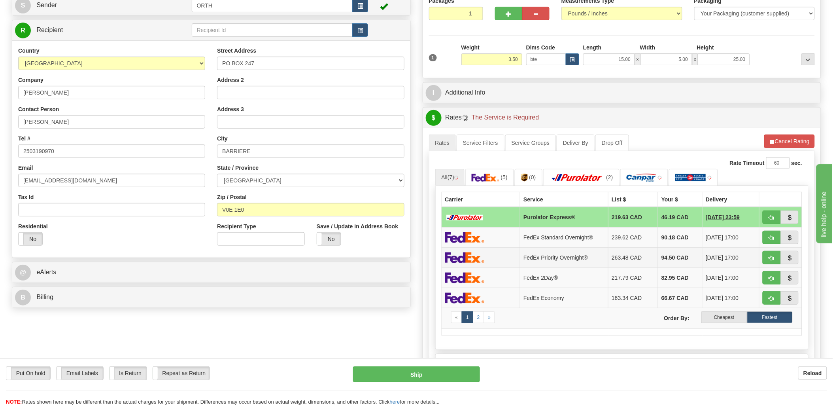
scroll to position [88, 0]
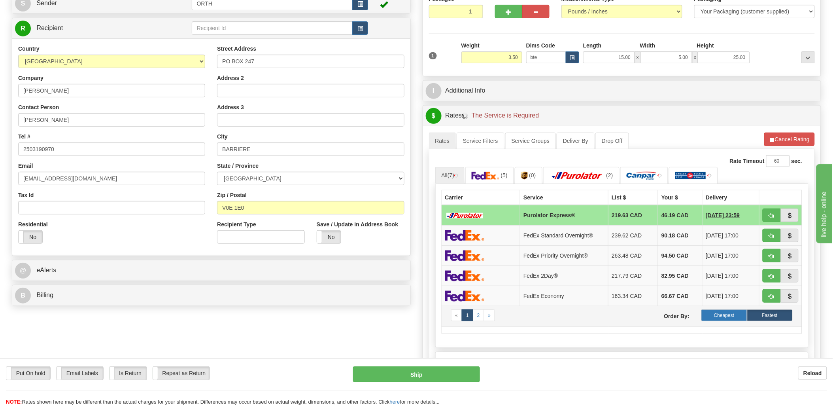
click at [735, 318] on label "Cheapest" at bounding box center [724, 315] width 45 height 12
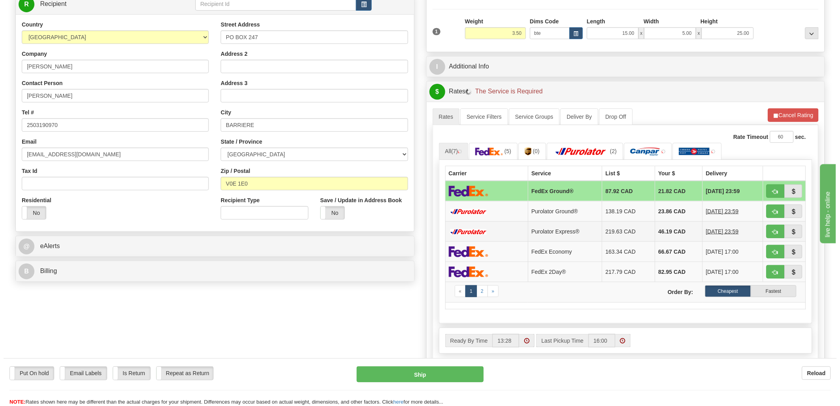
scroll to position [132, 0]
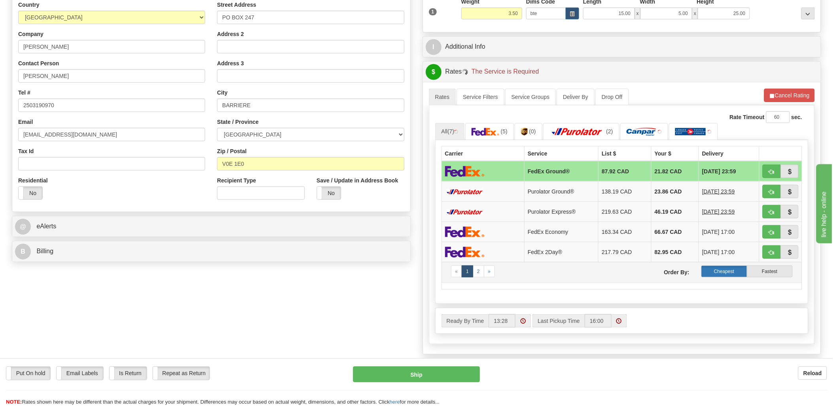
click at [715, 270] on label "Cheapest" at bounding box center [724, 271] width 45 height 12
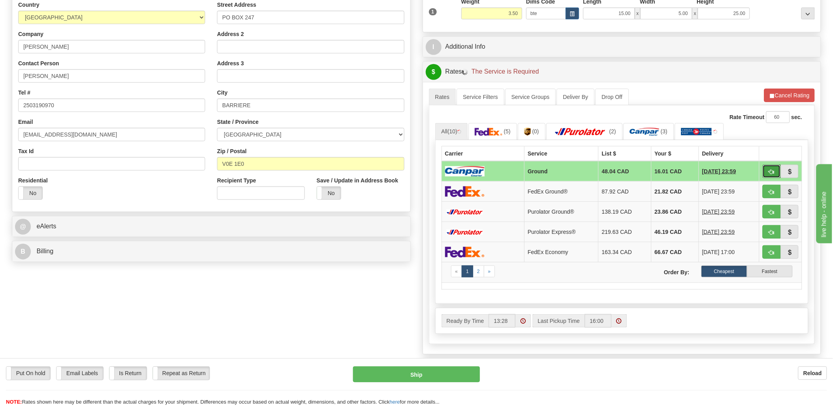
click at [773, 167] on button "button" at bounding box center [772, 171] width 18 height 13
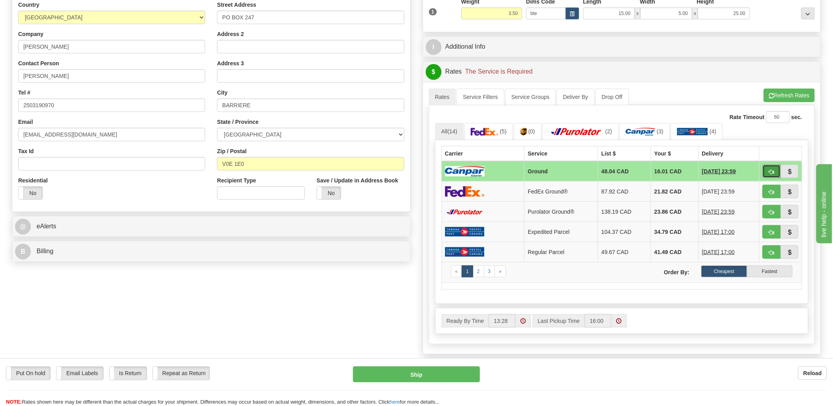
click at [772, 172] on span "button" at bounding box center [772, 171] width 6 height 5
type input "1"
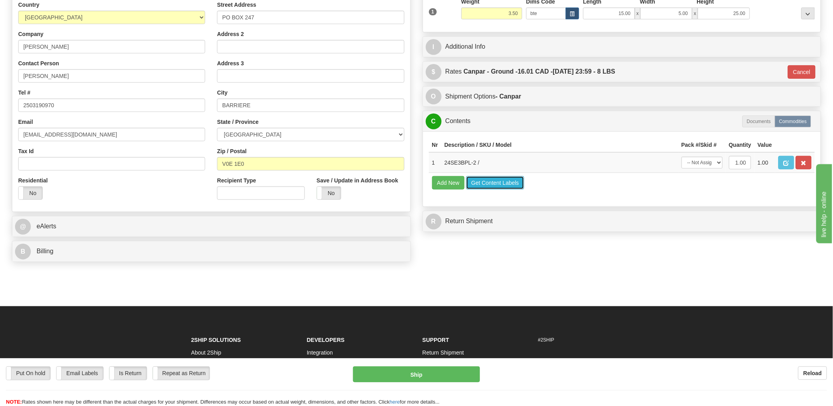
click at [488, 189] on button "Get Content Labels" at bounding box center [495, 182] width 58 height 13
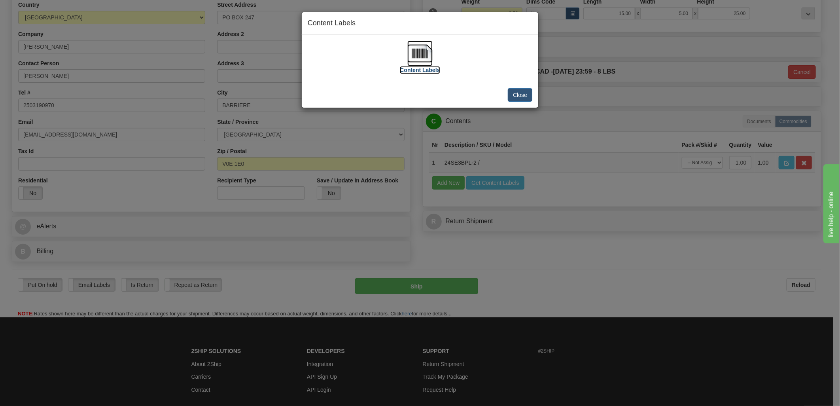
click at [414, 55] on img at bounding box center [419, 53] width 25 height 25
click at [516, 93] on button "Close" at bounding box center [520, 94] width 25 height 13
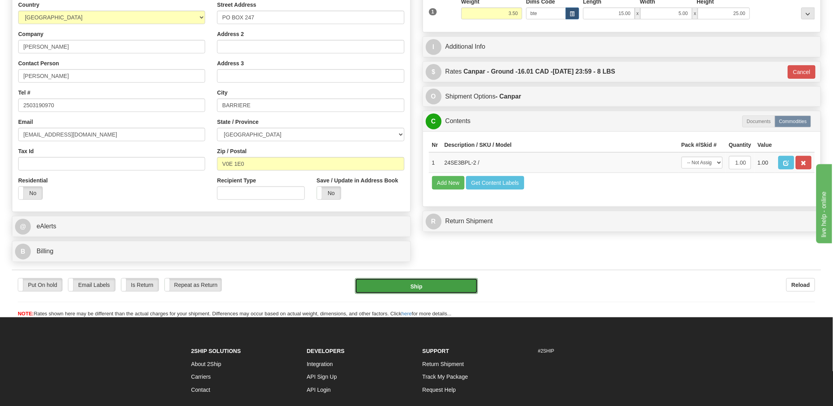
click at [432, 288] on button "Ship" at bounding box center [416, 286] width 123 height 16
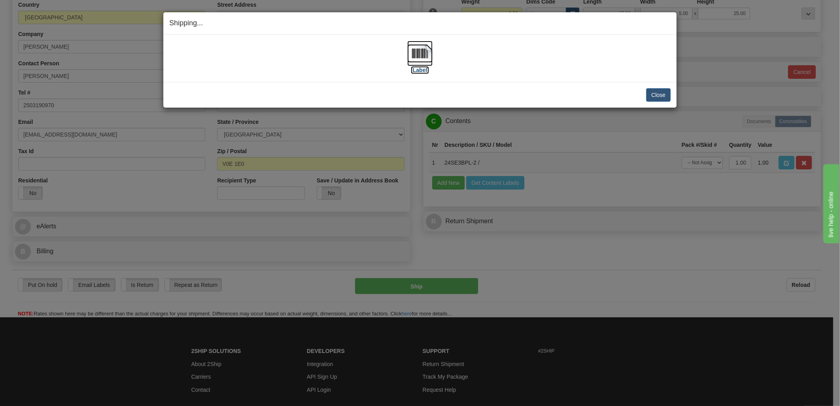
click at [420, 54] on img at bounding box center [419, 53] width 25 height 25
